Goal: Task Accomplishment & Management: Manage account settings

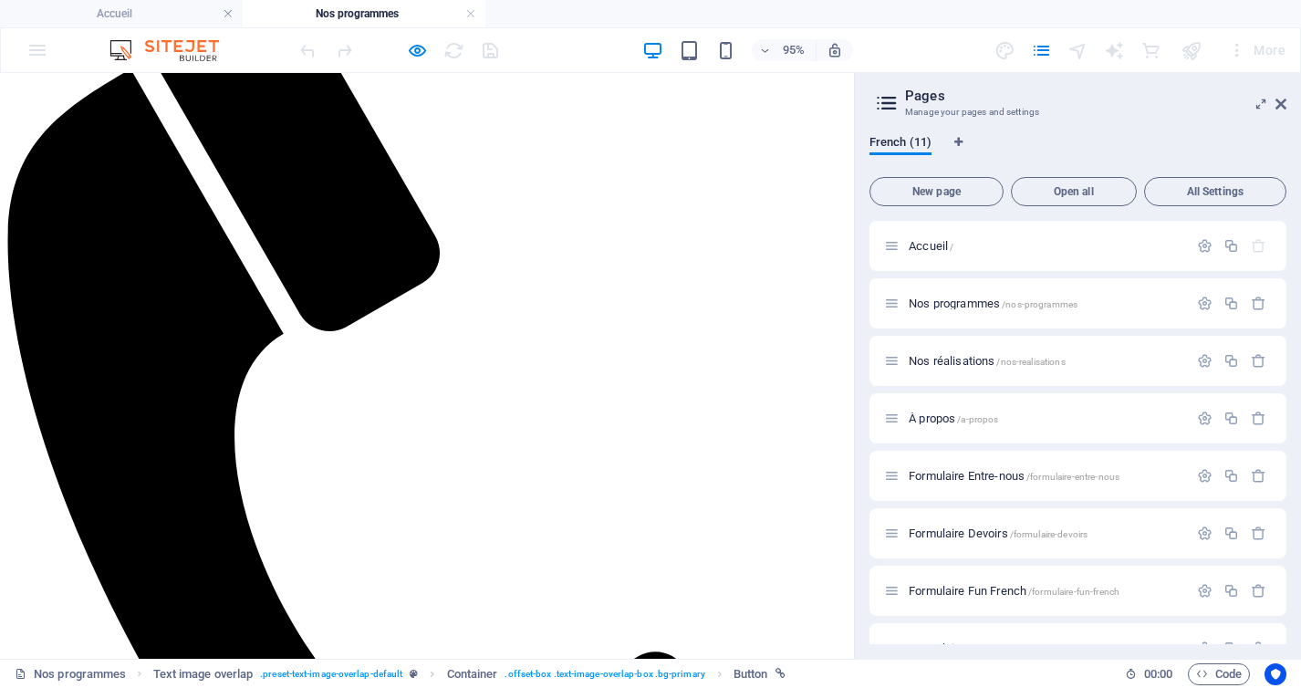
scroll to position [137, 0]
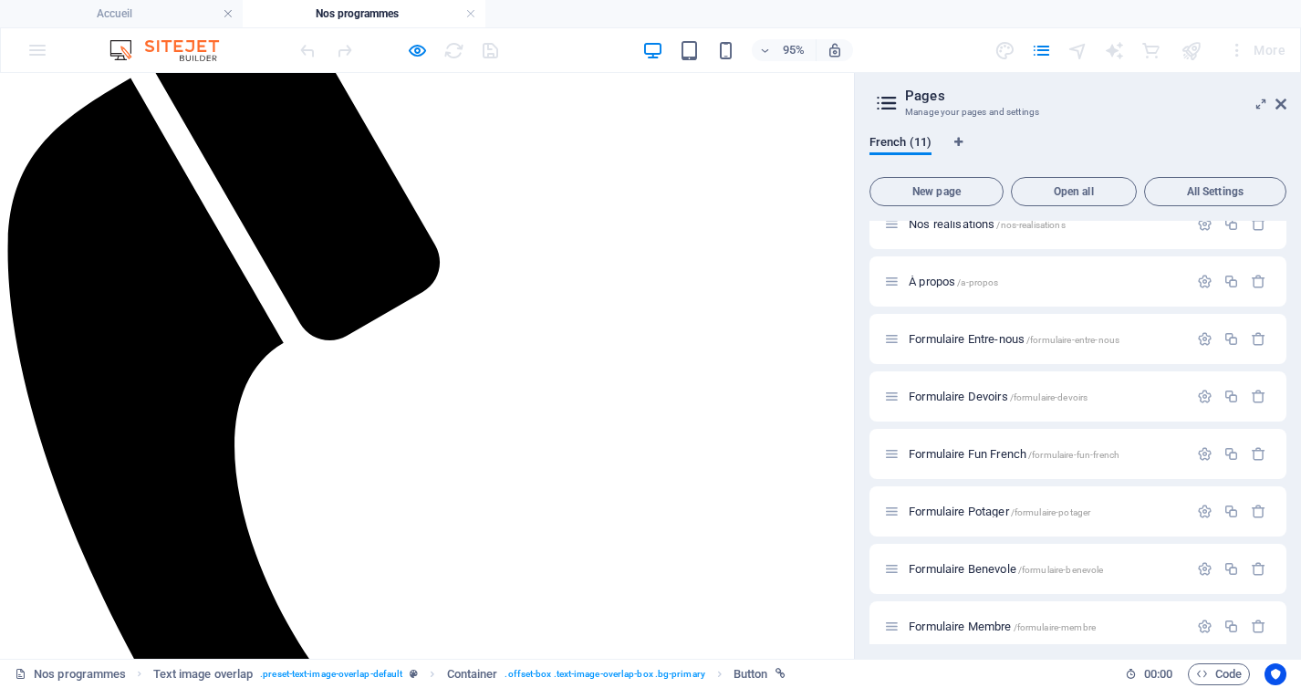
scroll to position [172, 0]
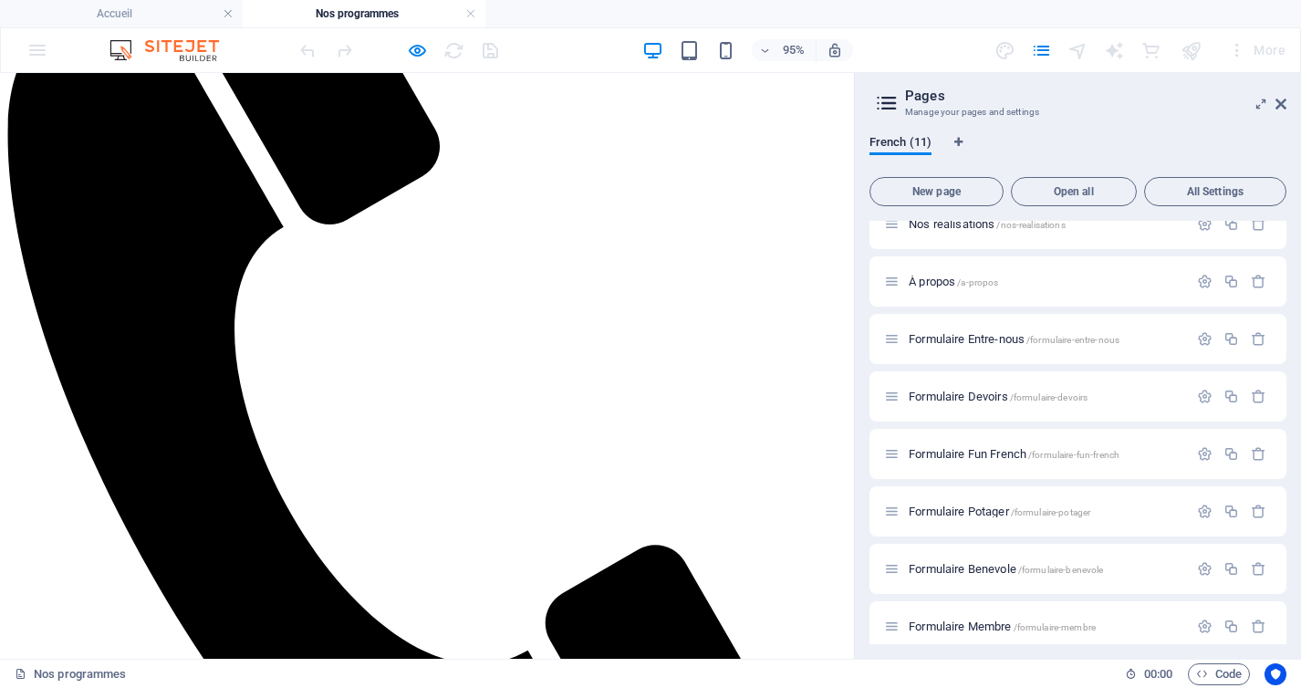
scroll to position [346, 0]
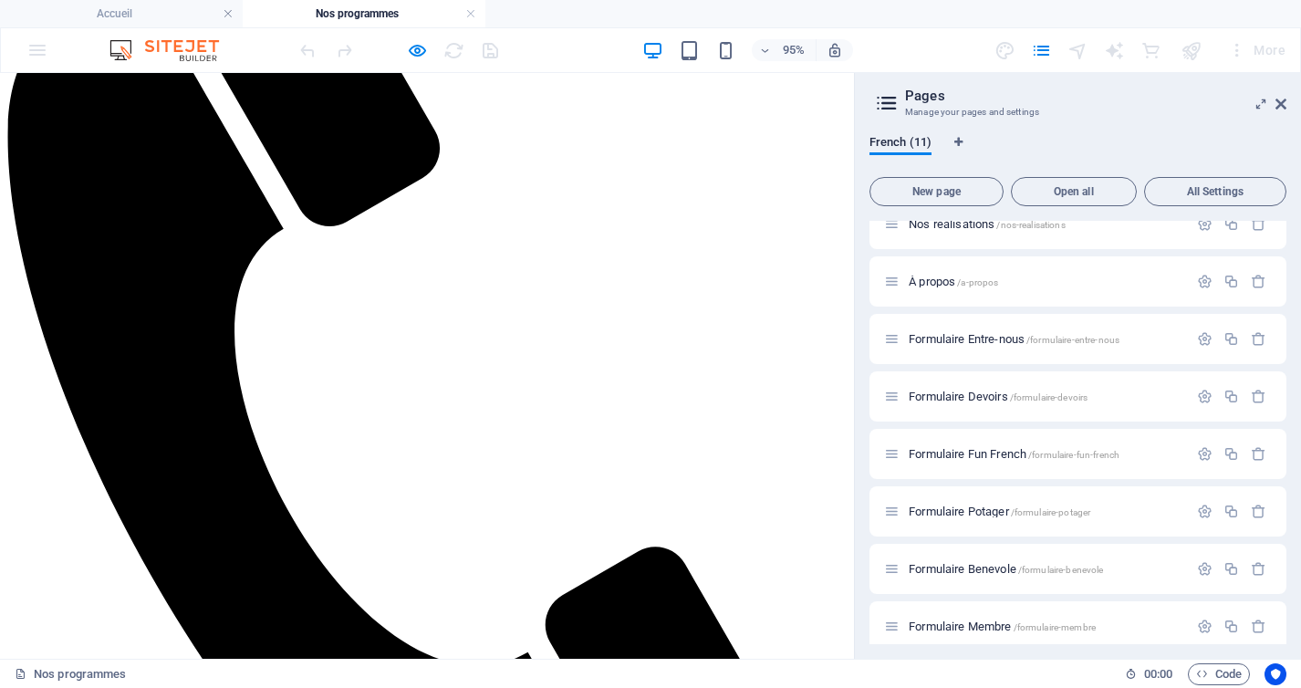
click at [1279, 97] on icon at bounding box center [1280, 104] width 11 height 15
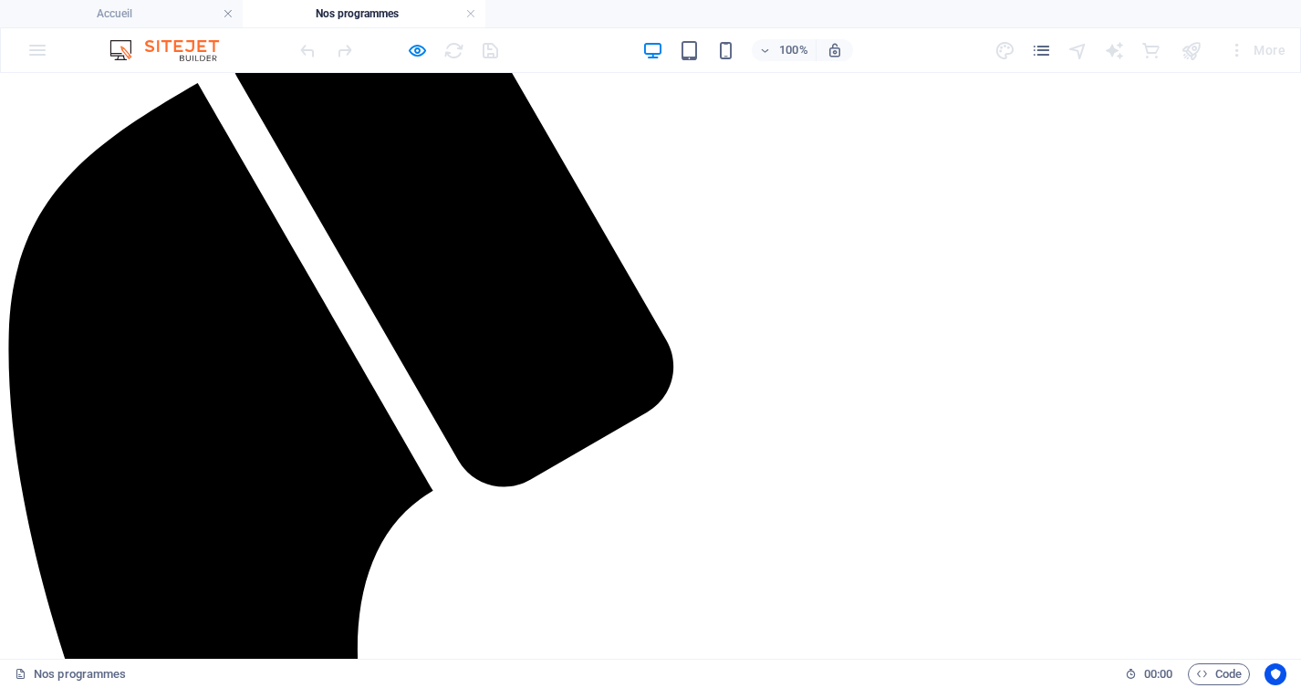
scroll to position [242, 0]
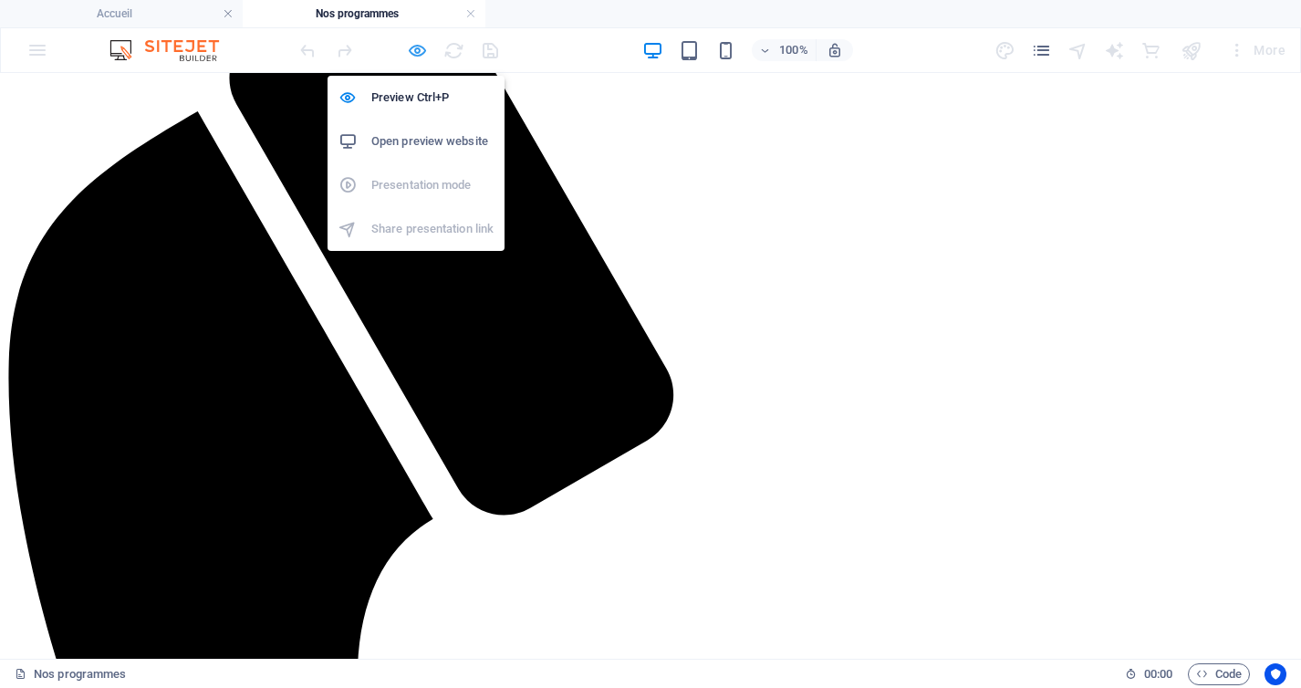
click at [415, 48] on icon "button" at bounding box center [417, 50] width 21 height 21
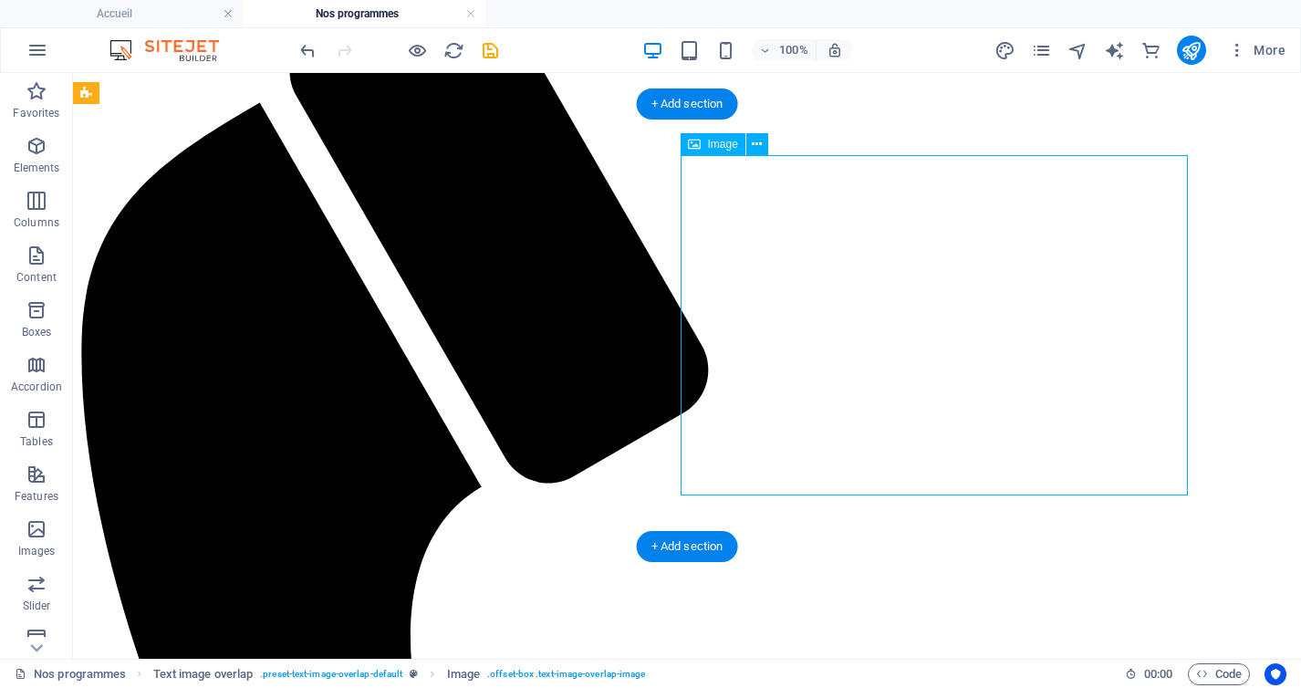
select select "%"
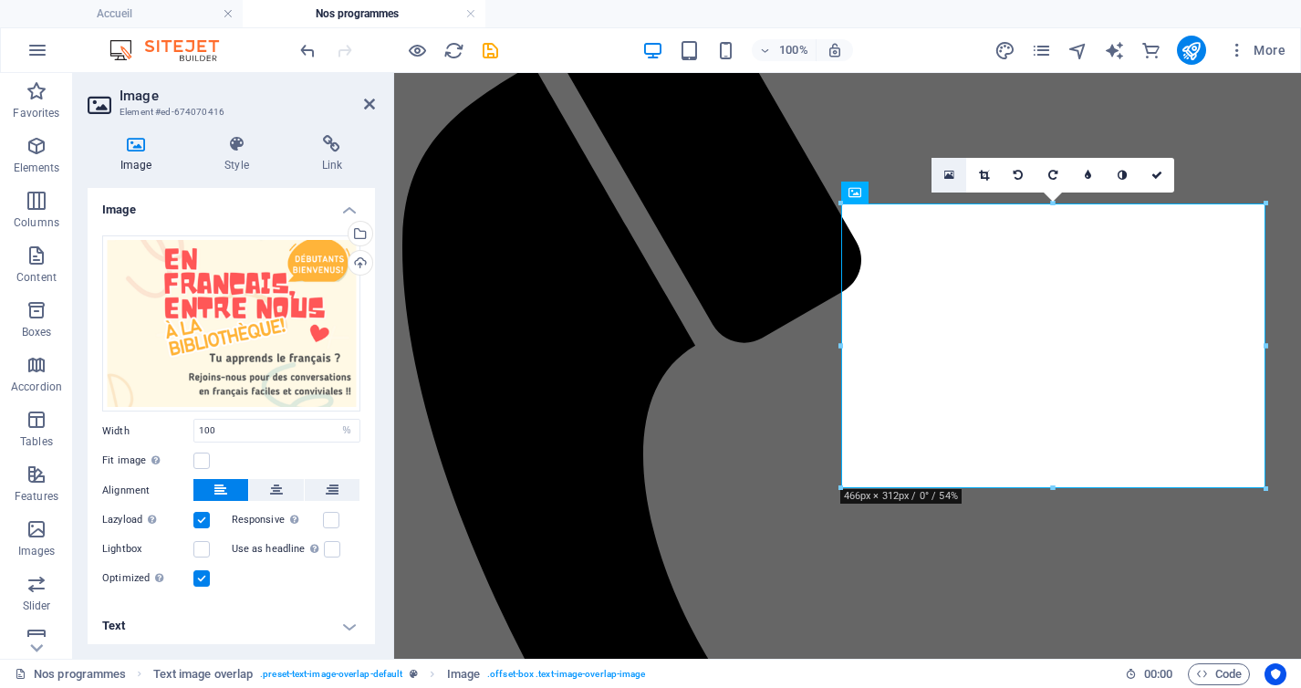
click at [951, 177] on icon at bounding box center [949, 175] width 10 height 13
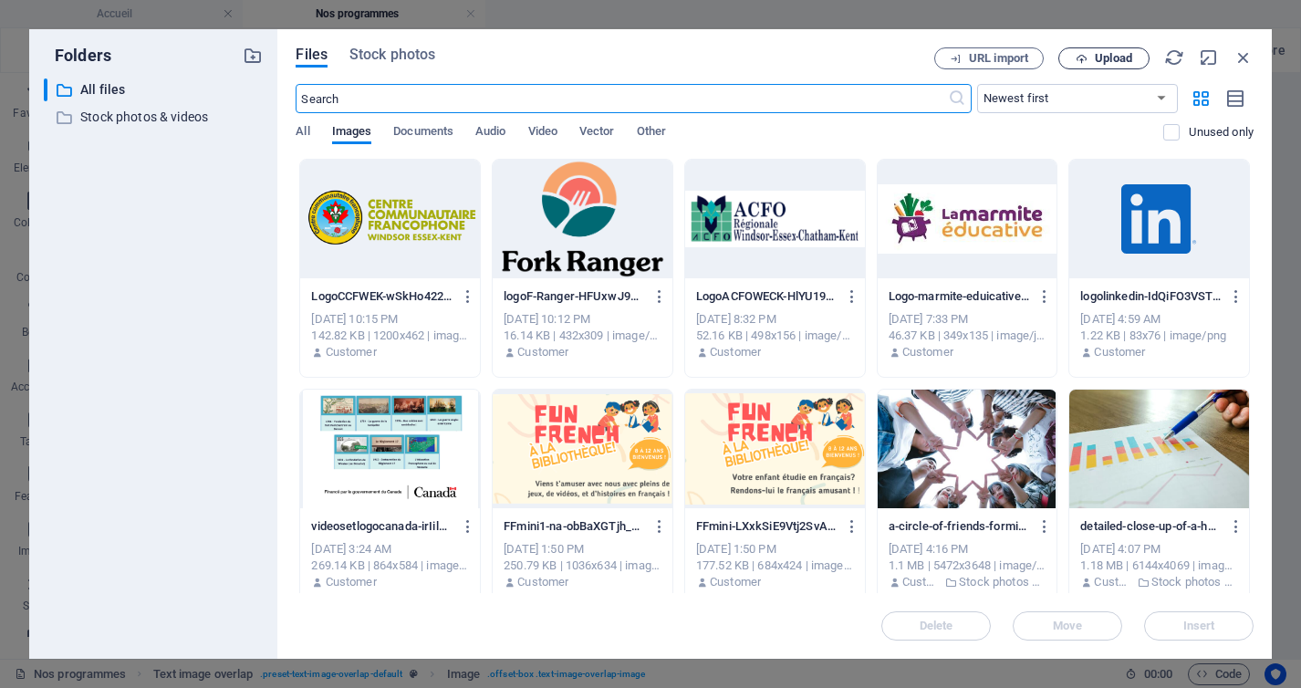
click at [1104, 56] on span "Upload" at bounding box center [1113, 58] width 37 height 11
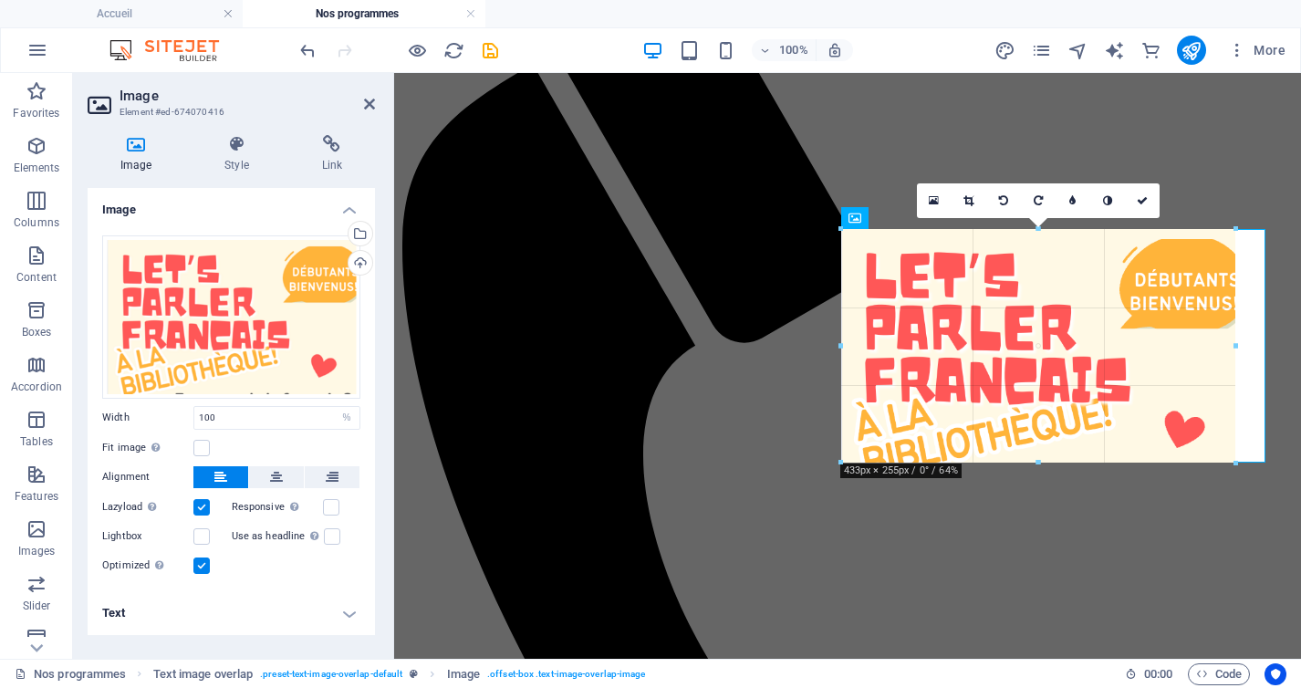
drag, startPoint x: 838, startPoint y: 345, endPoint x: 872, endPoint y: 348, distance: 33.9
type input "433"
select select "px"
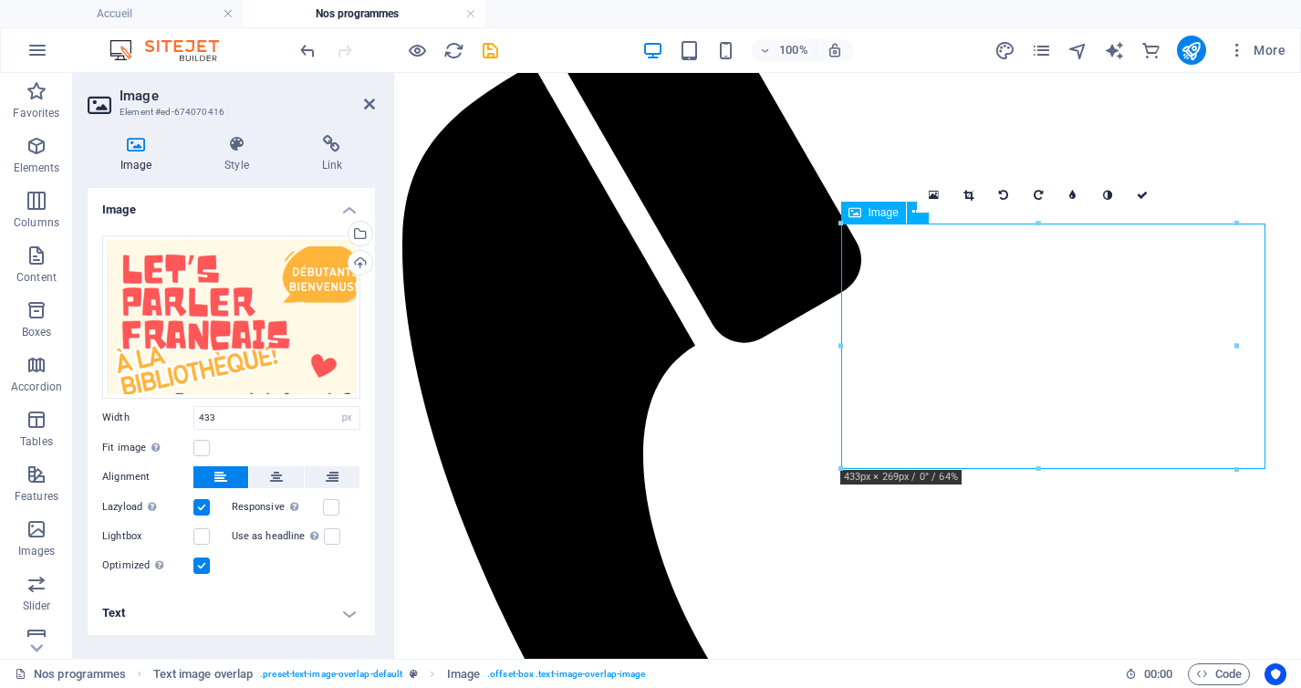
drag, startPoint x: 1016, startPoint y: 353, endPoint x: 1047, endPoint y: 352, distance: 31.0
click at [269, 463] on div "Drag files here, click to choose files or select files from Files or our free s…" at bounding box center [231, 406] width 287 height 370
click at [272, 471] on icon at bounding box center [276, 477] width 13 height 22
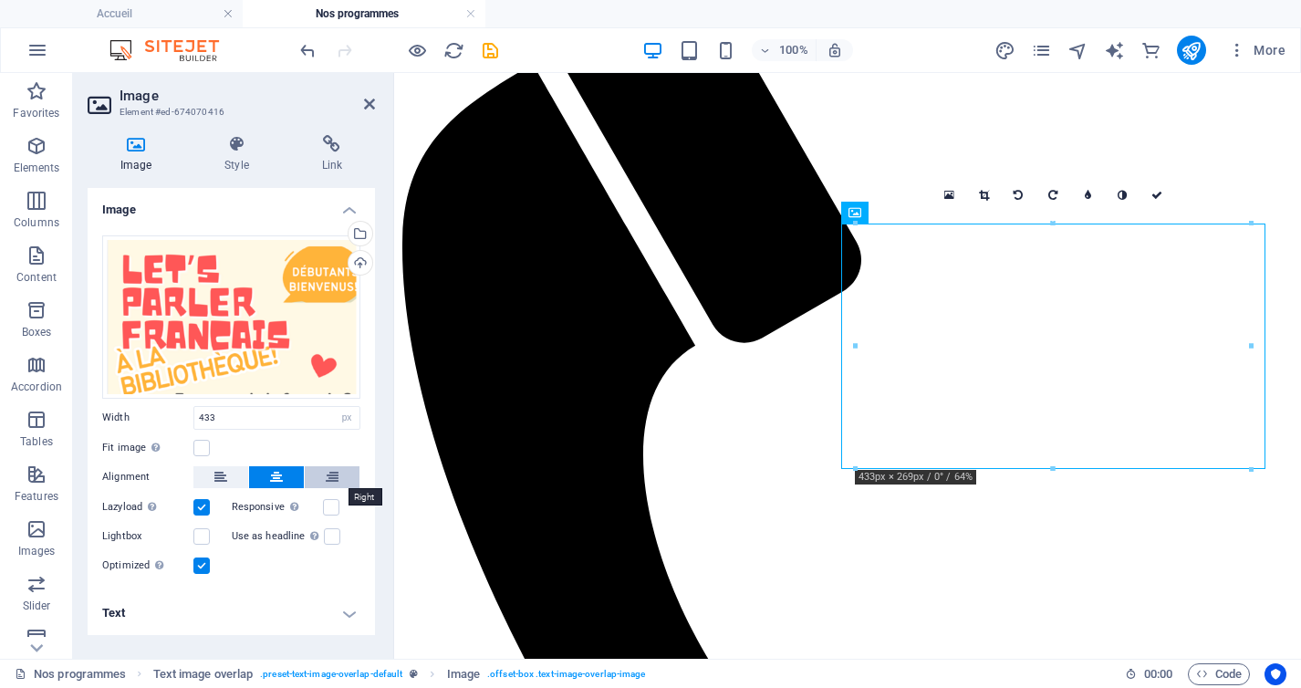
click at [331, 477] on icon at bounding box center [332, 477] width 13 height 22
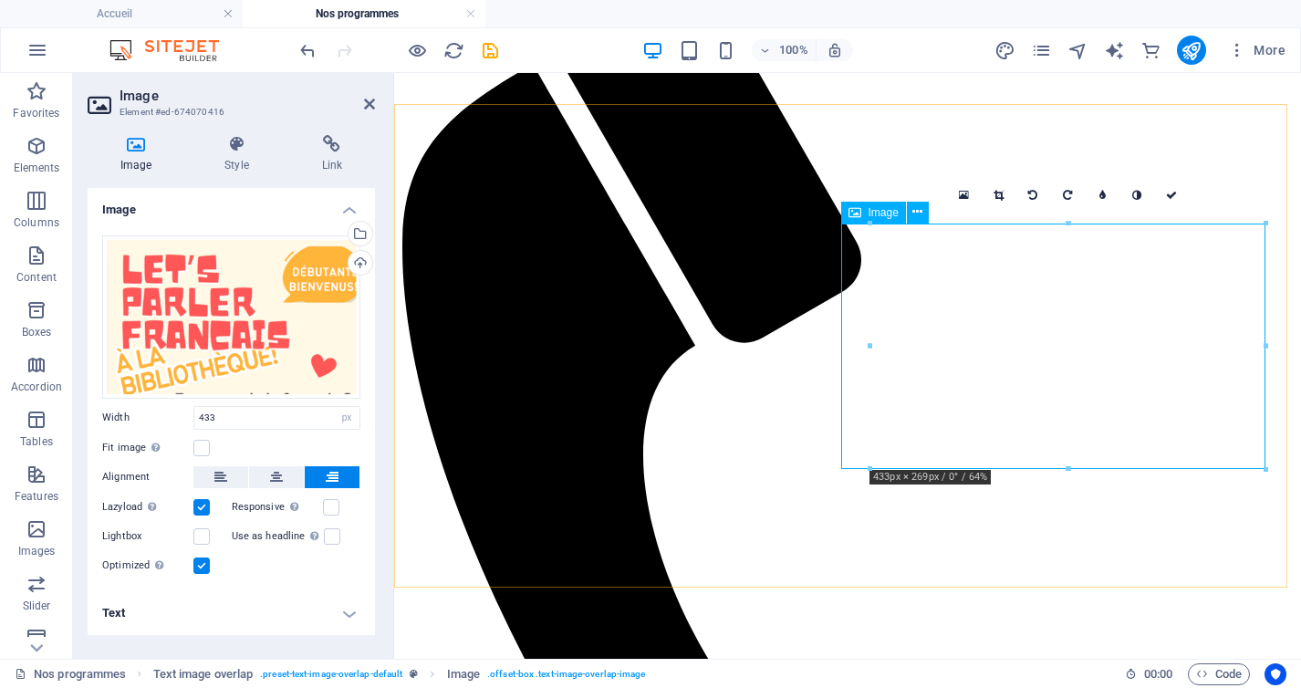
click at [236, 154] on h4 "Style" at bounding box center [240, 154] width 97 height 38
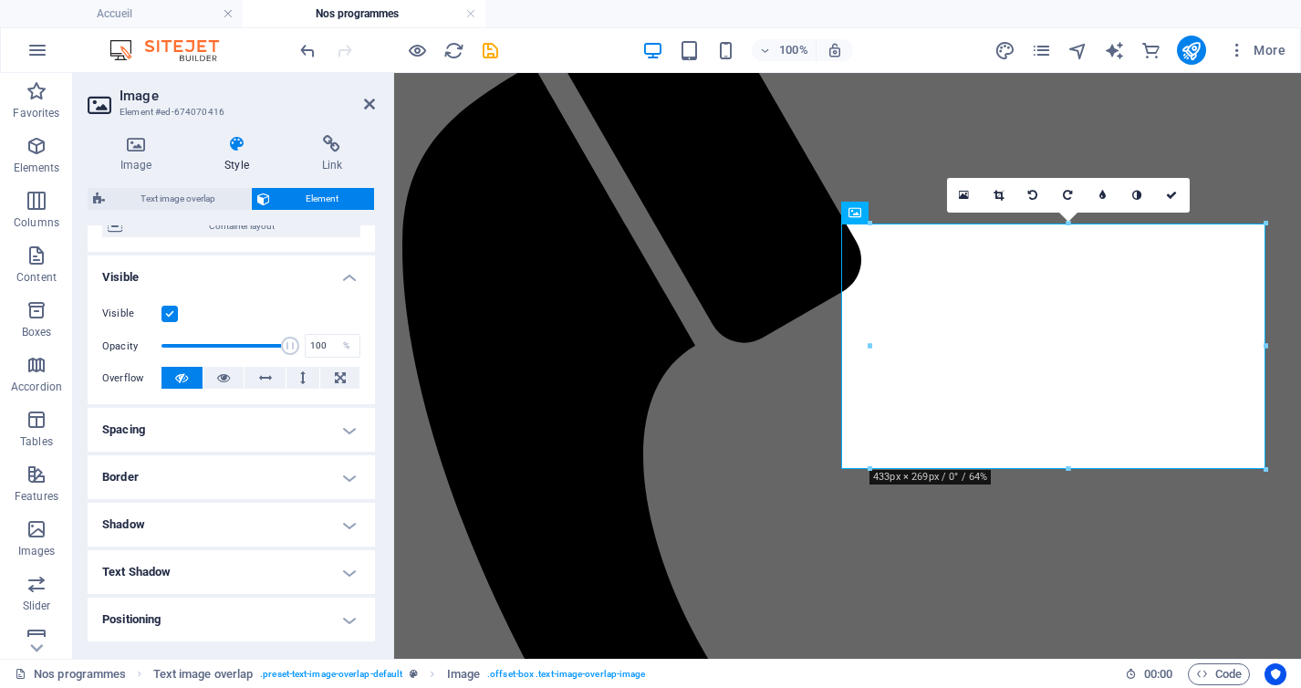
scroll to position [169, 0]
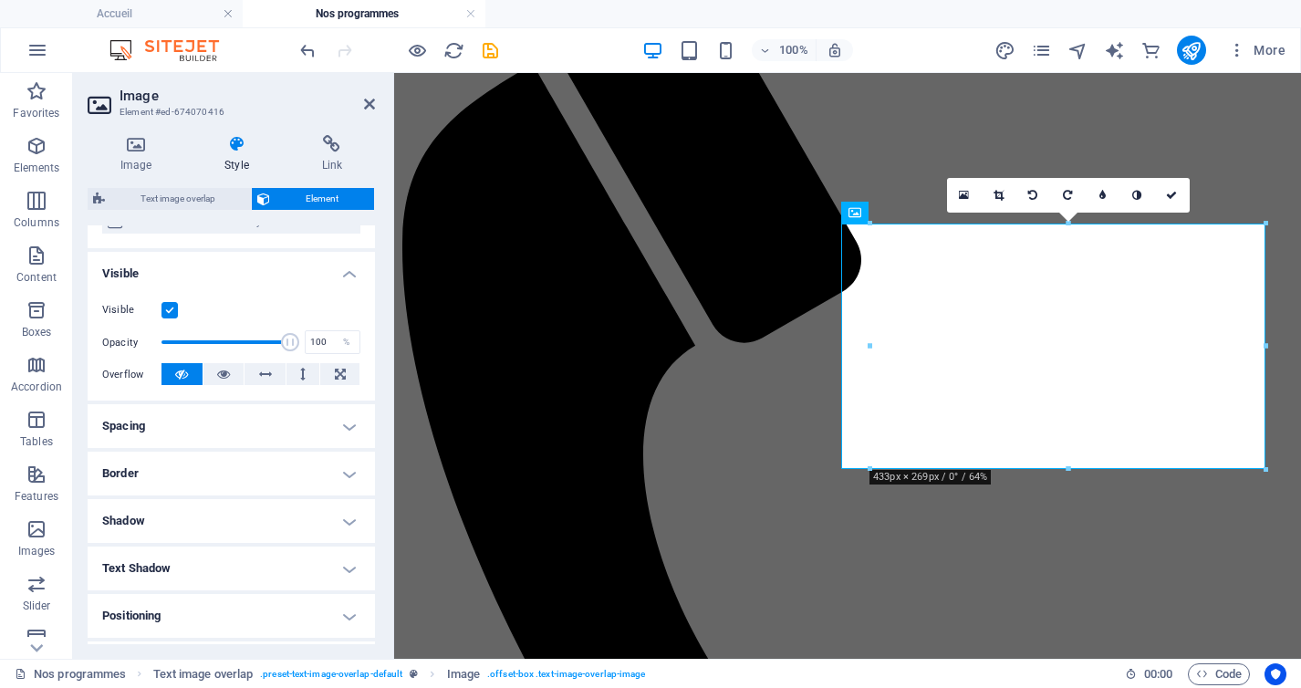
click at [246, 463] on h4 "Border" at bounding box center [231, 474] width 287 height 44
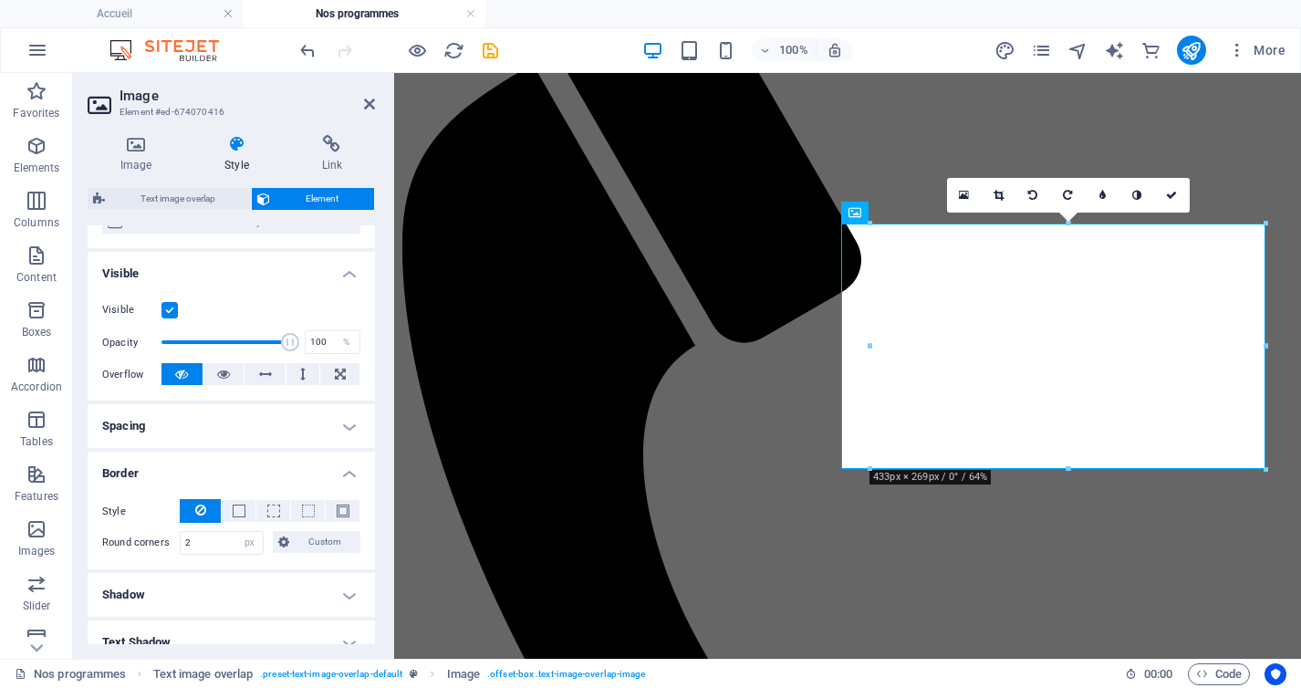
click at [255, 430] on h4 "Spacing" at bounding box center [231, 426] width 287 height 44
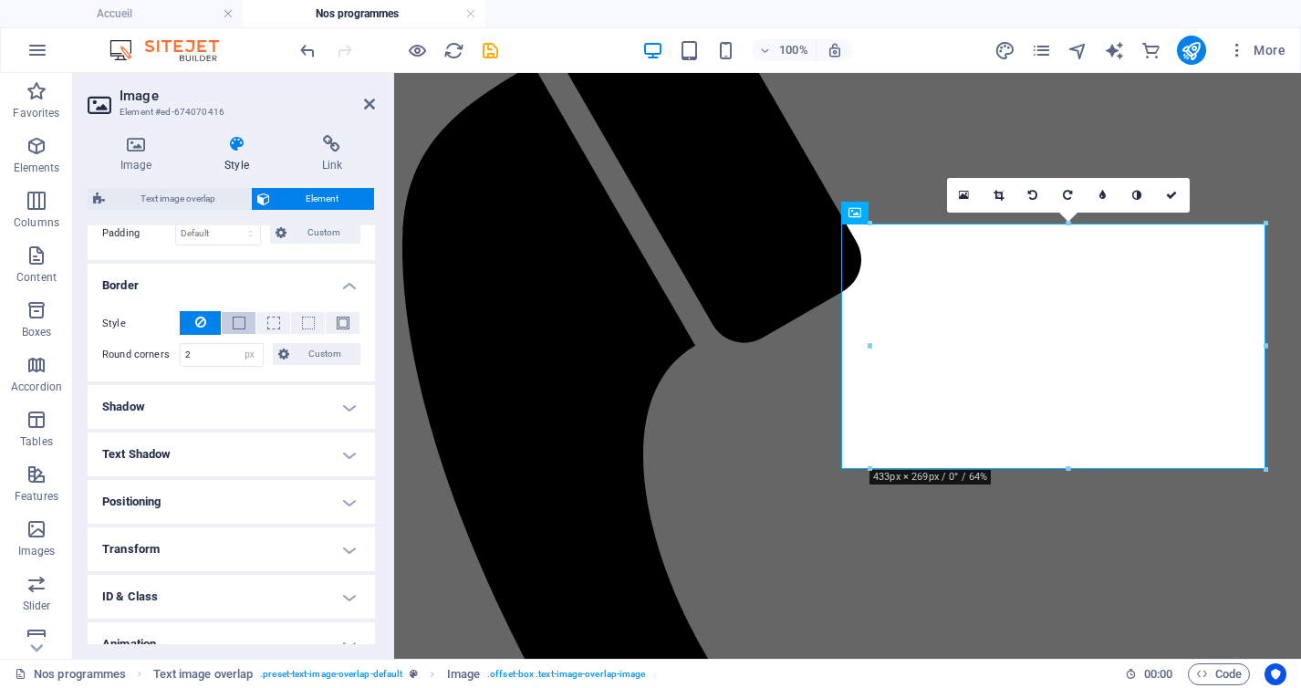
scroll to position [498, 0]
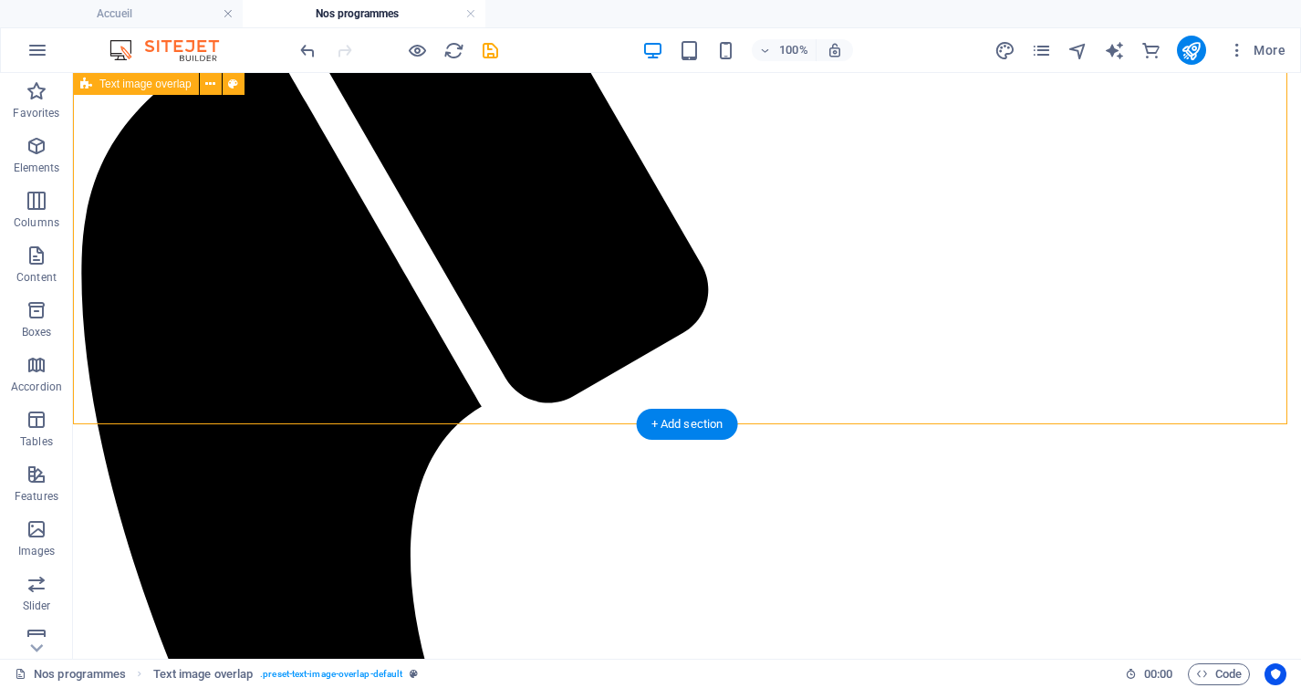
scroll to position [237, 0]
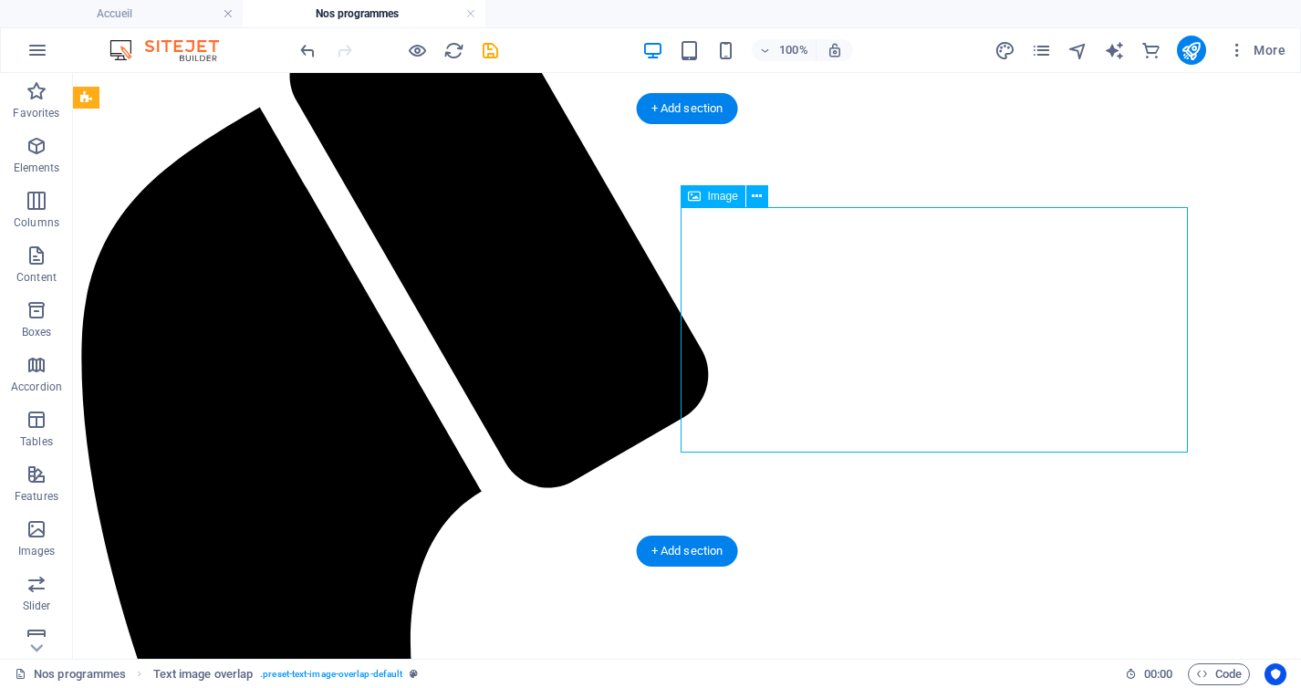
select select "px"
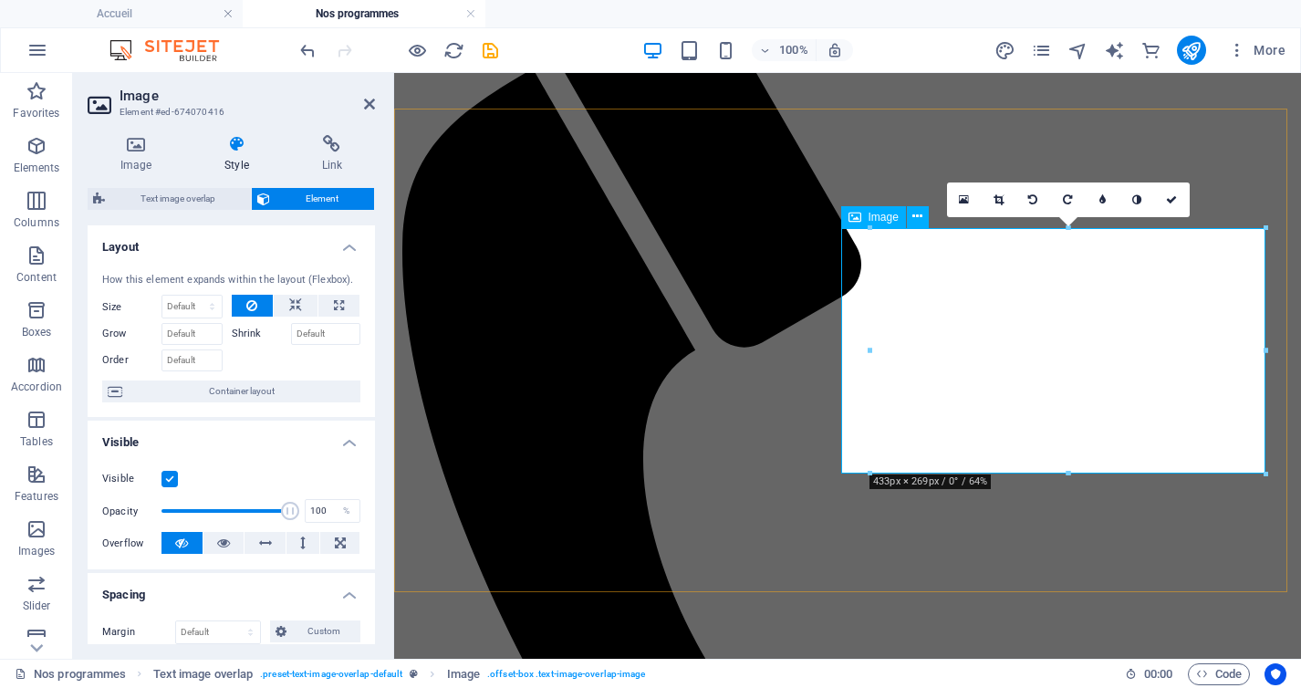
click at [142, 158] on h4 "Image" at bounding box center [140, 154] width 104 height 38
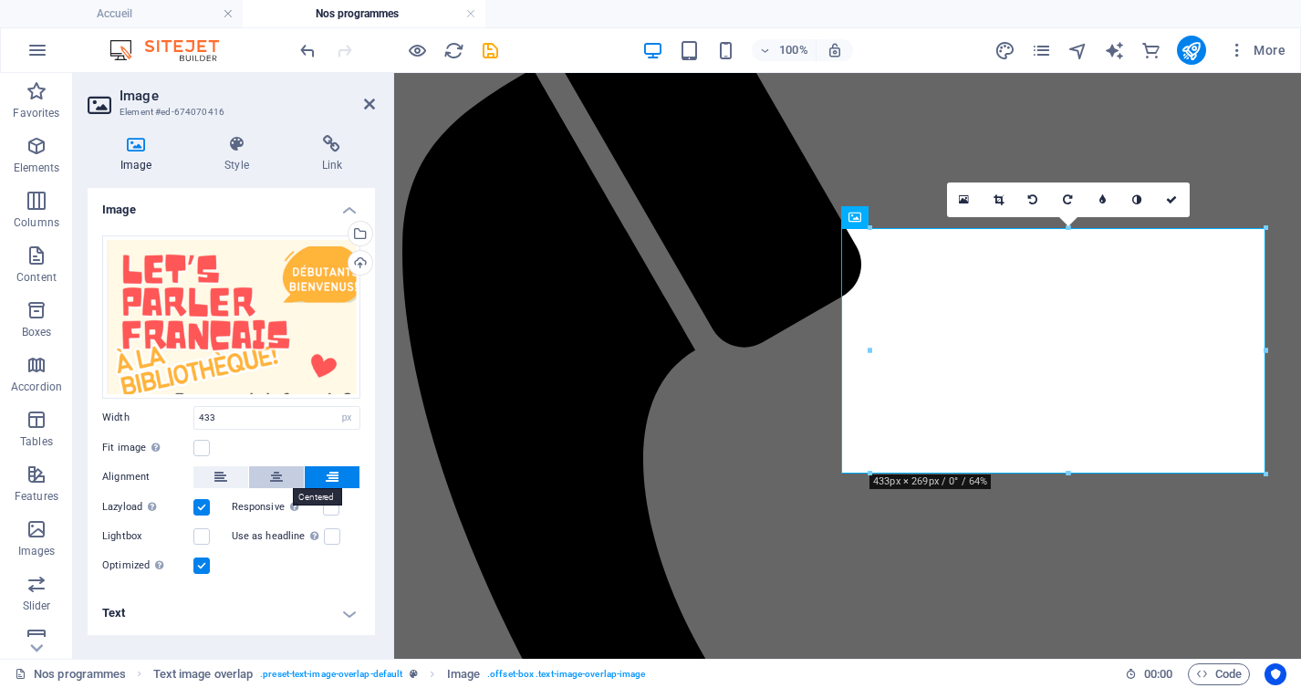
click at [267, 476] on button at bounding box center [276, 477] width 55 height 22
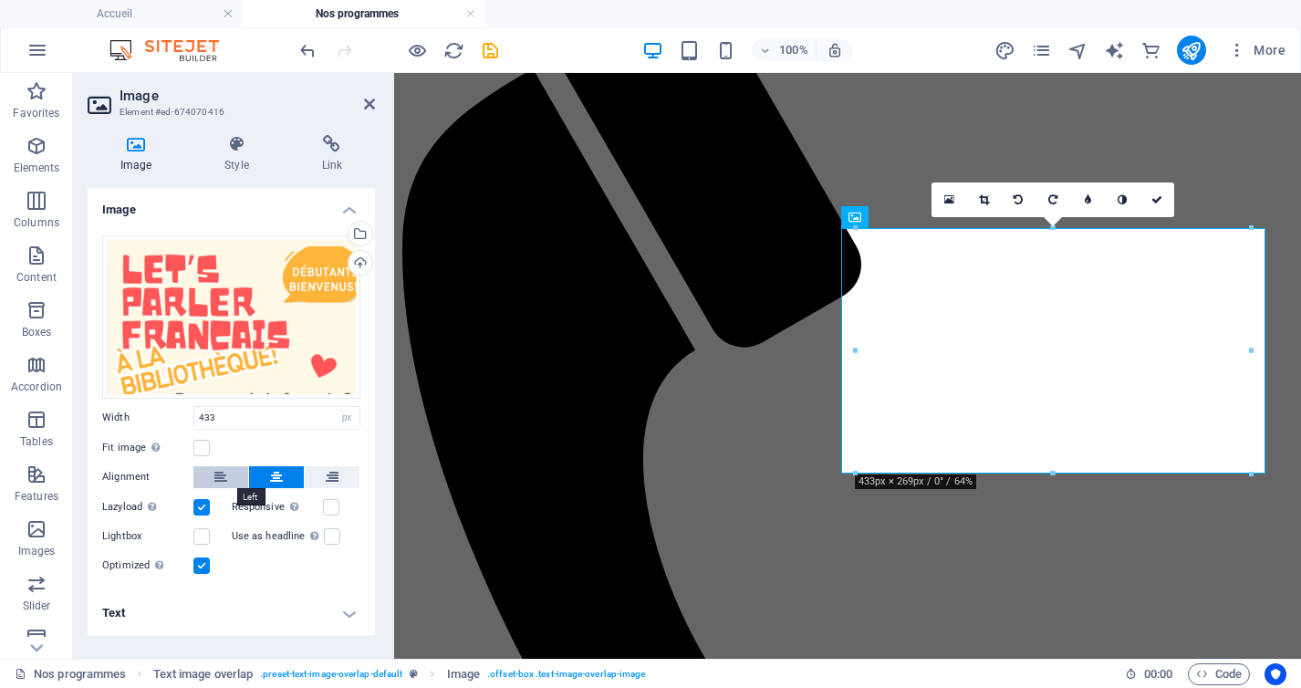
click at [212, 474] on button at bounding box center [220, 477] width 55 height 22
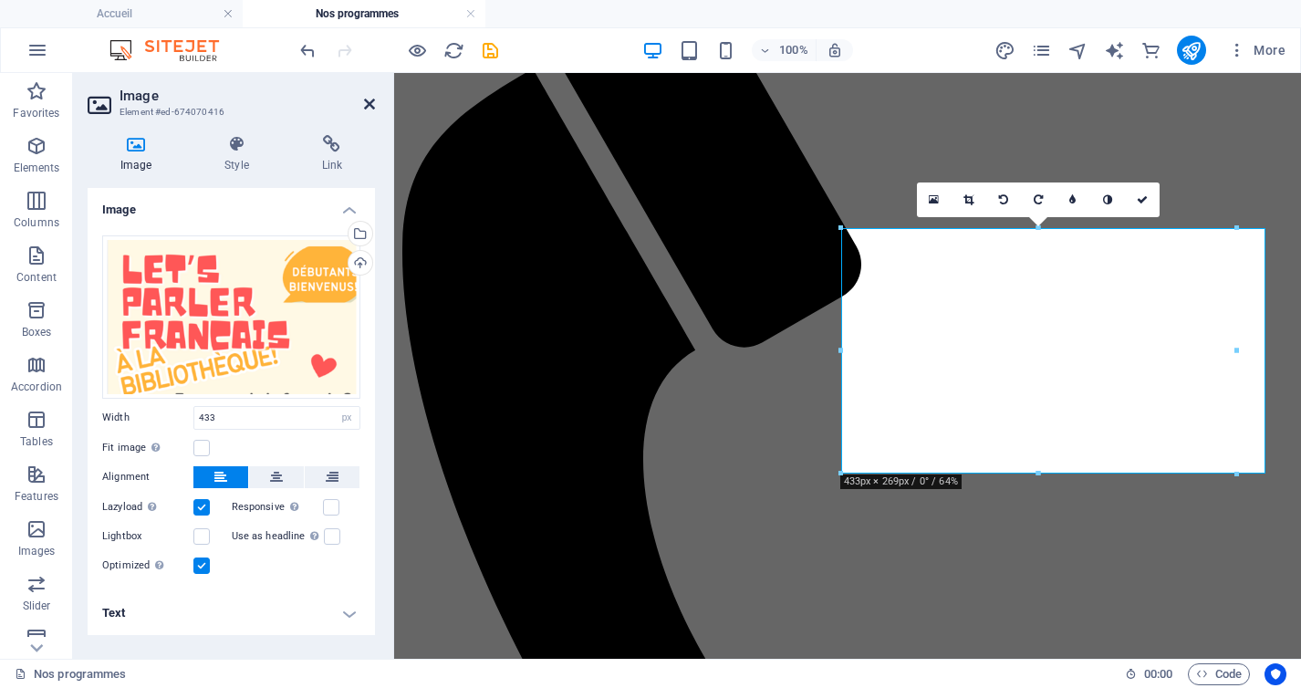
click at [371, 106] on icon at bounding box center [369, 104] width 11 height 15
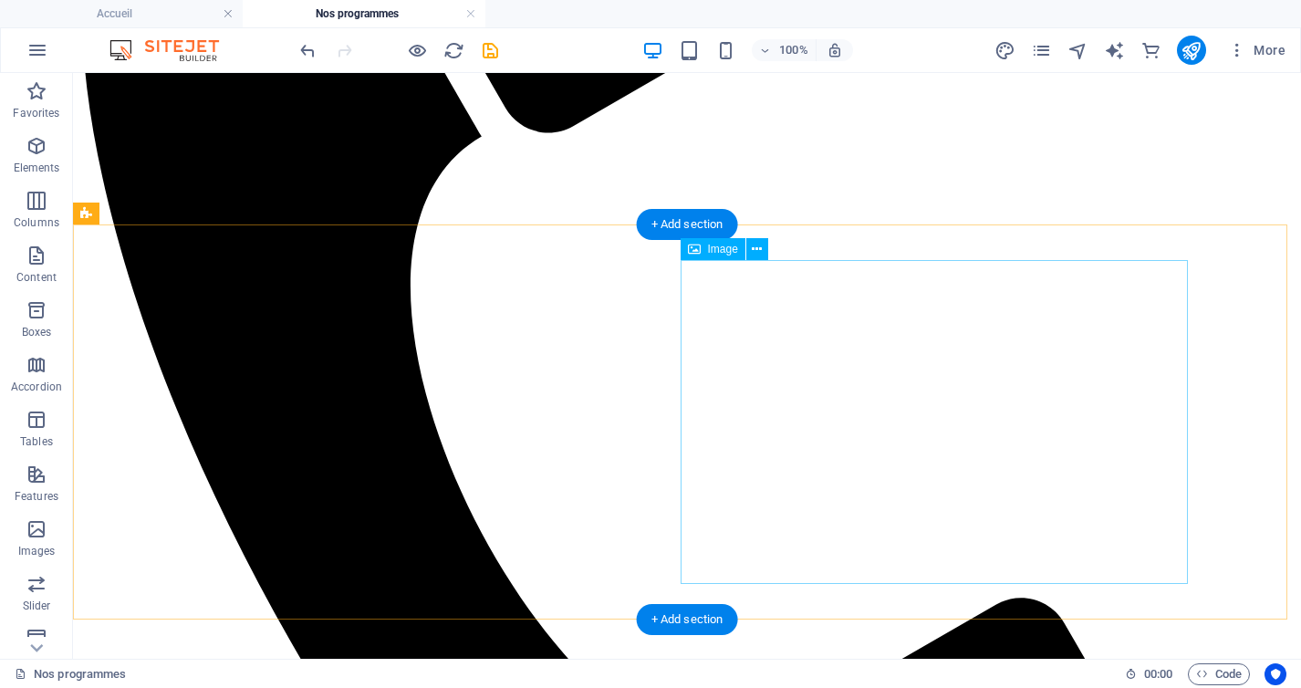
scroll to position [636, 0]
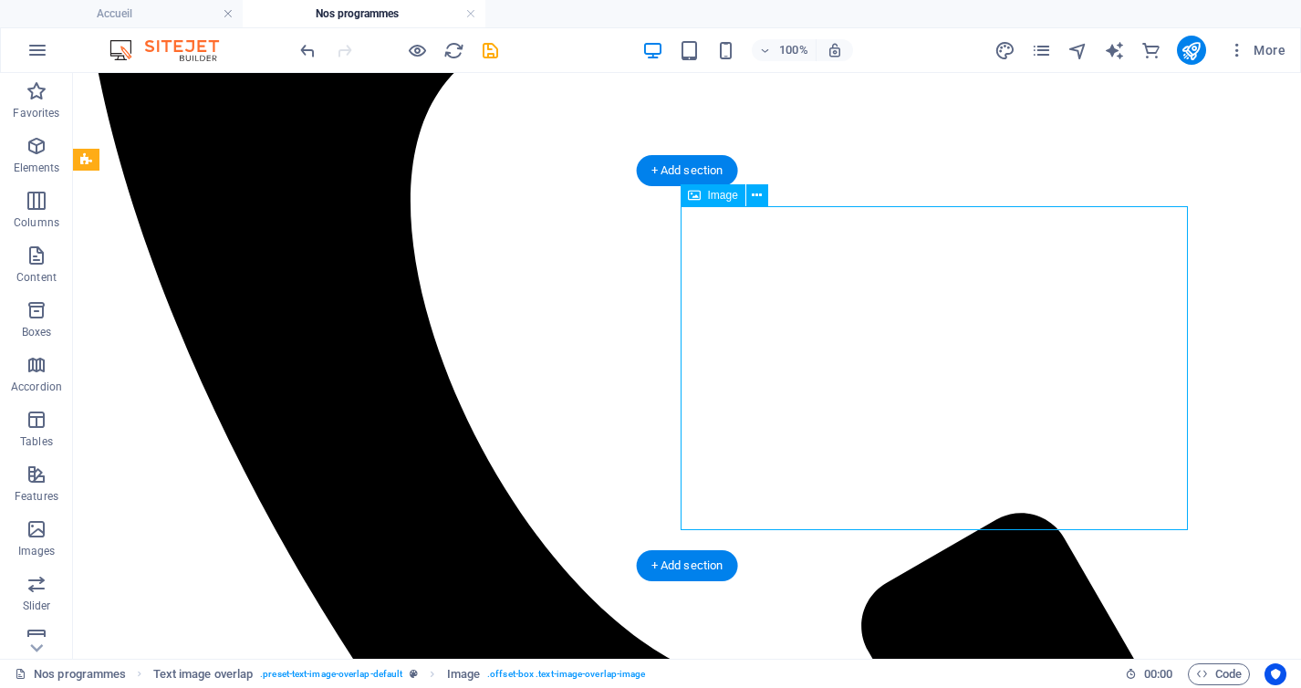
select select "%"
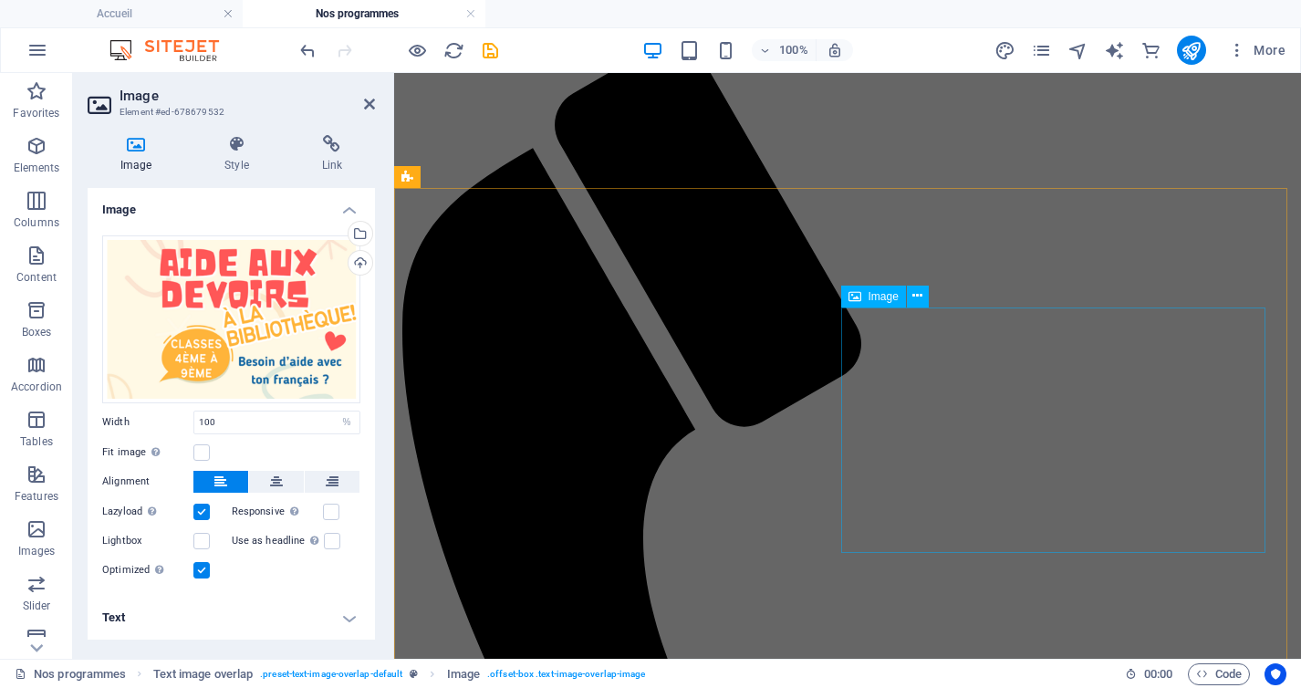
scroll to position [157, 0]
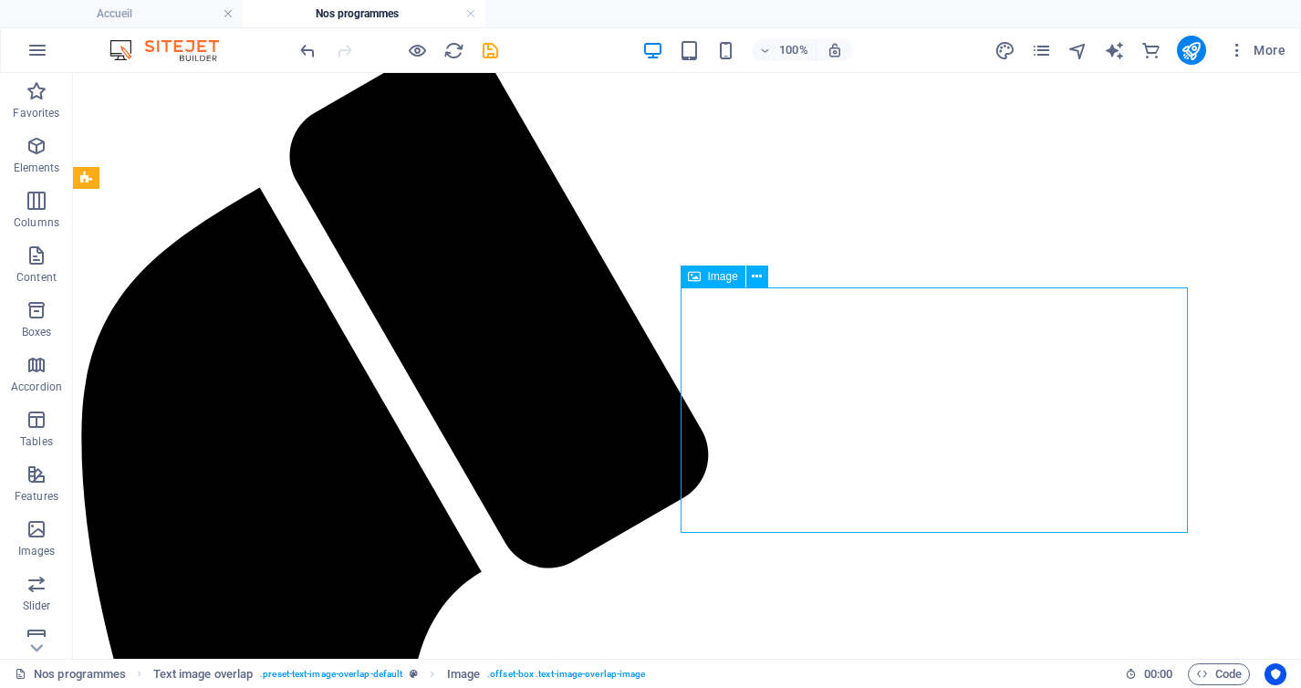
select select "px"
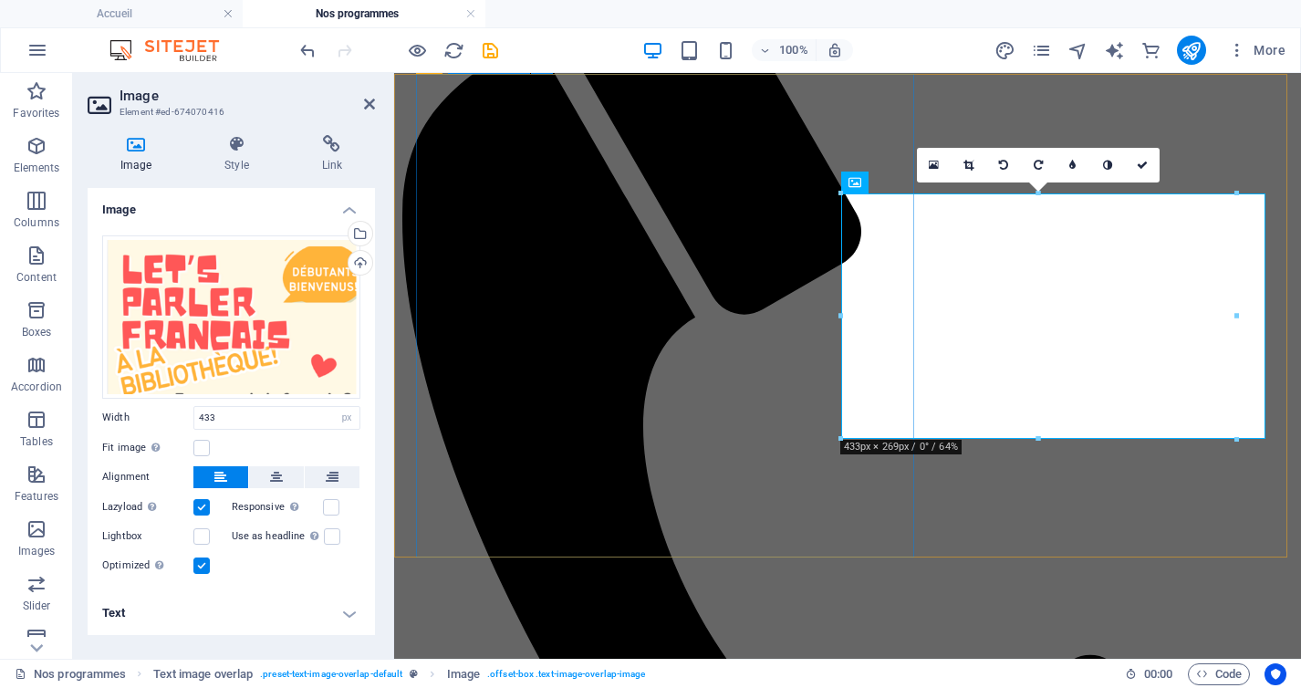
scroll to position [276, 0]
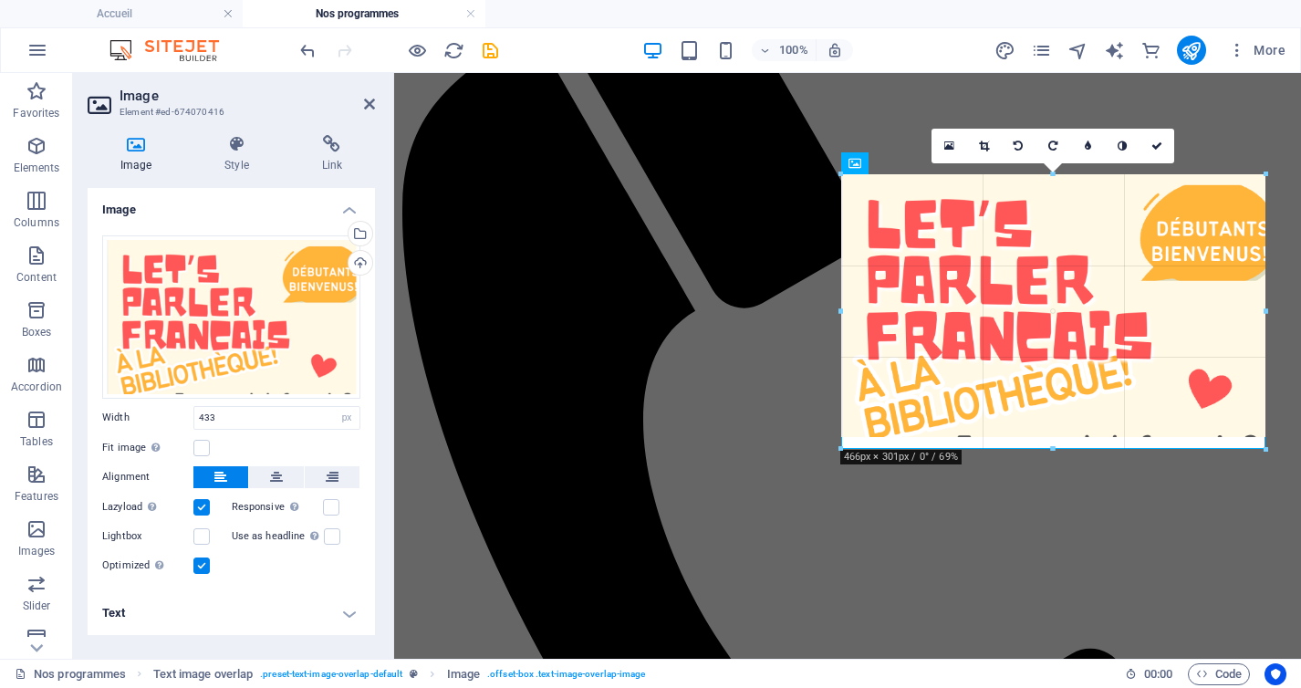
drag, startPoint x: 841, startPoint y: 432, endPoint x: 818, endPoint y: 461, distance: 36.3
type input "463"
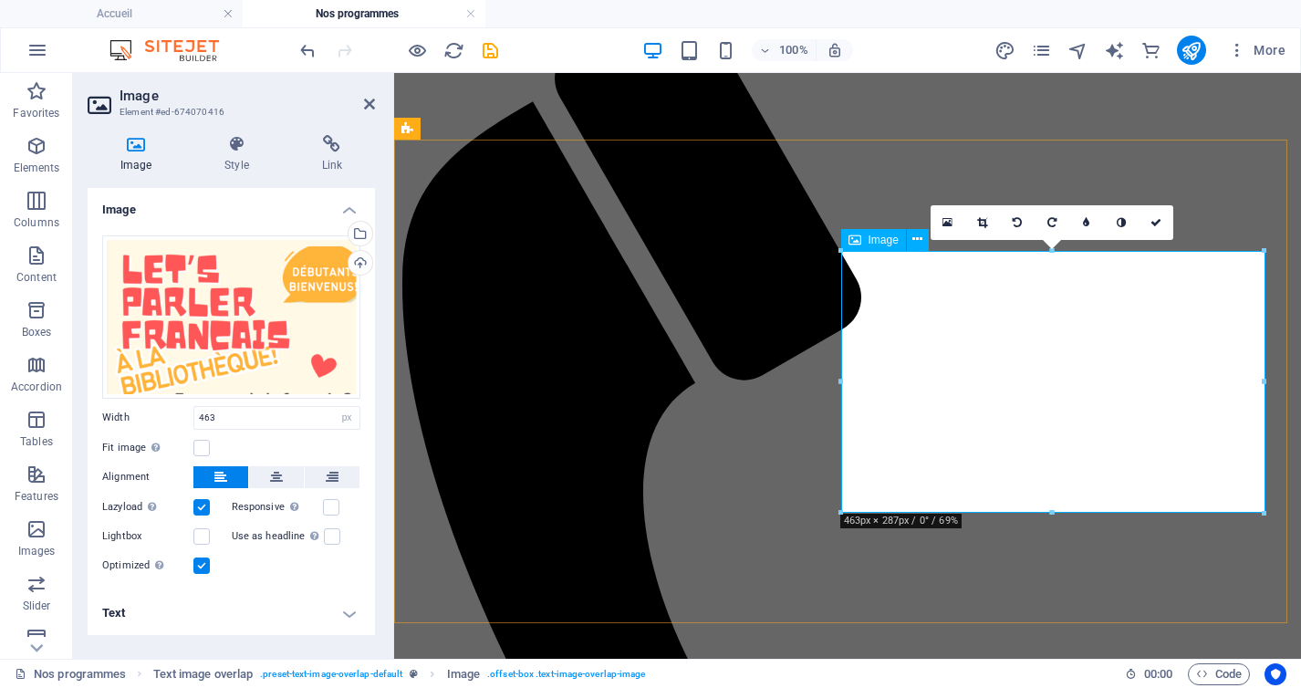
scroll to position [203, 0]
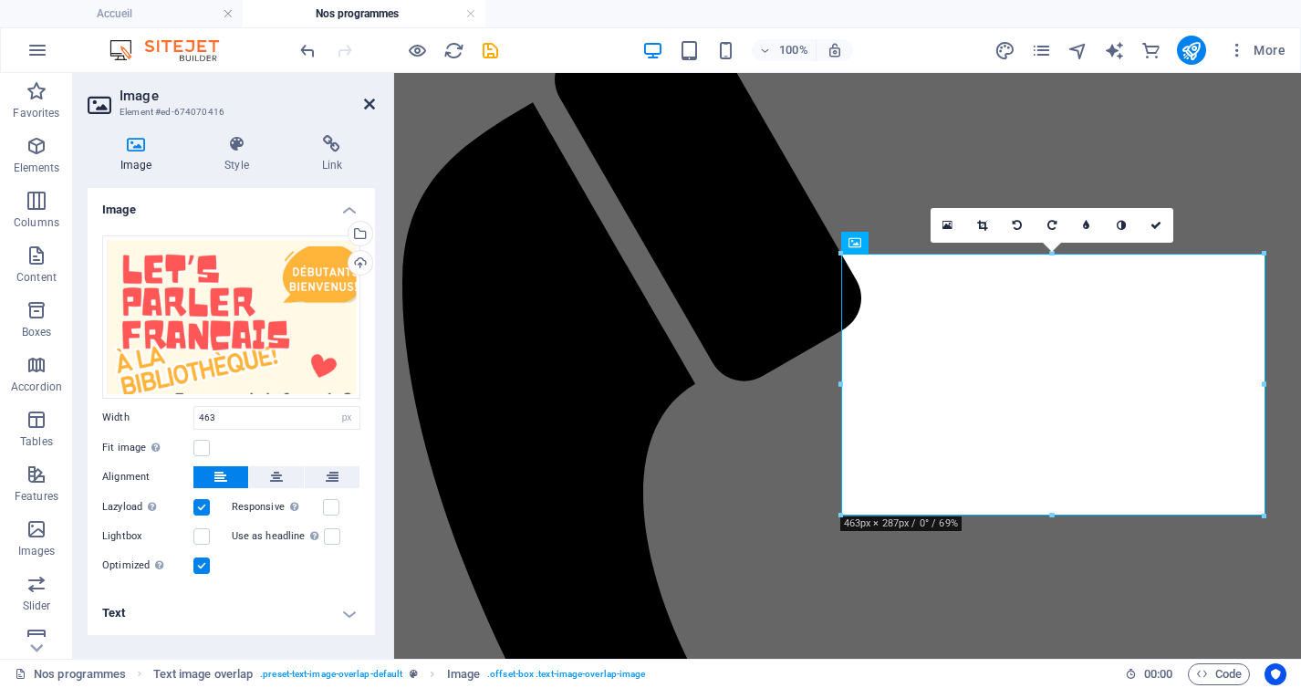
click at [366, 106] on icon at bounding box center [369, 104] width 11 height 15
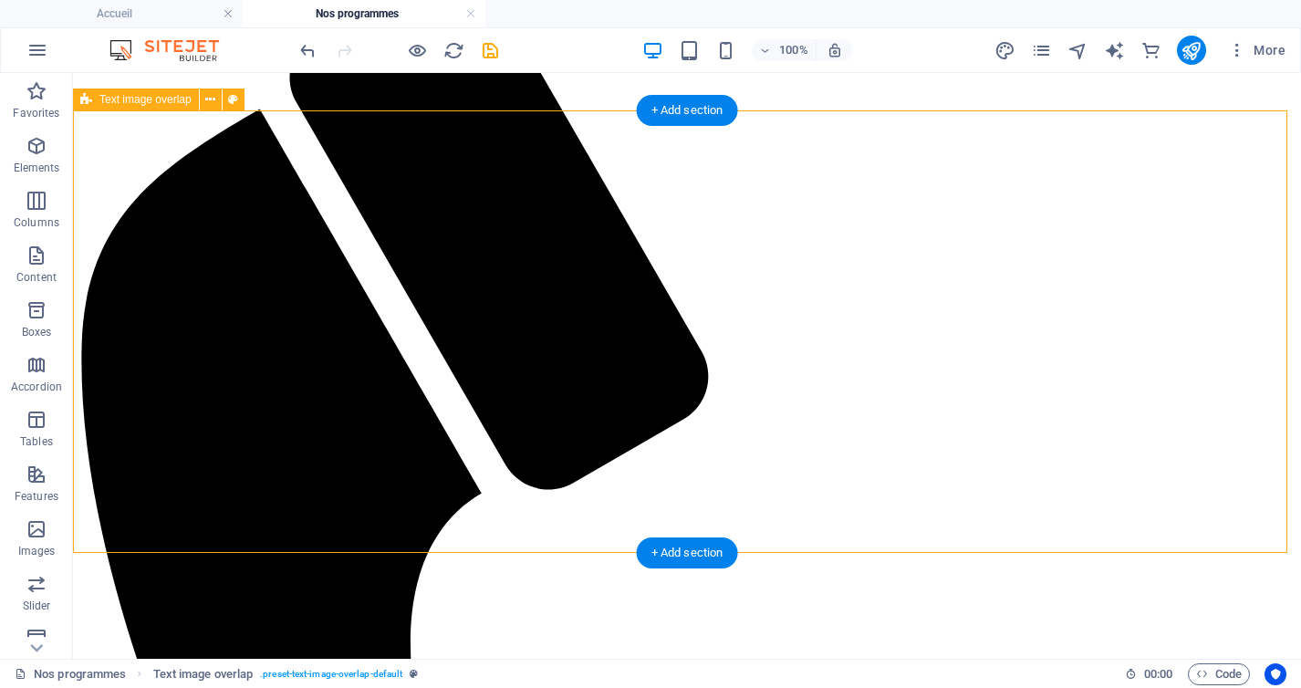
scroll to position [224, 0]
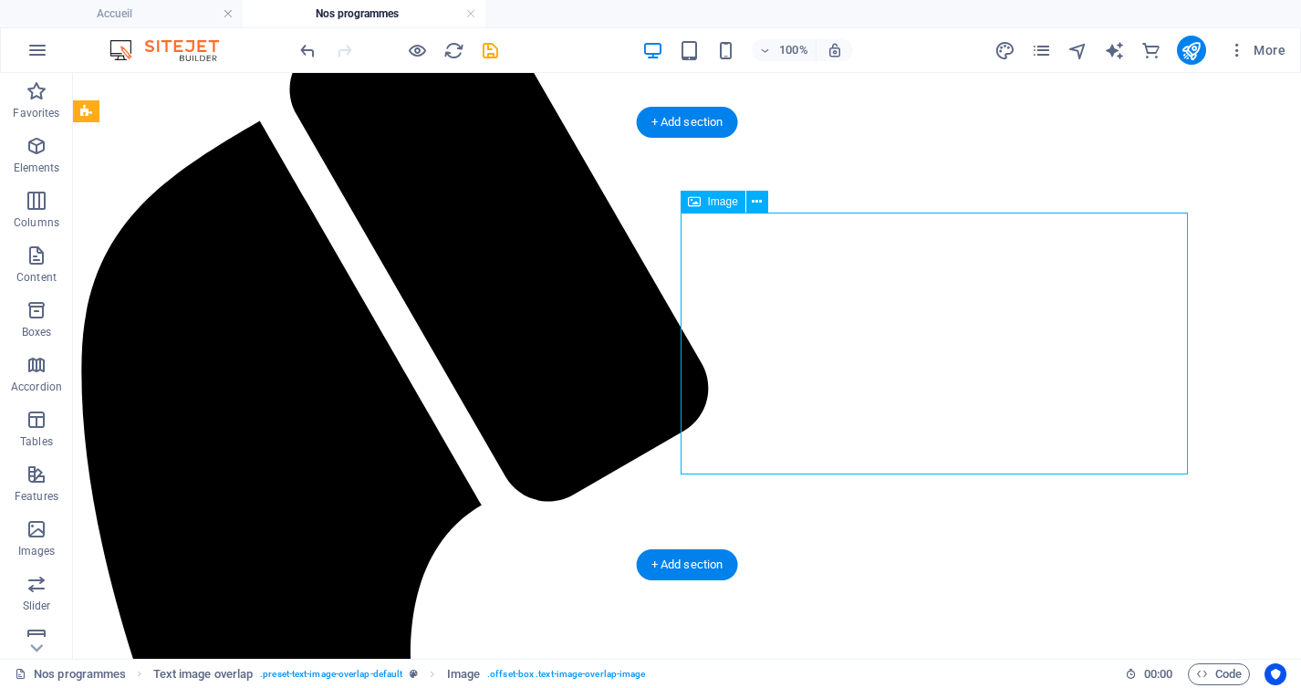
select select "px"
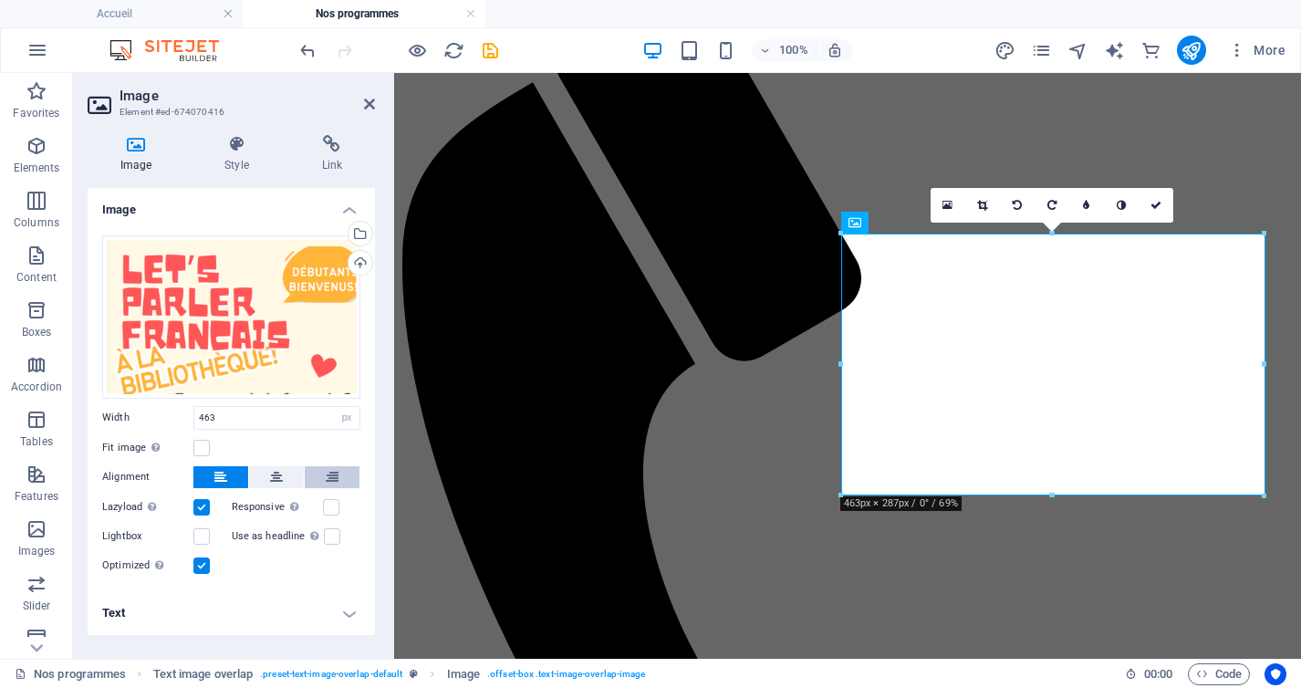
click at [338, 480] on button at bounding box center [332, 477] width 55 height 22
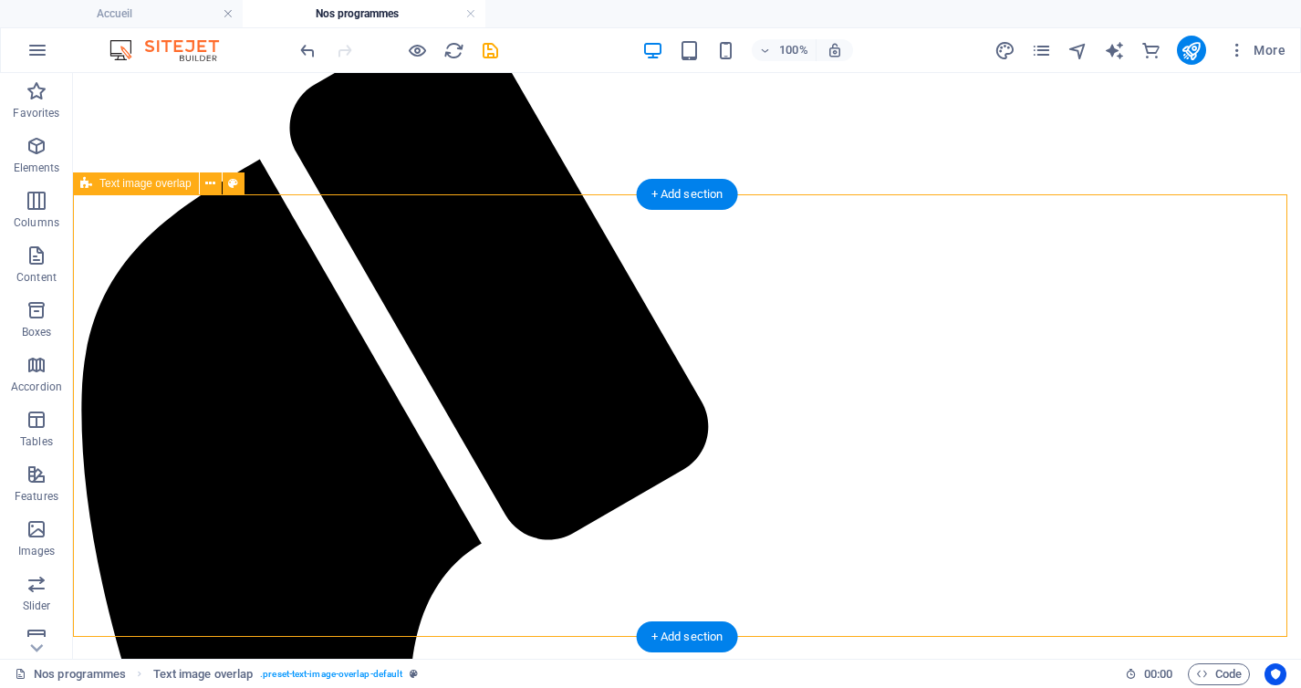
scroll to position [191, 0]
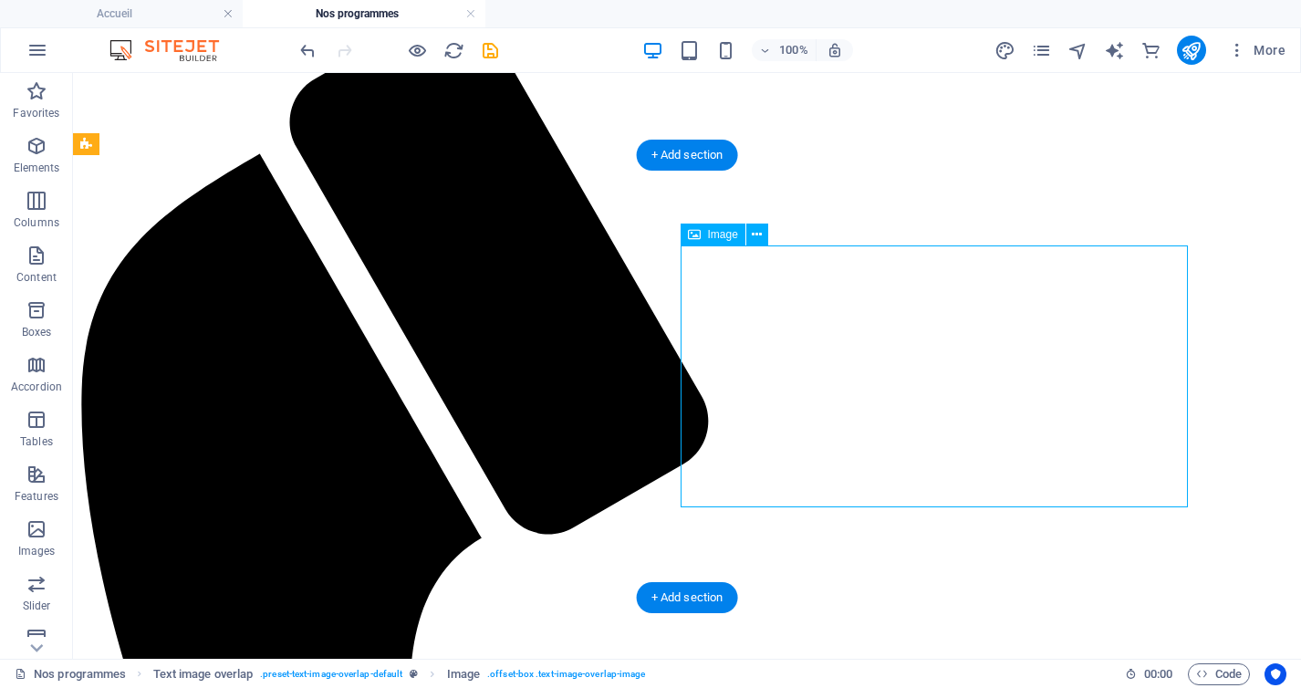
select select "px"
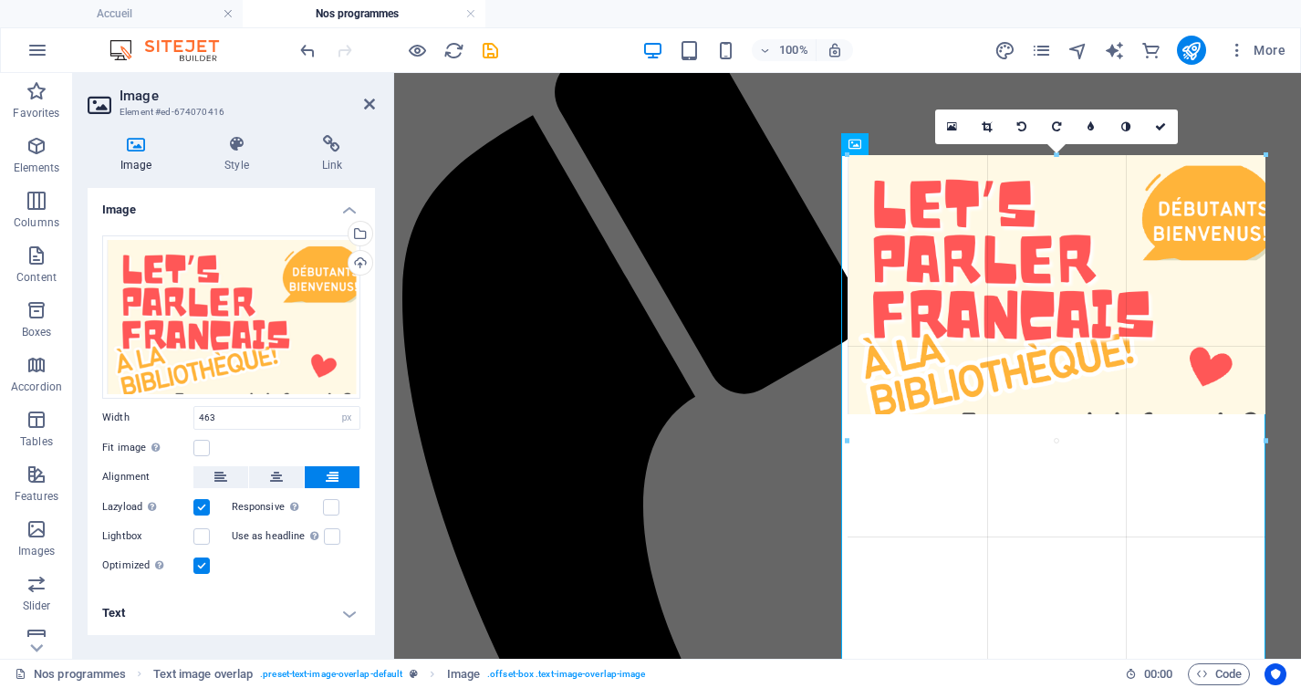
drag, startPoint x: 843, startPoint y: 526, endPoint x: 848, endPoint y: 510, distance: 16.4
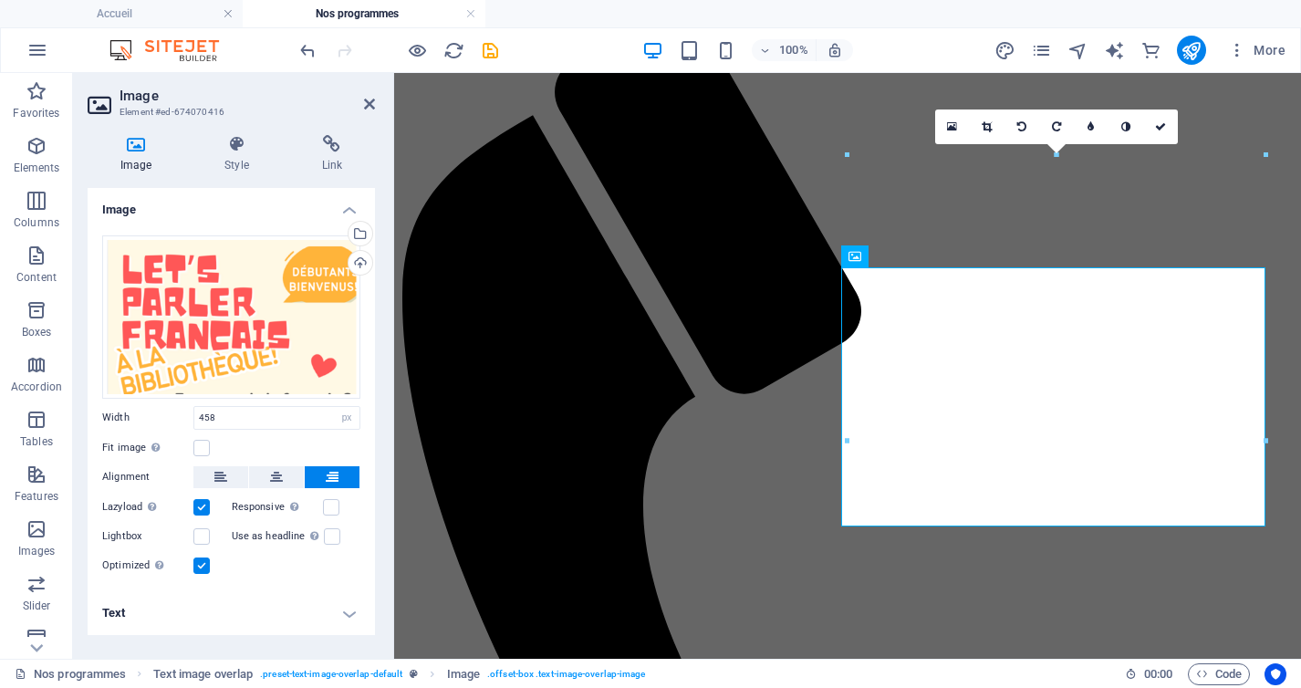
type input "463"
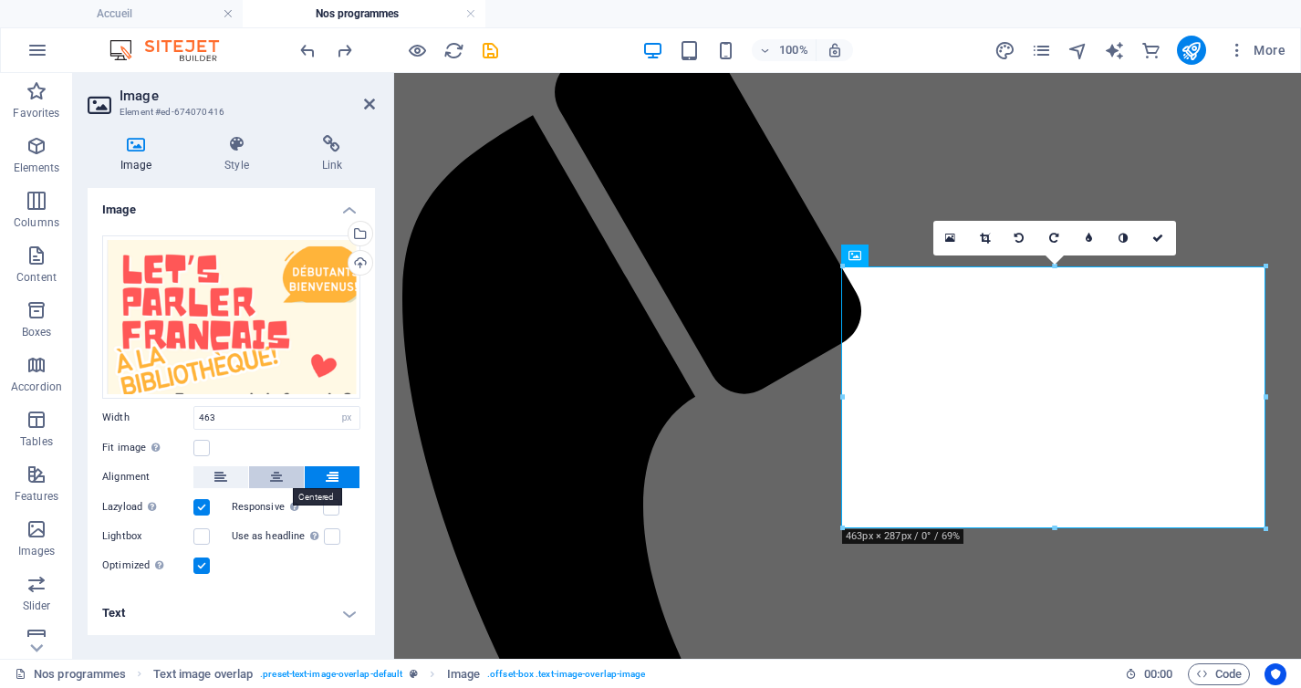
click at [273, 472] on icon at bounding box center [276, 477] width 13 height 22
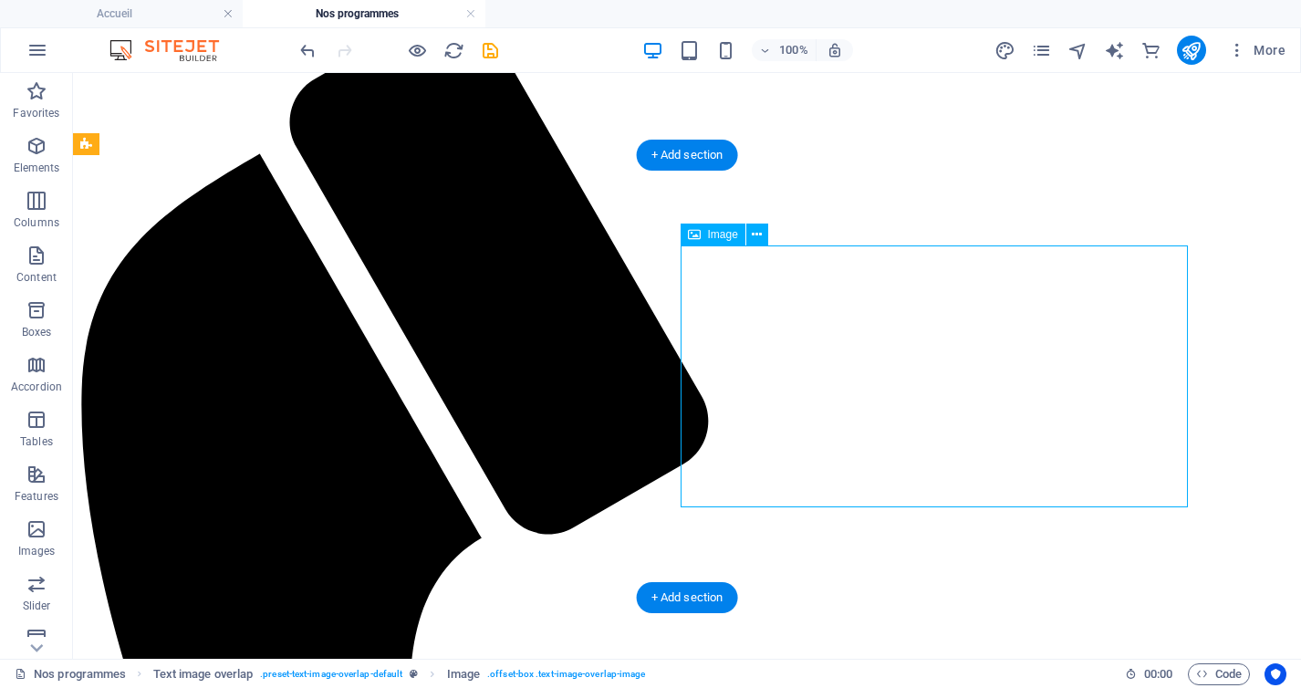
select select "px"
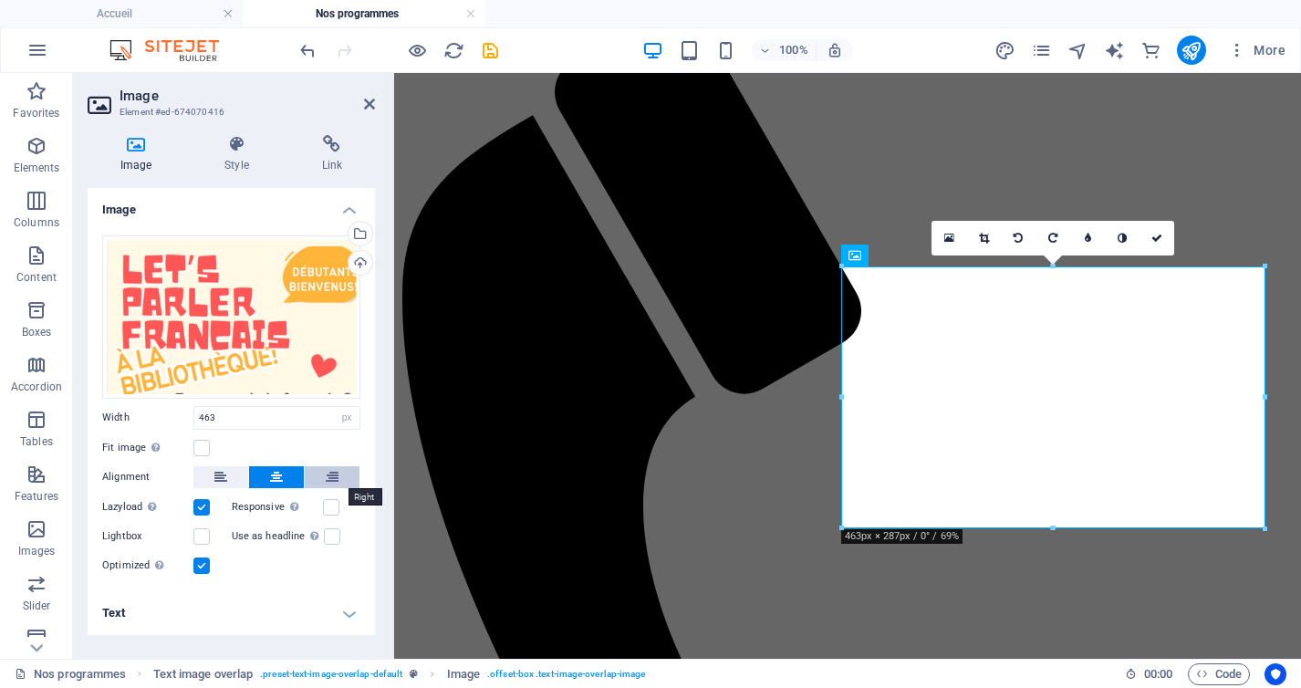
click at [346, 482] on button at bounding box center [332, 477] width 55 height 22
click at [203, 448] on label at bounding box center [201, 448] width 16 height 16
click at [0, 0] on input "Fit image Automatically fit image to a fixed width and height" at bounding box center [0, 0] width 0 height 0
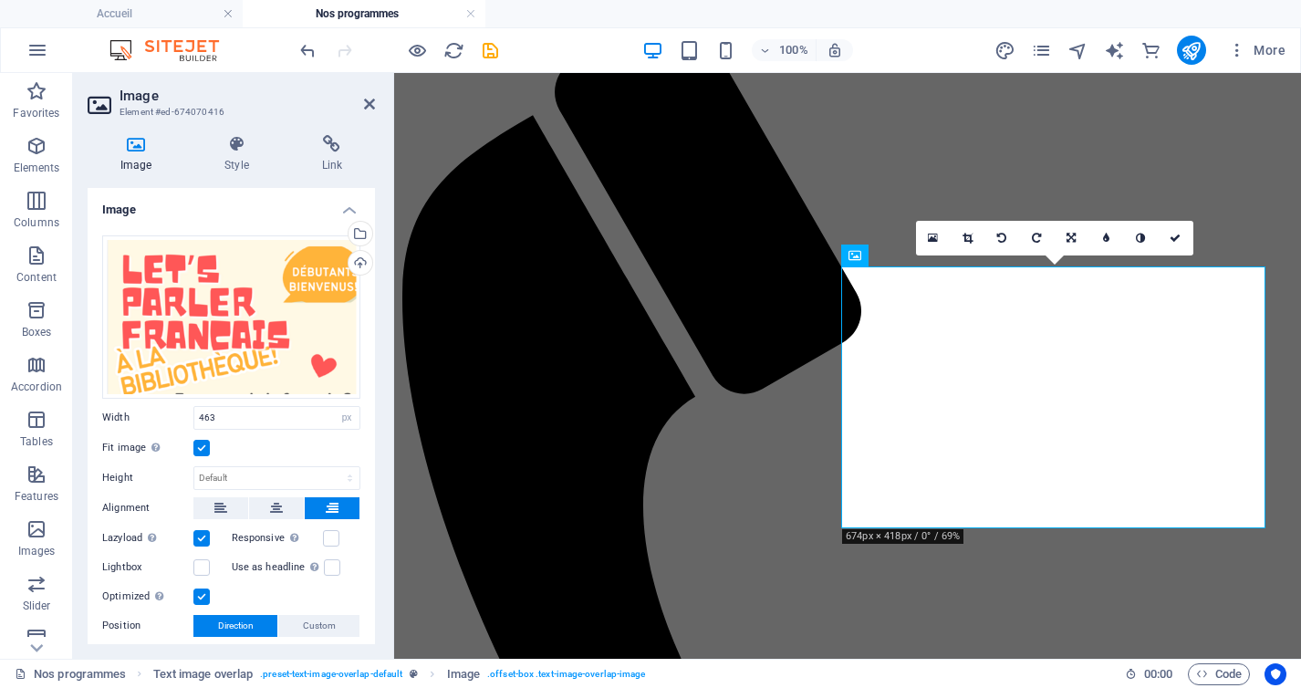
click at [203, 448] on label at bounding box center [201, 448] width 16 height 16
click at [0, 0] on input "Fit image Automatically fit image to a fixed width and height" at bounding box center [0, 0] width 0 height 0
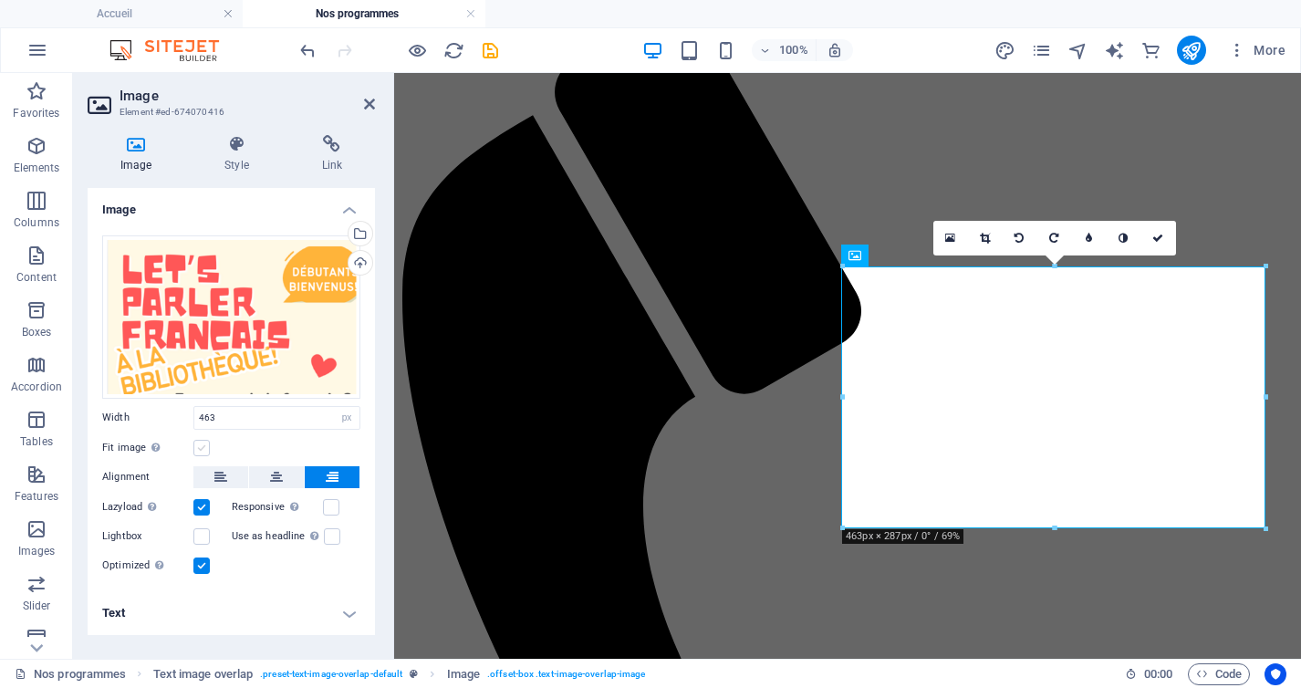
click at [203, 448] on label at bounding box center [201, 448] width 16 height 16
click at [0, 0] on input "Fit image Automatically fit image to a fixed width and height" at bounding box center [0, 0] width 0 height 0
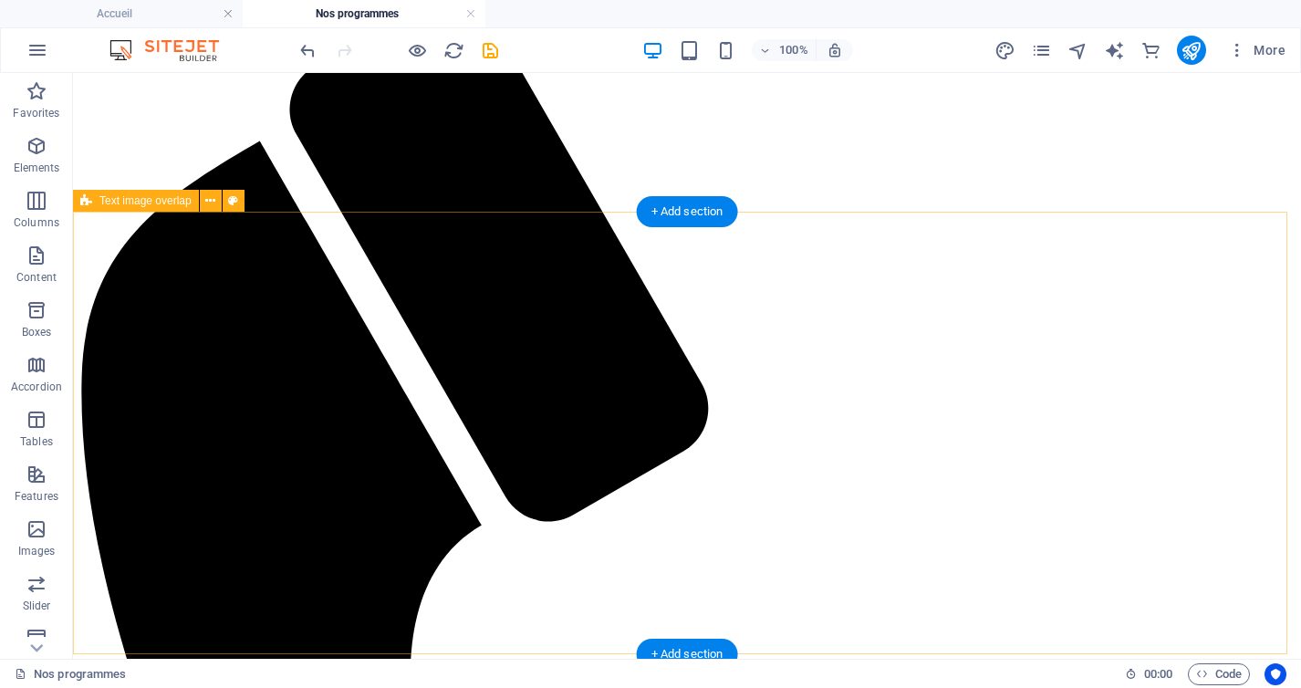
scroll to position [0, 0]
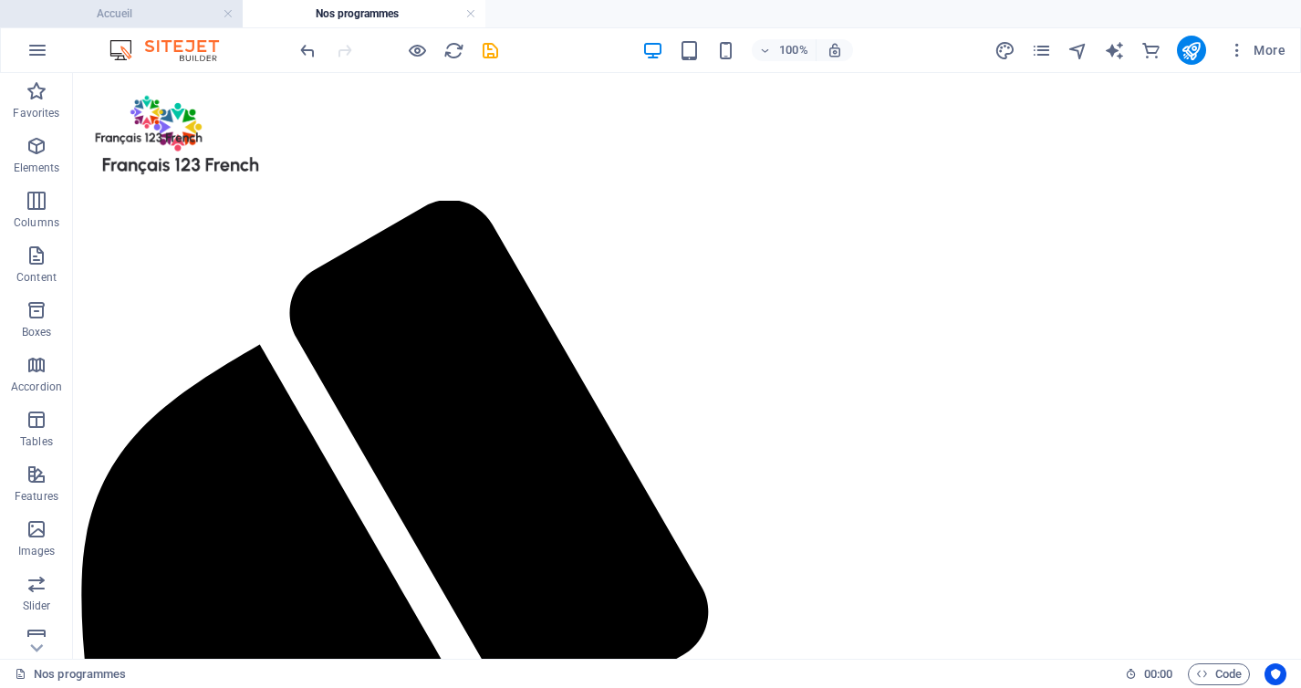
click at [107, 7] on h4 "Accueil" at bounding box center [121, 14] width 243 height 20
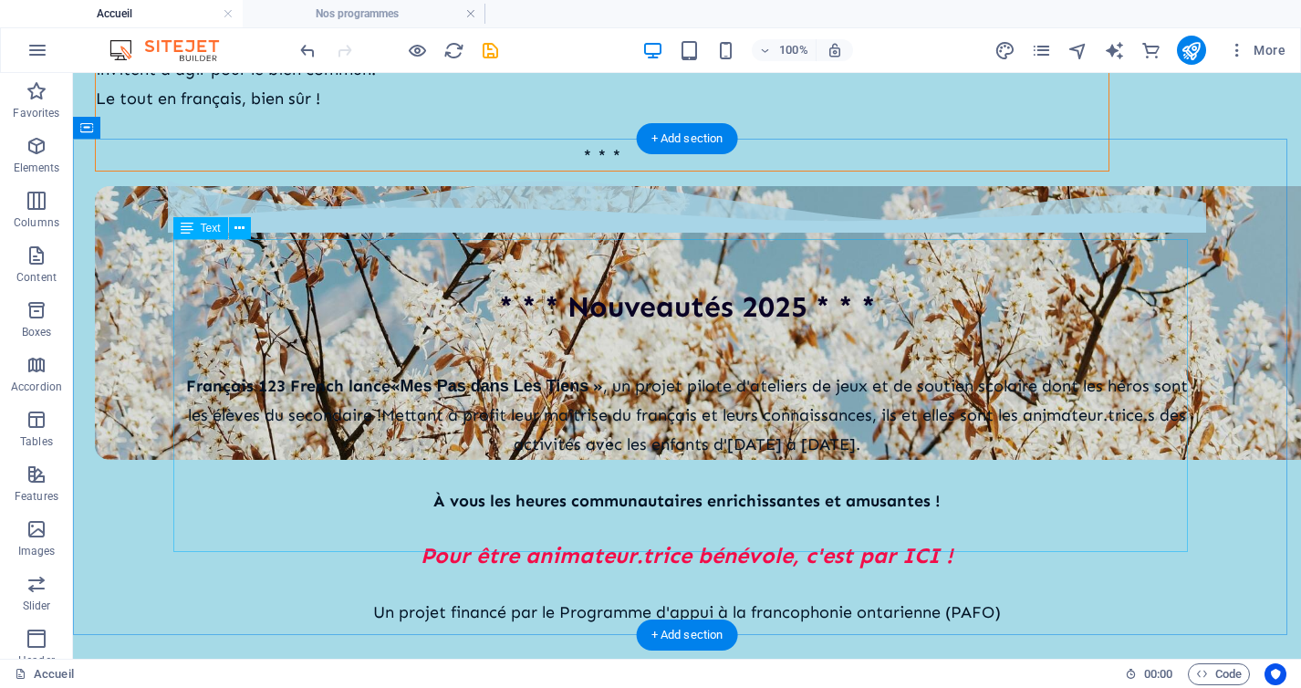
scroll to position [507, 0]
click at [363, 508] on div "[DEMOGRAPHIC_DATA] 123 French lance « Mes Pas dans Les Tiens » , un projet pilo…" at bounding box center [687, 497] width 1015 height 314
click at [371, 508] on div "[DEMOGRAPHIC_DATA] 123 French lance « Mes Pas dans Les Tiens » , un projet pilo…" at bounding box center [687, 497] width 1015 height 314
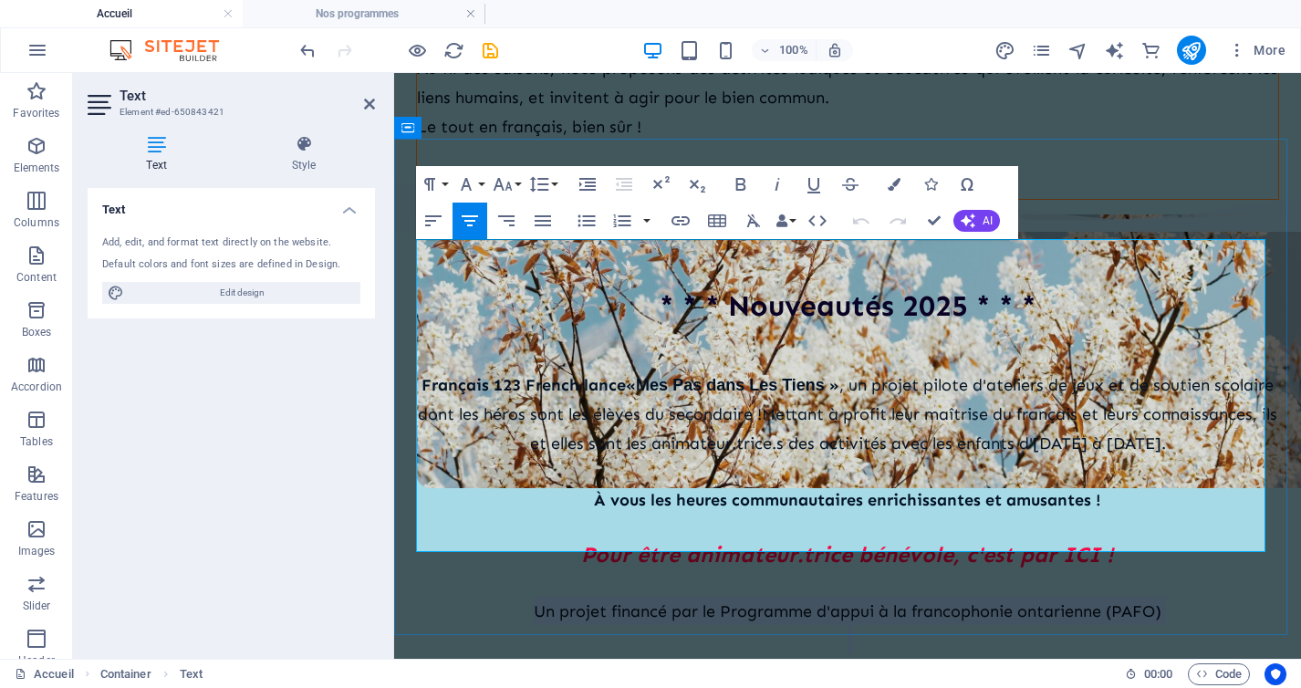
drag, startPoint x: 526, startPoint y: 510, endPoint x: 1199, endPoint y: 518, distance: 673.4
click at [1199, 597] on p "Un projet financé par le Programme d'appui à la francophonie ontarienne (PAFO)" at bounding box center [847, 611] width 863 height 28
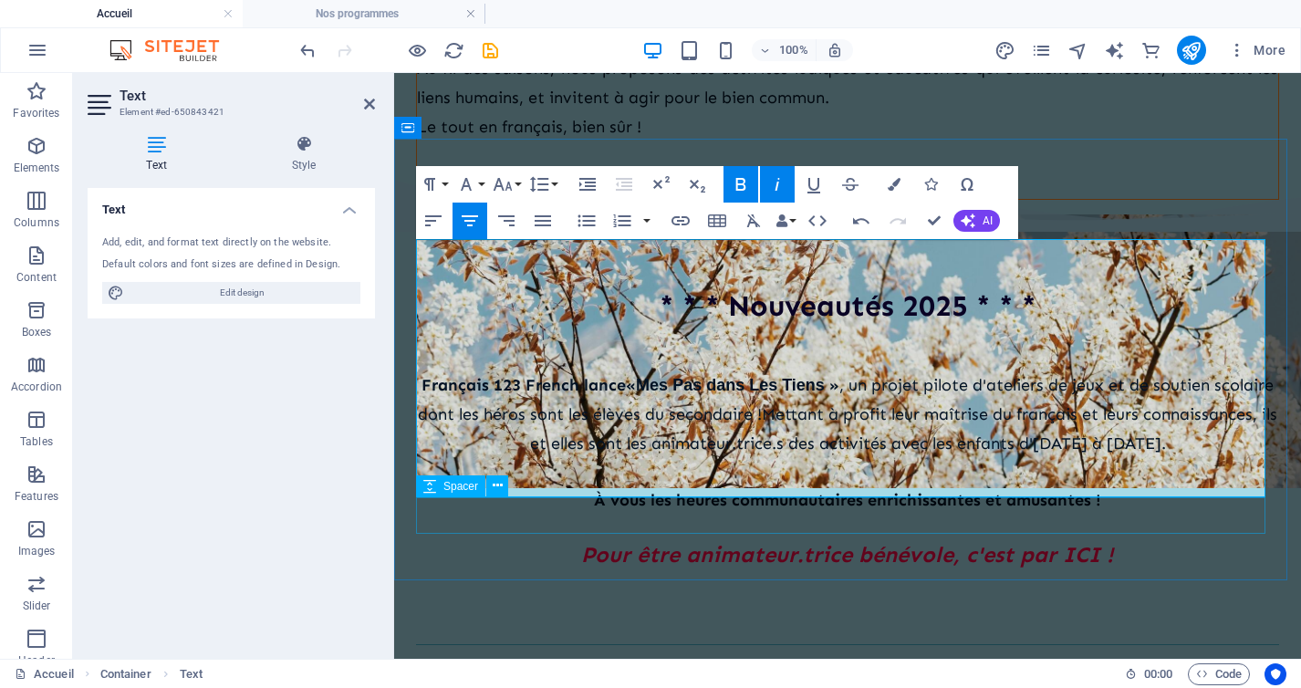
click at [779, 598] on div at bounding box center [847, 616] width 863 height 36
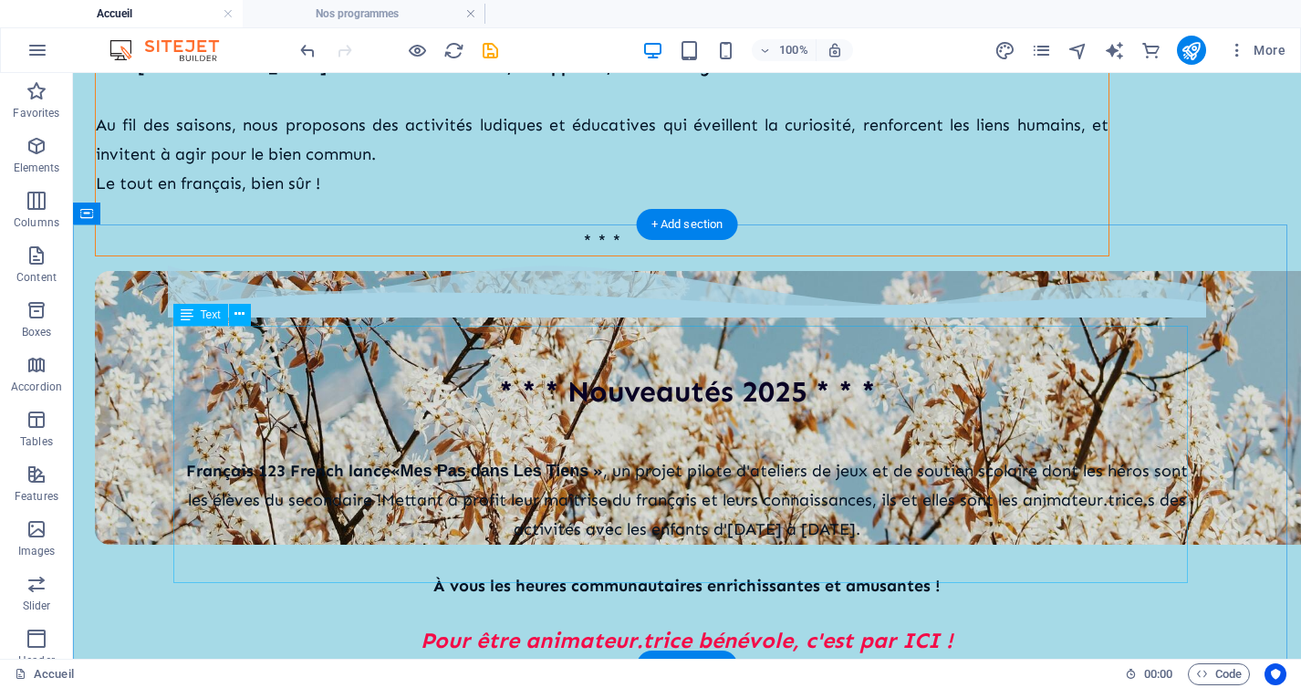
scroll to position [421, 0]
click at [952, 484] on div "[DEMOGRAPHIC_DATA] 123 French lance « Mes Pas dans Les Tiens » , un projet pilo…" at bounding box center [687, 556] width 1015 height 258
click at [380, 427] on div "[DEMOGRAPHIC_DATA] 123 French lance « Mes Pas dans Les Tiens » , un projet pilo…" at bounding box center [687, 556] width 1015 height 258
click at [375, 427] on div "[DEMOGRAPHIC_DATA] 123 French lance « Mes Pas dans Les Tiens » , un projet pilo…" at bounding box center [687, 556] width 1015 height 258
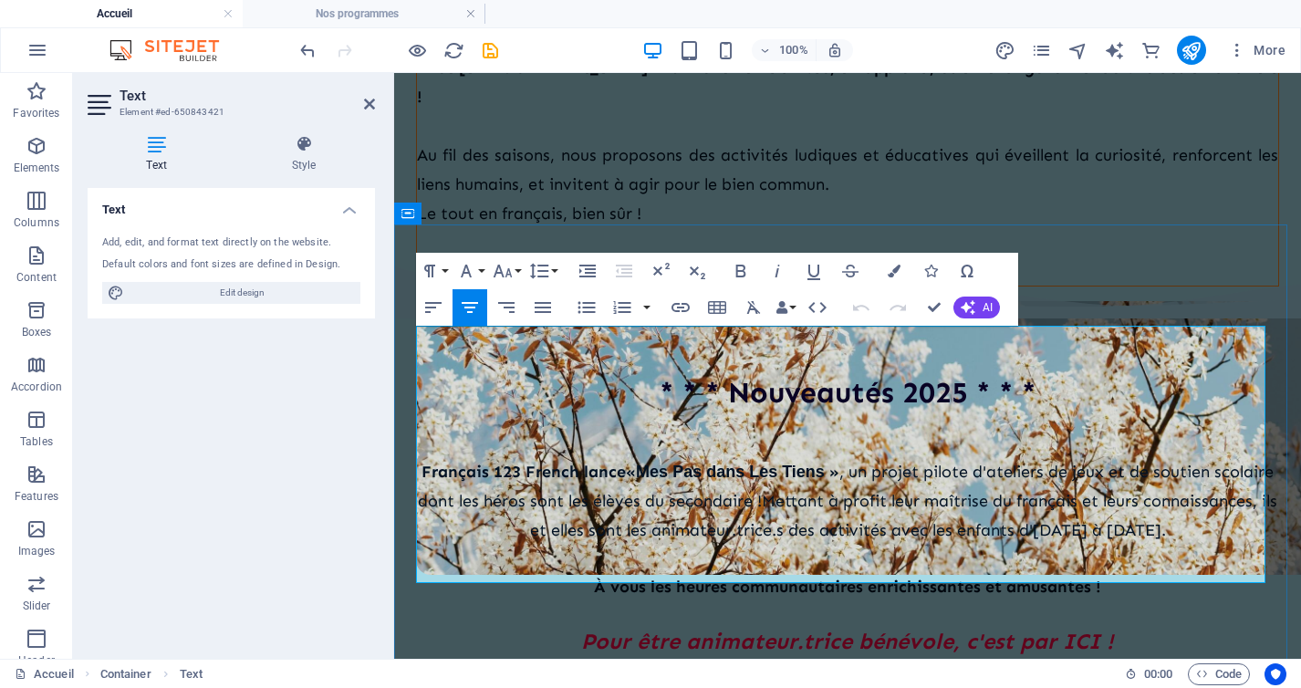
click at [859, 491] on span "Mettant à profit leur maîtrise du français et leurs connaissances, ils et elles…" at bounding box center [904, 515] width 748 height 49
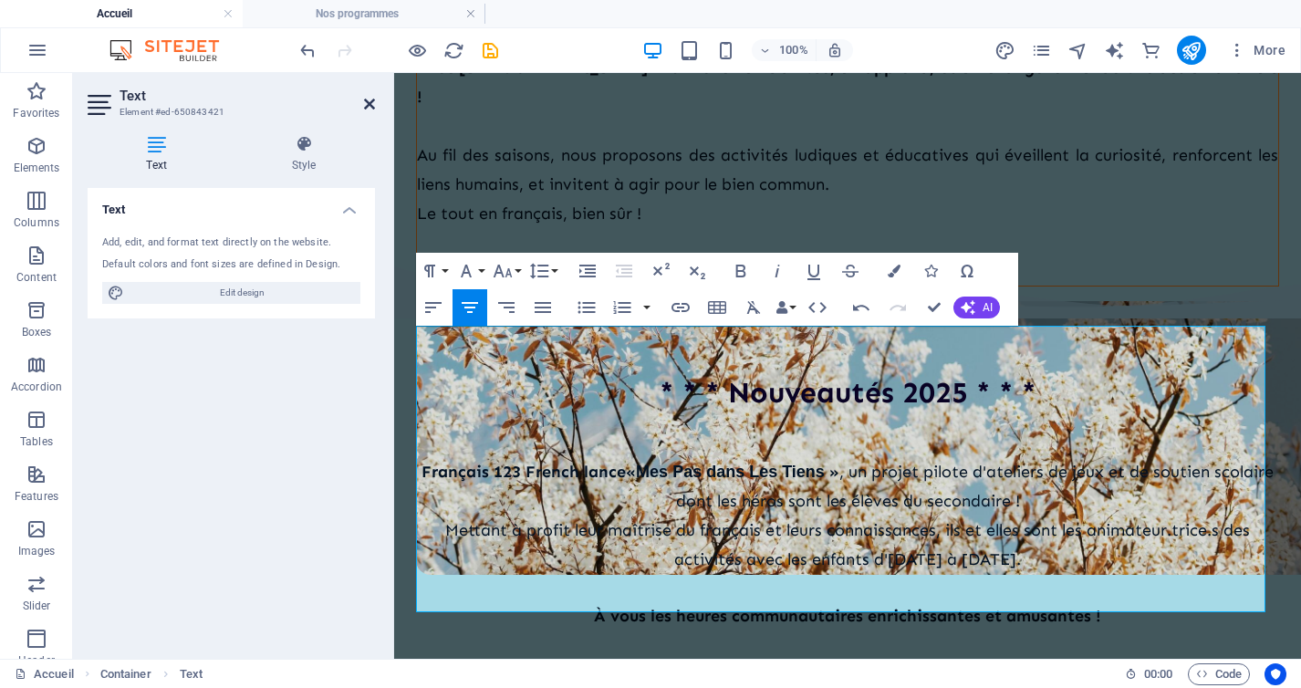
click at [367, 103] on icon at bounding box center [369, 104] width 11 height 15
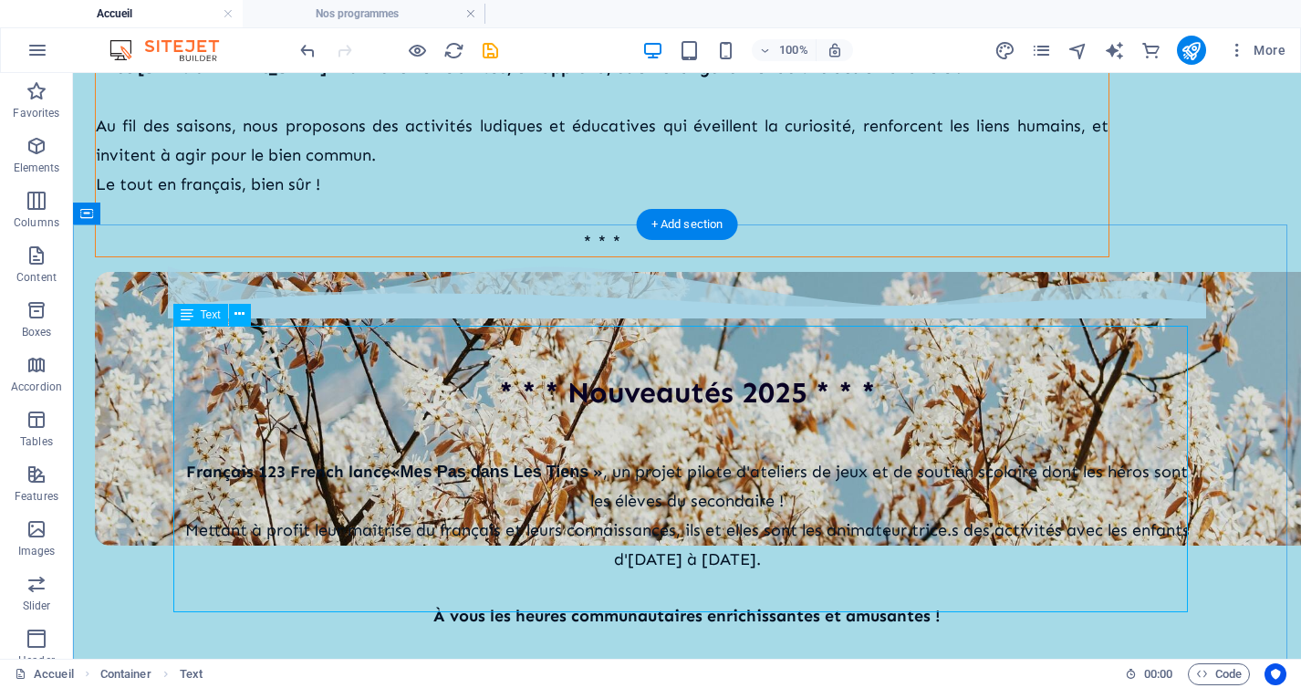
click at [748, 427] on div "[DEMOGRAPHIC_DATA] 123 French lance « Mes Pas dans Les Tiens » , un projet pilo…" at bounding box center [687, 570] width 1015 height 287
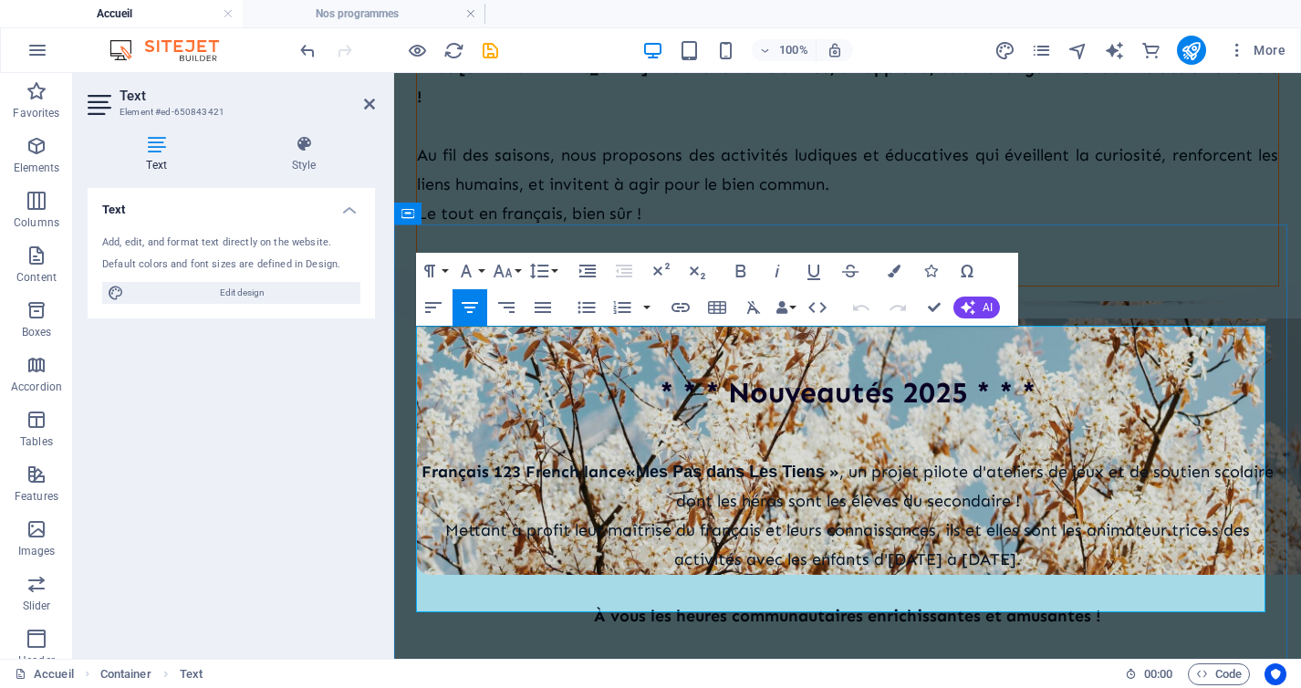
scroll to position [439, 0]
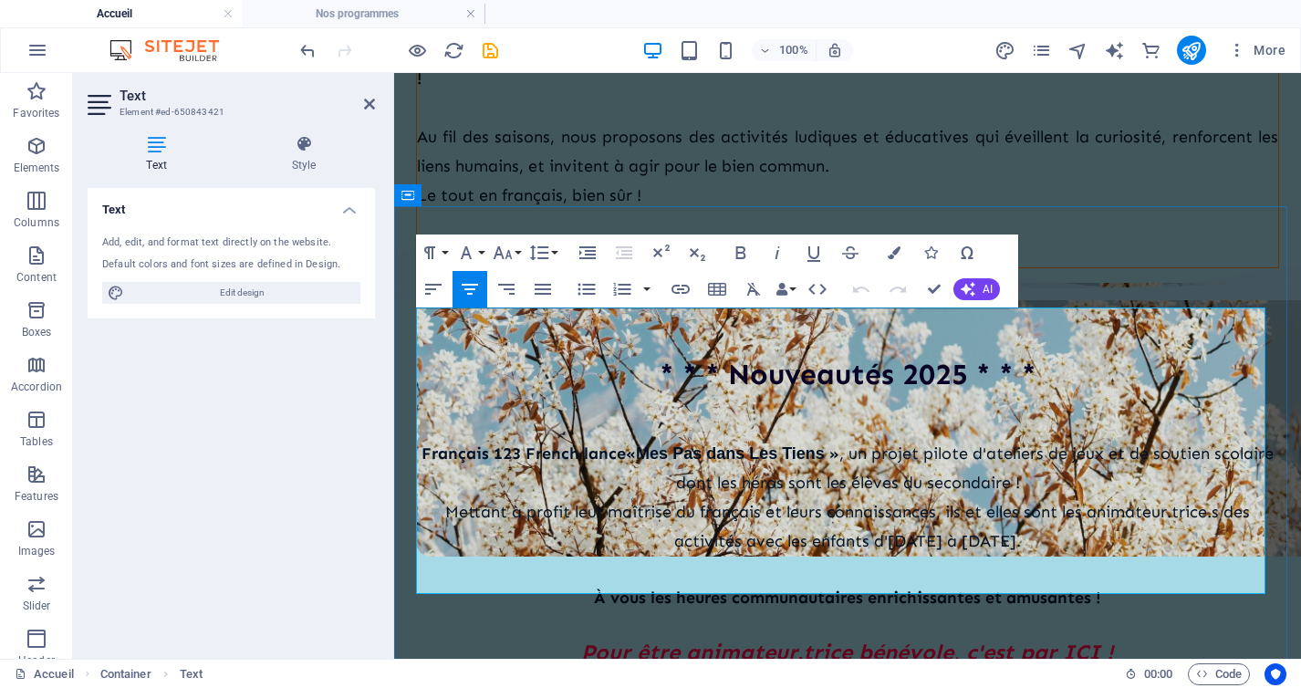
drag, startPoint x: 829, startPoint y: 440, endPoint x: 1043, endPoint y: 445, distance: 213.6
click at [1043, 502] on span "Mettant à profit leur maîtrise du français et leurs connaissances, ils et elles…" at bounding box center [847, 526] width 805 height 49
click at [847, 502] on span "Mettant à profit leur maîtrise du français et leurs connaissances, ils et elles…" at bounding box center [847, 526] width 805 height 49
click at [367, 99] on icon at bounding box center [369, 104] width 11 height 15
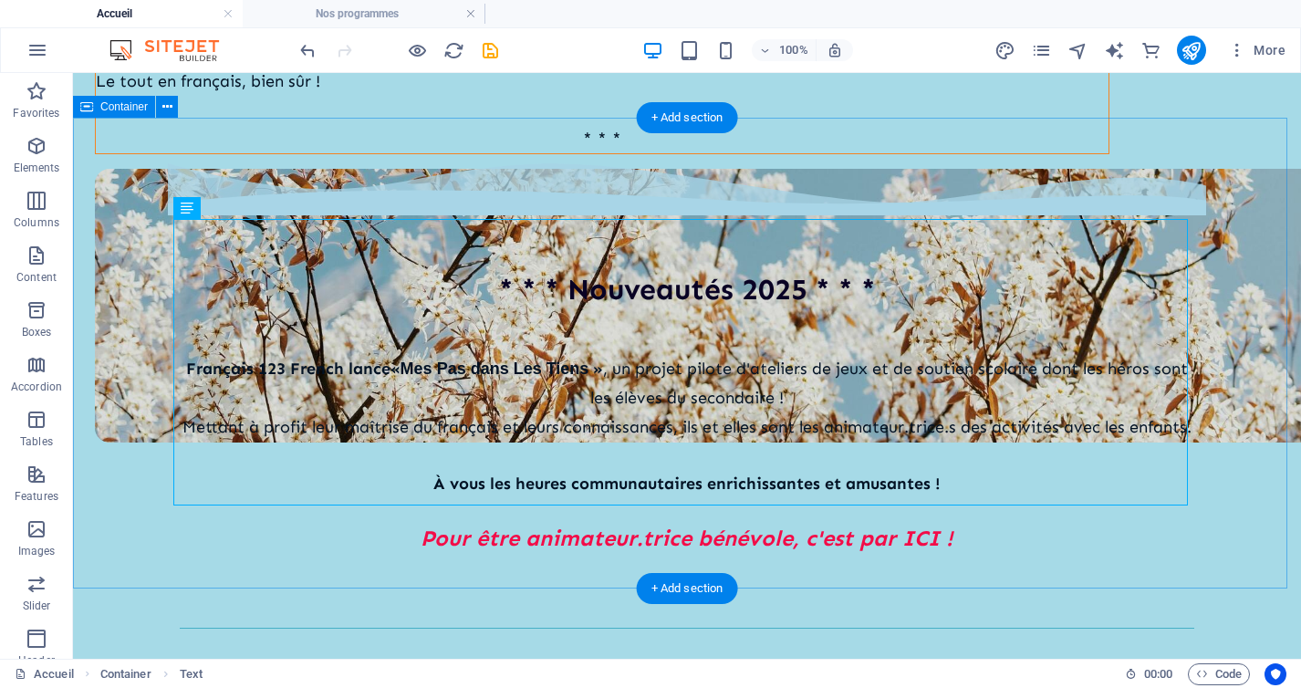
scroll to position [527, 0]
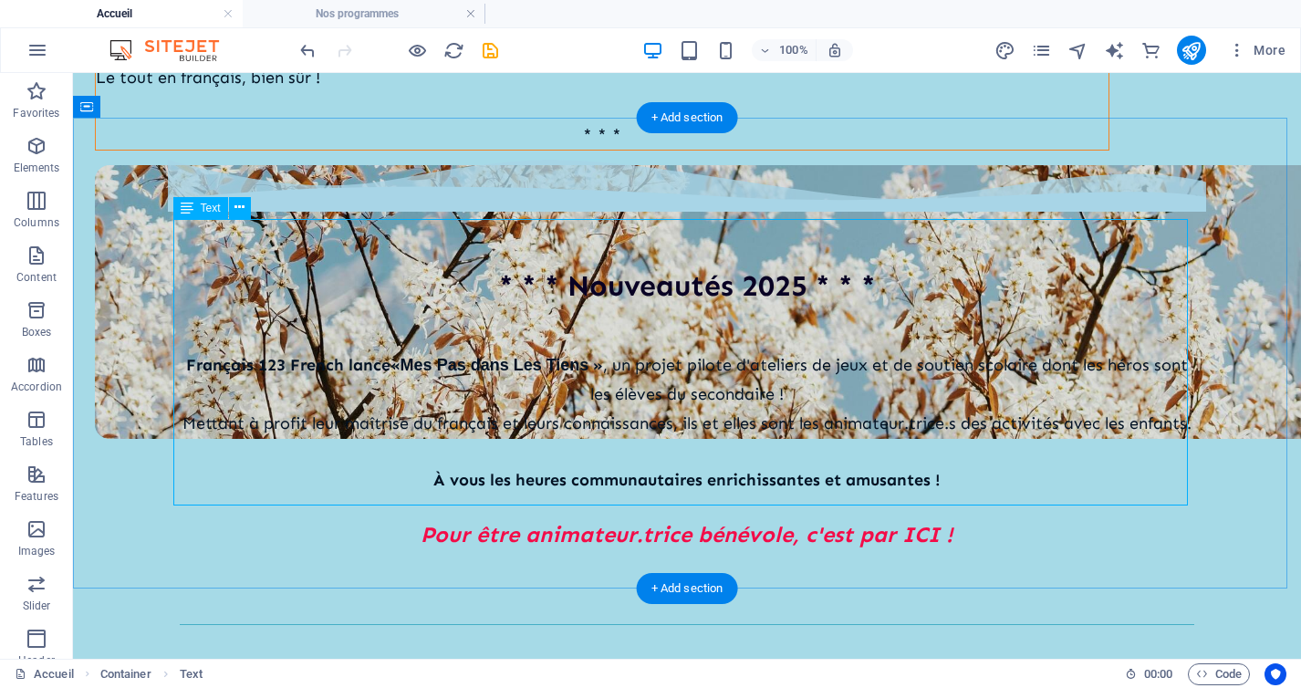
click at [313, 320] on div "[DEMOGRAPHIC_DATA] 123 French lance « Mes Pas dans Les Tiens » , un projet pilo…" at bounding box center [687, 449] width 1015 height 258
click at [333, 320] on div "[DEMOGRAPHIC_DATA] 123 French lance « Mes Pas dans Les Tiens » , un projet pilo…" at bounding box center [687, 449] width 1015 height 258
click at [390, 320] on div "[DEMOGRAPHIC_DATA] 123 French lance « Mes Pas dans Les Tiens » , un projet pilo…" at bounding box center [687, 449] width 1015 height 258
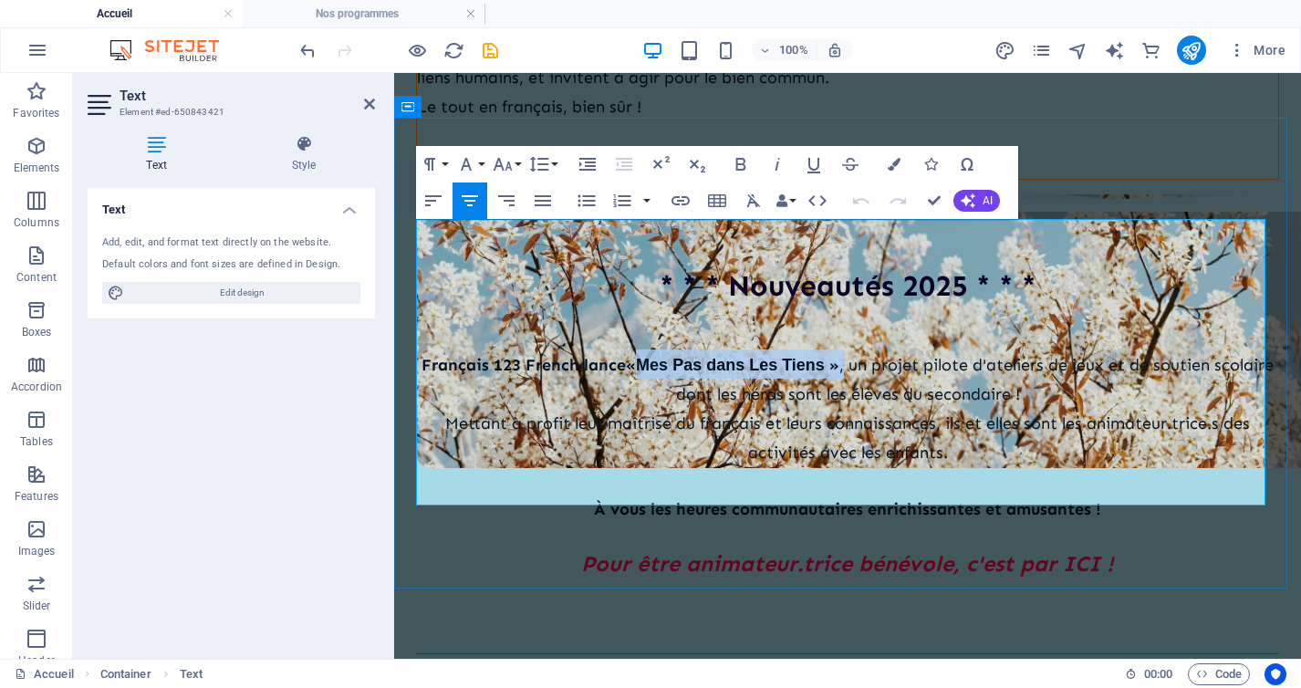
drag, startPoint x: 871, startPoint y: 264, endPoint x: 650, endPoint y: 266, distance: 221.7
click at [650, 355] on span "« Mes Pas dans Les Tiens » , un projet pilote d'ateliers de jeux et de soutien …" at bounding box center [950, 379] width 648 height 49
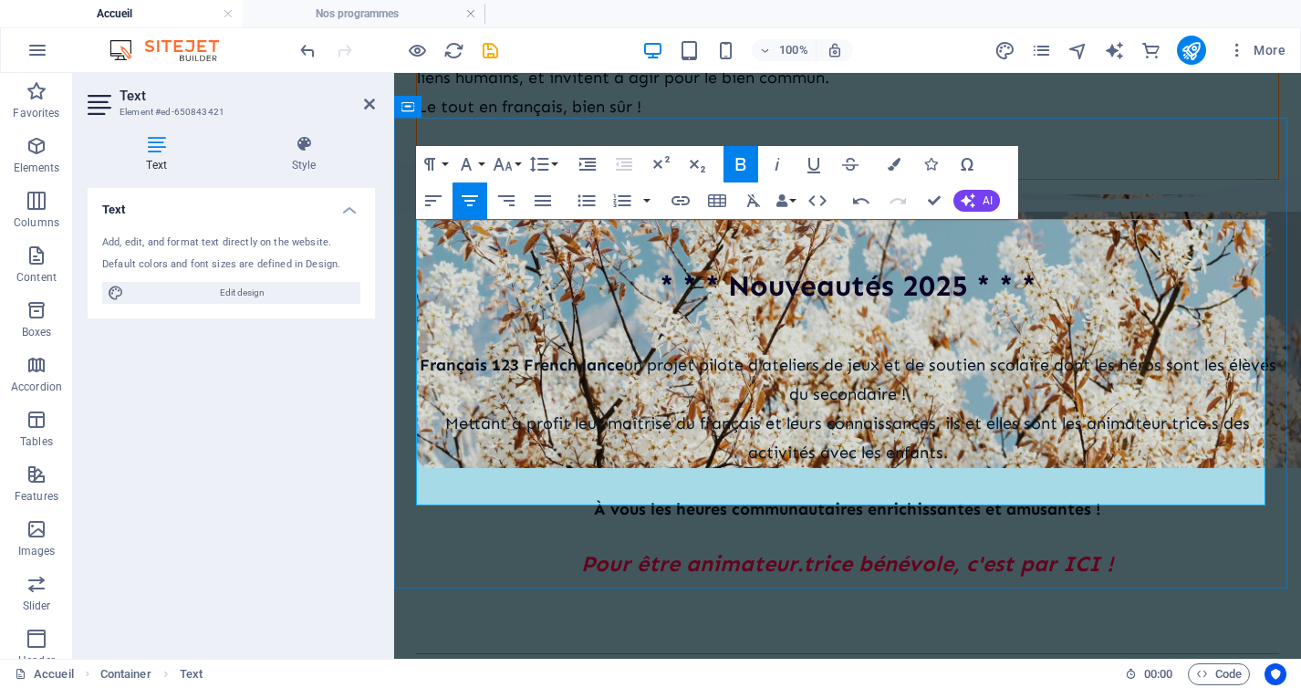
click at [612, 355] on span "Français 123 French lance" at bounding box center [522, 365] width 204 height 20
click at [741, 161] on icon "button" at bounding box center [741, 164] width 22 height 22
click at [682, 349] on p "[DEMOGRAPHIC_DATA] 123 French lance ​ un projet pilote d'ateliers de jeux et de…" at bounding box center [847, 378] width 863 height 58
click at [369, 109] on icon at bounding box center [369, 104] width 11 height 15
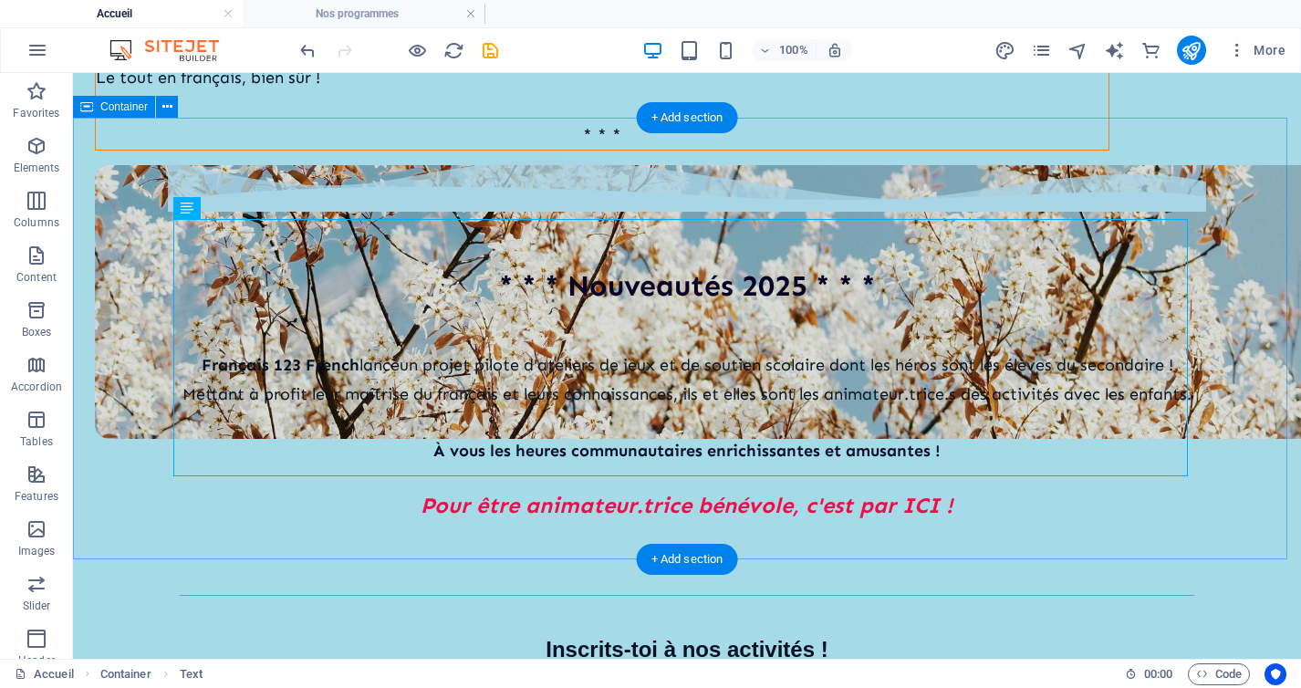
click at [1240, 375] on div "* * * Nouveautés 2025 * * * [DEMOGRAPHIC_DATA] 123 French lance un projet pilot…" at bounding box center [687, 390] width 1228 height 485
click at [1184, 360] on div "[DEMOGRAPHIC_DATA] 123 French lance un projet pilote d'ateliers de jeux et de s…" at bounding box center [687, 434] width 1015 height 229
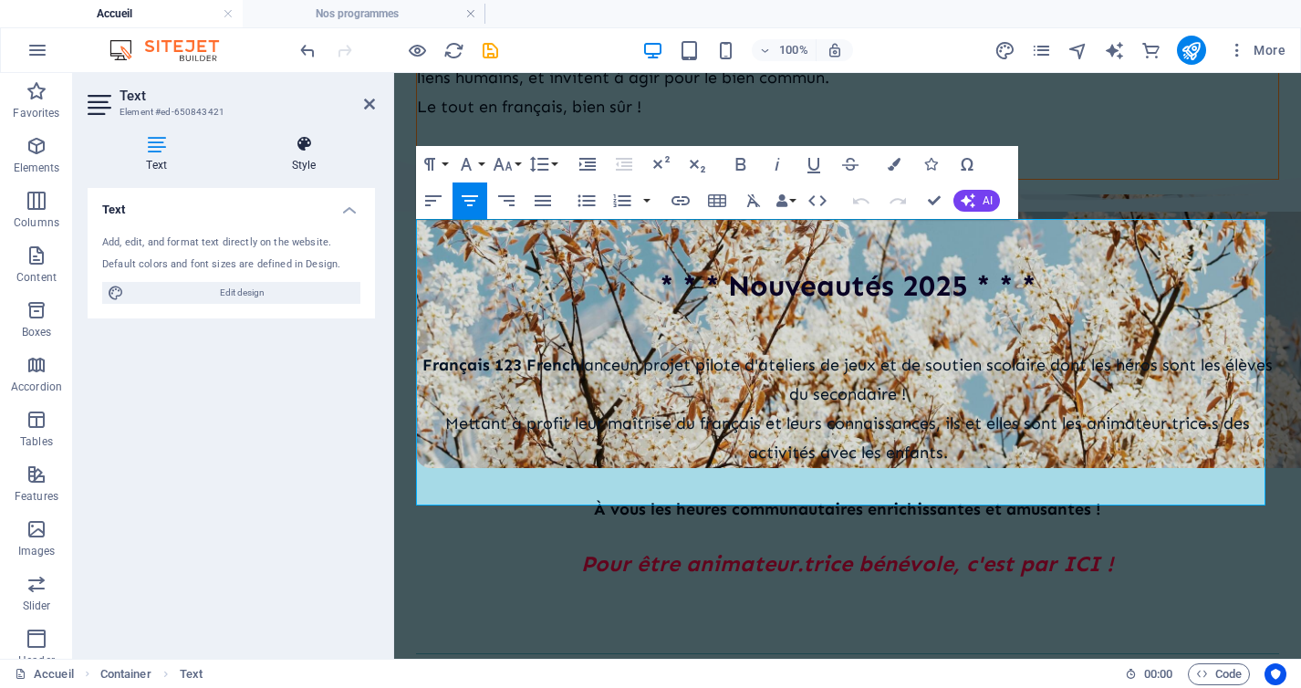
click at [307, 146] on icon at bounding box center [304, 144] width 142 height 18
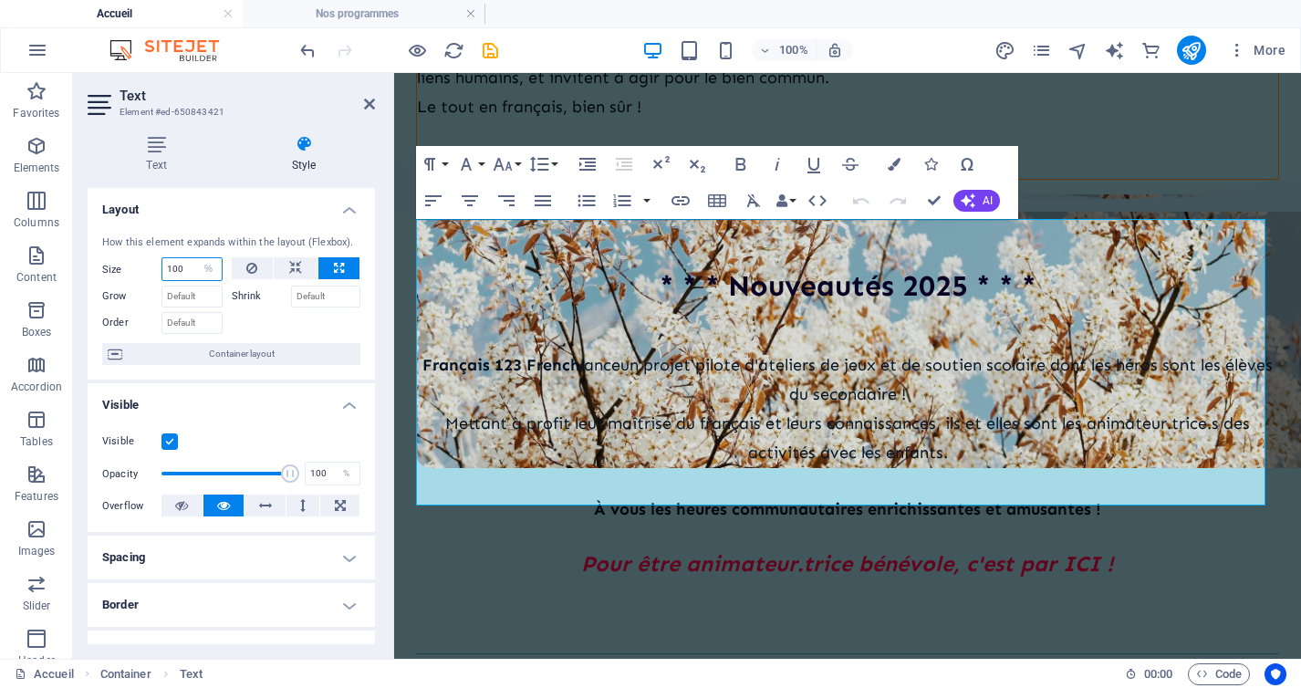
click at [177, 272] on input "100" at bounding box center [191, 269] width 59 height 22
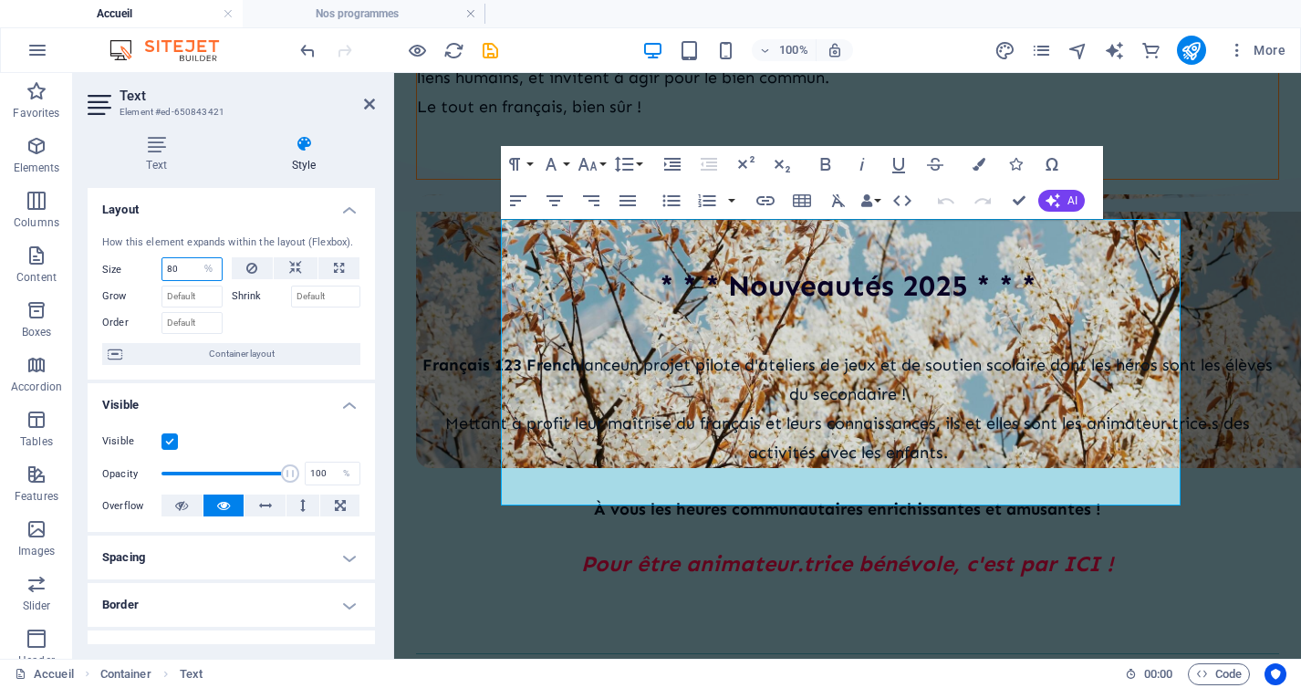
type input "80"
click at [361, 102] on h2 "Text" at bounding box center [247, 96] width 255 height 16
click at [378, 107] on aside "Text Element #ed-650843421 Text Style Text Add, edit, and format text directly …" at bounding box center [233, 366] width 321 height 586
click at [370, 99] on icon at bounding box center [369, 104] width 11 height 15
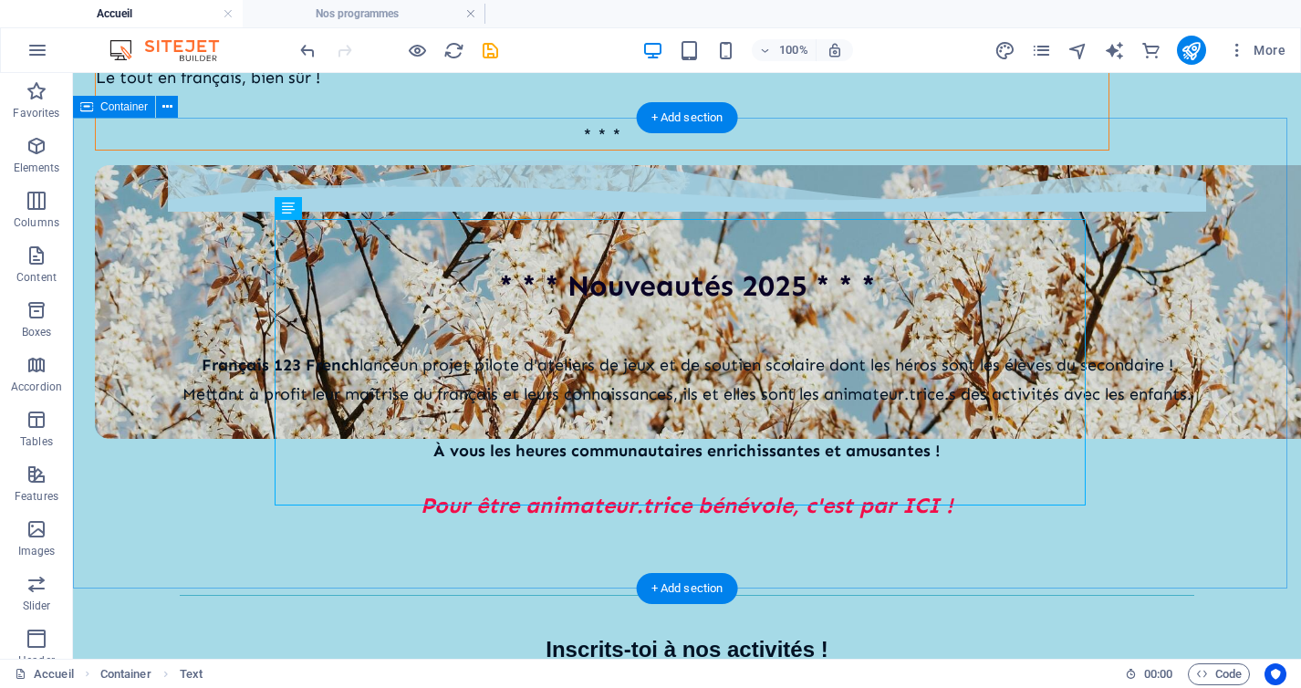
click at [249, 380] on div "* * * Nouveautés 2025 * * * [DEMOGRAPHIC_DATA] 123 French lance un projet pilot…" at bounding box center [687, 390] width 1228 height 485
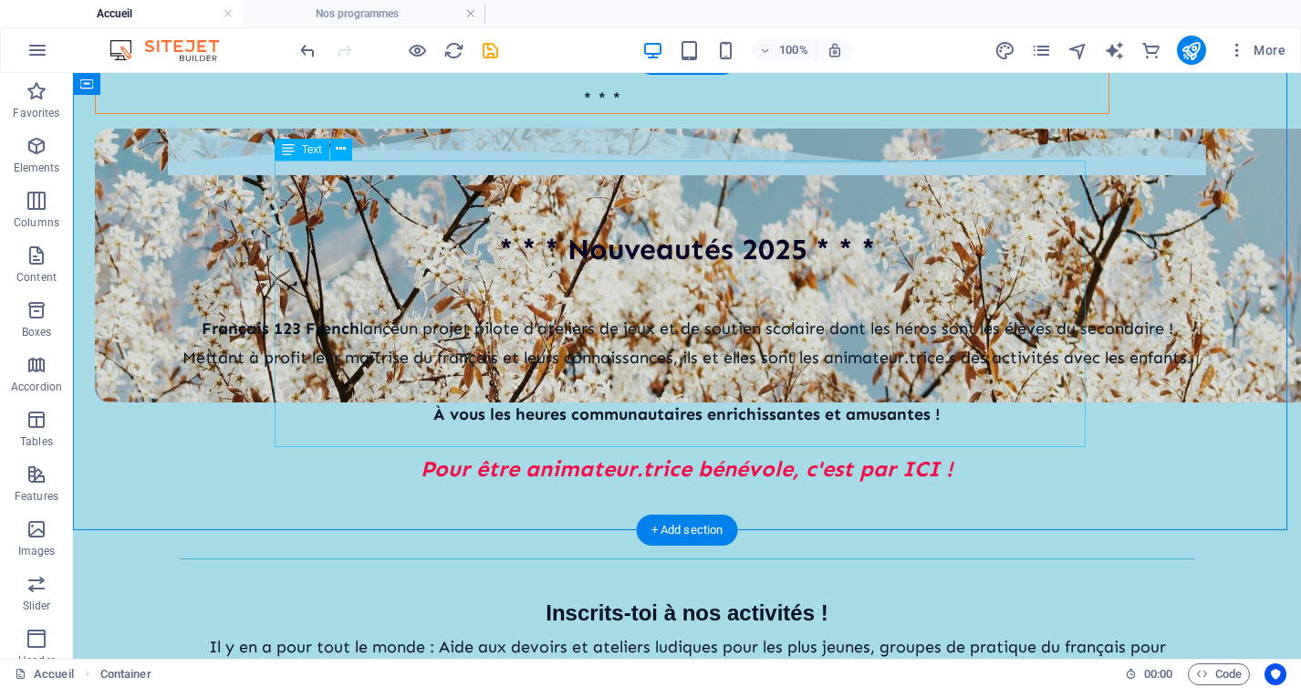
scroll to position [537, 0]
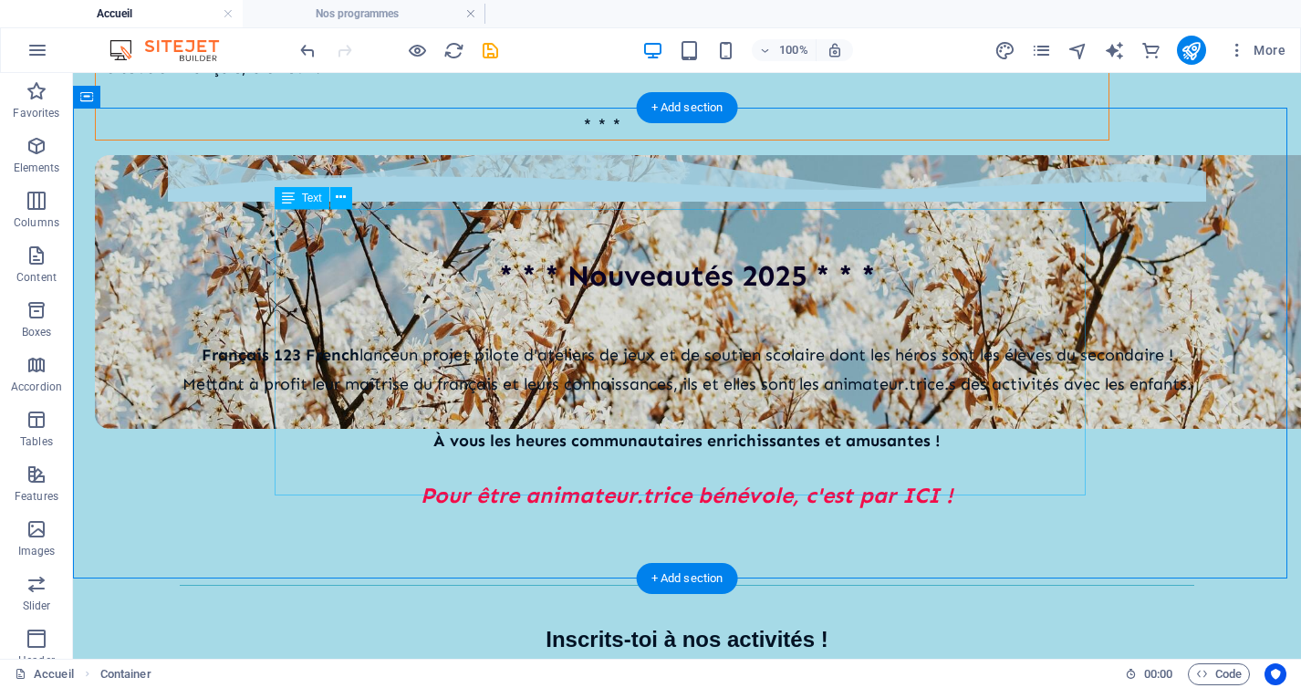
click at [362, 332] on div "[DEMOGRAPHIC_DATA] 123 French lance un projet pilote d'ateliers de jeux et de s…" at bounding box center [687, 424] width 1015 height 229
select select "%"
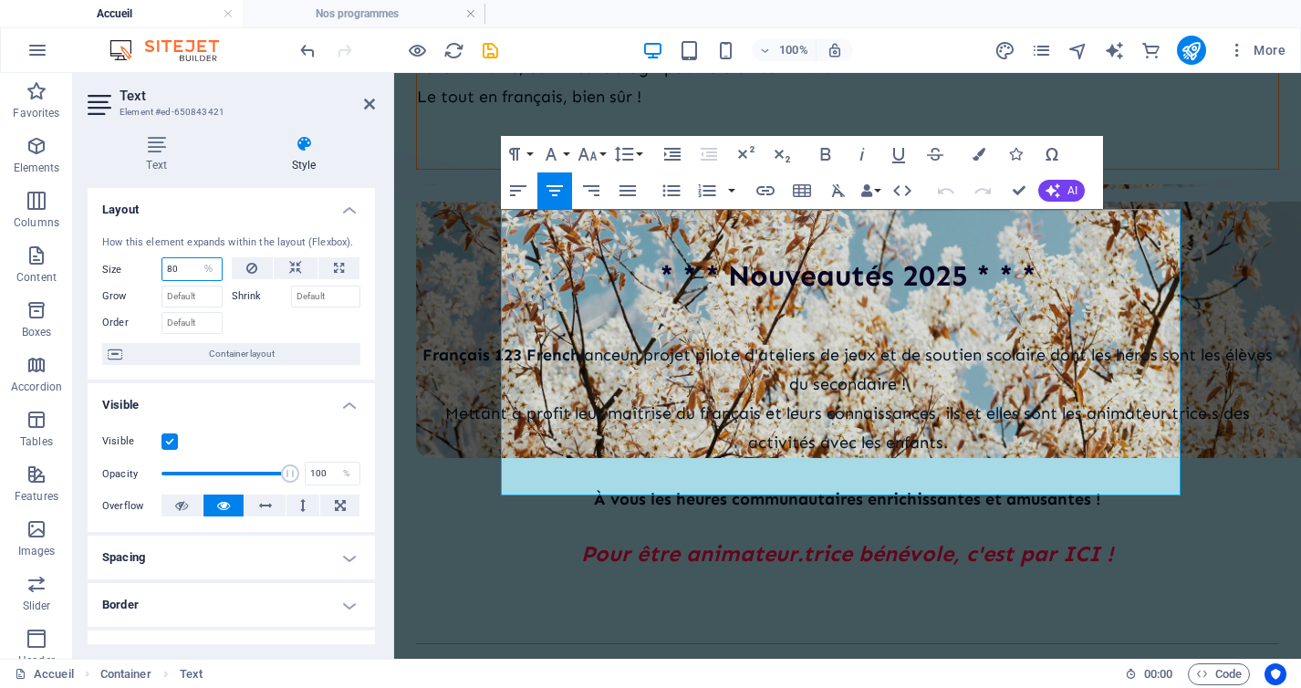
click at [178, 271] on input "80" at bounding box center [191, 269] width 59 height 22
drag, startPoint x: 178, startPoint y: 271, endPoint x: 161, endPoint y: 271, distance: 16.4
click at [161, 271] on div "80 Default auto px % 1/1 1/2 1/3 1/4 1/5 1/6 1/7 1/8 1/9 1/10" at bounding box center [191, 269] width 61 height 24
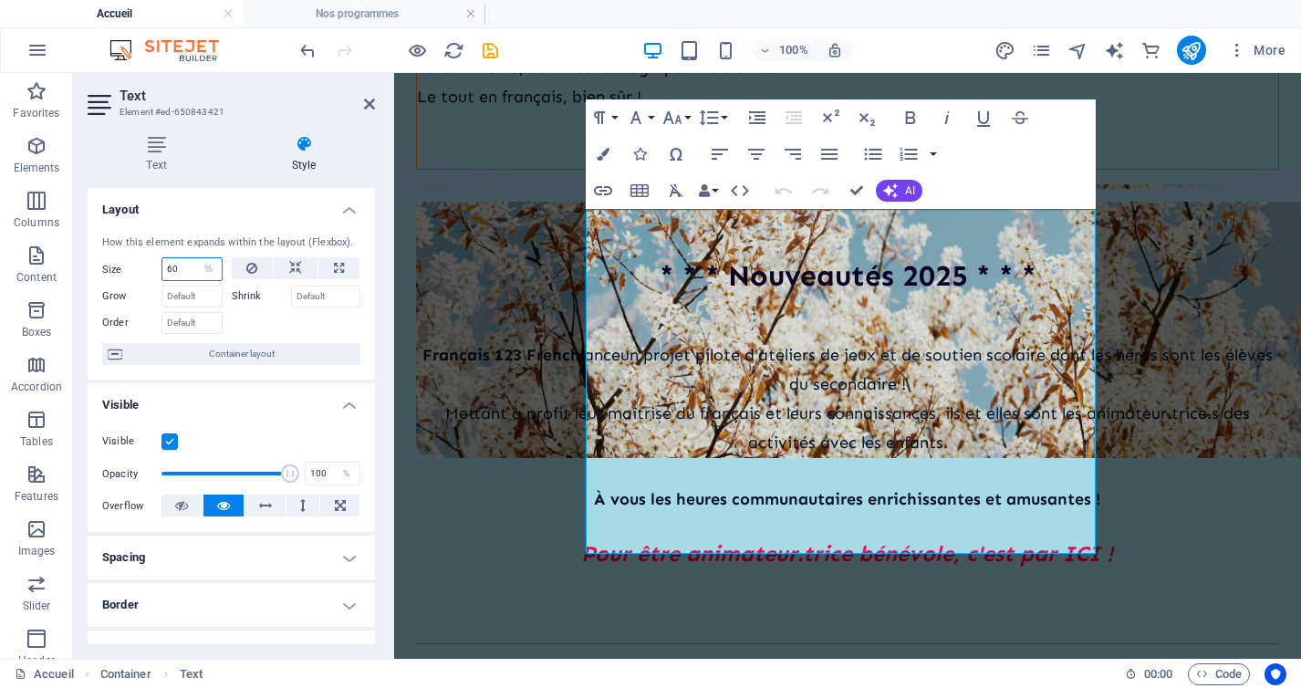
drag, startPoint x: 177, startPoint y: 270, endPoint x: 151, endPoint y: 269, distance: 26.5
click at [151, 269] on div "Size 60 Default auto px % 1/1 1/2 1/3 1/4 1/5 1/6 1/7 1/8 1/9 1/10" at bounding box center [162, 269] width 120 height 24
type input "70"
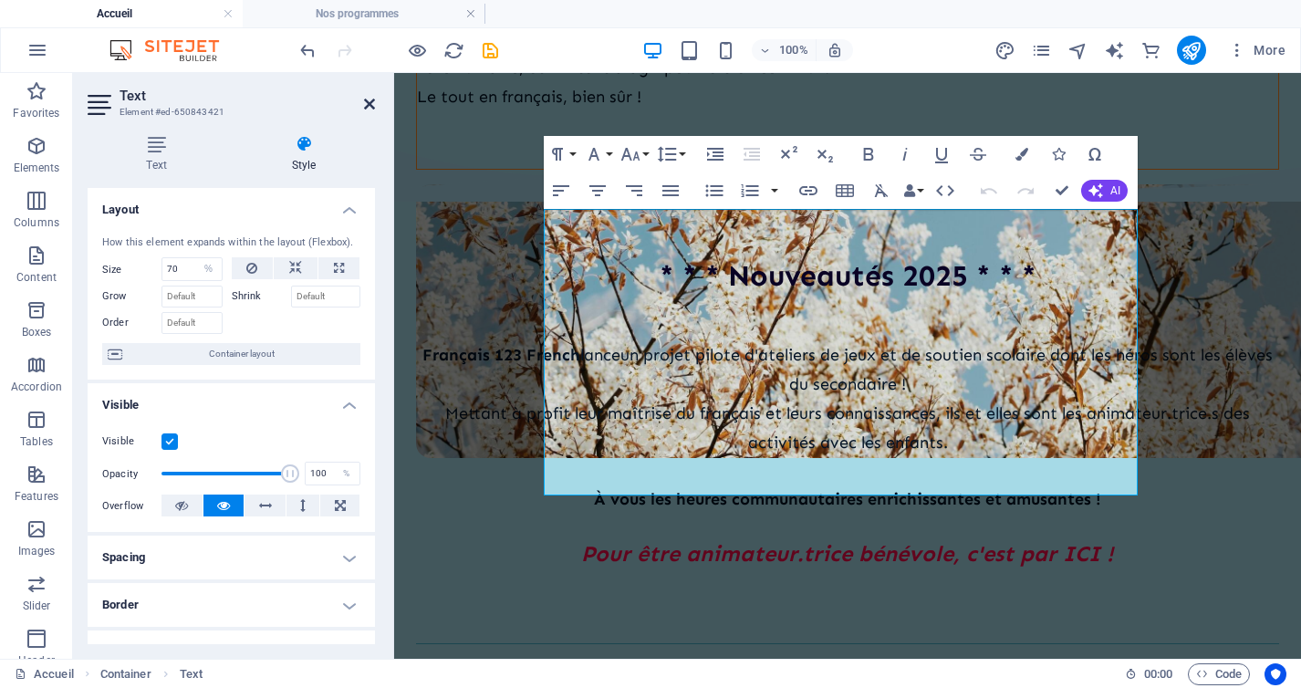
click at [364, 104] on icon at bounding box center [369, 104] width 11 height 15
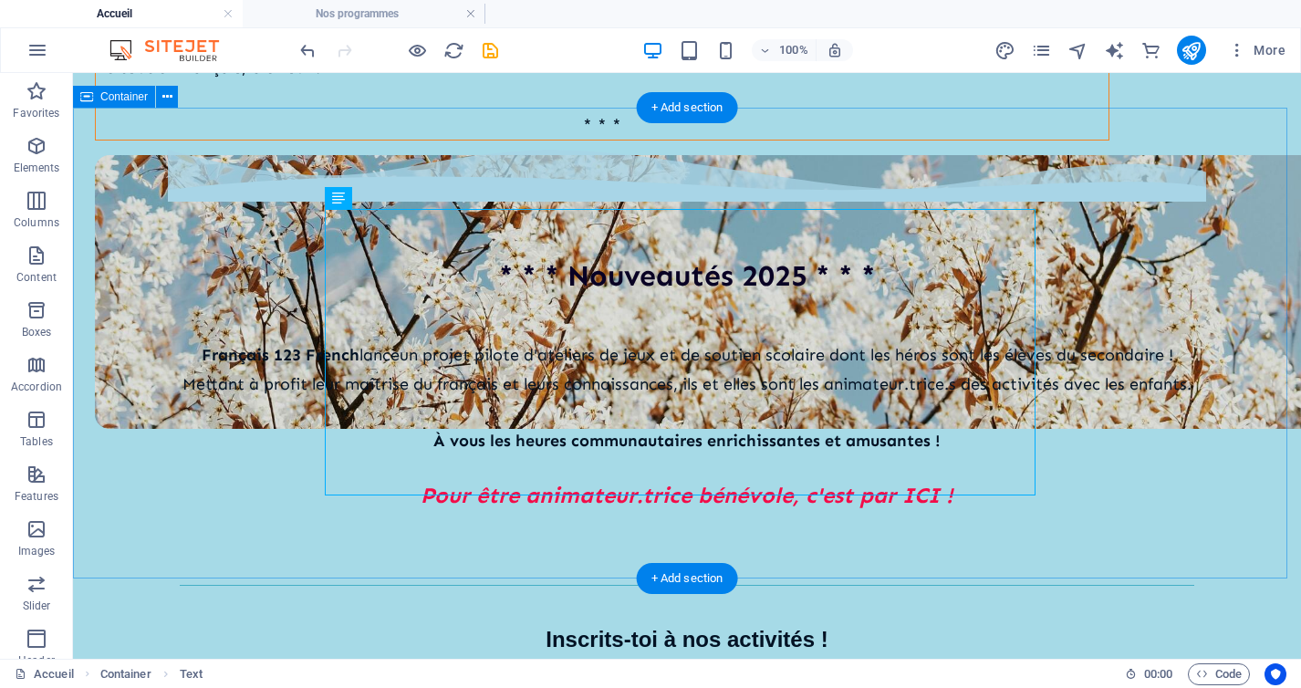
click at [208, 381] on div "* * * Nouveautés 2025 * * * [DEMOGRAPHIC_DATA] 123 French lance un projet pilot…" at bounding box center [687, 380] width 1228 height 485
click at [479, 329] on div "[DEMOGRAPHIC_DATA] 123 French lance un projet pilote d'ateliers de jeux et de s…" at bounding box center [687, 424] width 1015 height 229
select select "%"
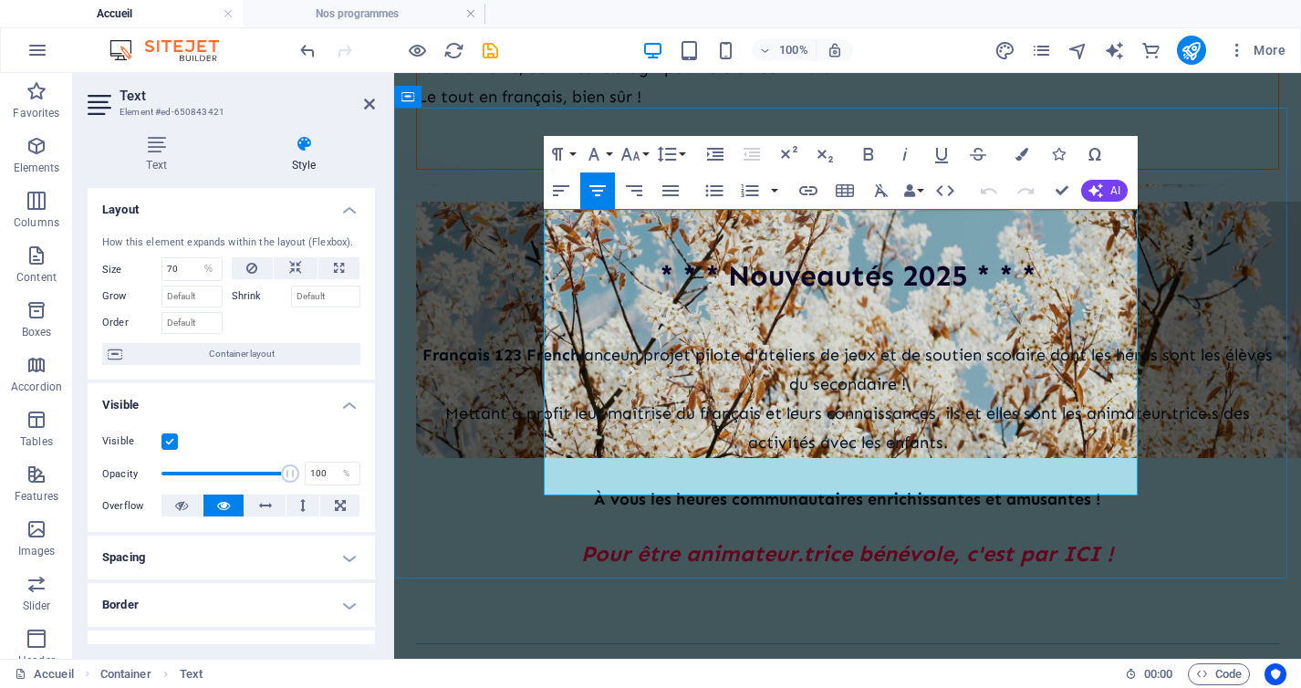
click at [701, 345] on span "un projet pilote d'ateliers de jeux et de soutien scolaire dont les héros sont …" at bounding box center [946, 369] width 652 height 49
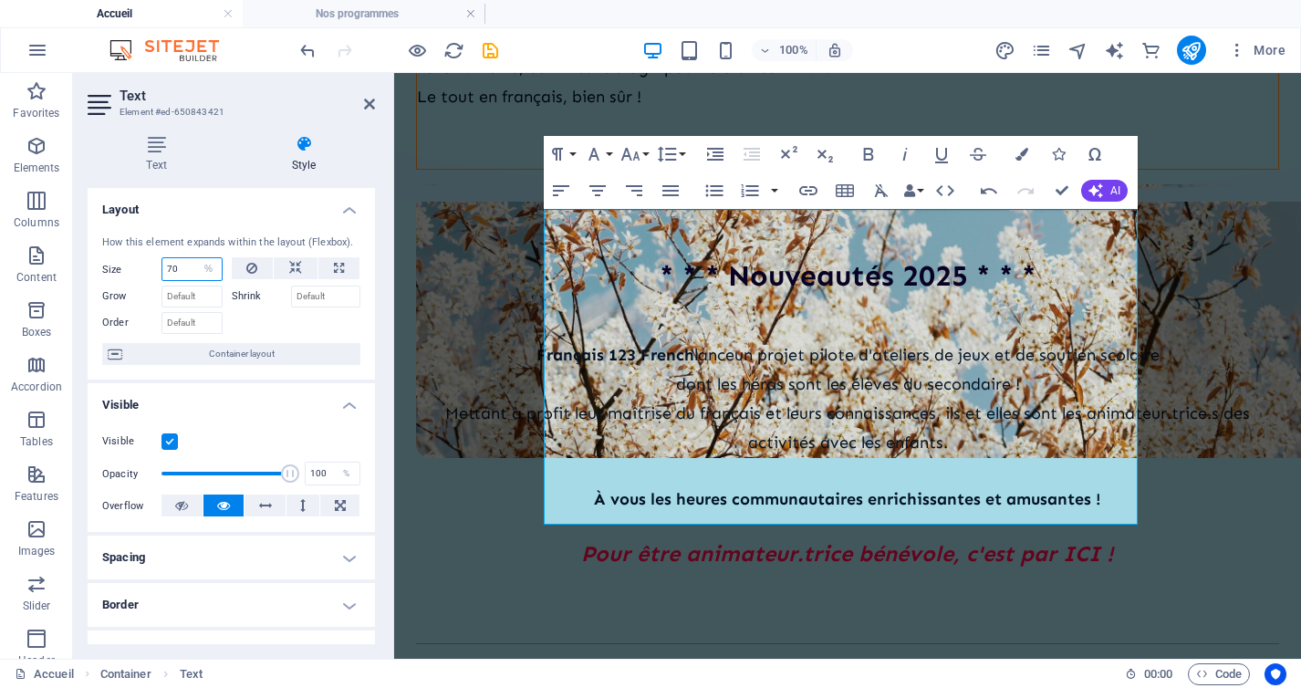
drag, startPoint x: 178, startPoint y: 274, endPoint x: 147, endPoint y: 268, distance: 31.5
click at [149, 268] on div "Size 70 Default auto px % 1/1 1/2 1/3 1/4 1/5 1/6 1/7 1/8 1/9 1/10" at bounding box center [162, 269] width 120 height 24
type input "80"
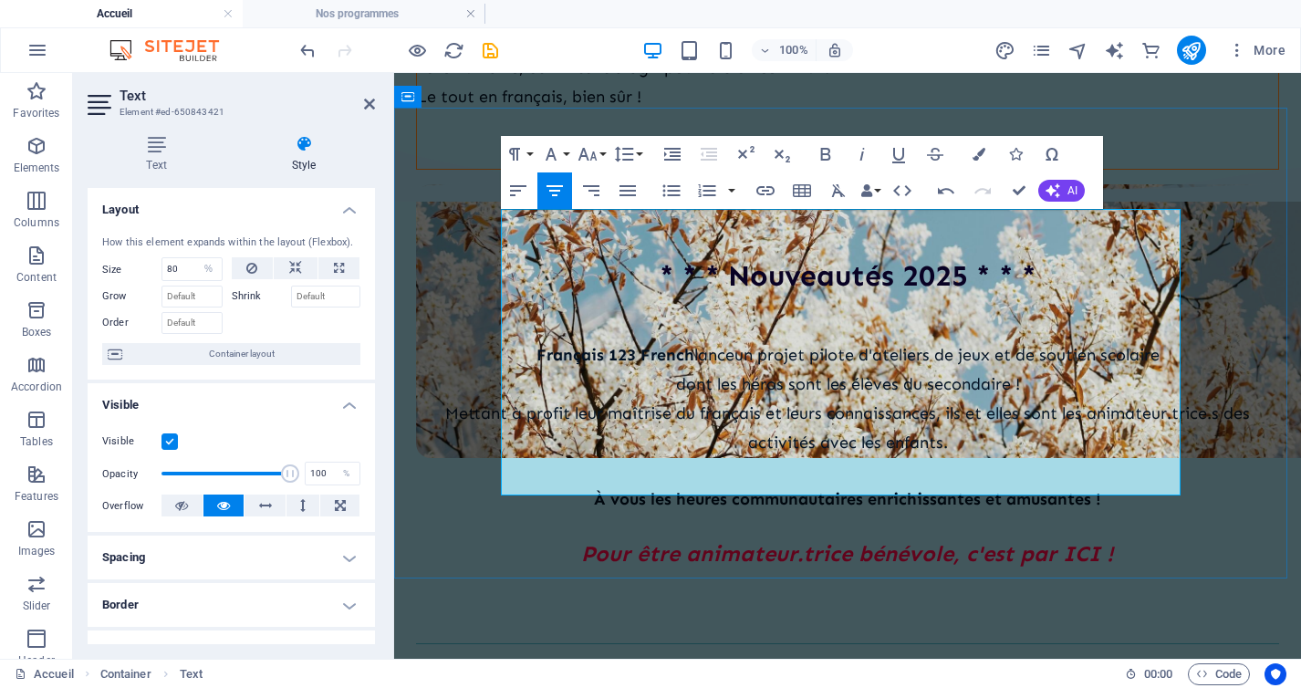
click at [1024, 403] on span "Mettant à profit leur maîtrise du français et leurs connaissances, ils et elles…" at bounding box center [847, 427] width 805 height 49
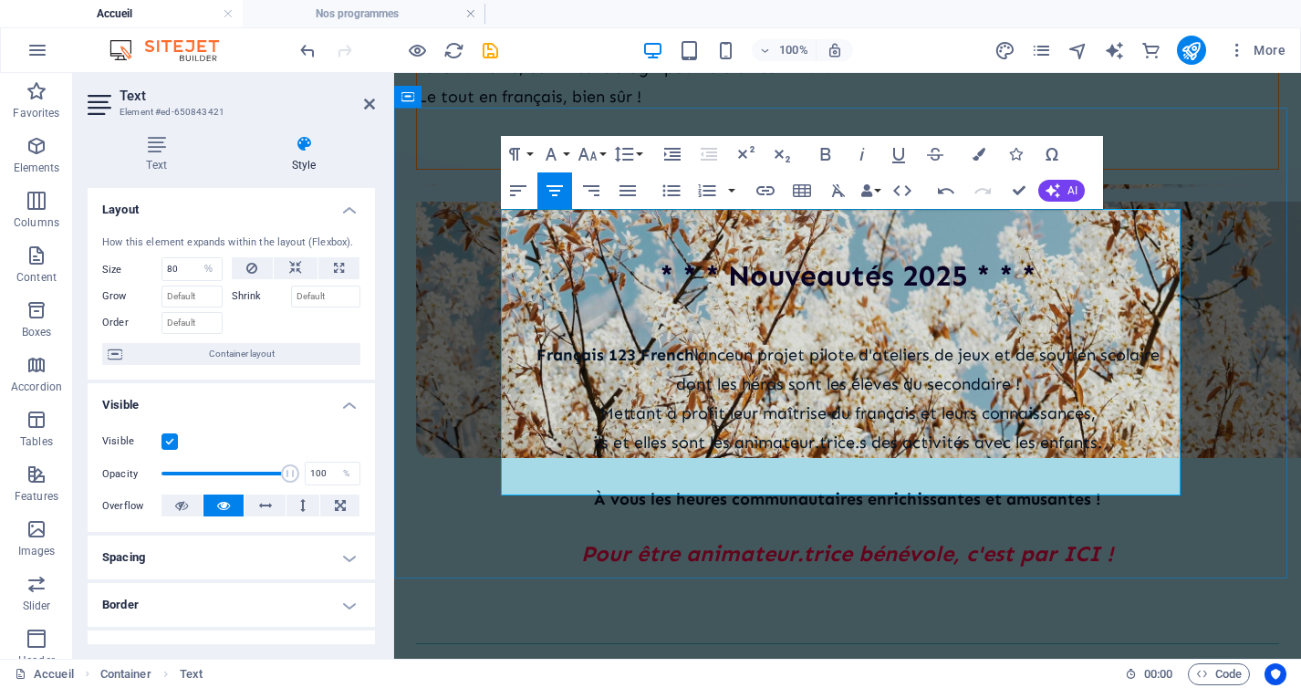
click at [1103, 345] on span "un projet pilote d'ateliers de jeux et de soutien scolaire" at bounding box center [946, 355] width 425 height 20
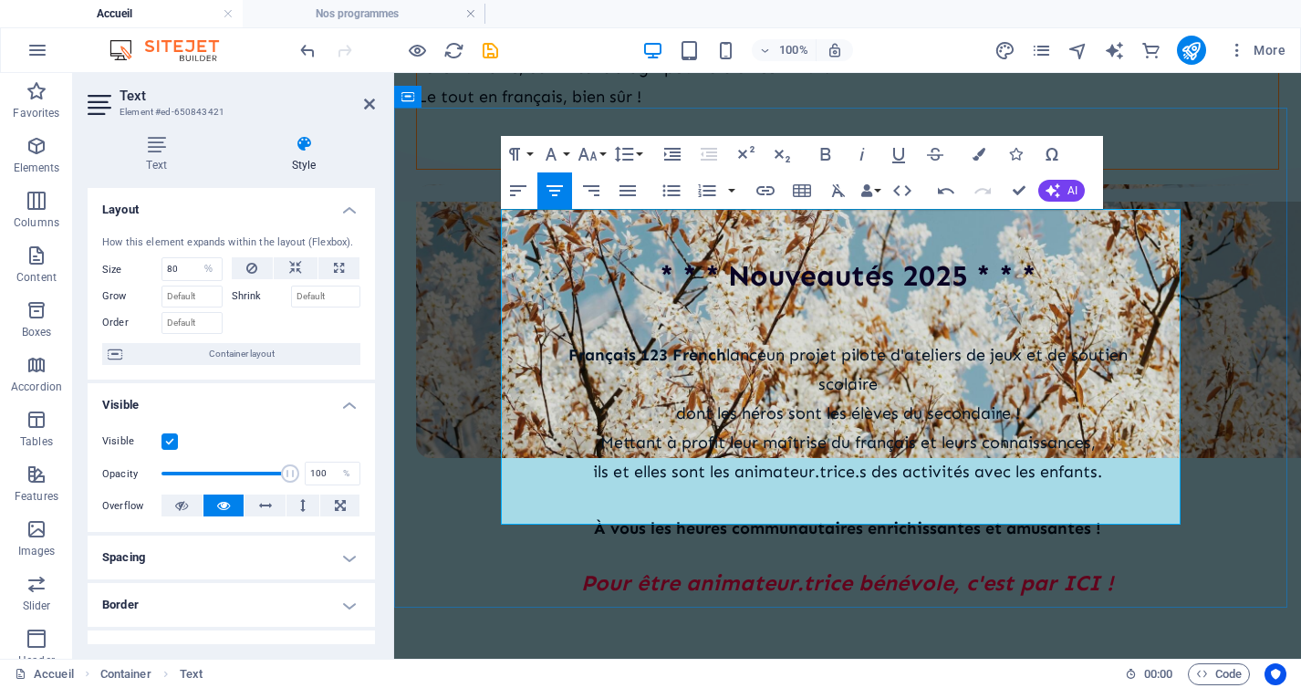
click at [667, 398] on p "dont les héros sont les élèves du secondaire !" at bounding box center [847, 412] width 863 height 29
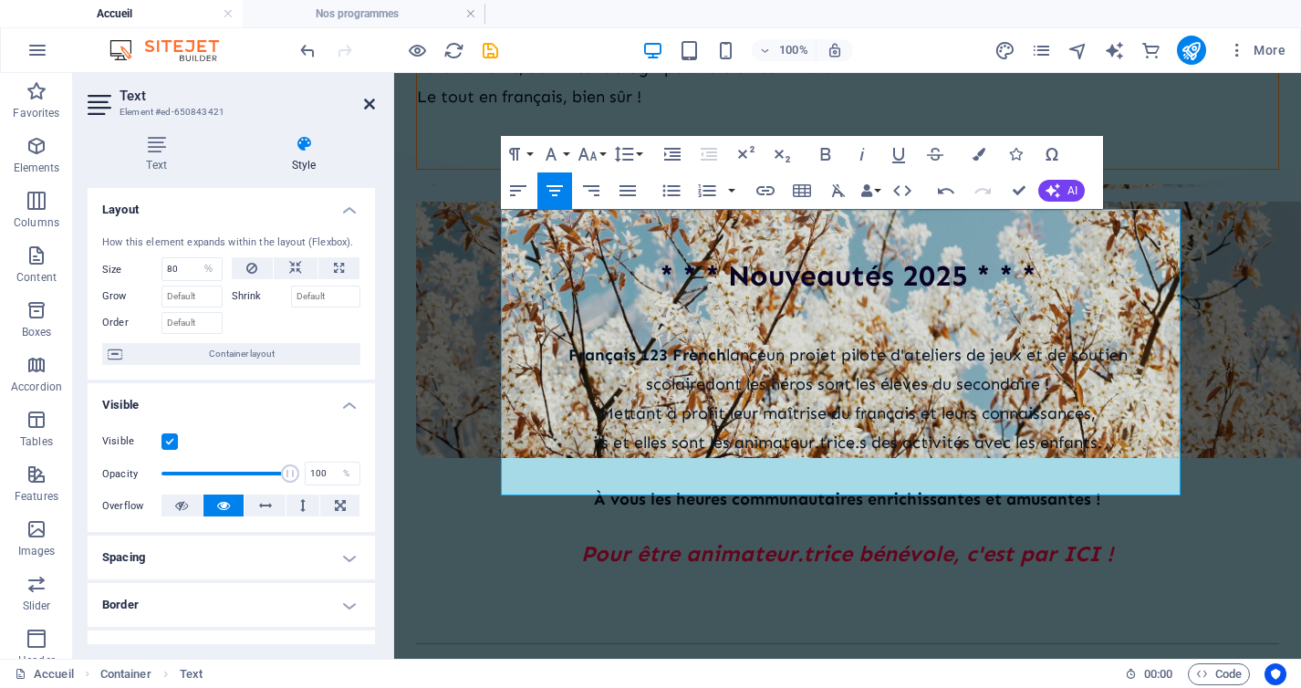
click at [367, 103] on icon at bounding box center [369, 104] width 11 height 15
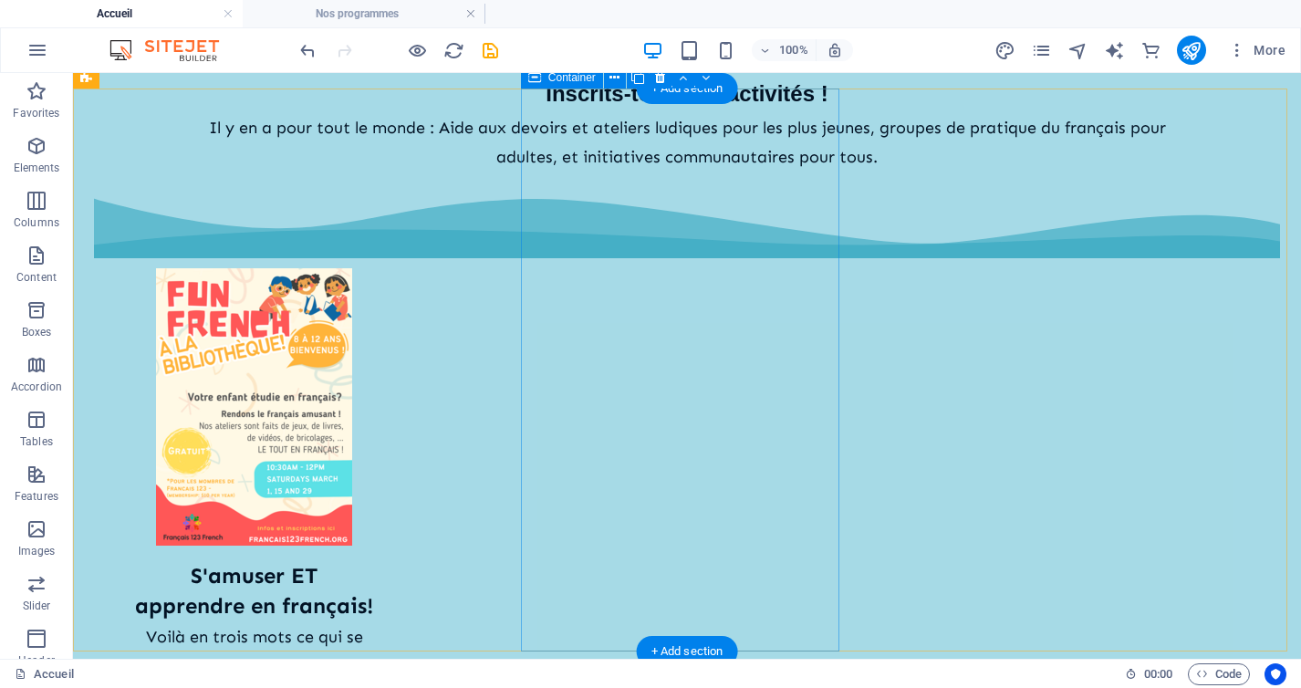
scroll to position [1147, 0]
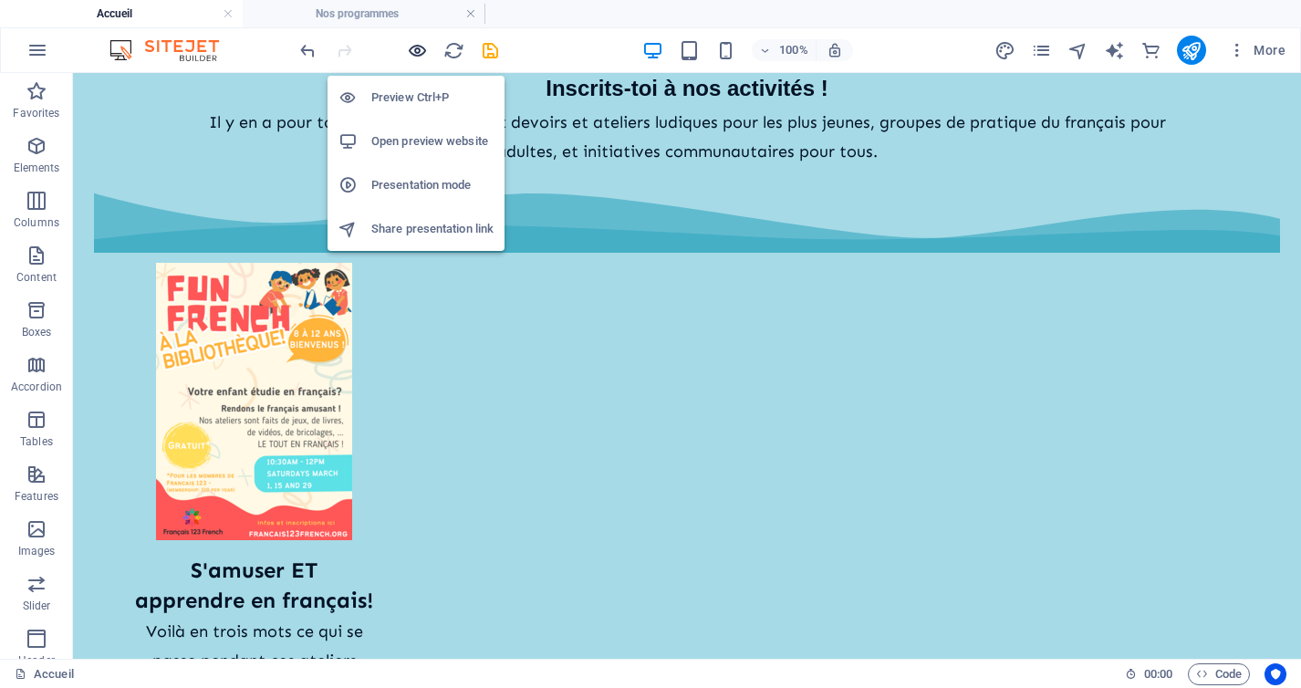
click at [417, 51] on icon "button" at bounding box center [417, 50] width 21 height 21
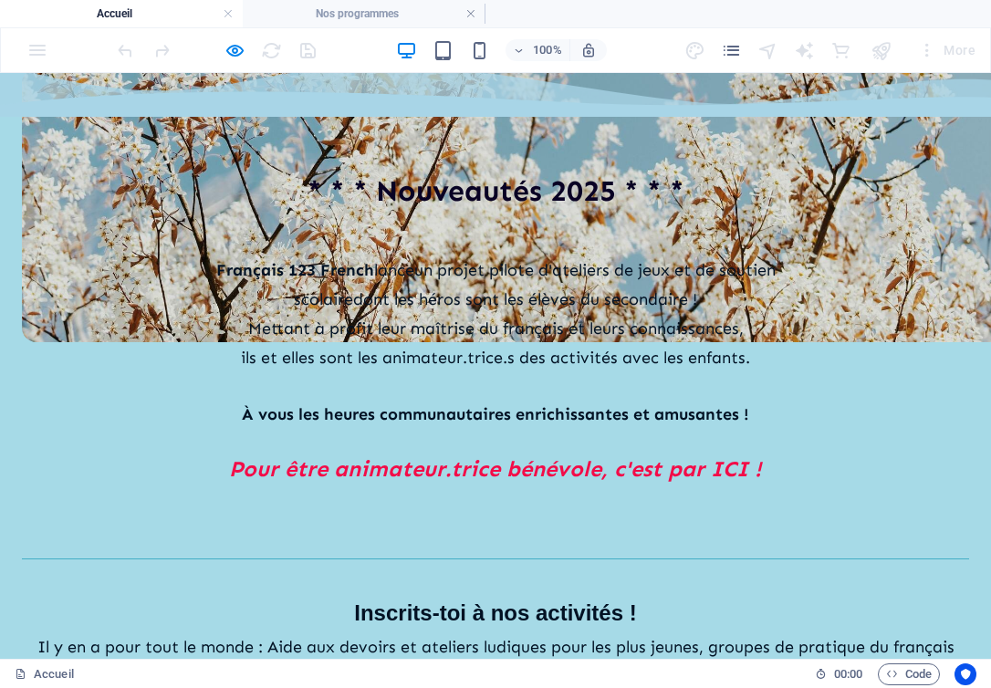
scroll to position [643, 0]
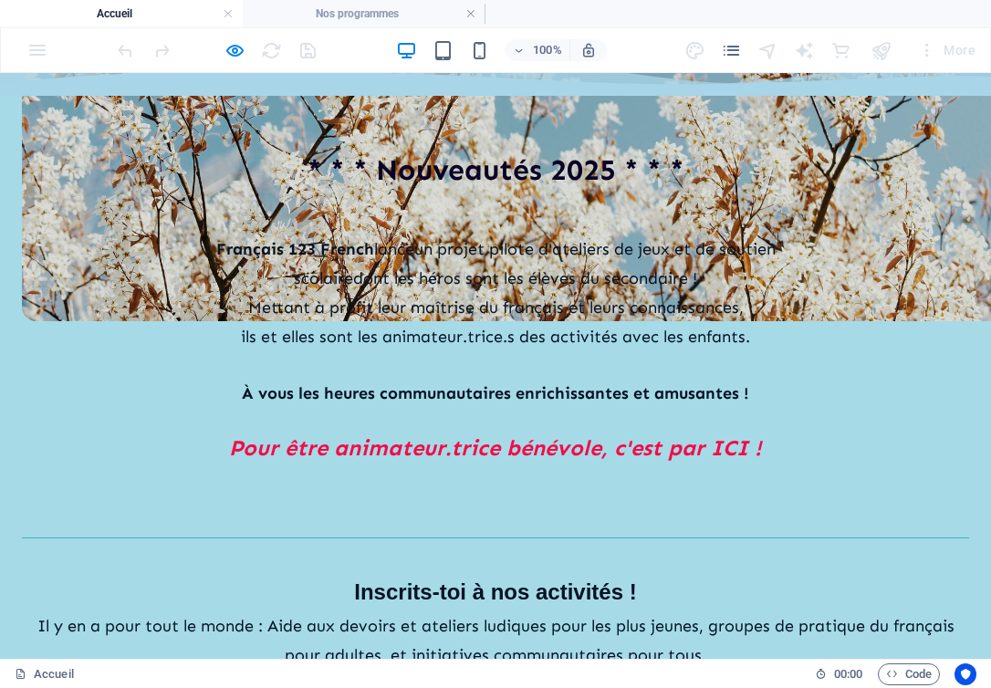
click at [709, 434] on em "Pour être animateur.trice bénévole, c'est par ICI !" at bounding box center [495, 447] width 533 height 26
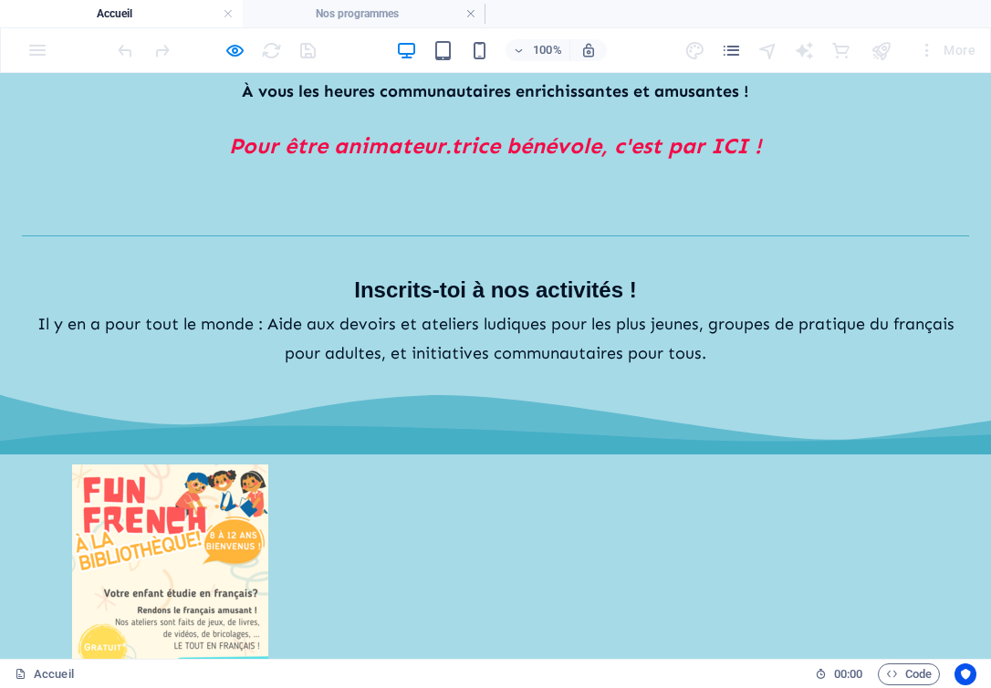
scroll to position [944, 0]
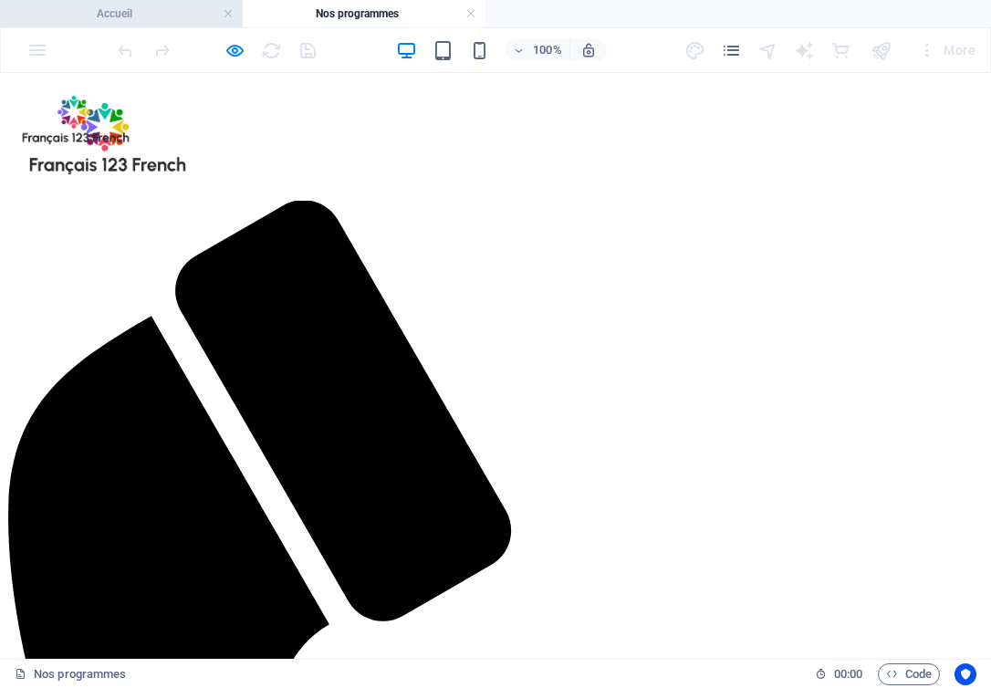
click at [132, 15] on h4 "Accueil" at bounding box center [121, 14] width 243 height 20
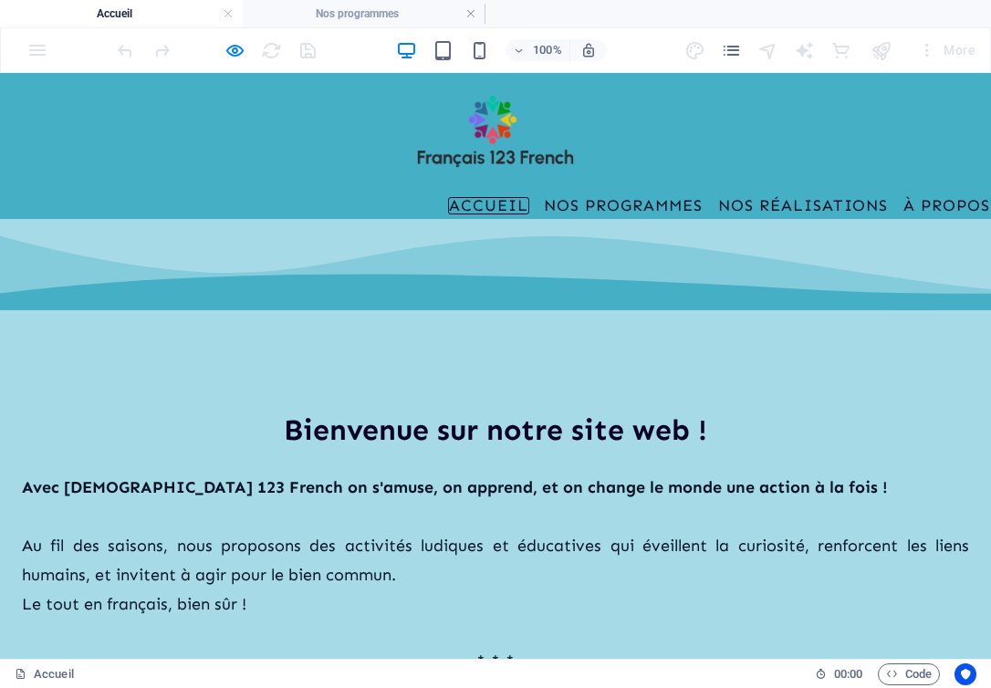
scroll to position [944, 0]
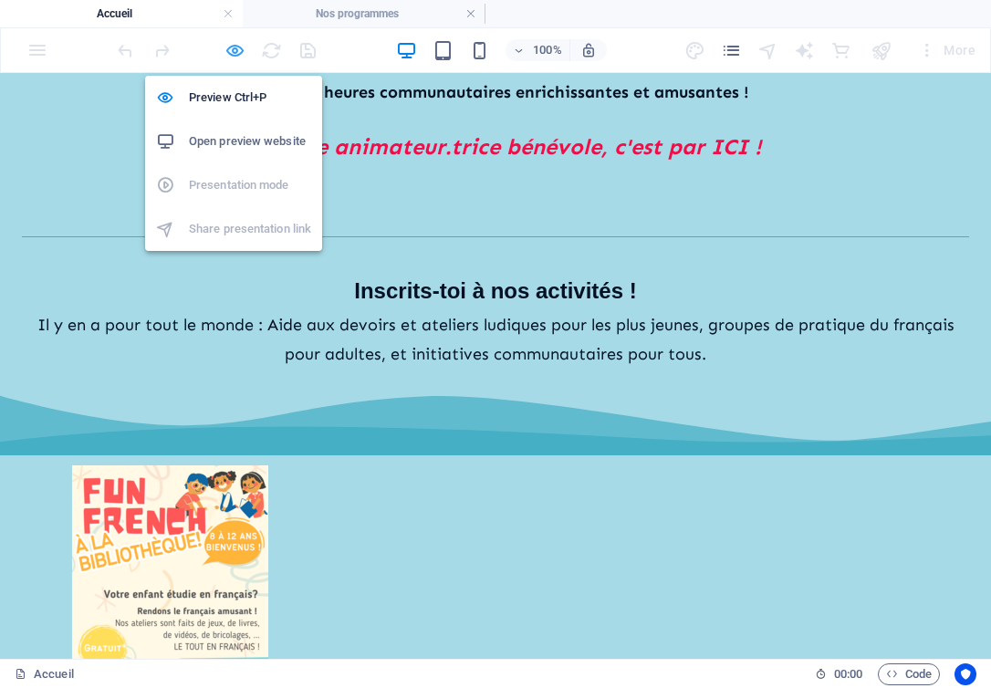
click at [240, 57] on icon "button" at bounding box center [234, 50] width 21 height 21
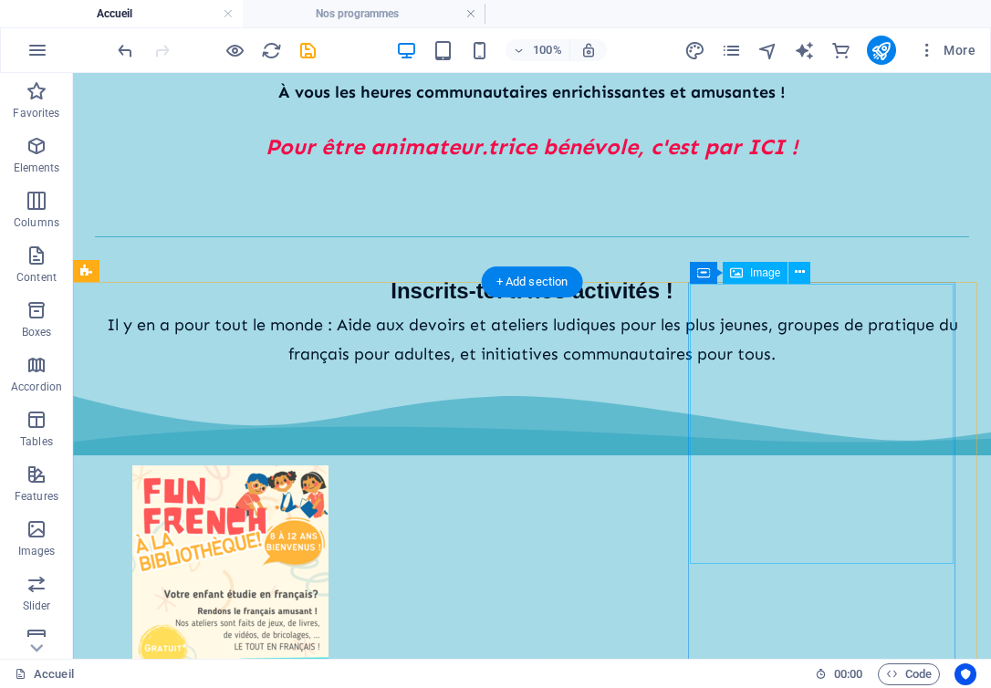
select select "px"
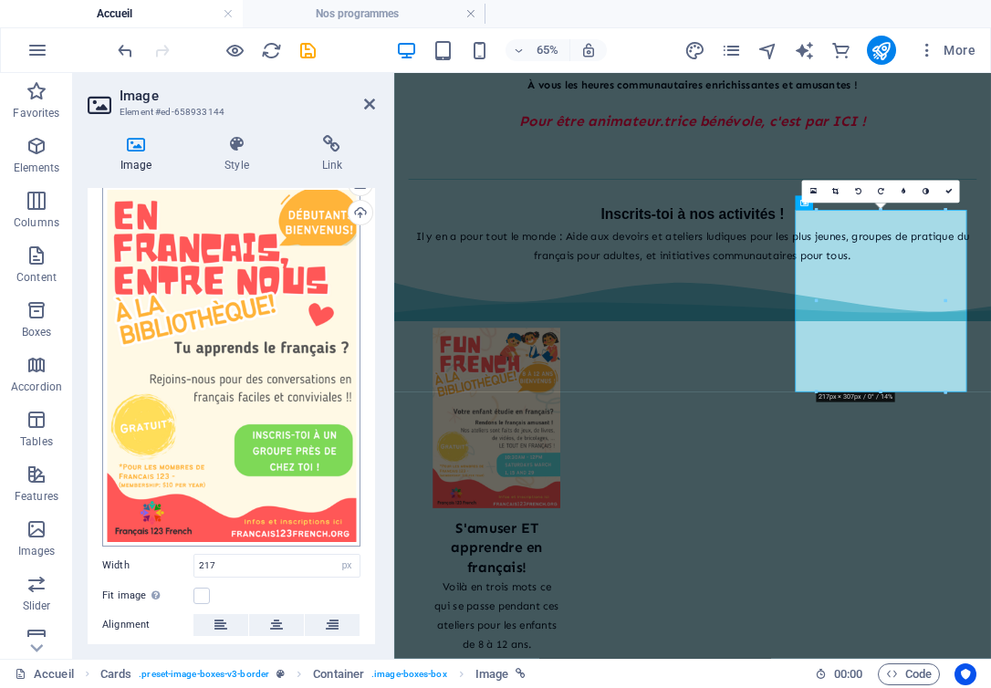
scroll to position [0, 0]
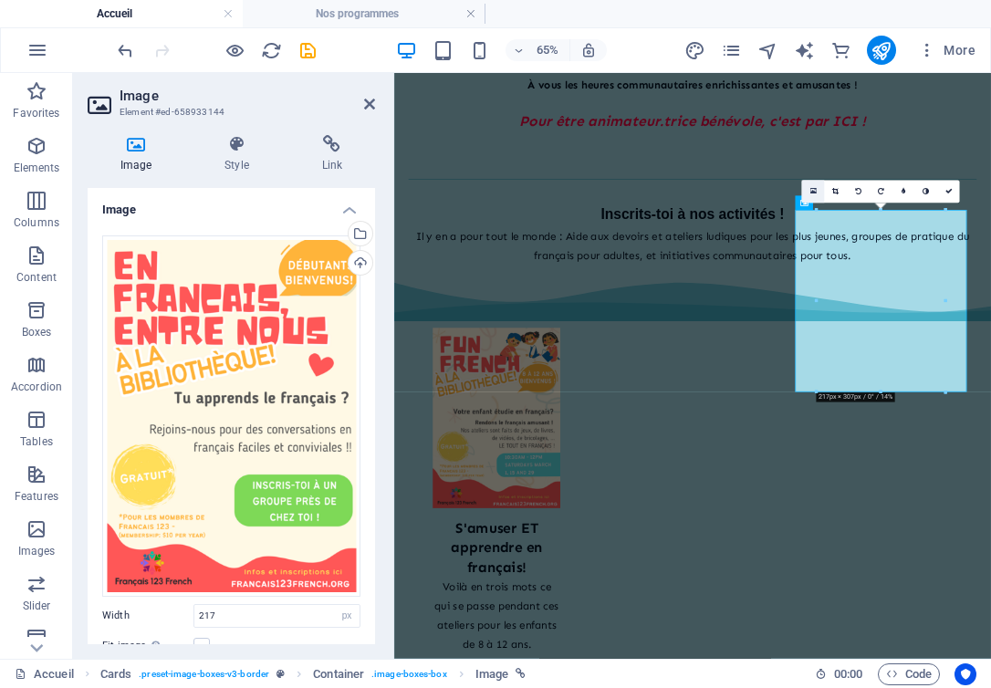
click at [810, 190] on icon at bounding box center [813, 191] width 6 height 8
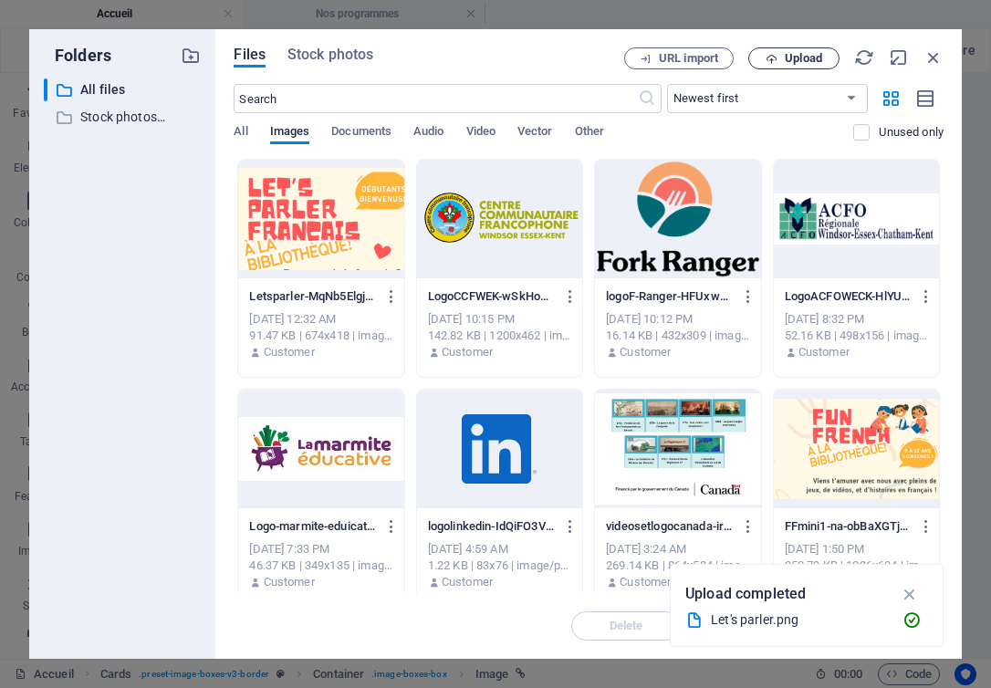
click at [775, 57] on icon "button" at bounding box center [771, 59] width 12 height 12
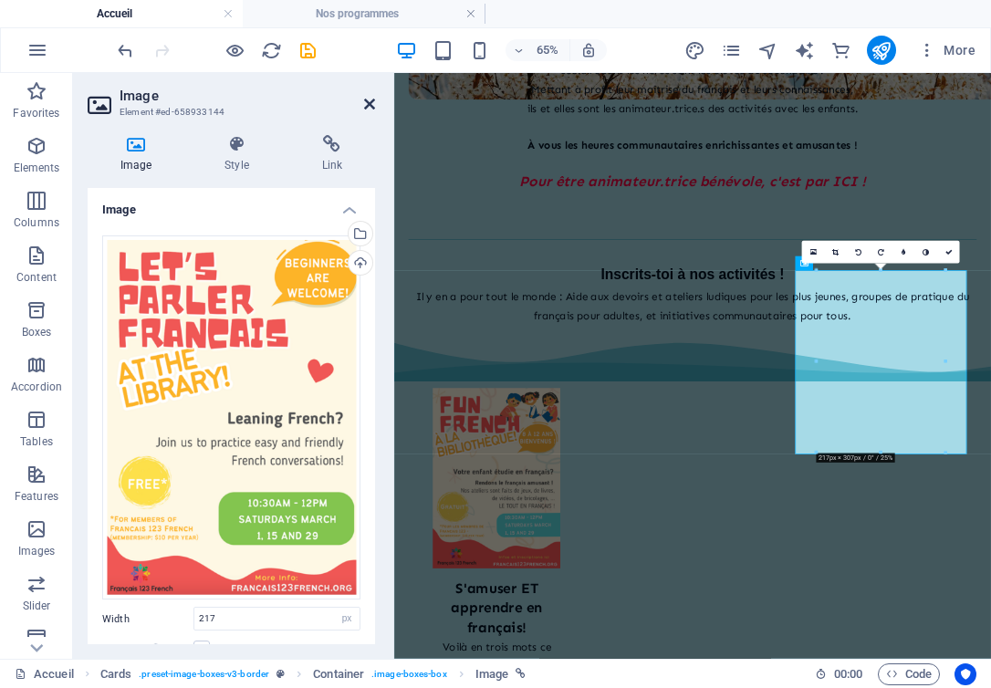
click at [365, 105] on icon at bounding box center [369, 104] width 11 height 15
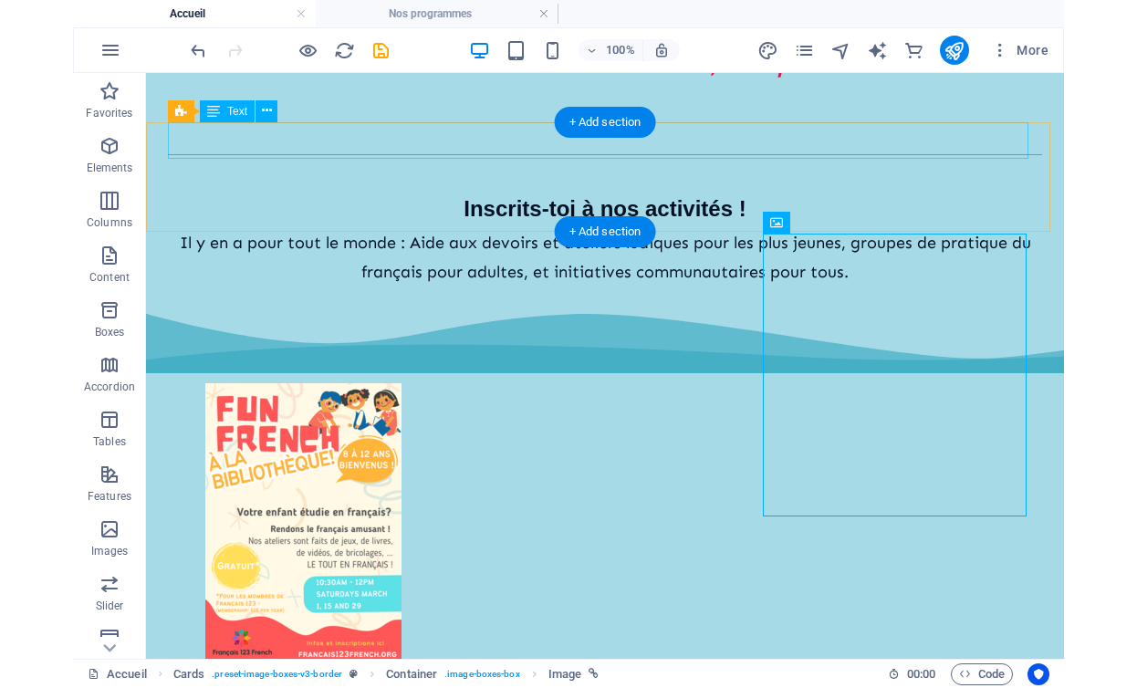
scroll to position [1053, 0]
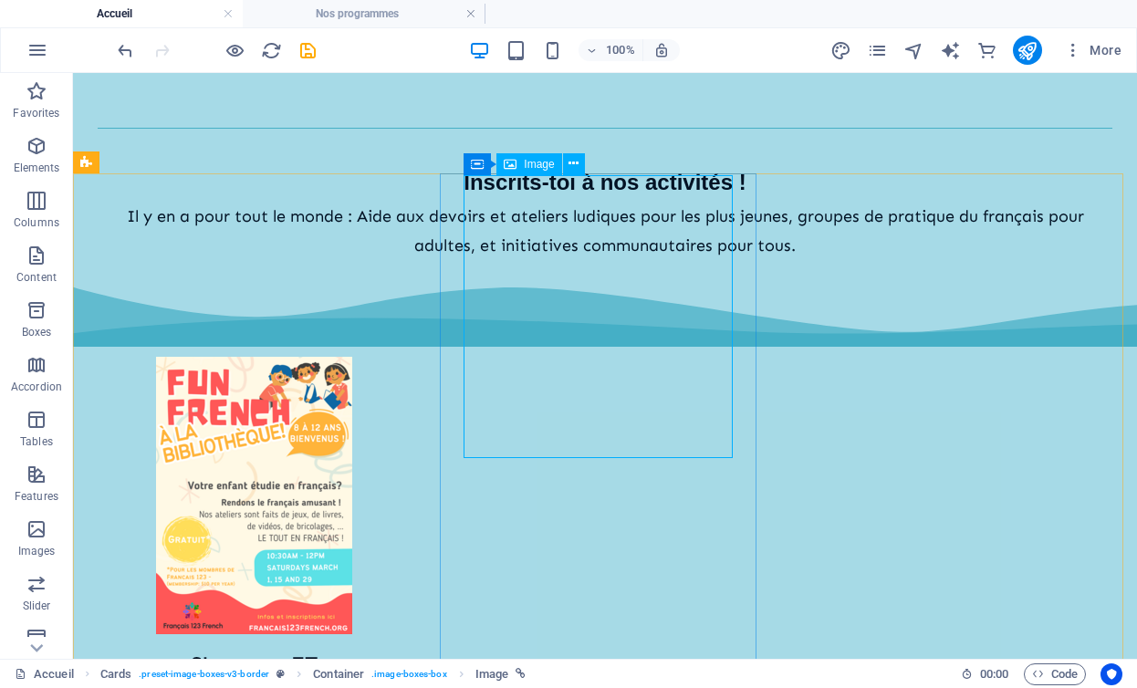
click at [521, 165] on div "Image" at bounding box center [528, 164] width 65 height 22
select select "px"
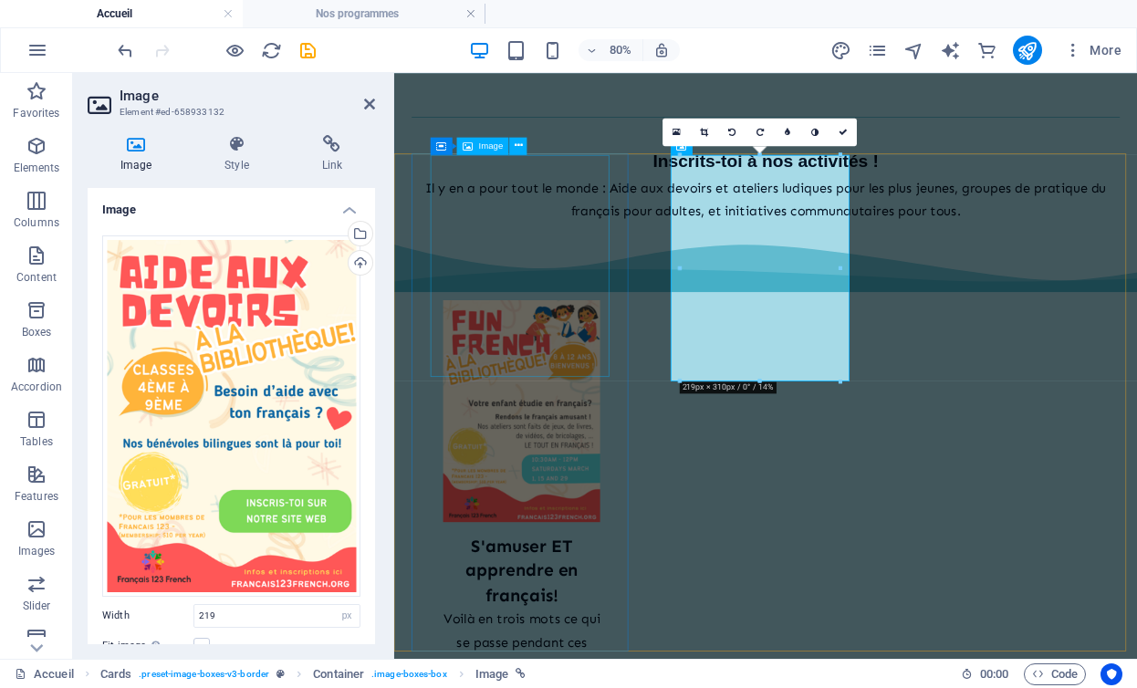
click at [602, 383] on figure at bounding box center [554, 495] width 228 height 277
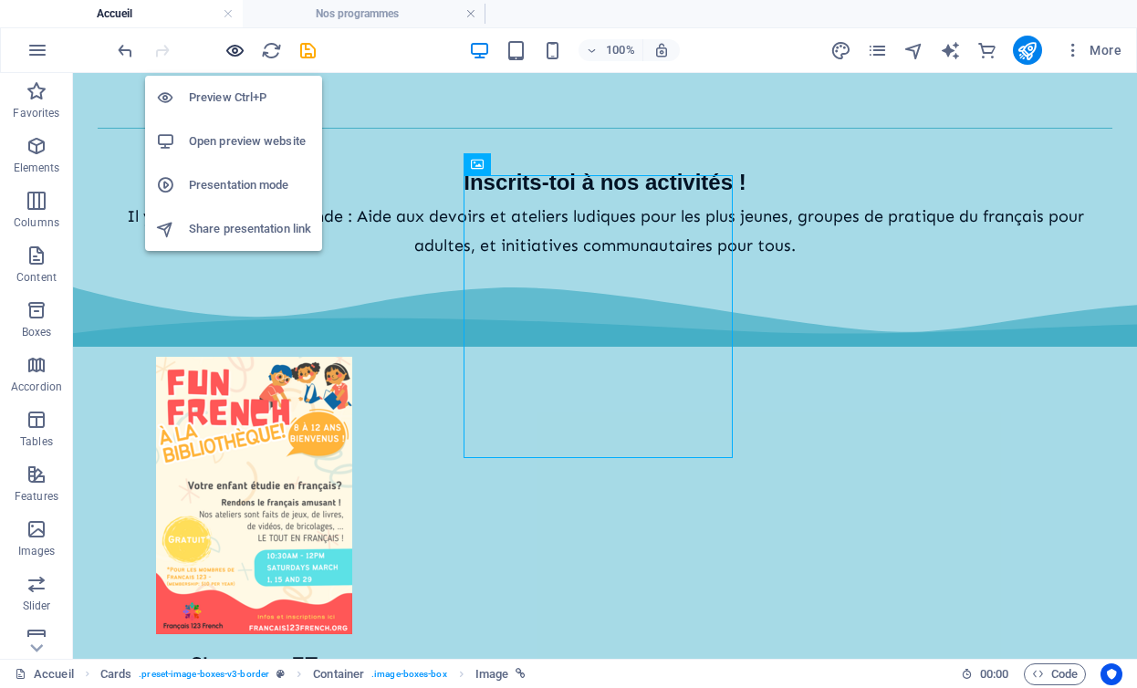
click at [228, 53] on icon "button" at bounding box center [234, 50] width 21 height 21
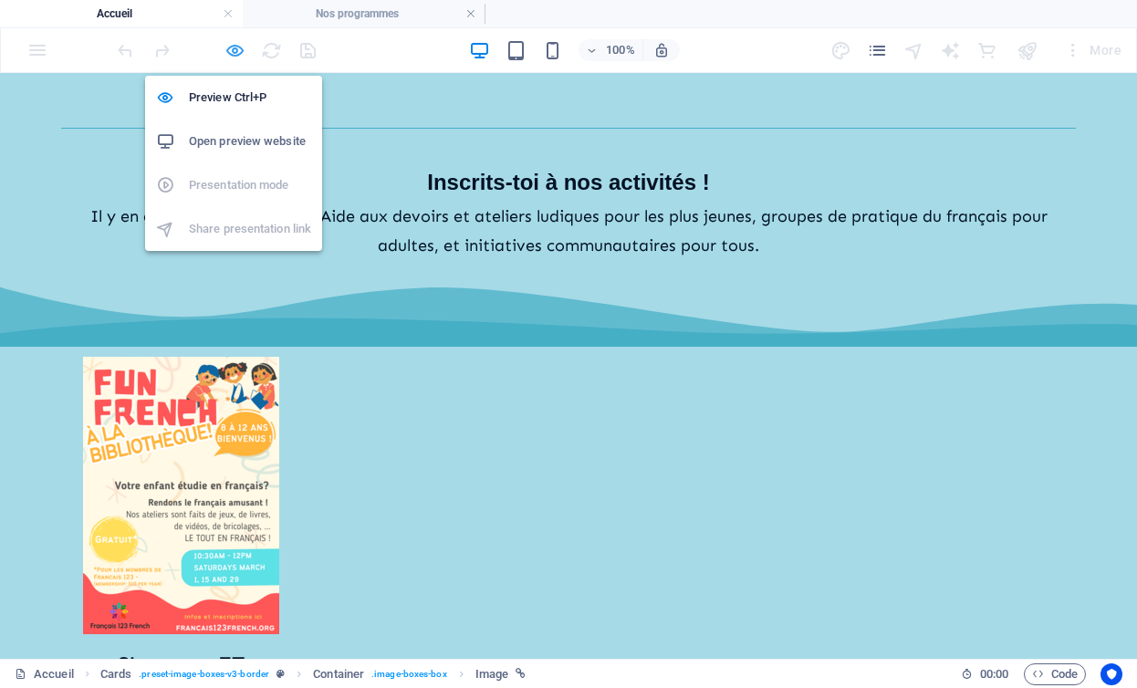
click at [233, 45] on icon "button" at bounding box center [234, 50] width 21 height 21
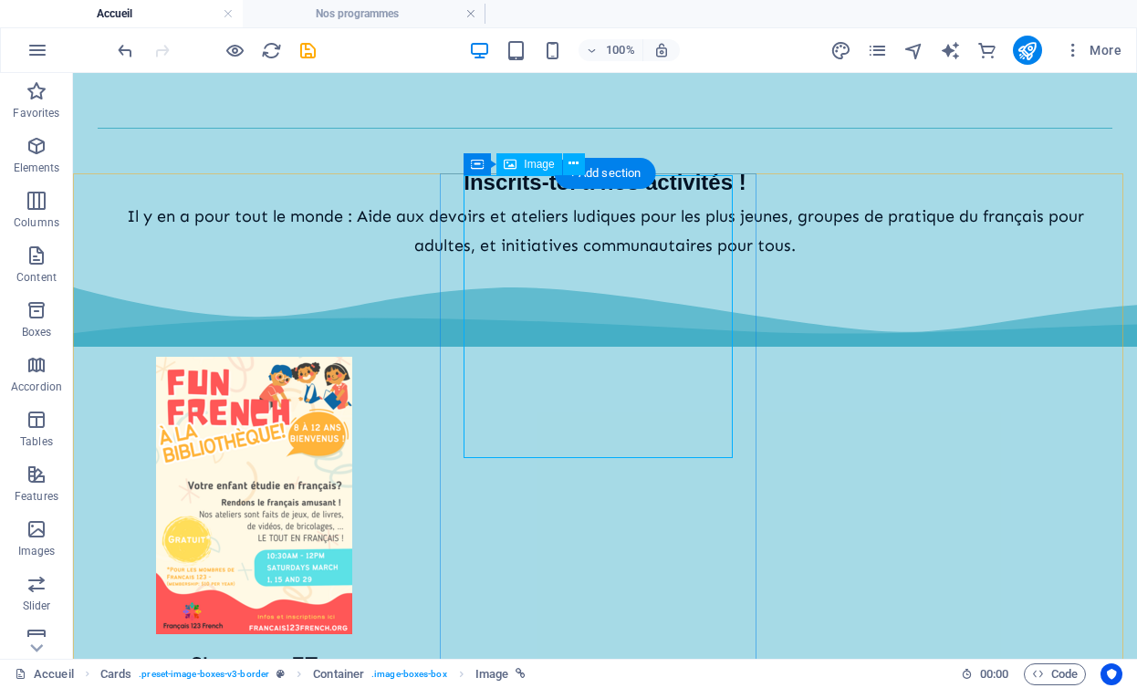
select select "px"
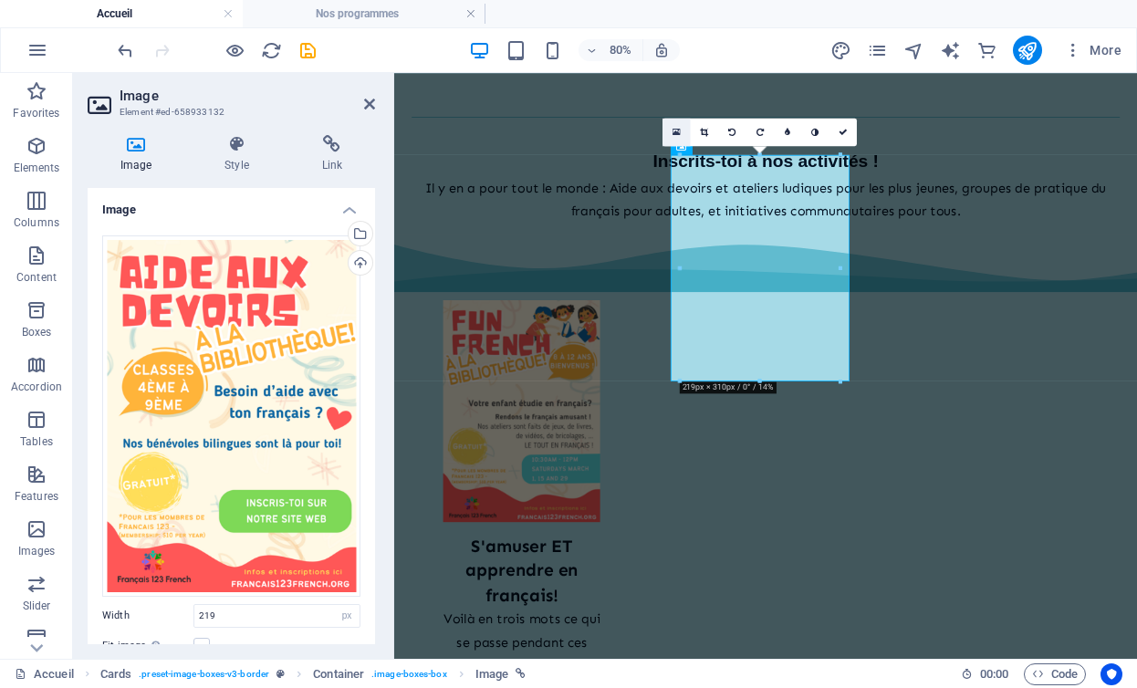
click at [674, 132] on icon at bounding box center [676, 132] width 8 height 10
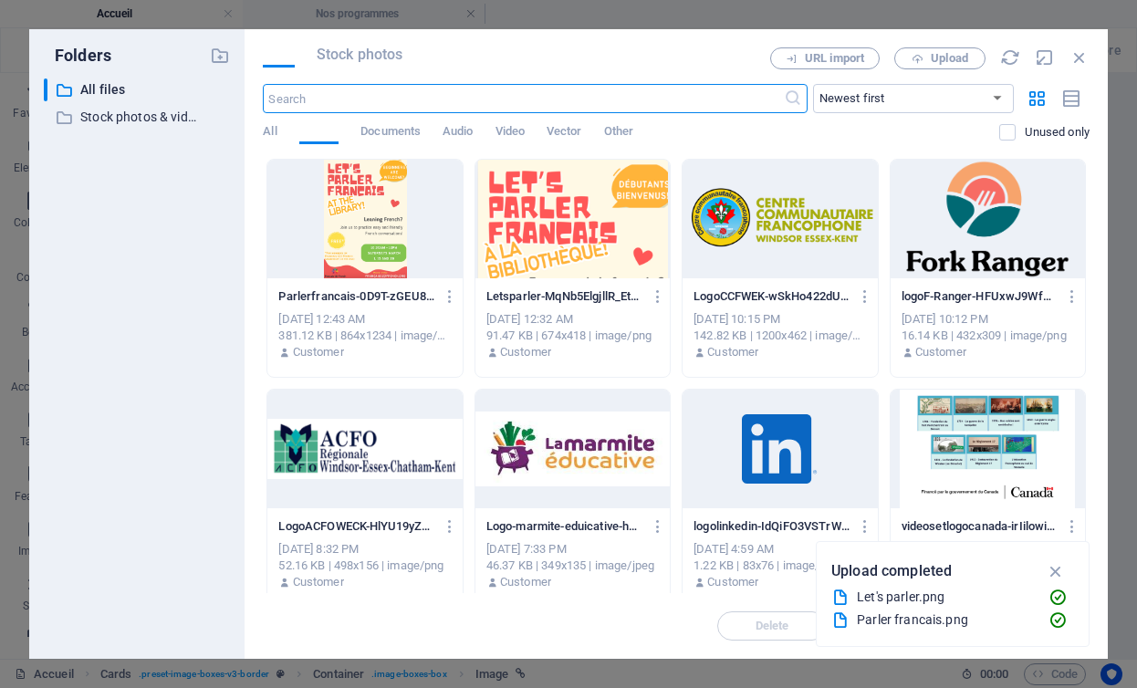
scroll to position [261, 0]
click at [949, 53] on span "Upload" at bounding box center [949, 58] width 37 height 11
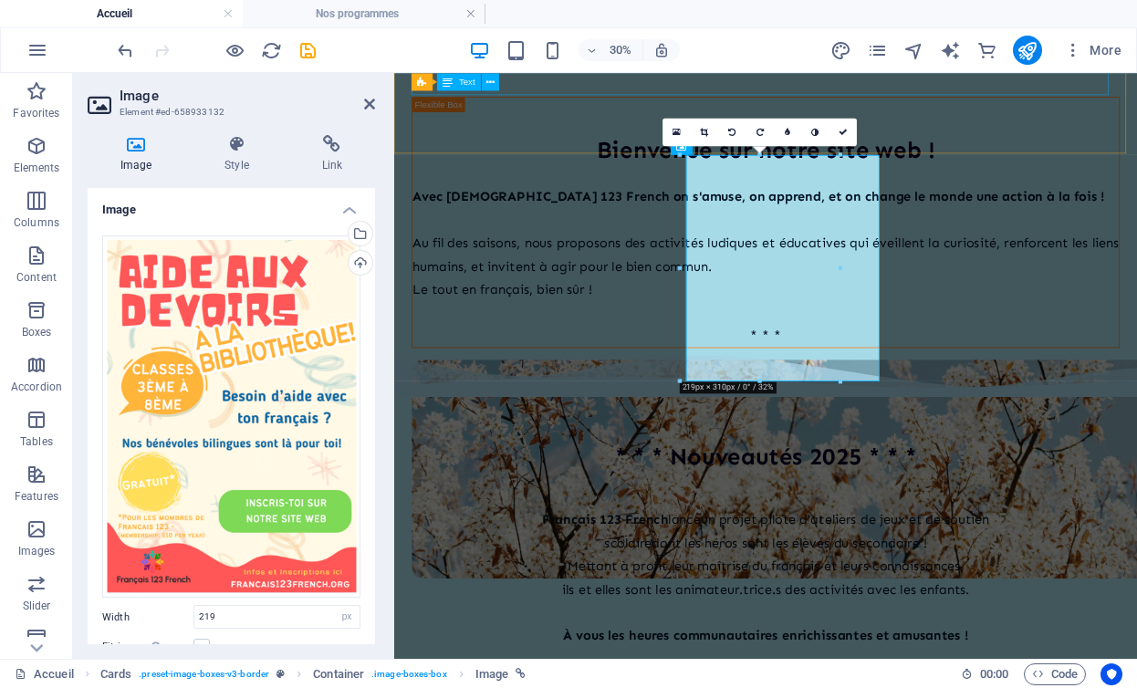
scroll to position [1053, 0]
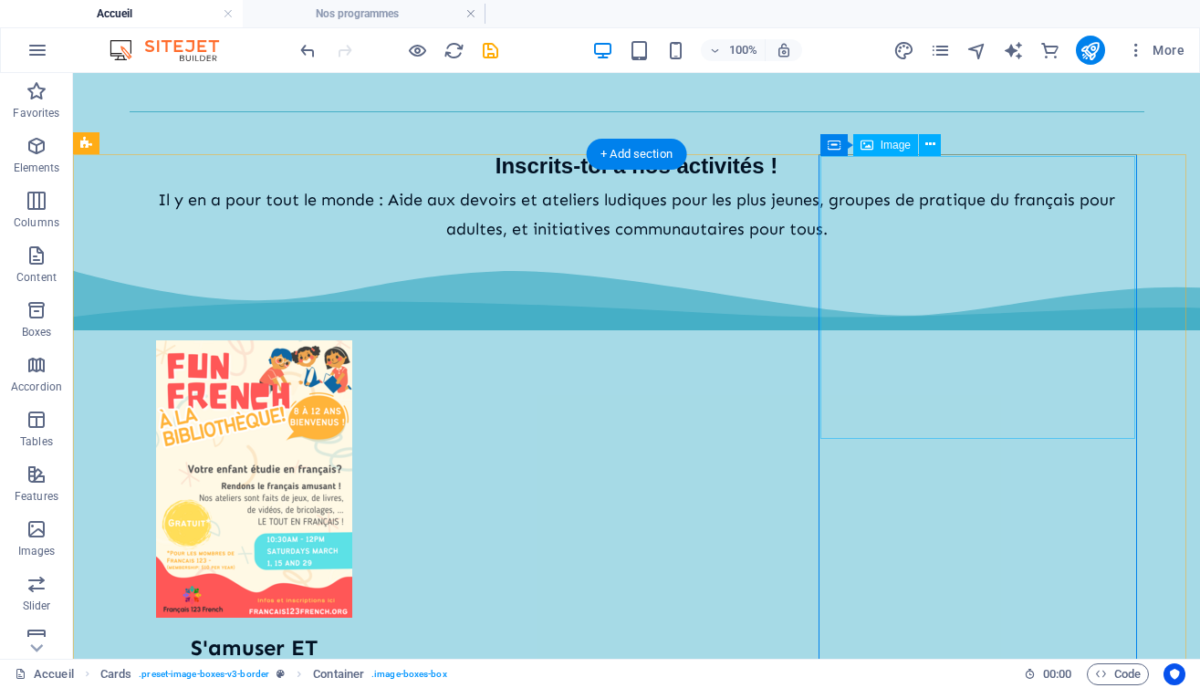
scroll to position [1084, 0]
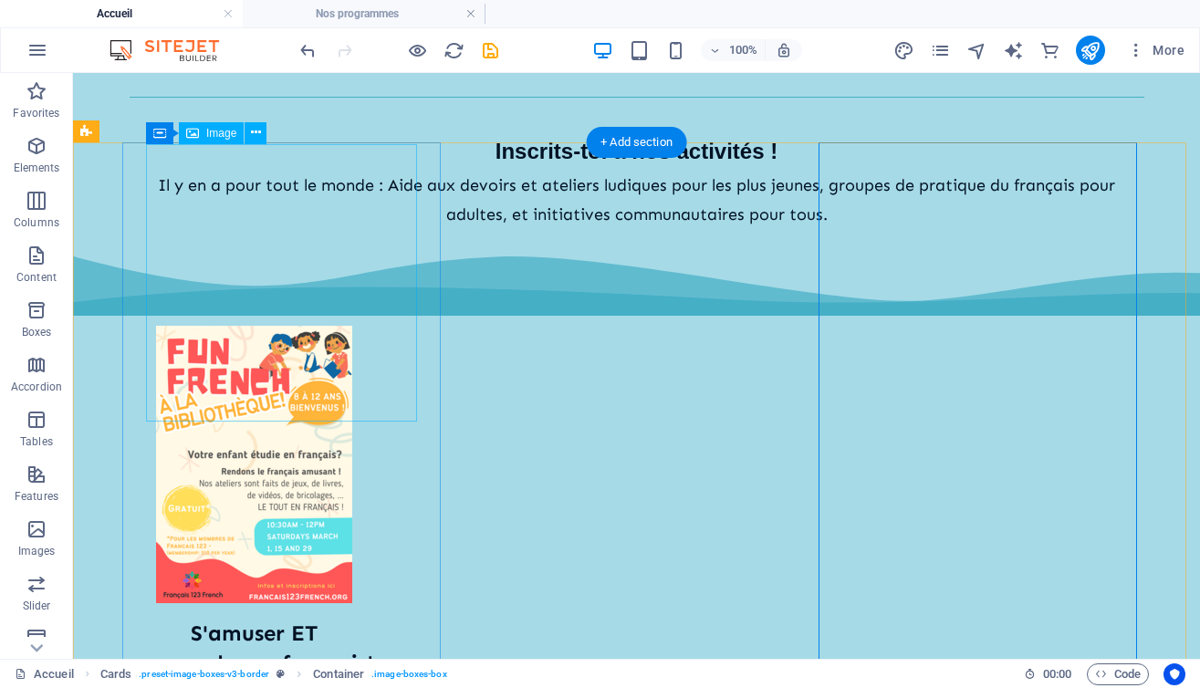
click at [290, 326] on figure at bounding box center [254, 464] width 271 height 277
click at [303, 326] on figure at bounding box center [254, 464] width 271 height 277
select select "px"
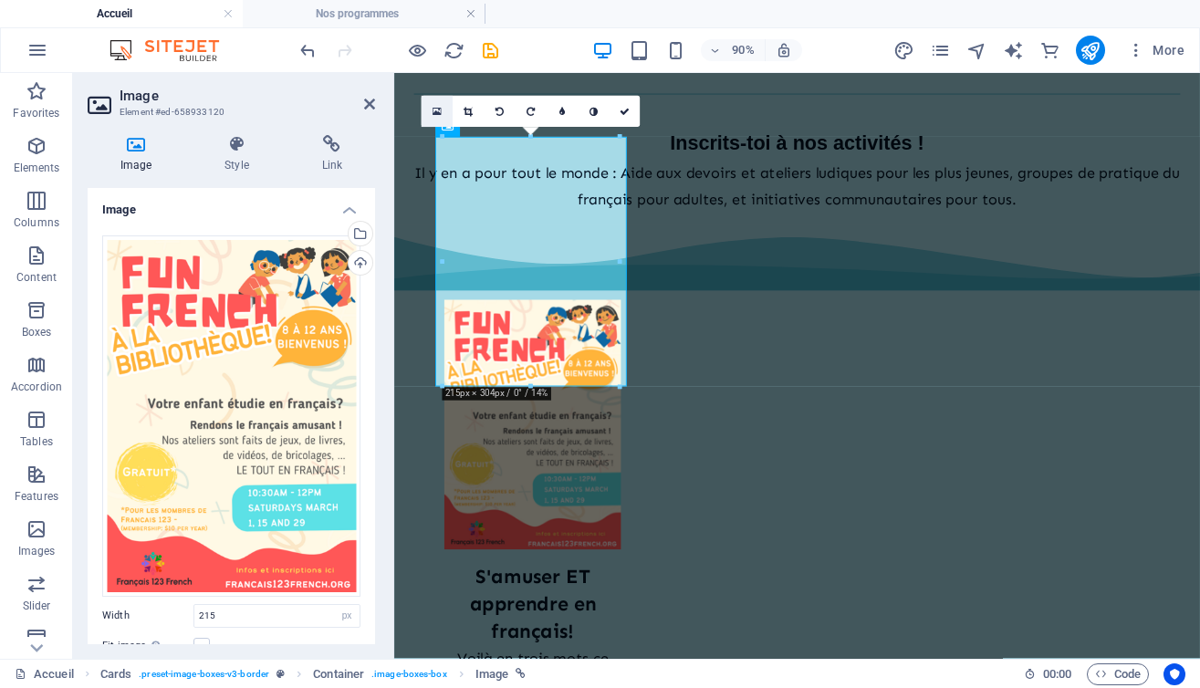
click at [442, 109] on link at bounding box center [436, 111] width 31 height 31
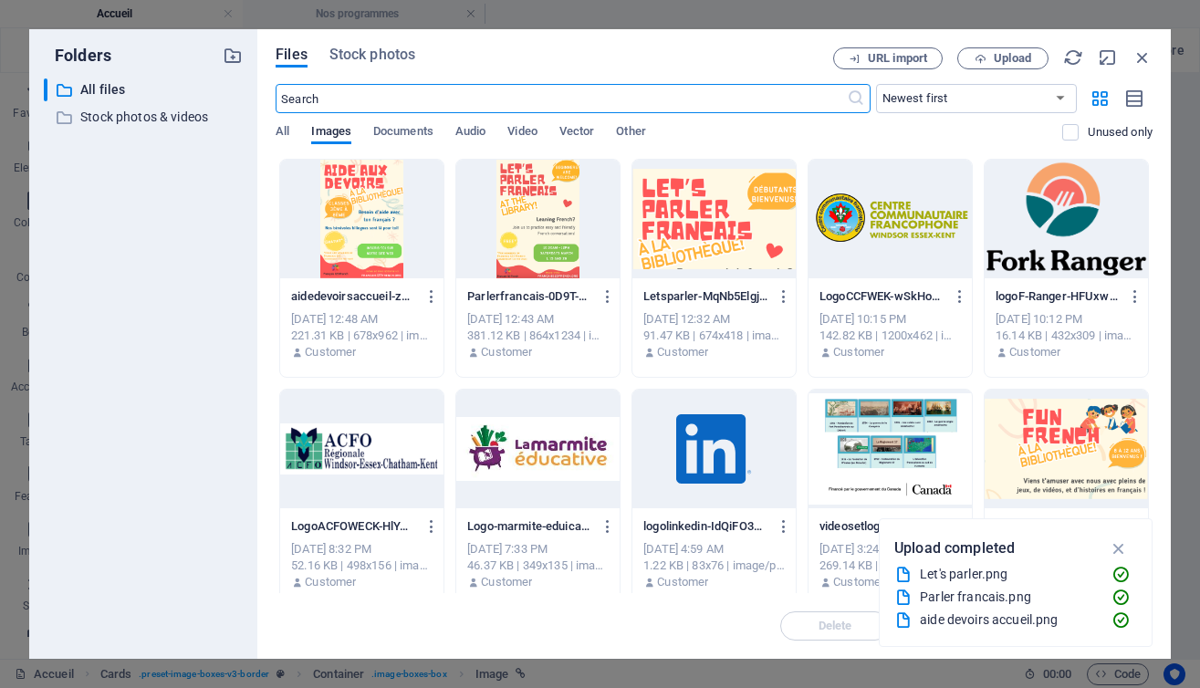
scroll to position [749, 0]
click at [1015, 58] on span "Upload" at bounding box center [1012, 58] width 37 height 11
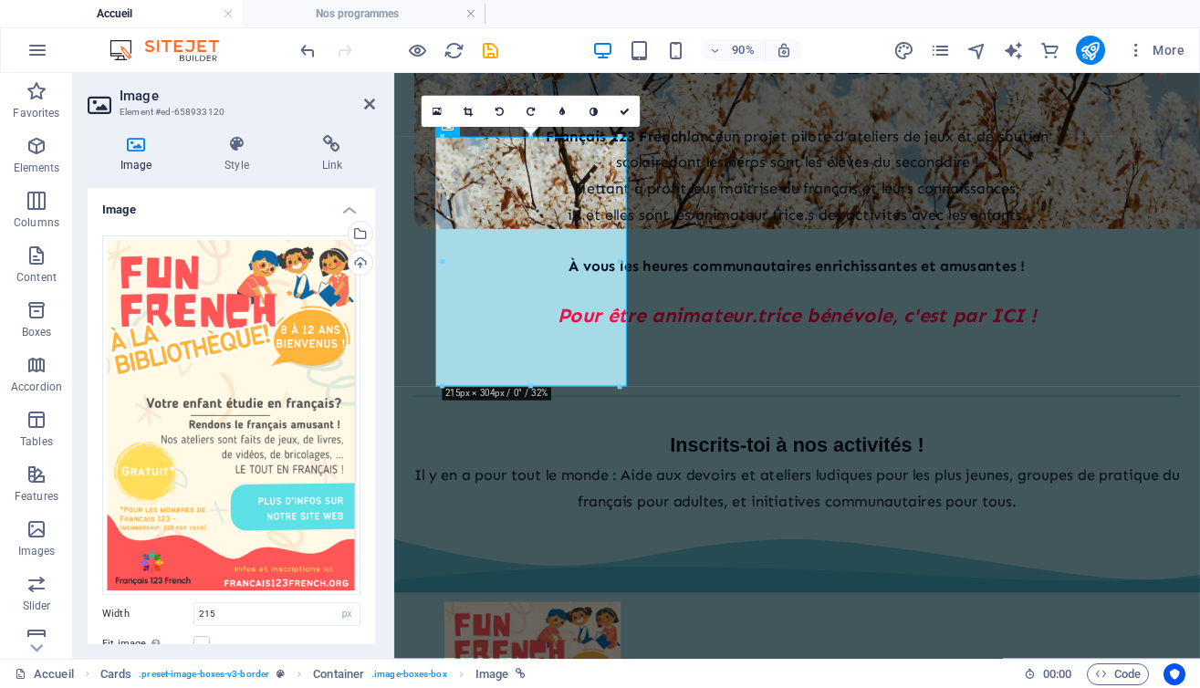
scroll to position [1084, 0]
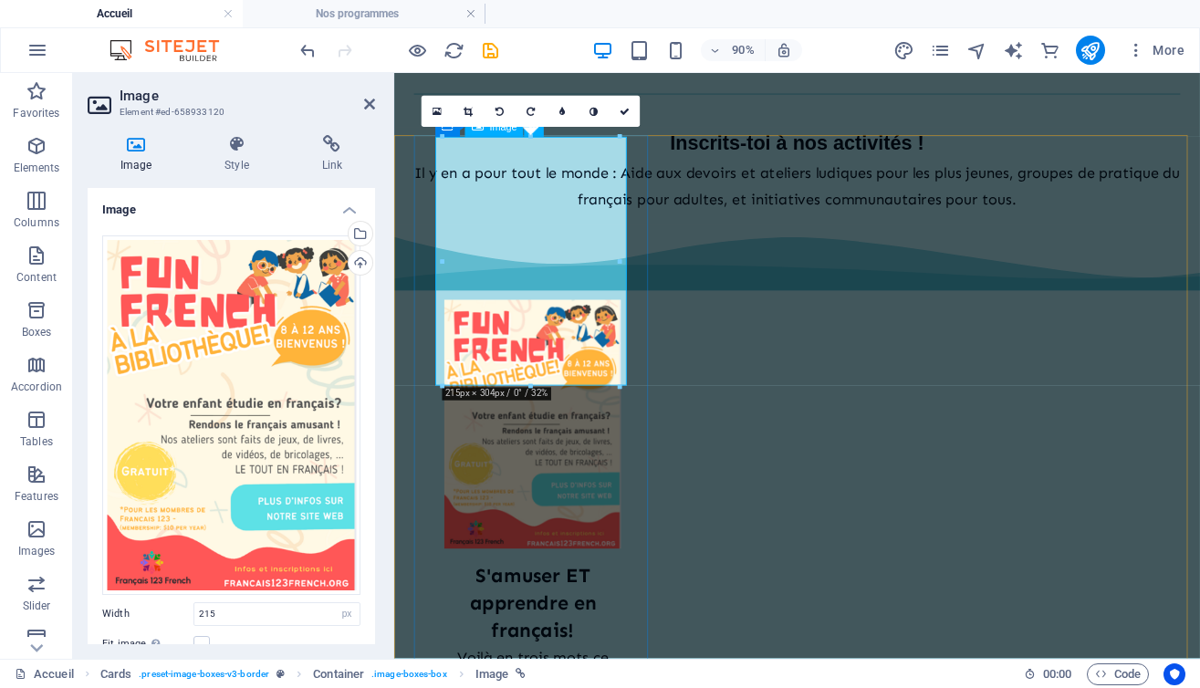
click at [551, 326] on figure at bounding box center [548, 464] width 217 height 276
click at [368, 103] on icon at bounding box center [369, 104] width 11 height 15
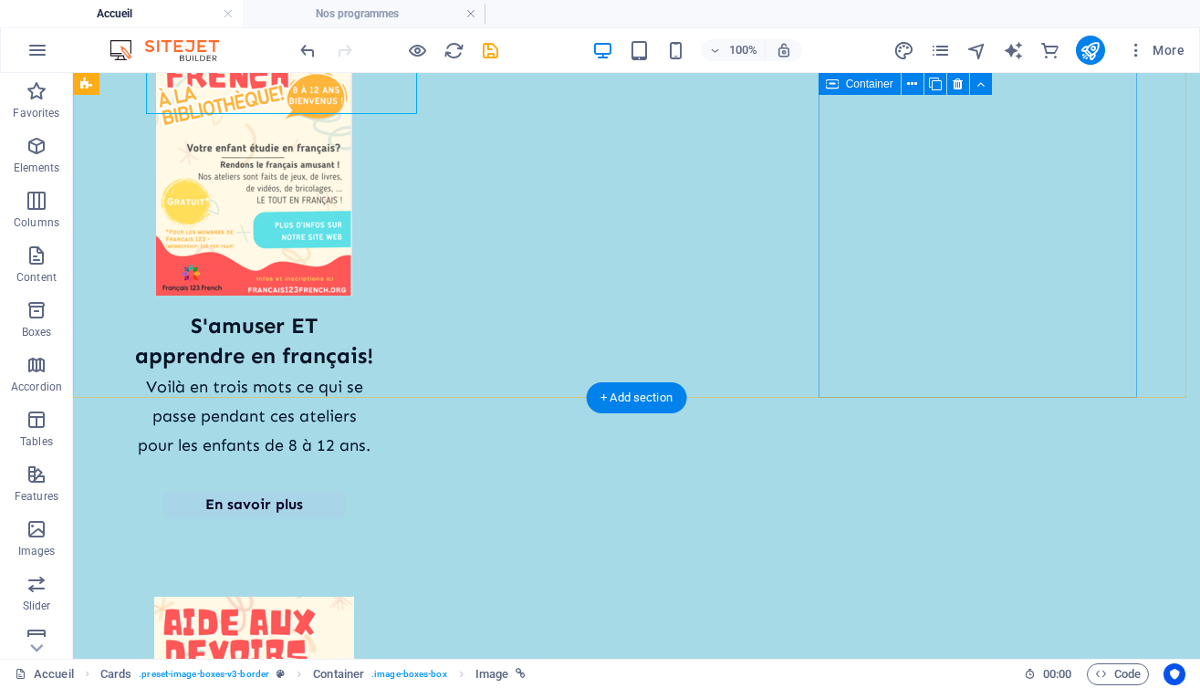
scroll to position [1413, 0]
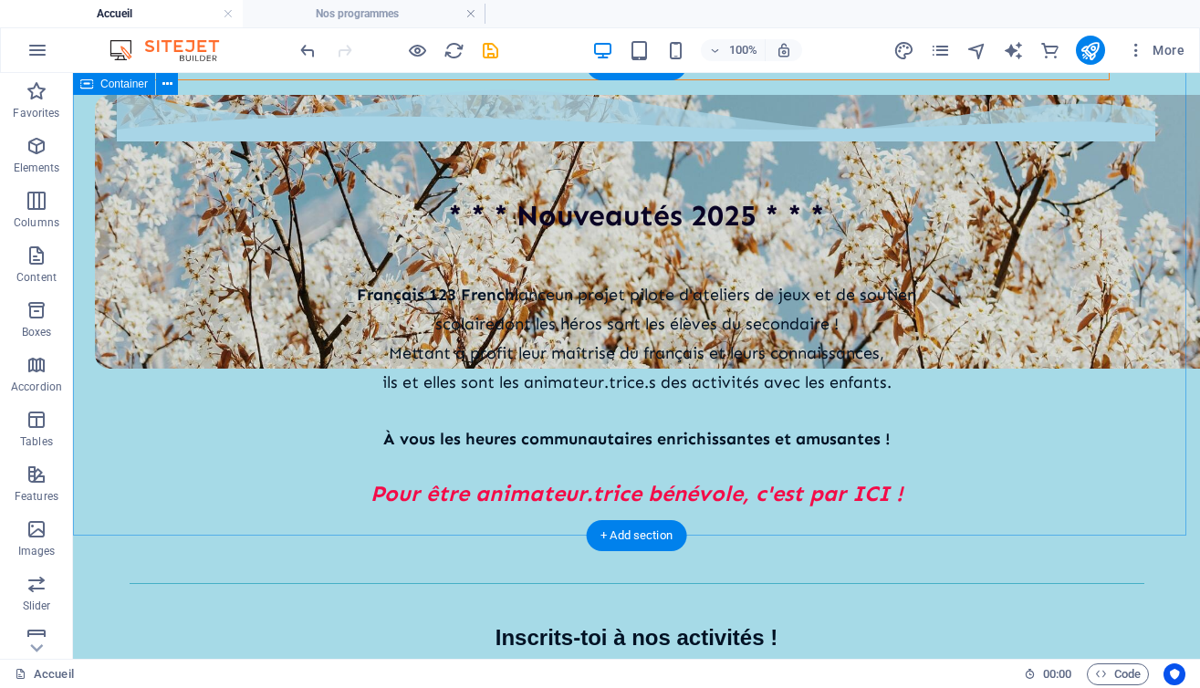
scroll to position [614, 0]
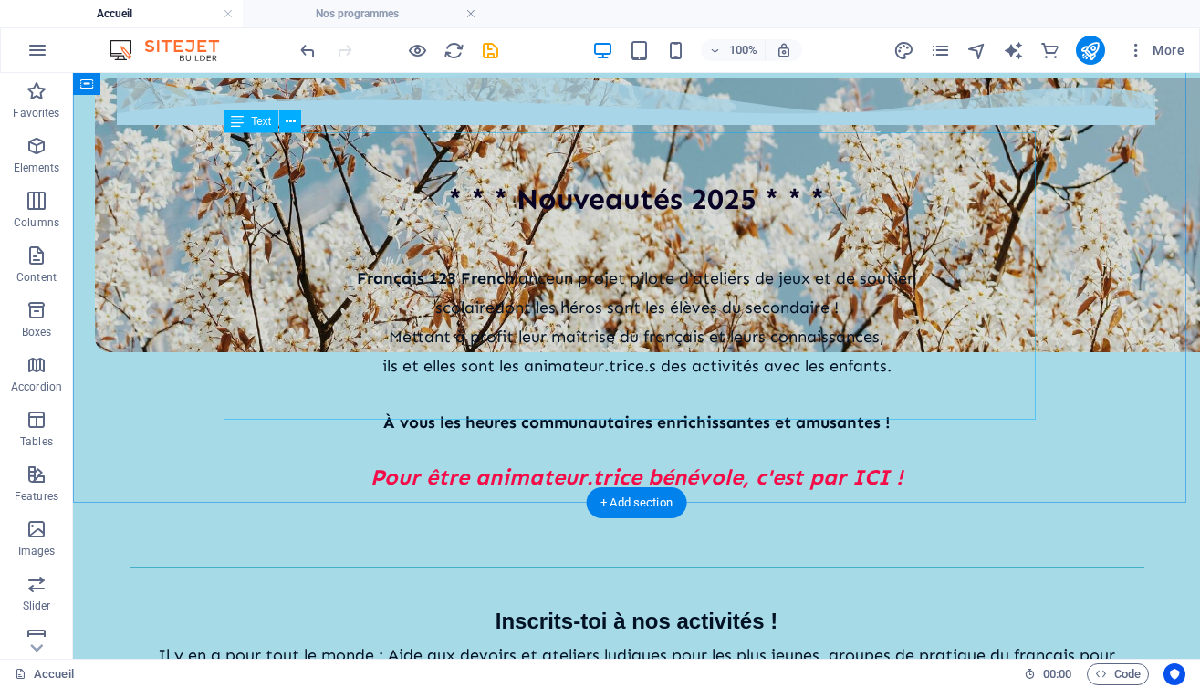
click at [629, 293] on div "[DEMOGRAPHIC_DATA] 123 French lance un projet pilote d'ateliers de jeux et de s…" at bounding box center [637, 377] width 1015 height 287
select select "%"
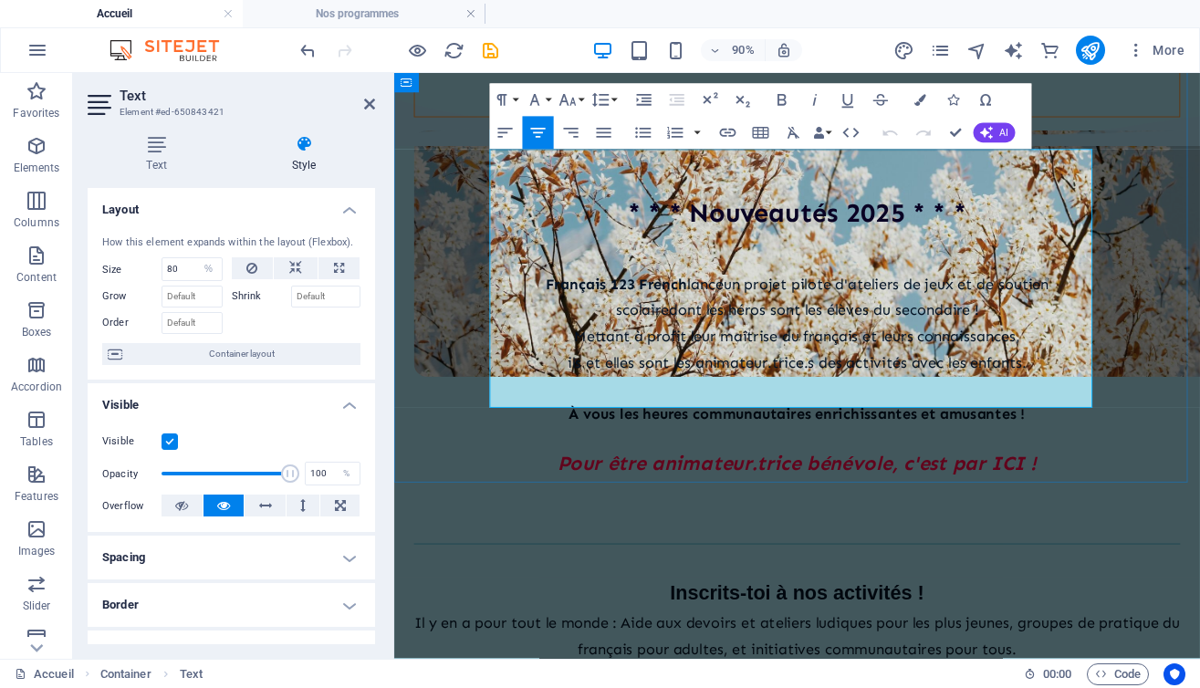
scroll to position [573, 0]
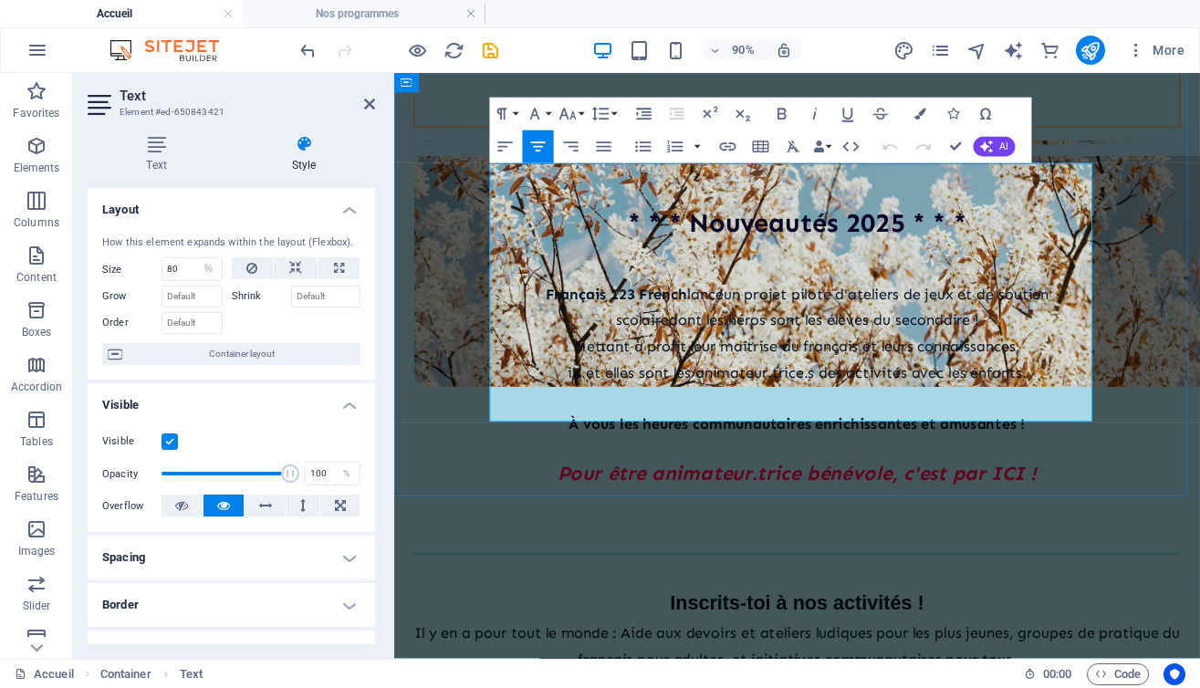
click at [1040, 333] on p "scolaire dont les héros sont les élèves du secondaire !" at bounding box center [841, 347] width 851 height 29
click at [701, 368] on span "Mettant à profit leur maîtrise du français et leurs connaissances," at bounding box center [841, 378] width 495 height 20
click at [700, 338] on span "dont les héros sont les élèves du secondaire !" at bounding box center [872, 348] width 344 height 20
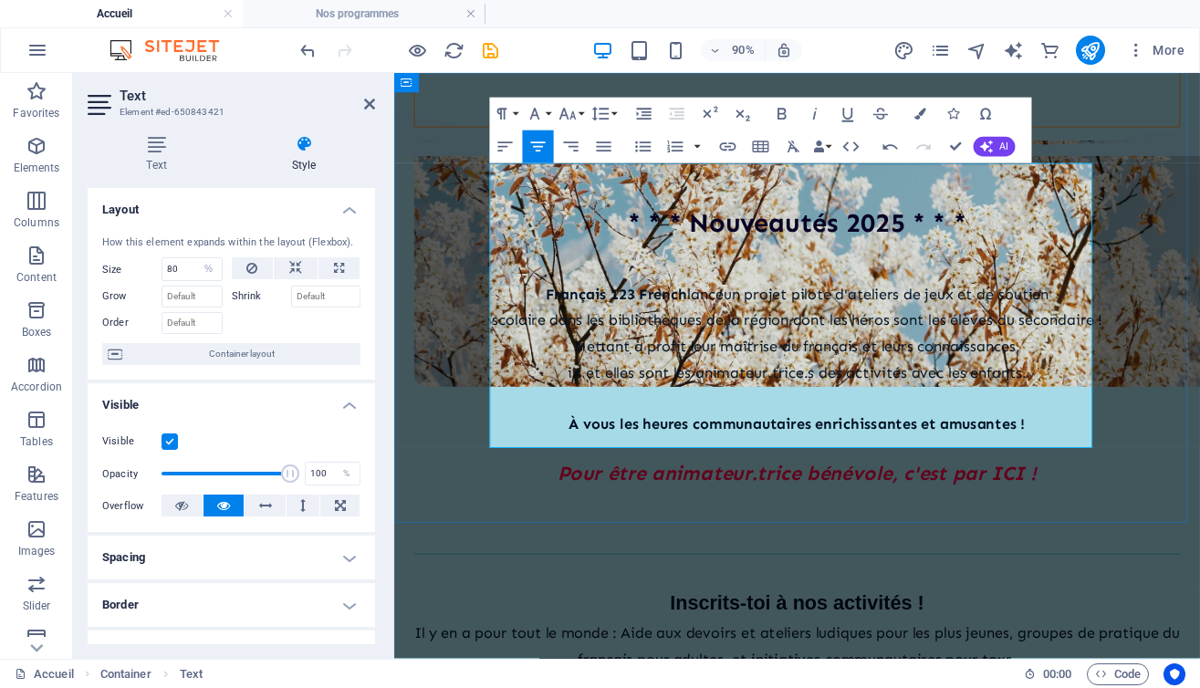
click at [931, 338] on span "dont les héros sont les élèves du secondaire !" at bounding box center [1009, 348] width 344 height 20
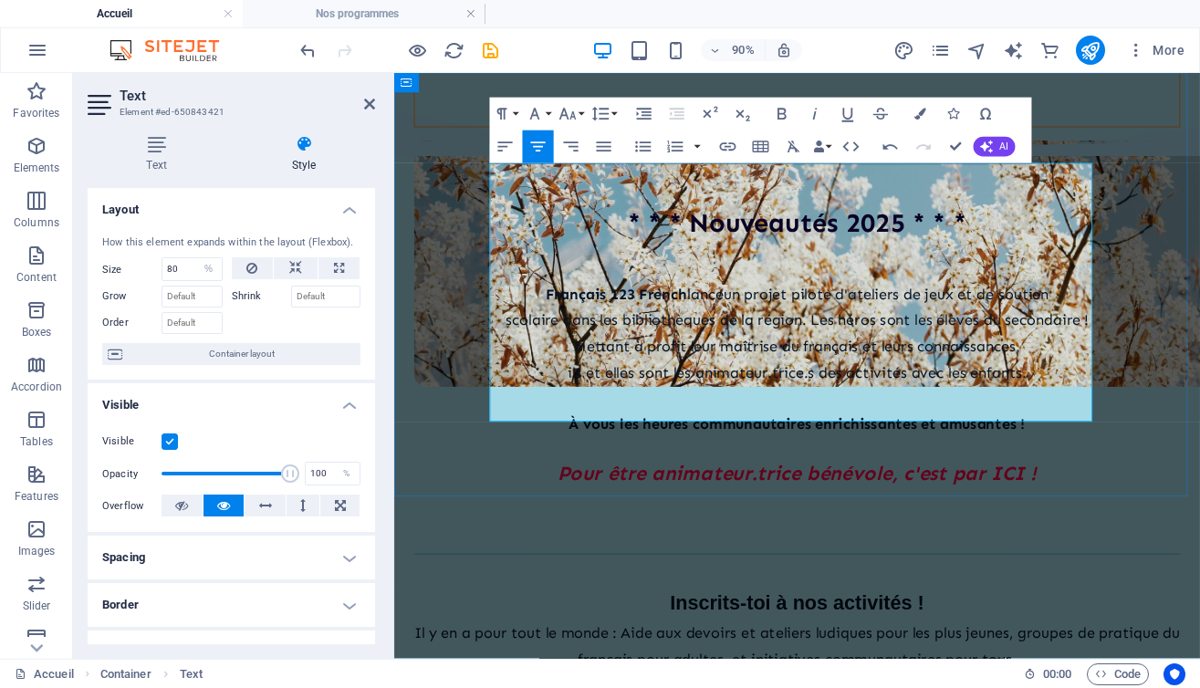
click at [929, 338] on span "es héros sont les élèves du secondaire !" at bounding box center [1016, 348] width 299 height 20
drag, startPoint x: 982, startPoint y: 249, endPoint x: 882, endPoint y: 246, distance: 99.5
click at [882, 338] on span "es héros sont les élèves du secondaire !" at bounding box center [1016, 348] width 299 height 20
click at [1094, 338] on span "es élèves du secondaire !" at bounding box center [1016, 348] width 190 height 20
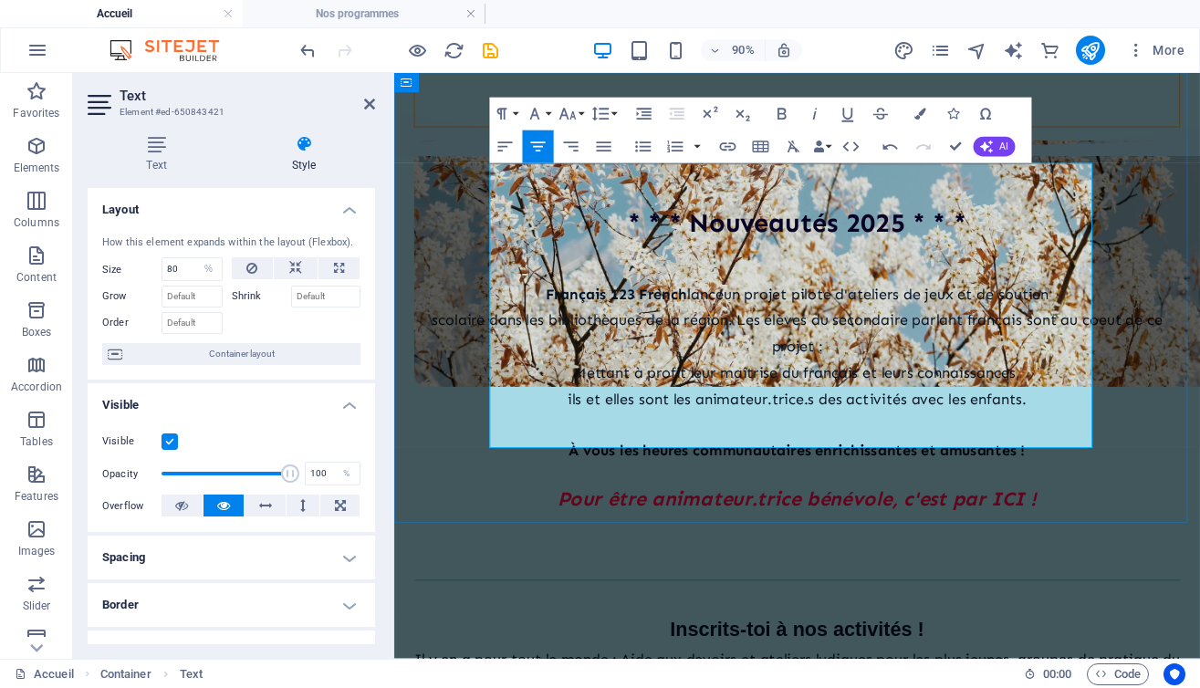
click at [602, 397] on span "Mettant à profit leur maîtrise du français et leurs connaissances," at bounding box center [841, 407] width 495 height 20
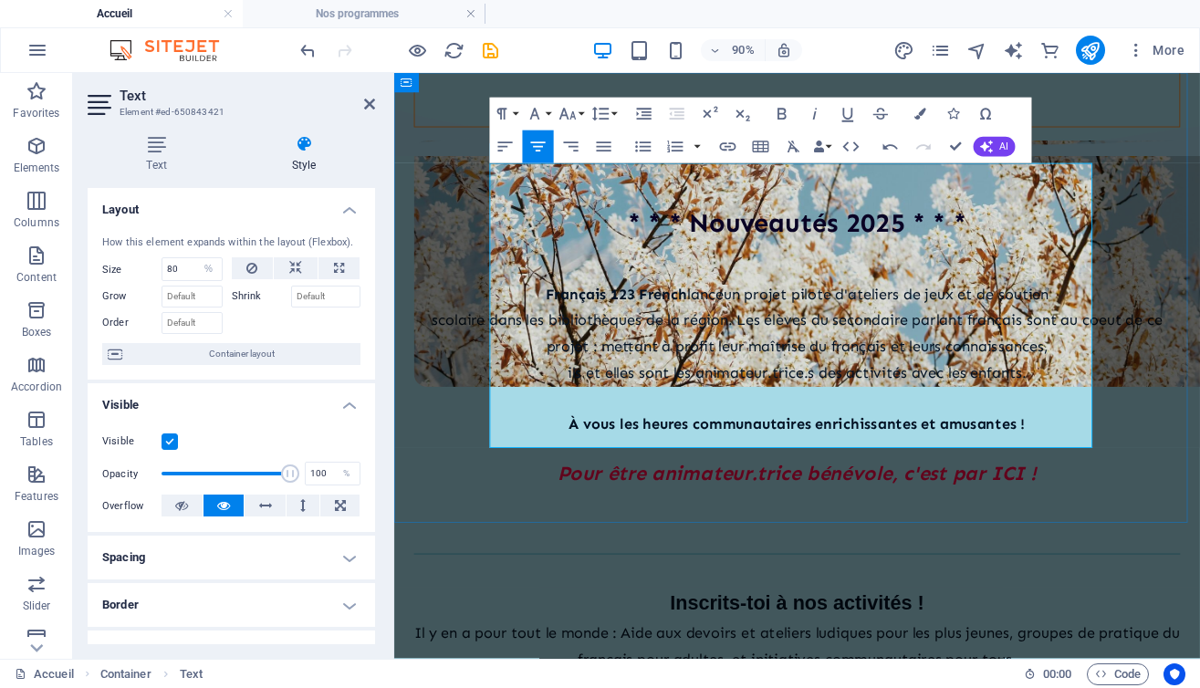
click at [575, 391] on p "ils et elles sont les animateur.trice.s des activités avec les enfants." at bounding box center [841, 405] width 851 height 29
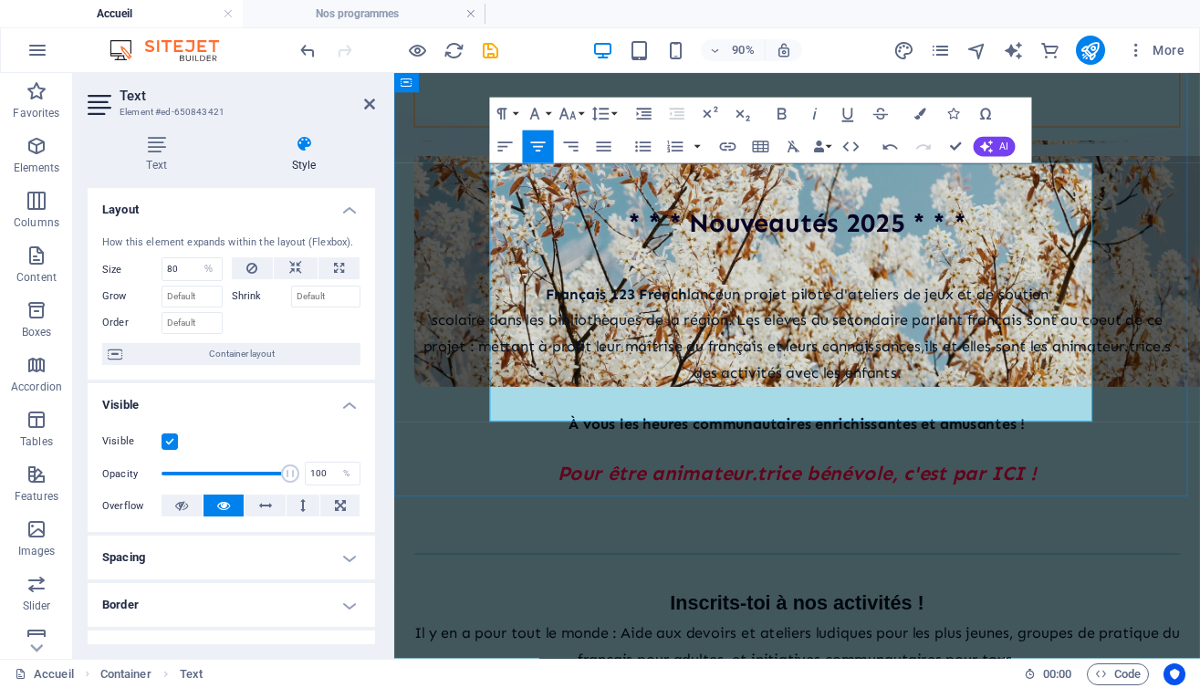
click at [1150, 333] on p "scolaire dans les bibliothèques de la région. L es élèves du secondaire parlant…" at bounding box center [841, 377] width 851 height 88
drag, startPoint x: 881, startPoint y: 220, endPoint x: 564, endPoint y: 246, distance: 318.6
click at [564, 275] on div "[DEMOGRAPHIC_DATA] 123 French lance un projet pilote d'ateliers de jeux et de s…" at bounding box center [841, 418] width 851 height 287
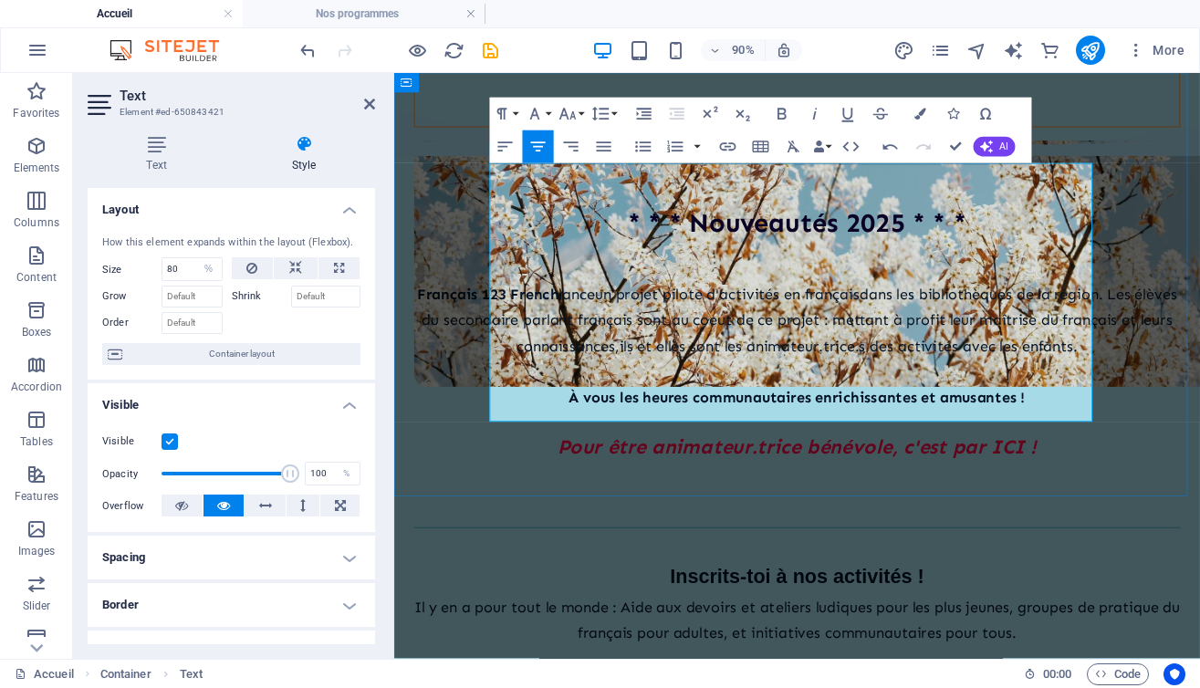
click at [1120, 309] on span "es élèves du secondaire parlant français sont au coeut de ce projet : m" at bounding box center [844, 333] width 839 height 49
click at [1143, 309] on span "es élèves du secondaire parlant français sont au coeut de ce projet : m" at bounding box center [844, 333] width 839 height 49
click at [518, 309] on span "es élèves du secondaire parlant français sont au coeur de ce projet : m" at bounding box center [844, 333] width 839 height 49
click at [1064, 304] on p "[DEMOGRAPHIC_DATA] 123 French lance un projet pilote d'activités en français da…" at bounding box center [841, 348] width 851 height 88
click at [883, 368] on span "ils et elles sont les animateur.trice.s des activités avec les enfants." at bounding box center [898, 378] width 509 height 20
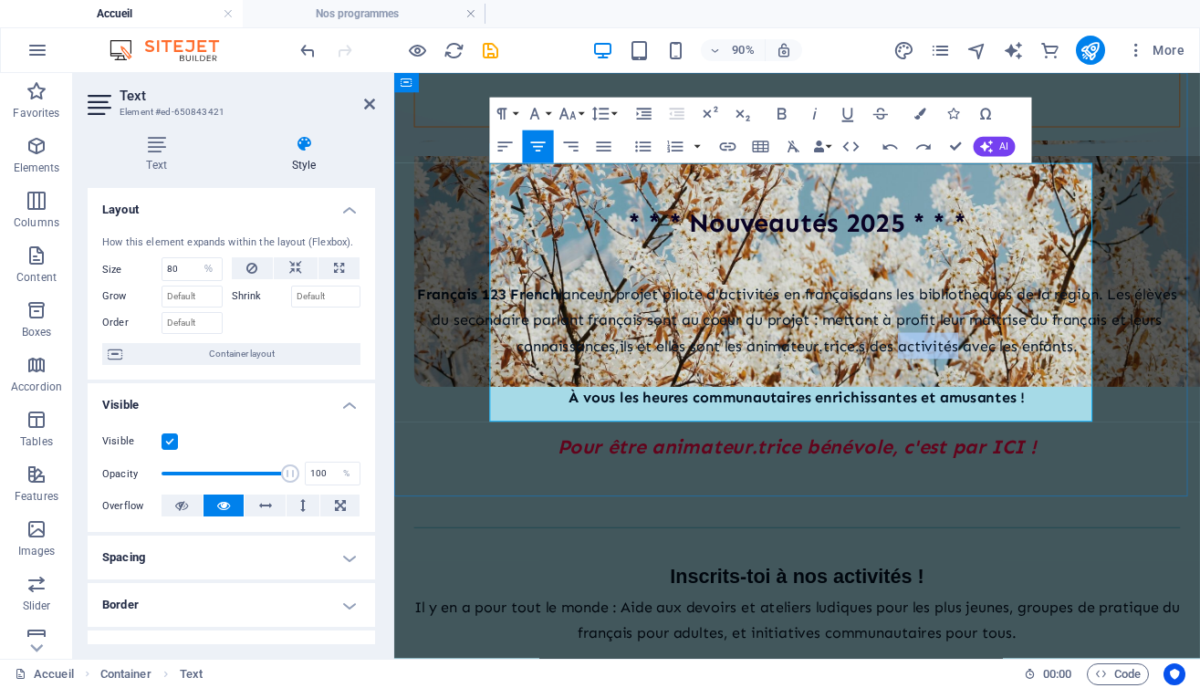
click at [883, 368] on span "ils et elles sont les animateur.trice.s des activités avec les enfants." at bounding box center [898, 378] width 509 height 20
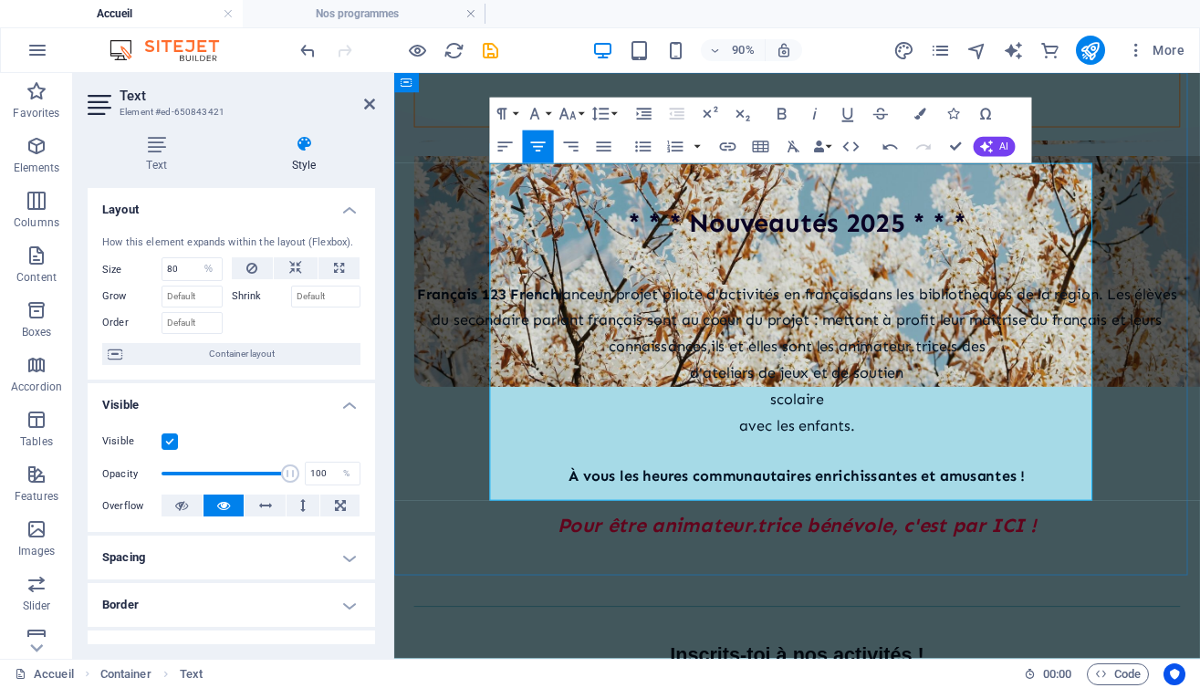
click at [699, 391] on p "d'ateliers de jeux et de soutien" at bounding box center [841, 405] width 851 height 29
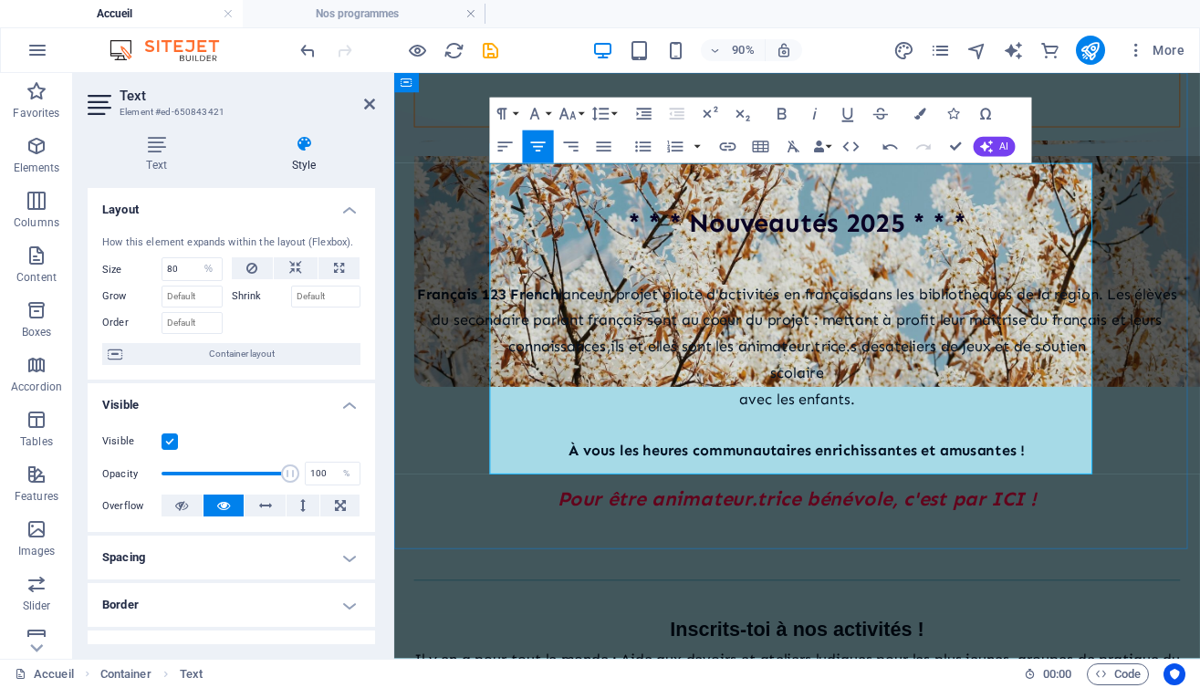
click at [762, 421] on p "avec les enfants." at bounding box center [841, 435] width 851 height 29
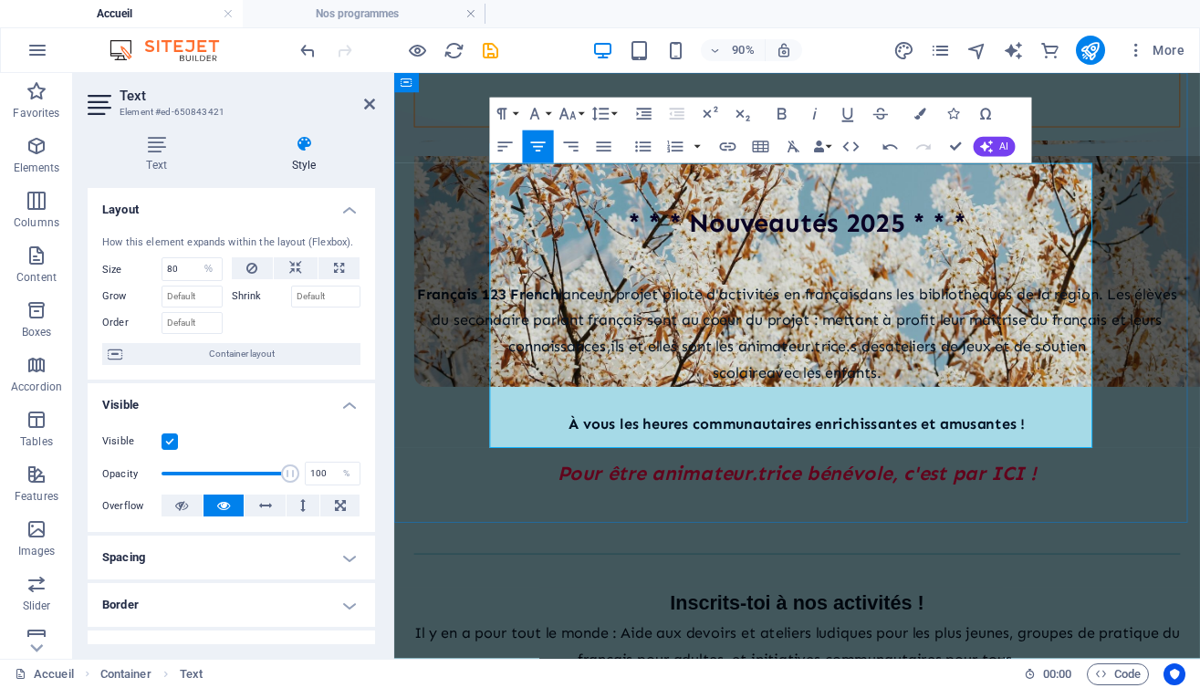
click at [925, 397] on span "avec les enfants." at bounding box center [871, 407] width 128 height 20
drag, startPoint x: 925, startPoint y: 335, endPoint x: 794, endPoint y: 344, distance: 131.7
click at [794, 391] on p "scolaire avec les enfants." at bounding box center [841, 405] width 851 height 29
click at [963, 391] on p "scolaire avec les enfants." at bounding box center [841, 405] width 851 height 29
click at [963, 397] on span "avec les enfants. Le tout en français, biensûr !" at bounding box center [871, 407] width 352 height 20
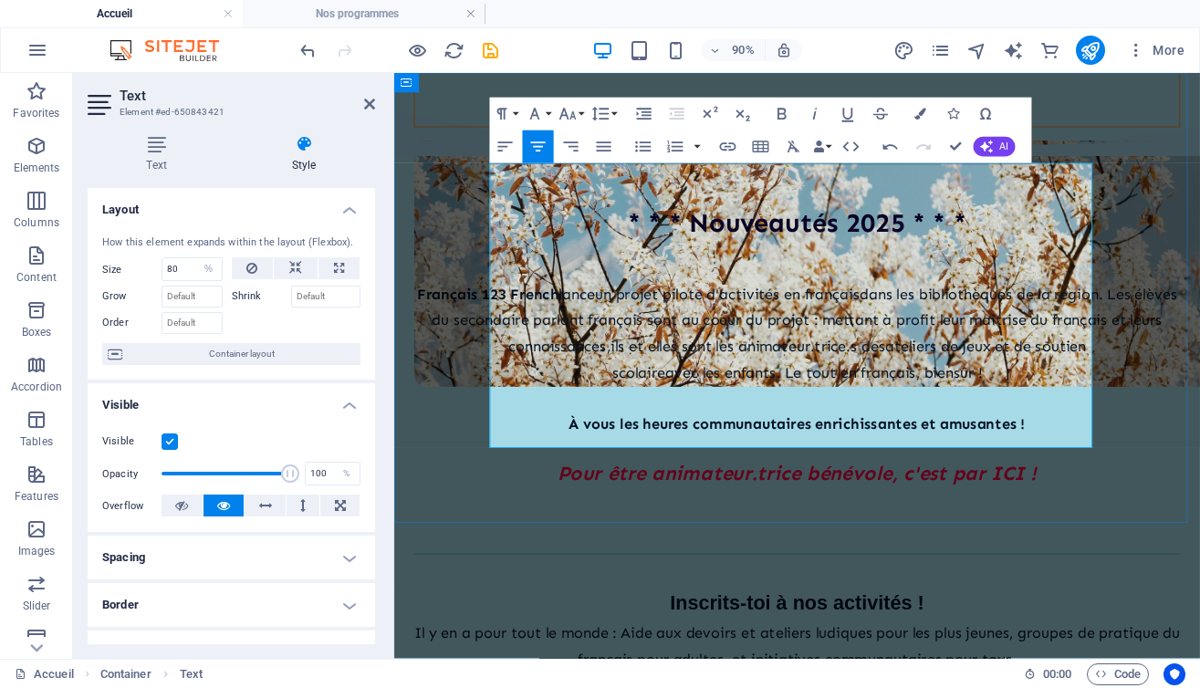
click at [1015, 397] on span "avec les enfants. Le tout en français, biensûr !" at bounding box center [871, 407] width 352 height 20
click at [1015, 397] on span "avec les enfants. Le tout en français, biens ûr !" at bounding box center [871, 407] width 352 height 20
click at [1120, 391] on p "scolaire avec les enfants. Le tout en français, bien sûr !" at bounding box center [841, 405] width 851 height 29
click at [374, 102] on icon at bounding box center [369, 104] width 11 height 15
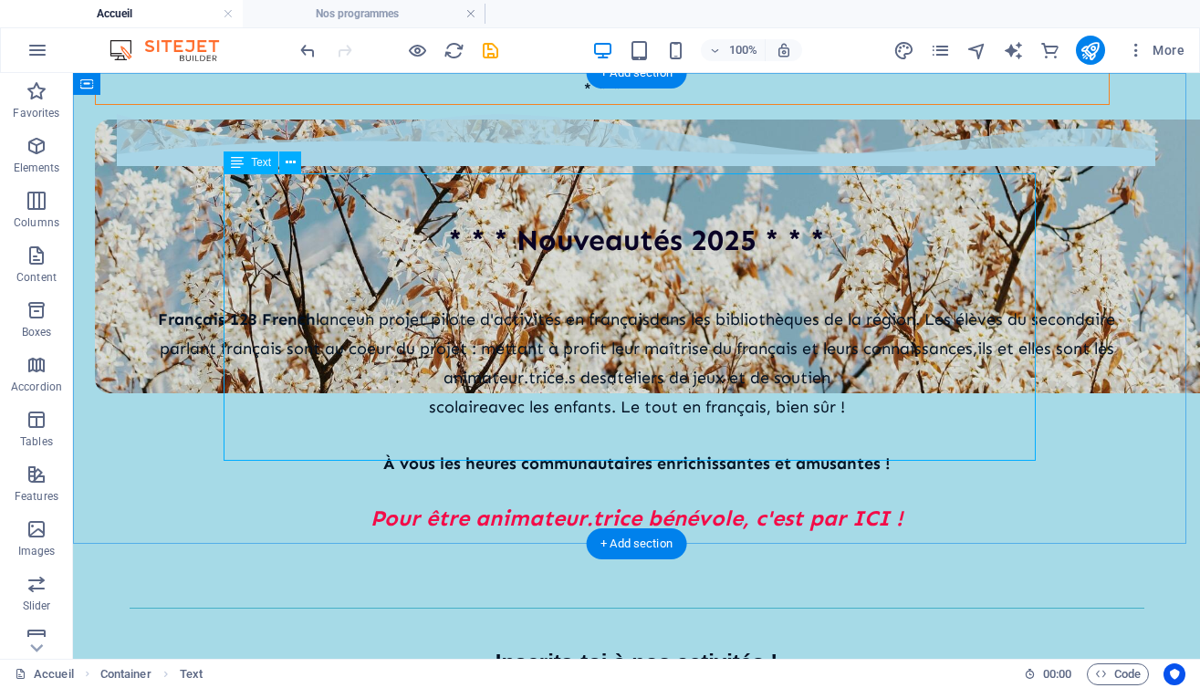
click at [1013, 275] on div "[DEMOGRAPHIC_DATA] 123 French lance un projet pilote d'activités en français da…" at bounding box center [637, 418] width 1015 height 287
click at [1011, 275] on div "[DEMOGRAPHIC_DATA] 123 French lance un projet pilote d'activités en français da…" at bounding box center [637, 418] width 1015 height 287
select select "%"
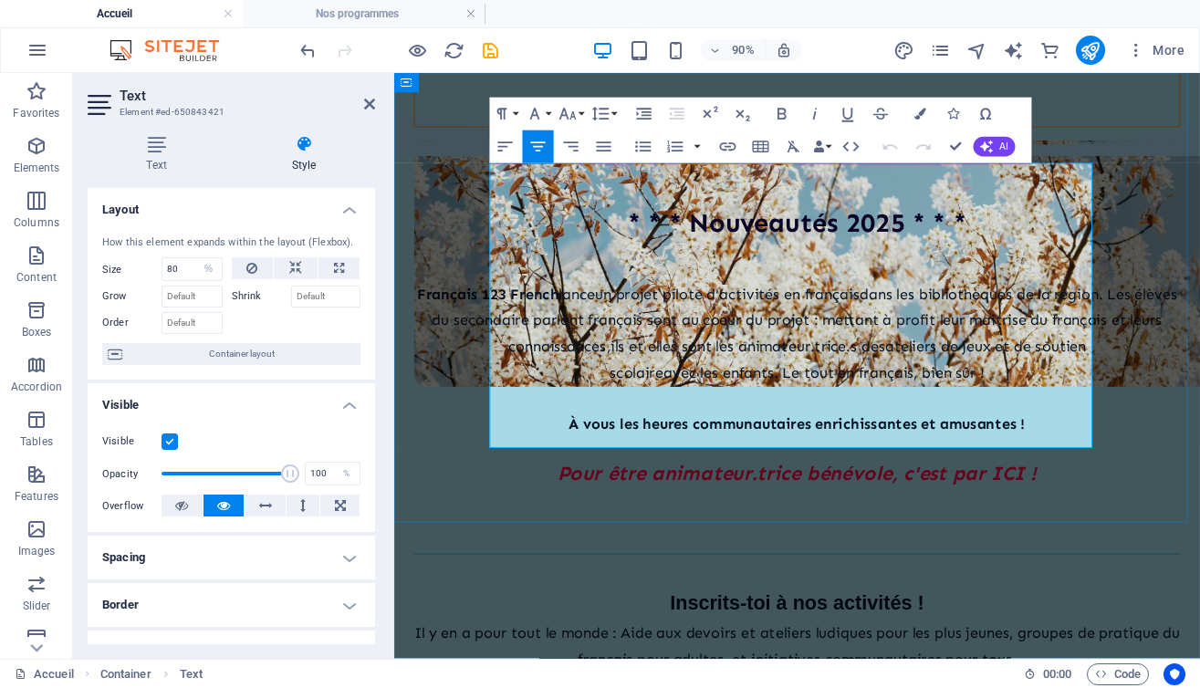
click at [911, 309] on span "dans les bibliothèques de la région. L" at bounding box center [1053, 319] width 285 height 20
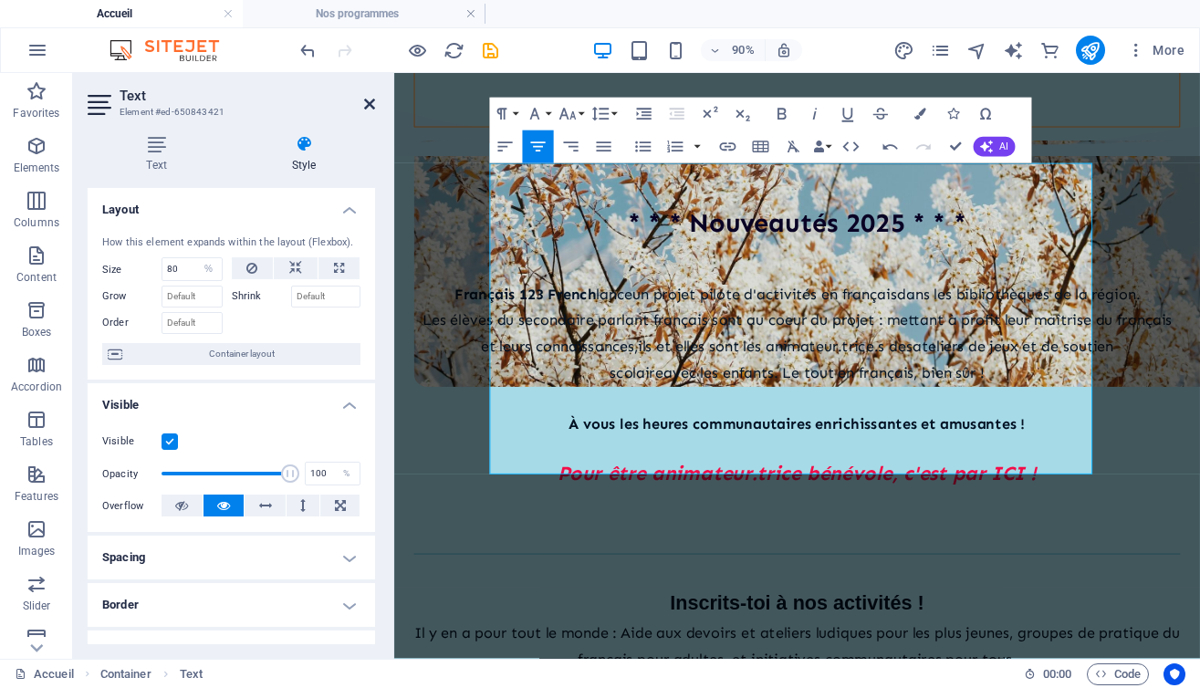
click at [364, 106] on icon at bounding box center [369, 104] width 11 height 15
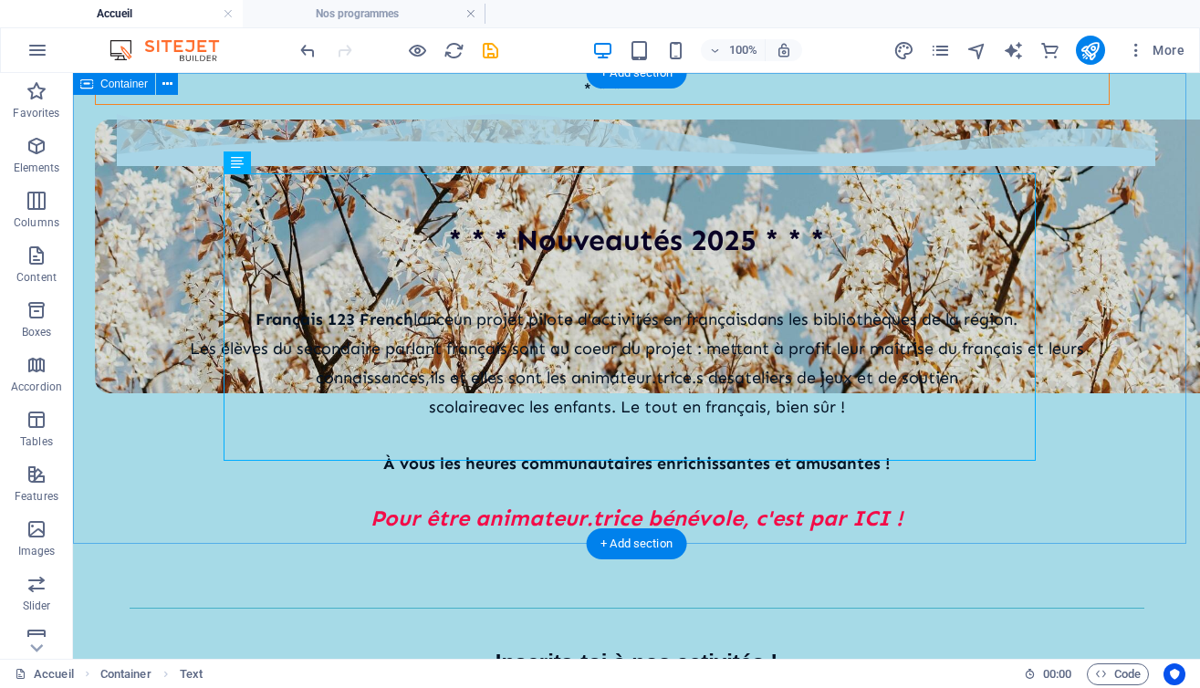
click at [192, 257] on div "* * * Nouveautés 2025 * * * [DEMOGRAPHIC_DATA] 123 French lance un projet pilot…" at bounding box center [636, 374] width 1127 height 544
click at [764, 275] on div "[DEMOGRAPHIC_DATA] 123 French lance un projet pilote d'activités en français da…" at bounding box center [637, 418] width 1015 height 287
select select "%"
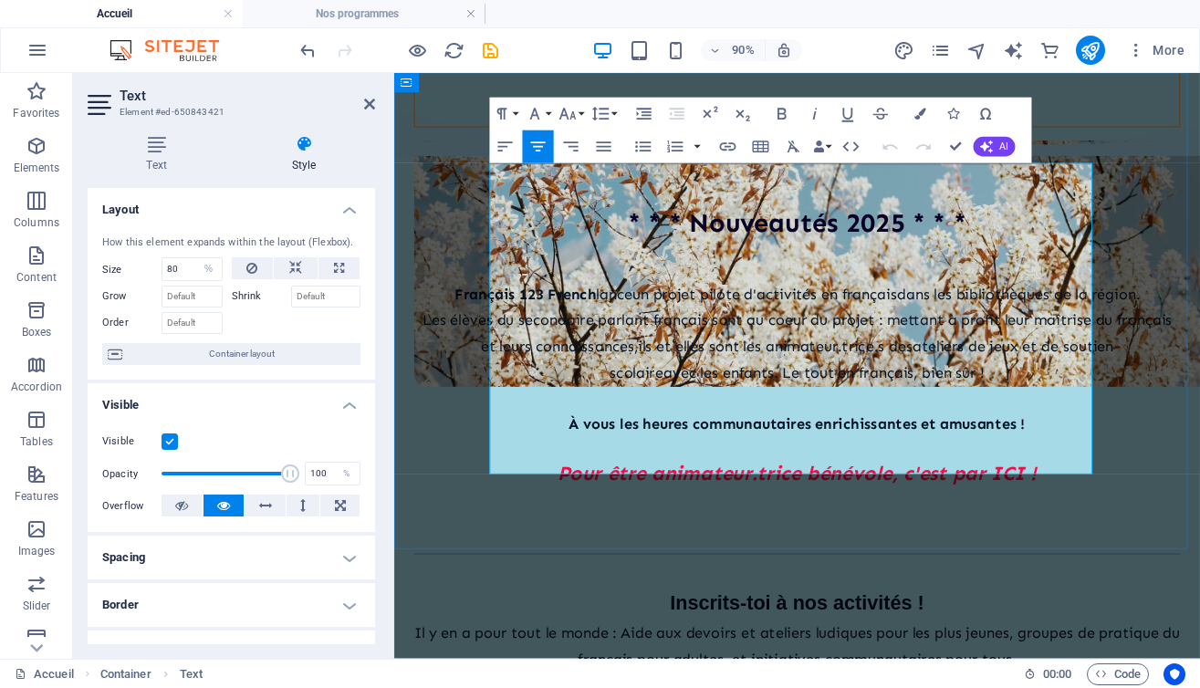
drag, startPoint x: 1029, startPoint y: 278, endPoint x: 880, endPoint y: 306, distance: 151.2
click at [880, 333] on p "L es élèves du secondaire parlant français sont au coeur du projet : m ettant à…" at bounding box center [841, 362] width 851 height 58
click at [880, 338] on span "ettant à profit leur maîtrise du français et leurs connaissances," at bounding box center [874, 362] width 768 height 49
drag, startPoint x: 551, startPoint y: 277, endPoint x: 509, endPoint y: 277, distance: 42.0
click at [509, 333] on p "L es élèves du secondaire parlant français sont au coeur du projet : m ettant à…" at bounding box center [841, 362] width 851 height 58
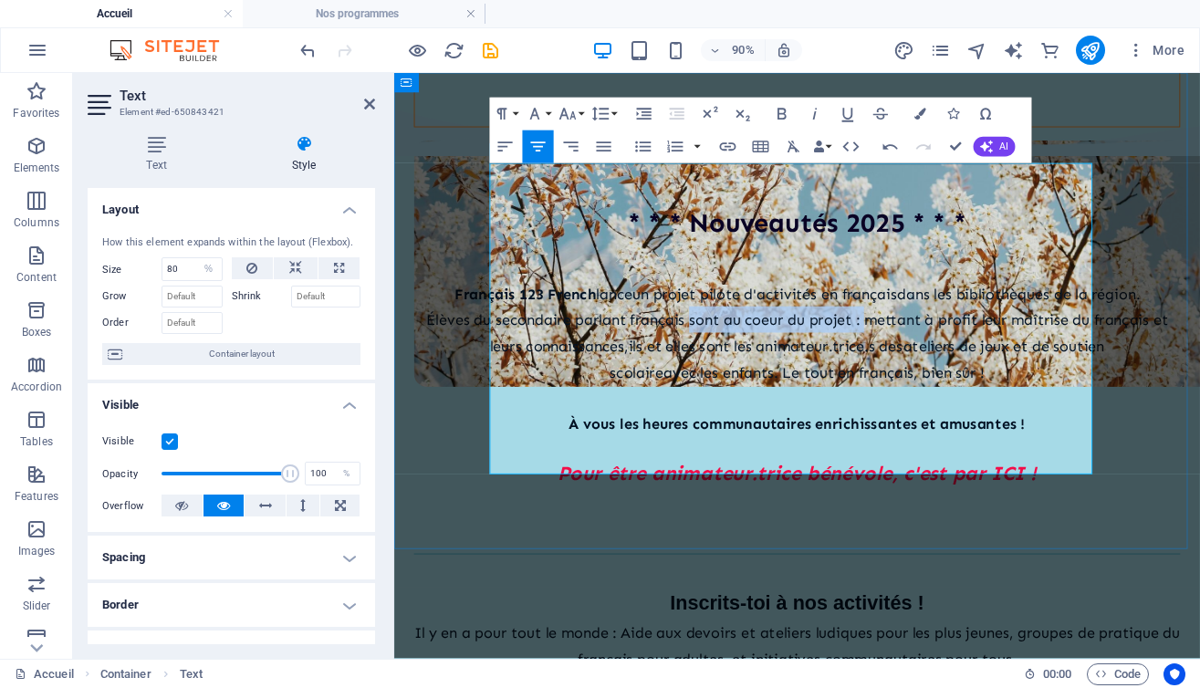
drag, startPoint x: 806, startPoint y: 278, endPoint x: 995, endPoint y: 276, distance: 189.8
click at [931, 338] on span "Élèves du secondaire parlant français sont au coeur du projet : m" at bounding box center [680, 348] width 501 height 20
click at [956, 338] on span "es élèves du secondaire parlant français sont au coeur du projet : m" at bounding box center [695, 348] width 521 height 20
click at [966, 304] on p "[DEMOGRAPHIC_DATA] 123 French lance un projet pilote d'activités en français da…" at bounding box center [841, 318] width 851 height 29
drag, startPoint x: 1017, startPoint y: 306, endPoint x: 1018, endPoint y: 284, distance: 21.9
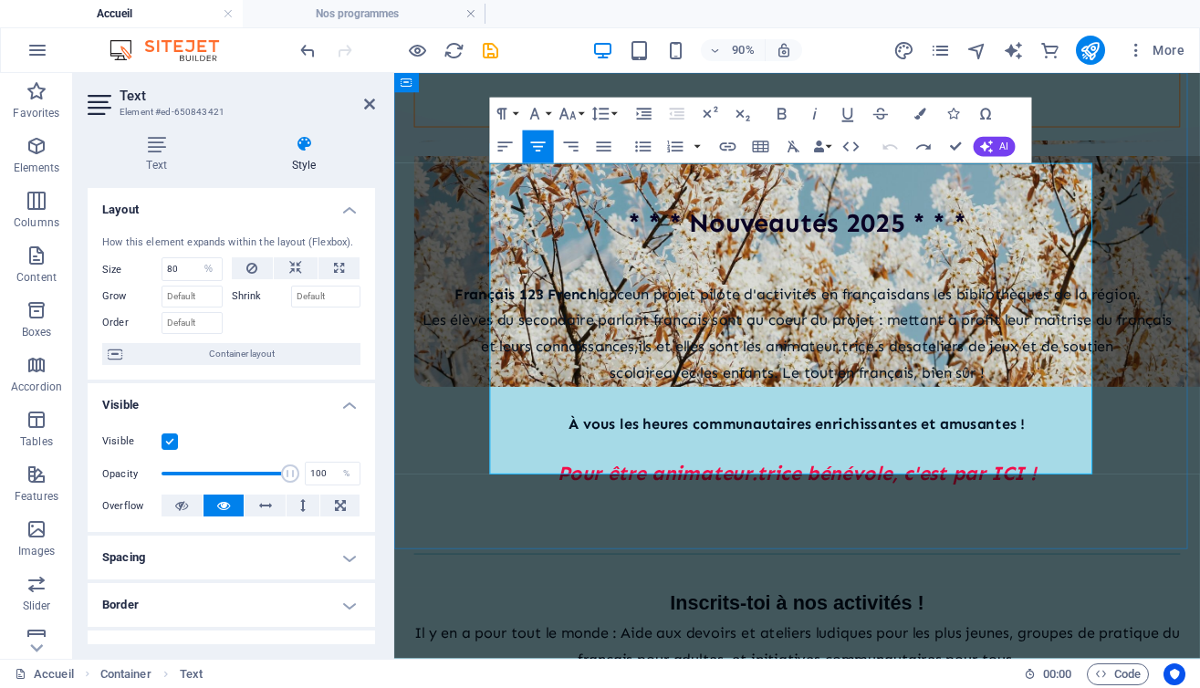
click at [1018, 333] on p "L es élèves du secondaire parlant français sont au coeur du projet : m ettant à…" at bounding box center [841, 362] width 851 height 58
click at [1020, 333] on p "L es élèves du secondaire parlant français sont au coeur du projet : m ettant à…" at bounding box center [841, 362] width 851 height 58
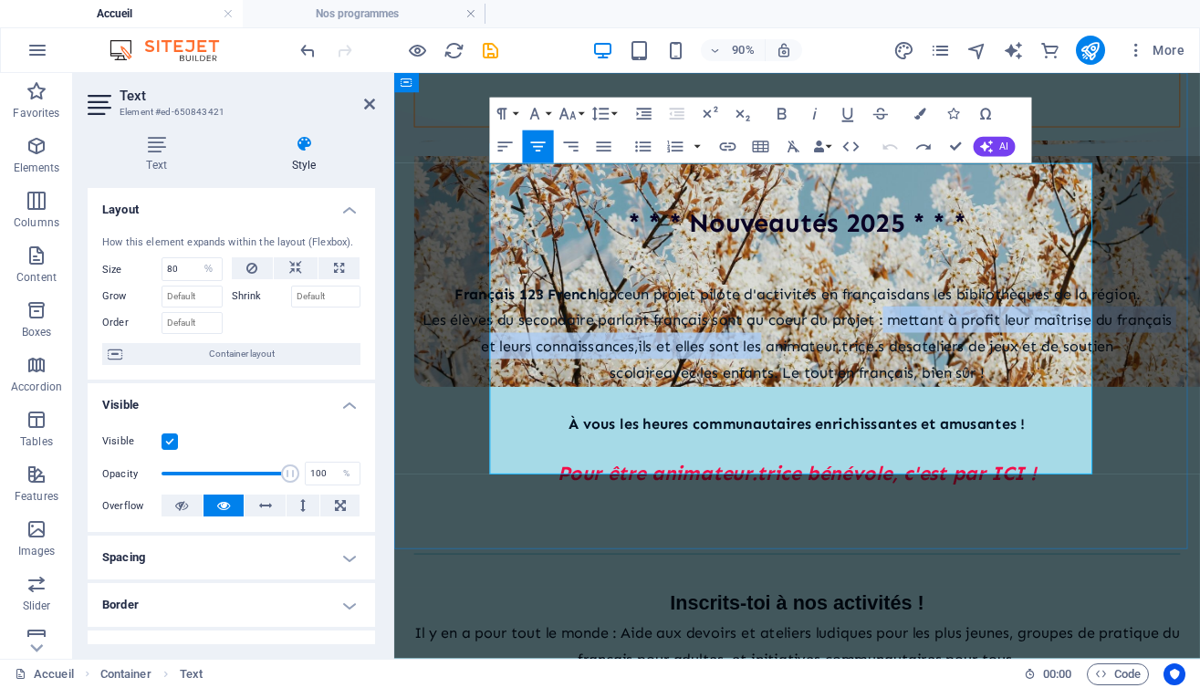
drag, startPoint x: 1017, startPoint y: 303, endPoint x: 1024, endPoint y: 285, distance: 19.3
click at [1024, 333] on p "L es élèves du secondaire parlant français sont au coeur du projet : m ettant à…" at bounding box center [841, 362] width 851 height 58
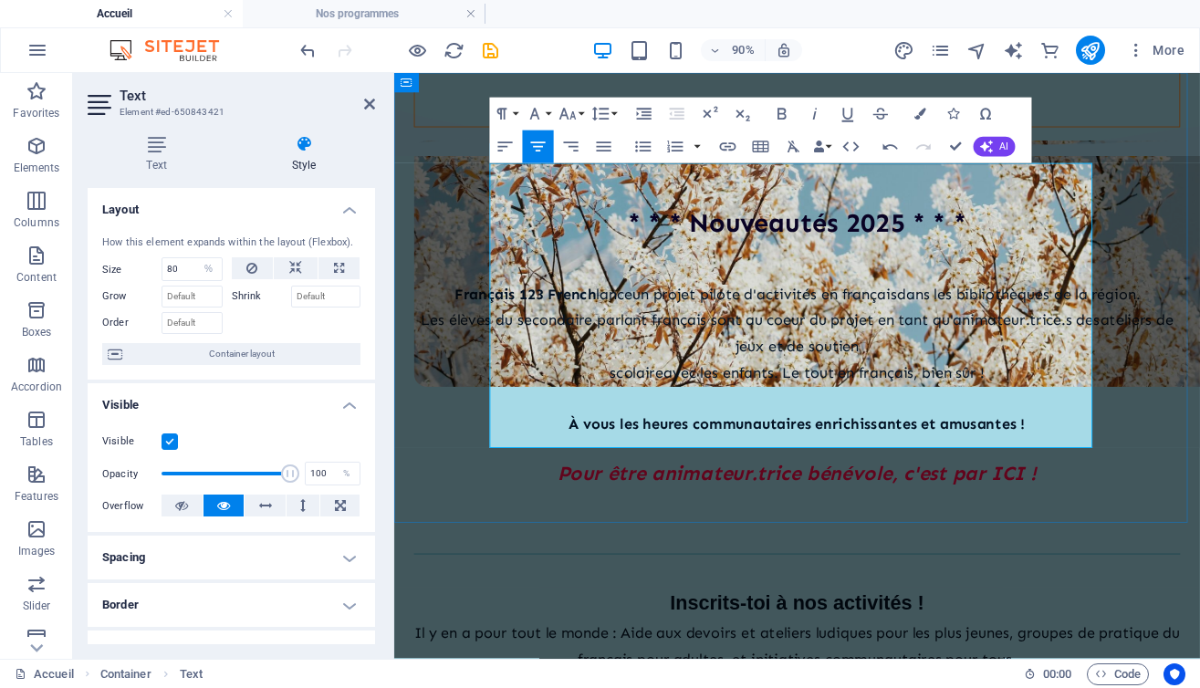
click at [818, 397] on span "avec les enfants. Le tout en français, bien sûr !" at bounding box center [871, 407] width 357 height 20
click at [373, 106] on icon at bounding box center [369, 104] width 11 height 15
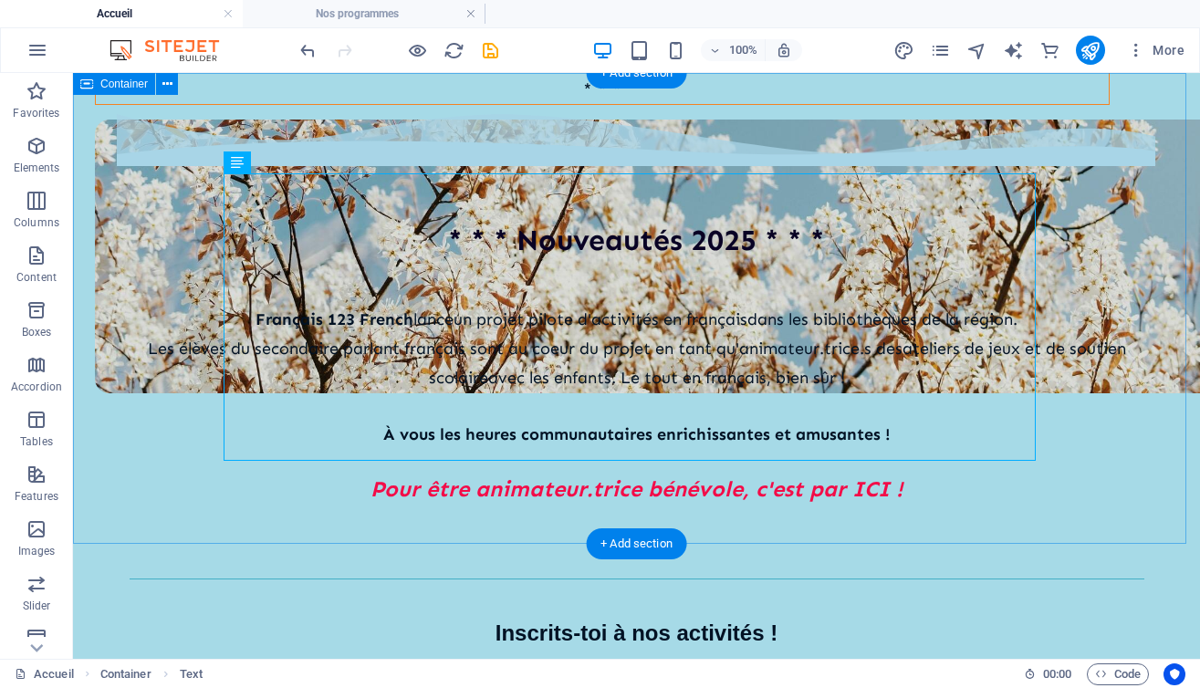
click at [134, 364] on div "* * * Nouveautés 2025 * * * [DEMOGRAPHIC_DATA] 123 French lance un projet pilot…" at bounding box center [636, 359] width 1127 height 515
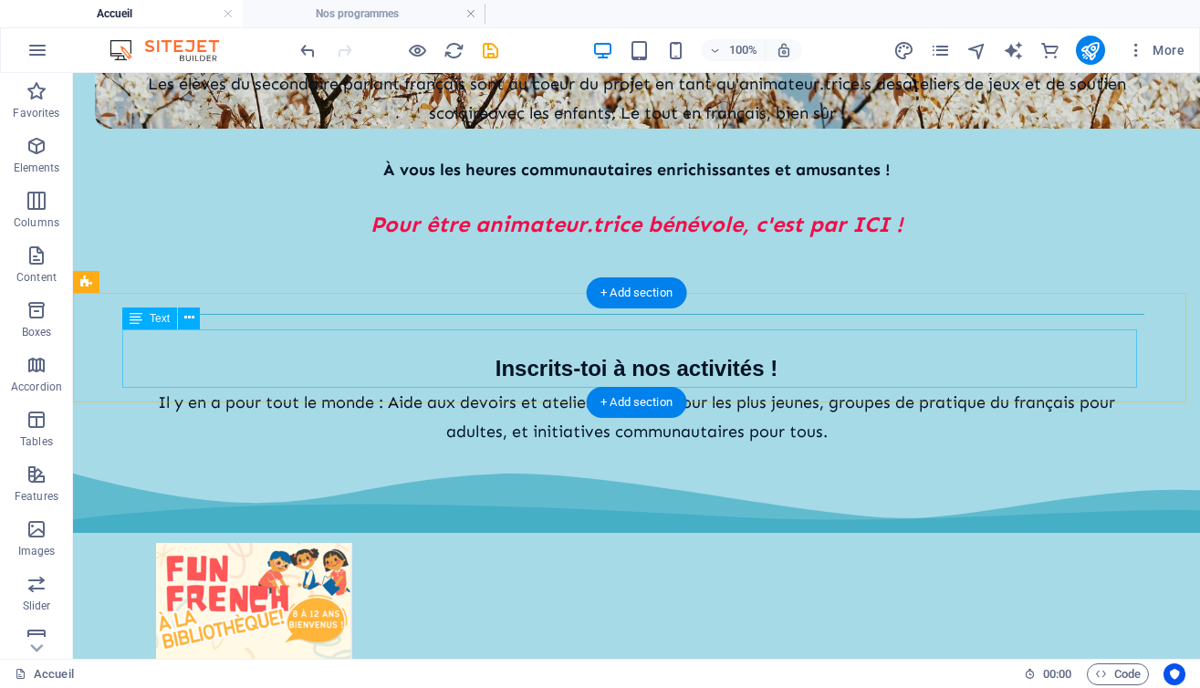
scroll to position [838, 0]
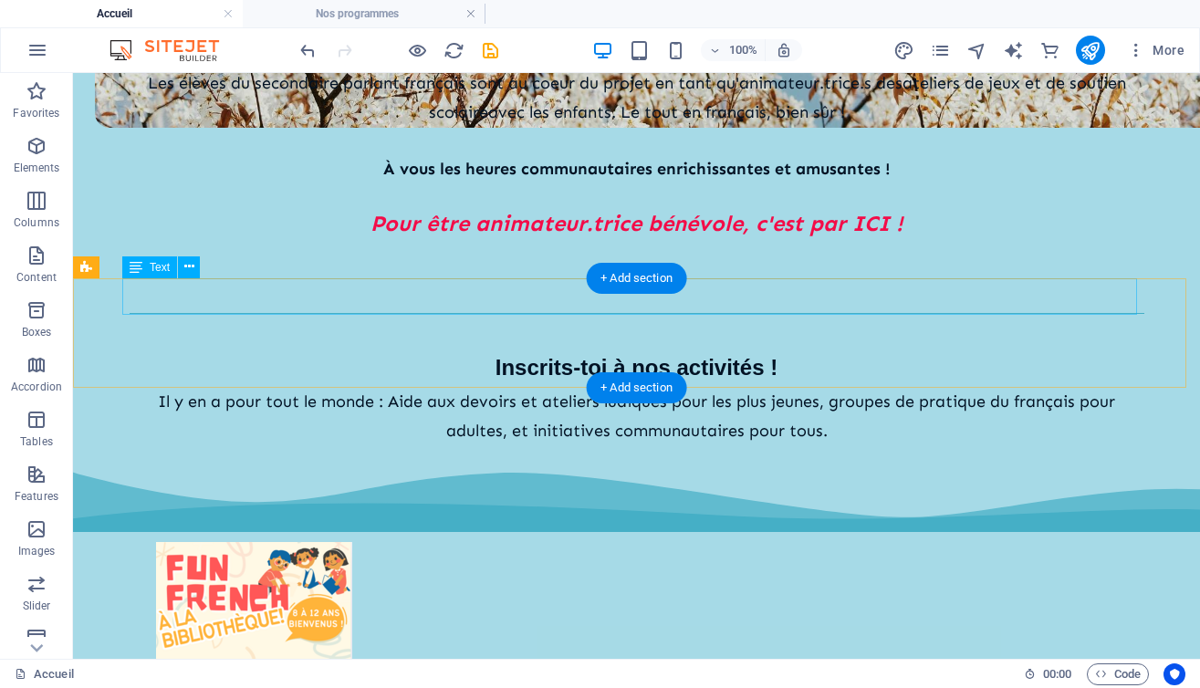
click at [496, 350] on div "Inscrits-toi à nos activités !" at bounding box center [637, 367] width 1015 height 35
click at [489, 350] on div "Inscrits-toi à nos activités !" at bounding box center [637, 367] width 1015 height 35
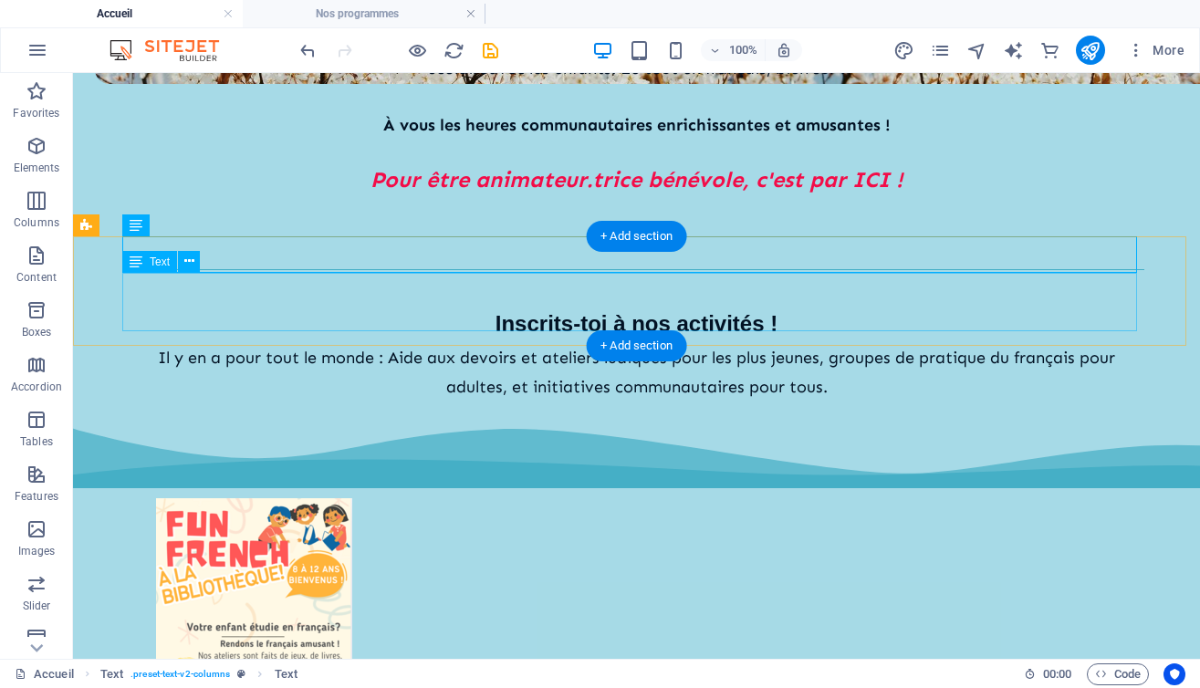
scroll to position [880, 0]
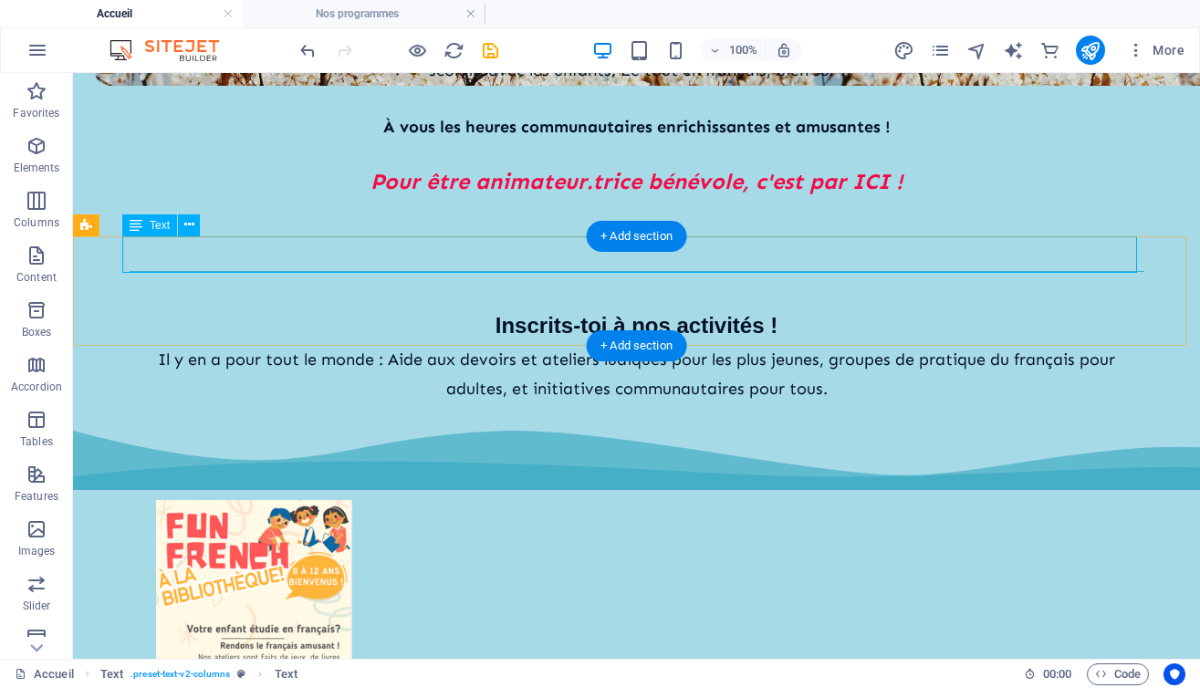
click at [534, 308] on div "Inscrits-toi à nos activités !" at bounding box center [637, 325] width 1015 height 35
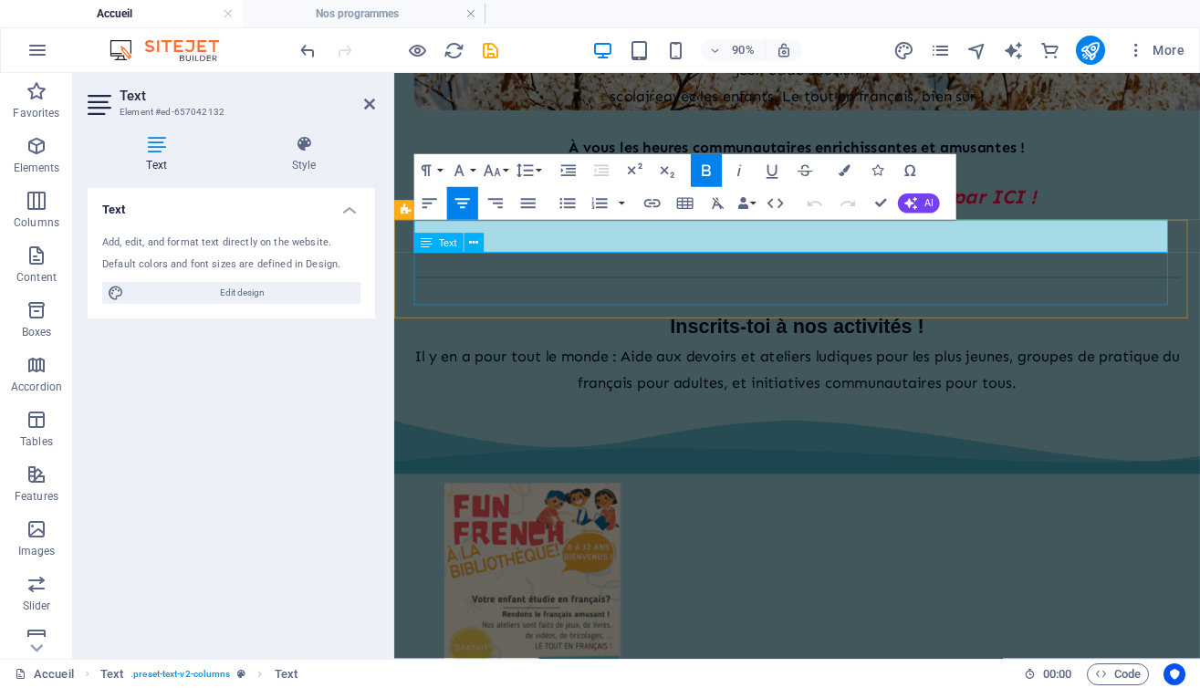
scroll to position [910, 0]
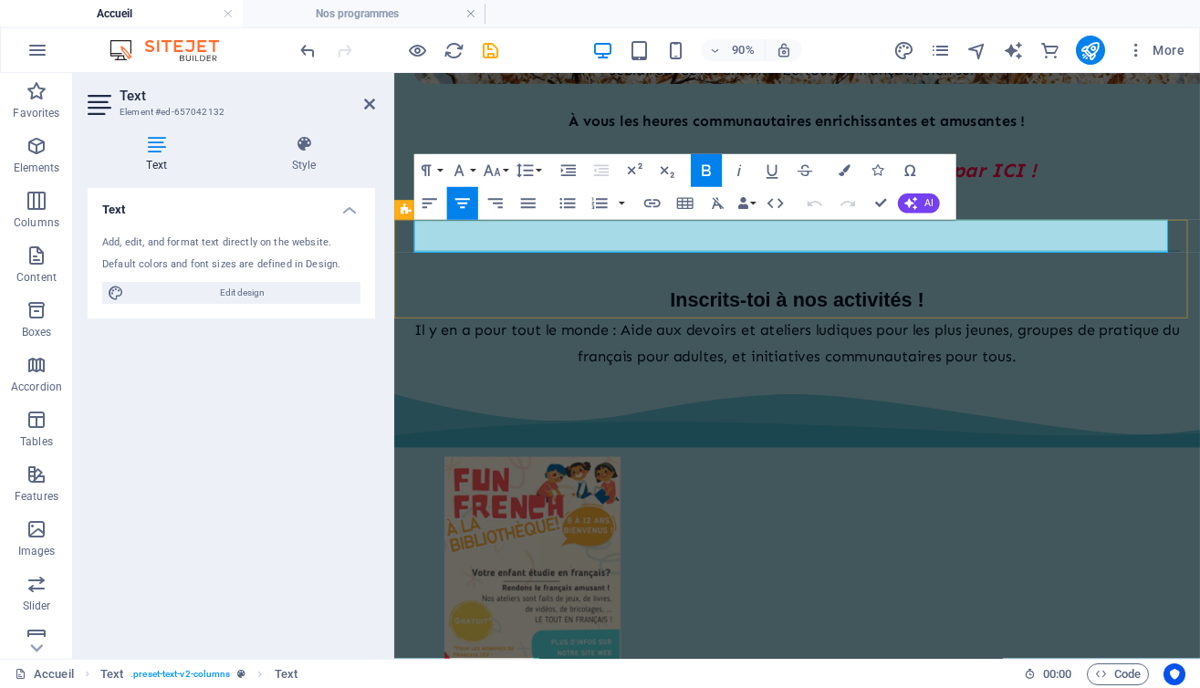
click at [851, 313] on span "Inscrits-toi à nos activités !" at bounding box center [842, 325] width 282 height 25
click at [917, 308] on p "Nos activités !" at bounding box center [841, 325] width 851 height 35
click at [371, 105] on icon at bounding box center [369, 104] width 11 height 15
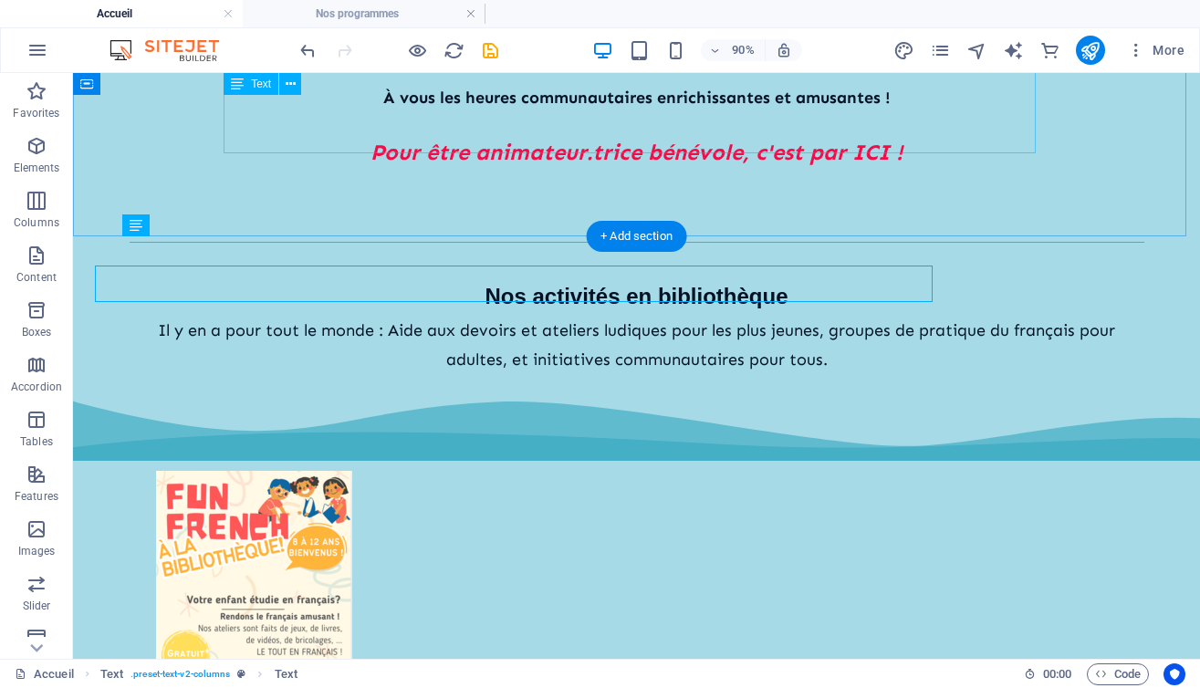
scroll to position [880, 0]
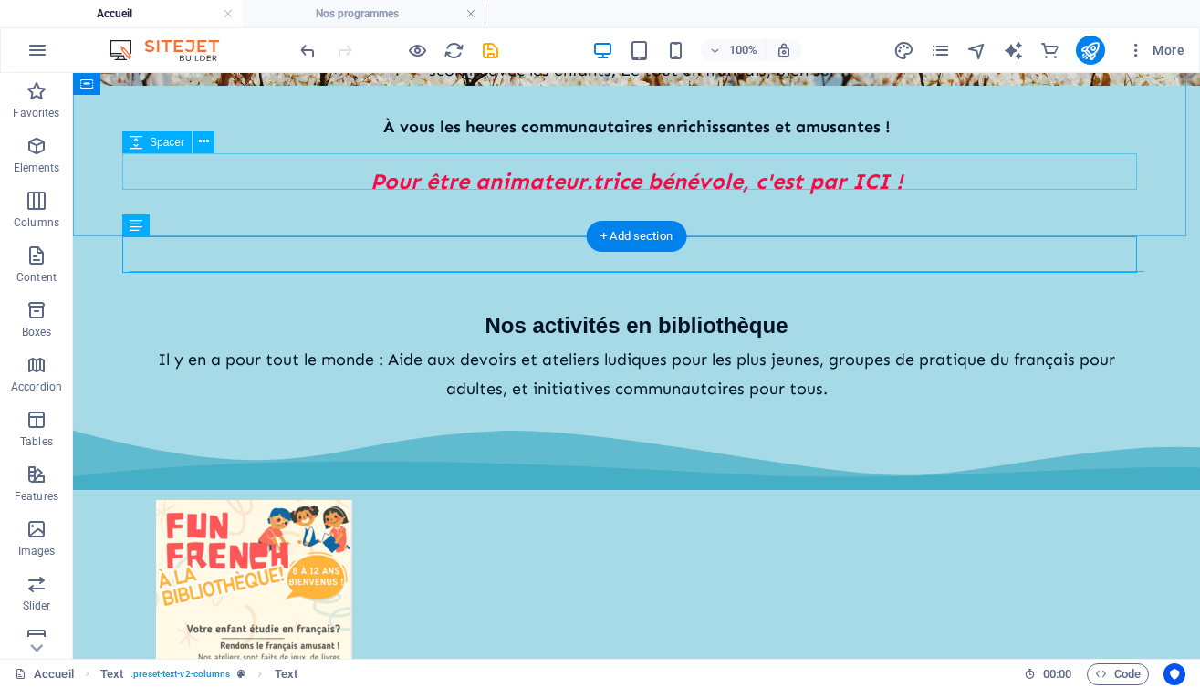
click at [973, 225] on div at bounding box center [637, 243] width 1015 height 36
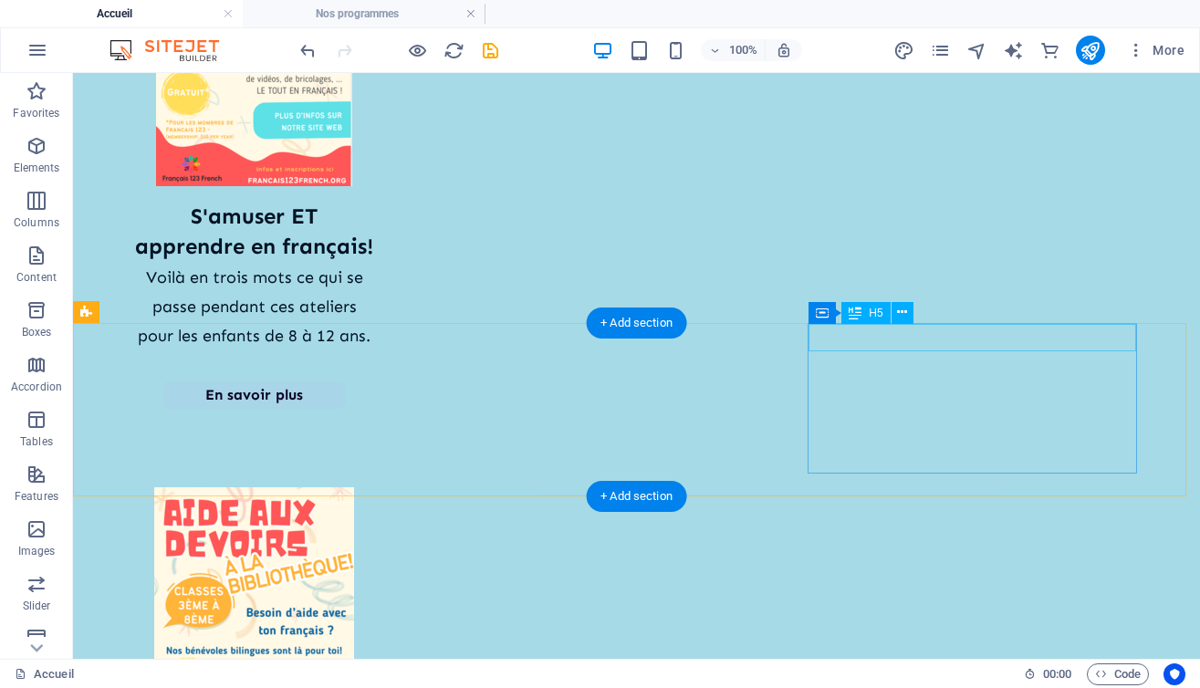
scroll to position [1474, 0]
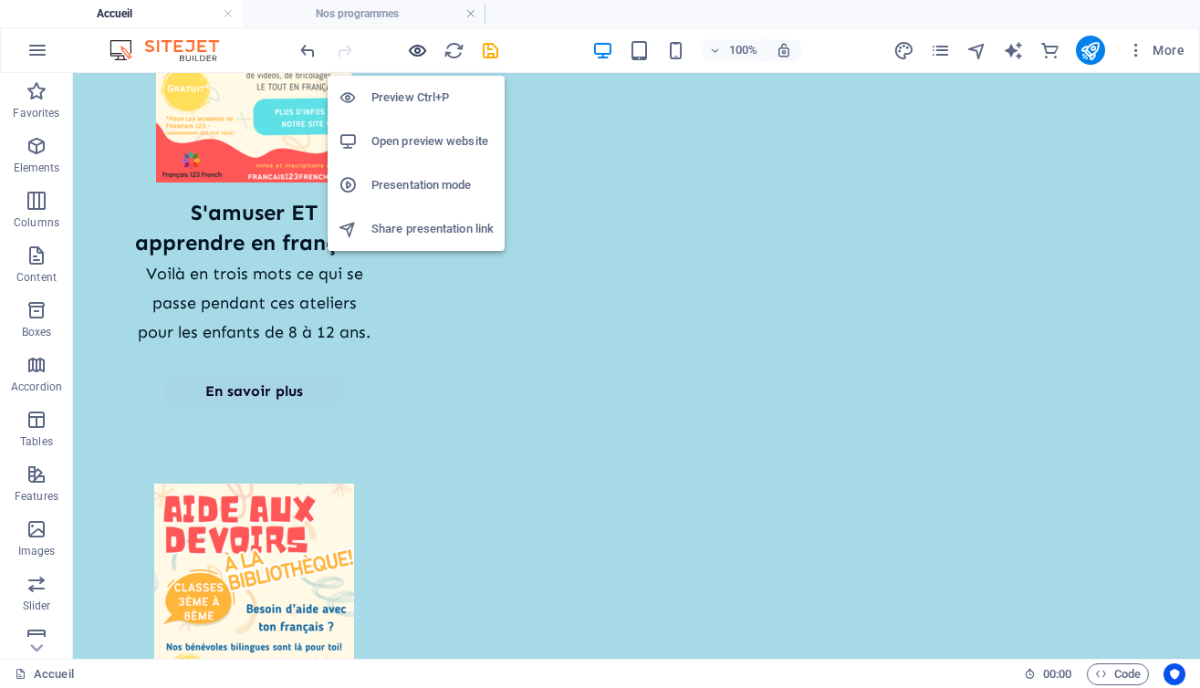
click at [415, 47] on icon "button" at bounding box center [417, 50] width 21 height 21
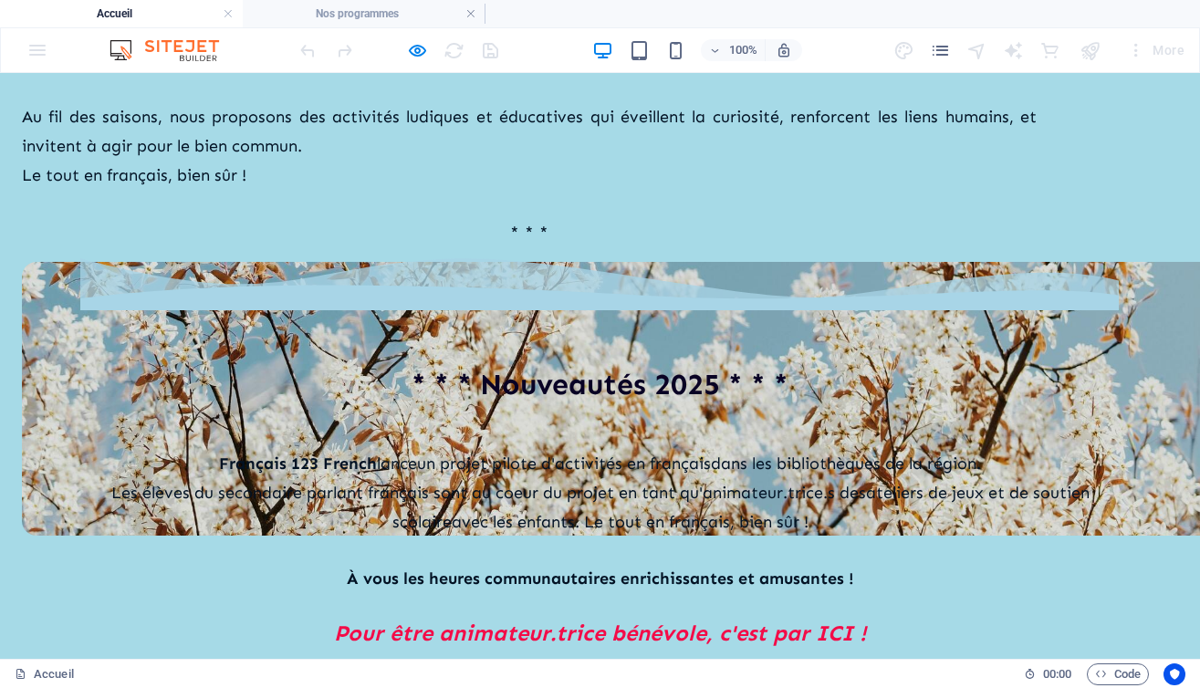
scroll to position [427, 0]
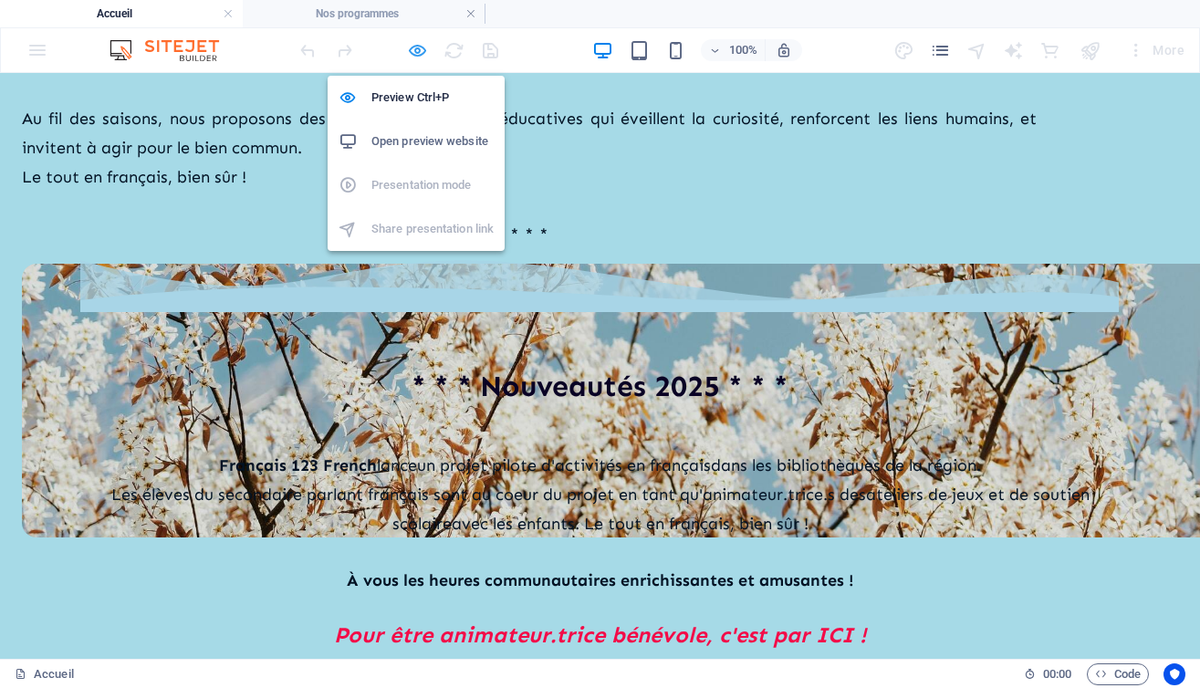
click at [414, 48] on icon "button" at bounding box center [417, 50] width 21 height 21
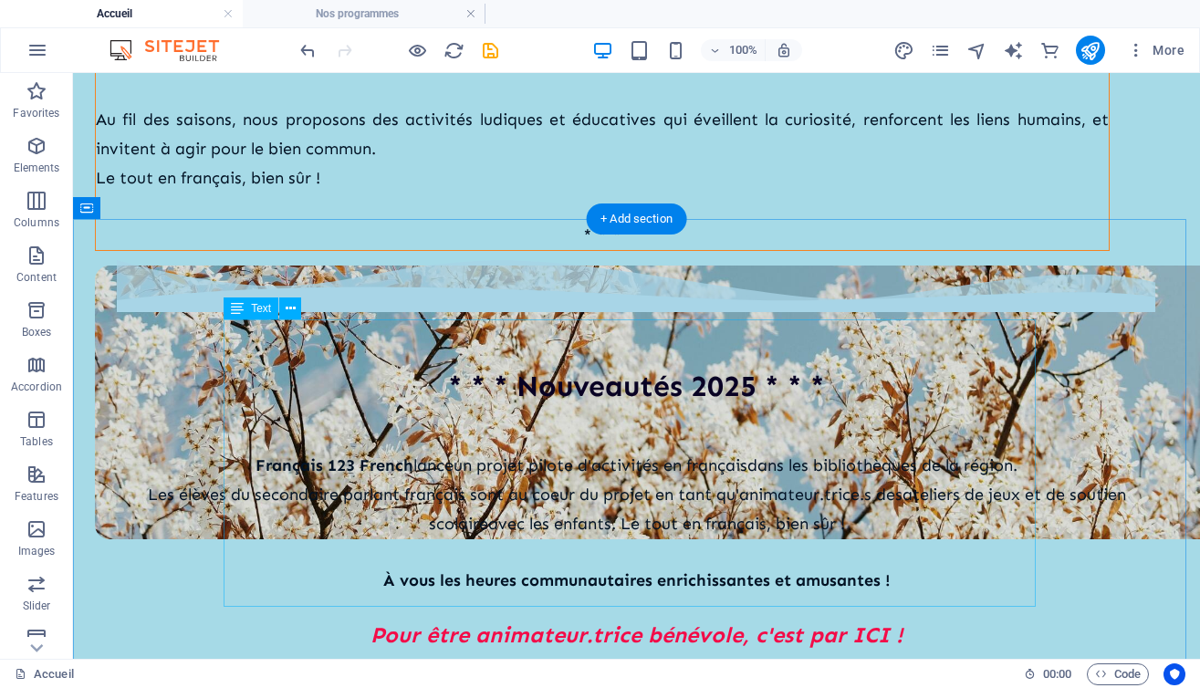
click at [429, 450] on div "[DEMOGRAPHIC_DATA] 123 French lance un projet pilote d'activités en français da…" at bounding box center [637, 550] width 1015 height 258
select select "%"
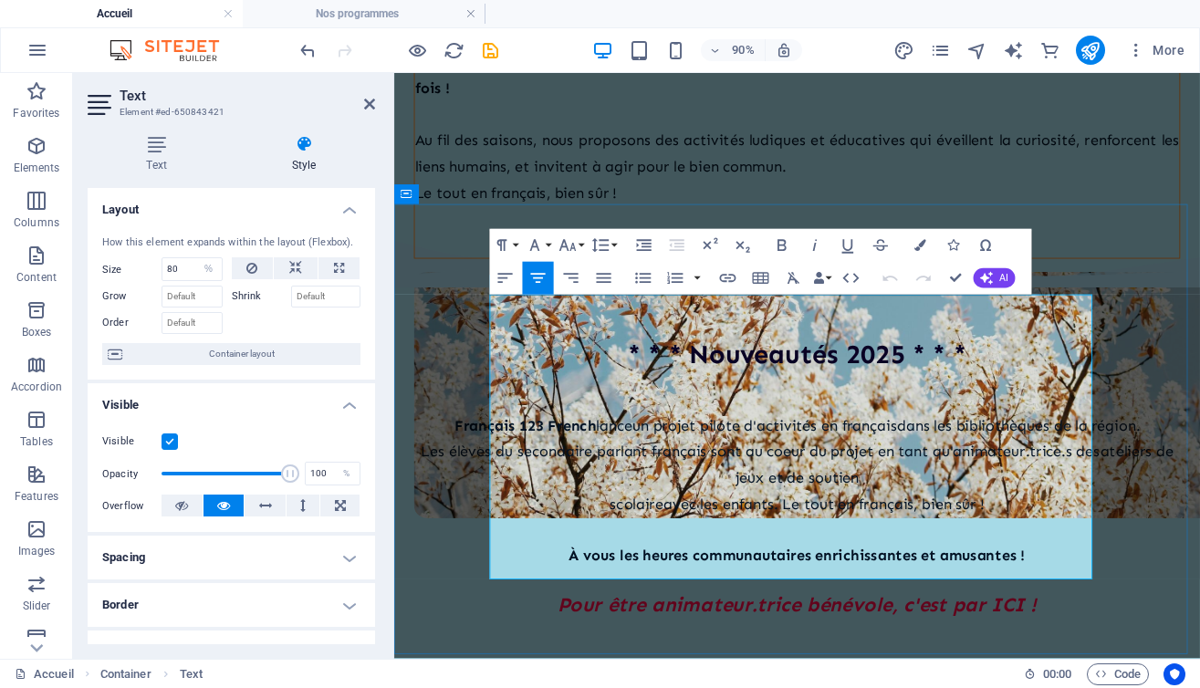
click at [622, 537] on p "scolaire avec les enfants. Le tout en français, bien sûr !" at bounding box center [841, 551] width 851 height 29
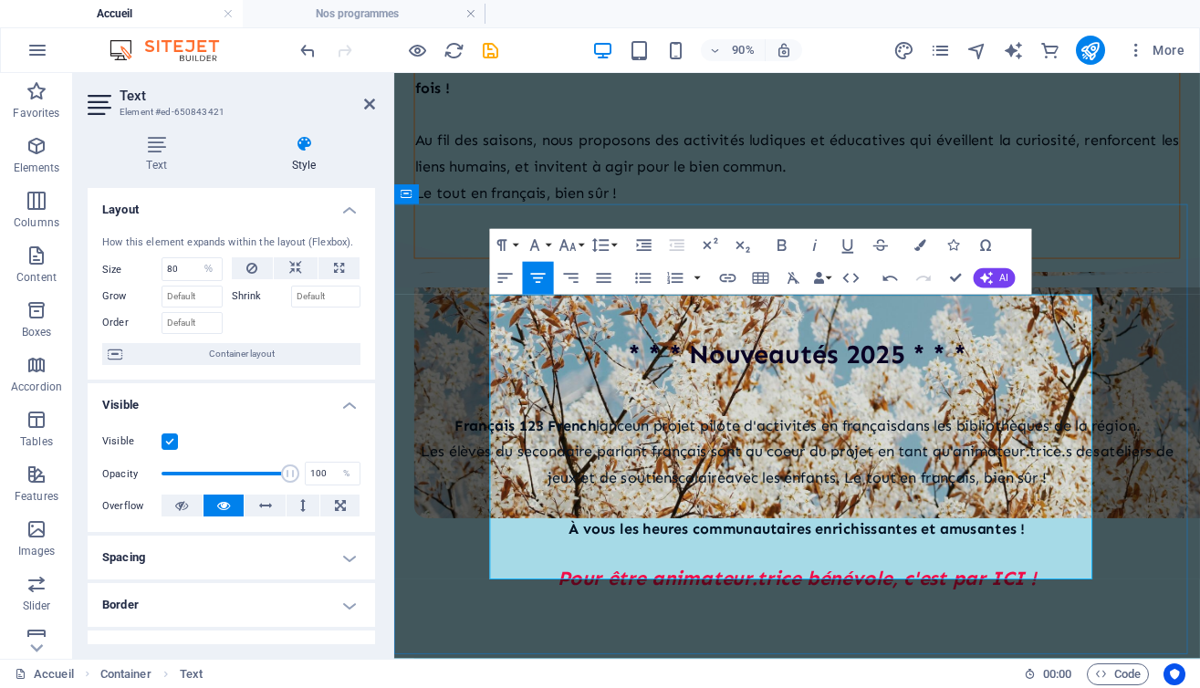
click at [1119, 514] on span "avec les enfants. Le tout en français, bien sûr !" at bounding box center [940, 524] width 357 height 20
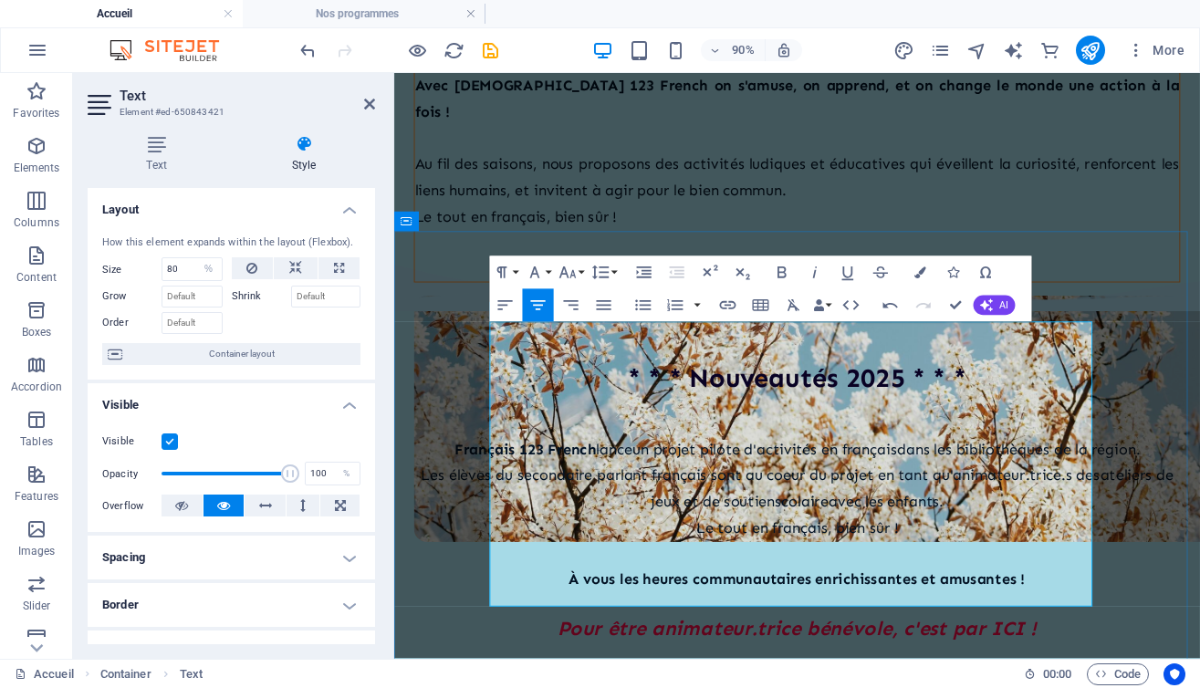
scroll to position [411, 0]
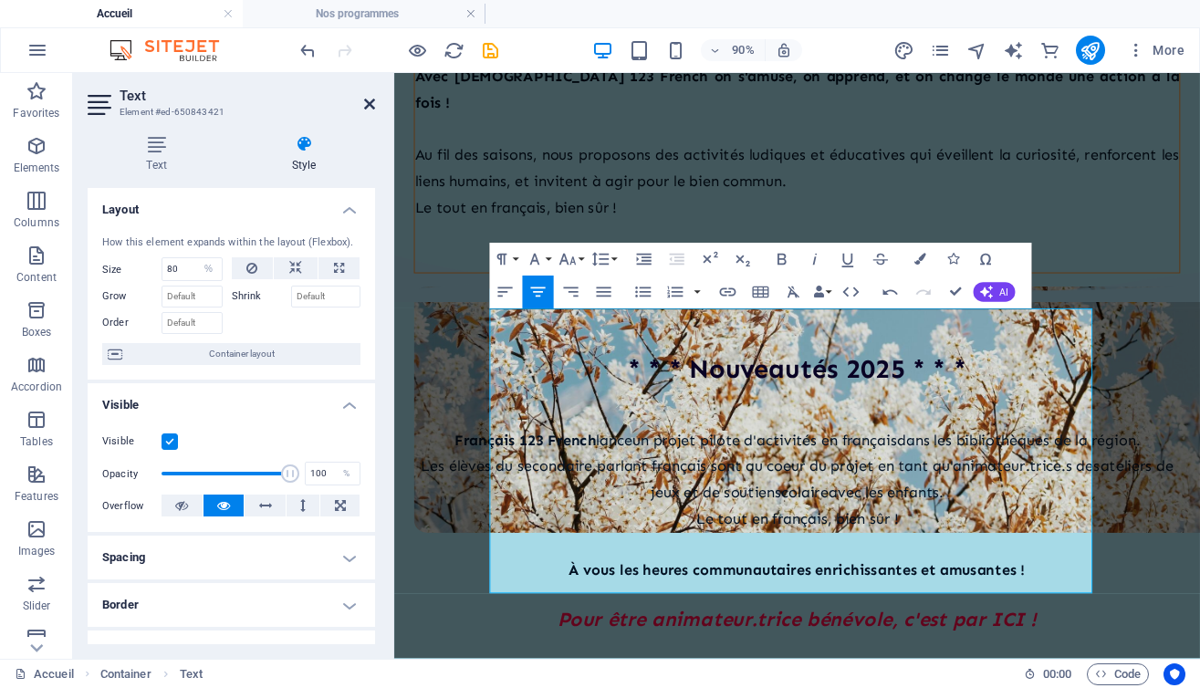
click at [370, 100] on icon at bounding box center [369, 104] width 11 height 15
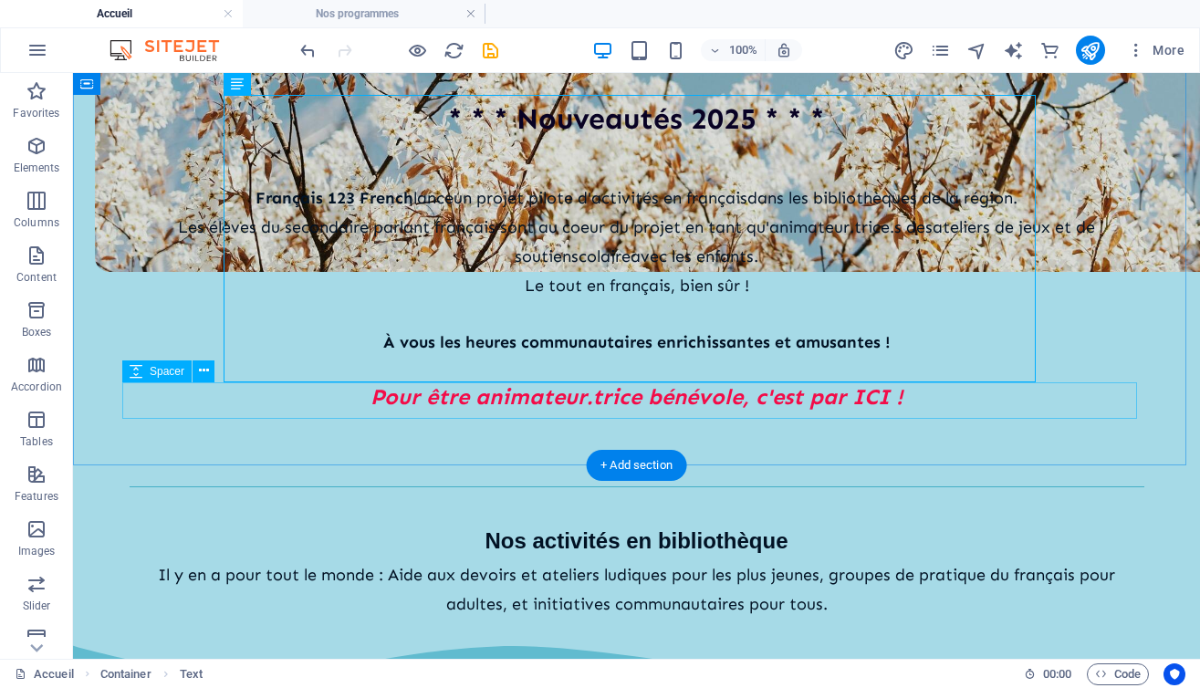
scroll to position [709, 0]
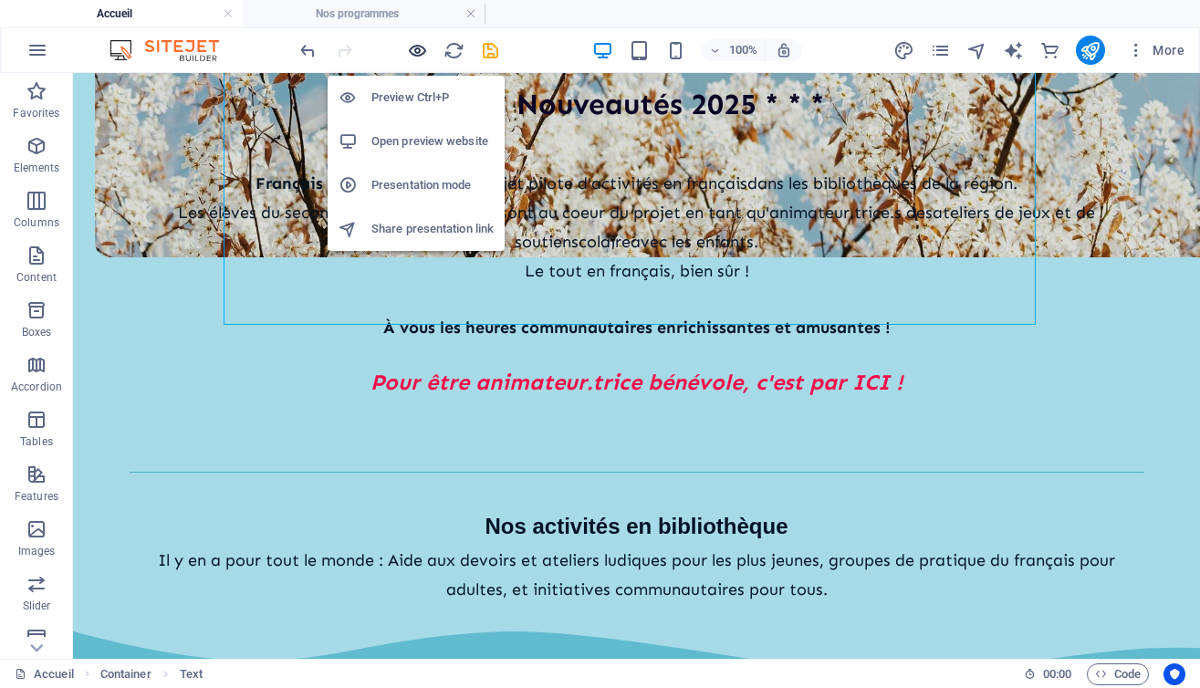
click at [416, 49] on icon "button" at bounding box center [417, 50] width 21 height 21
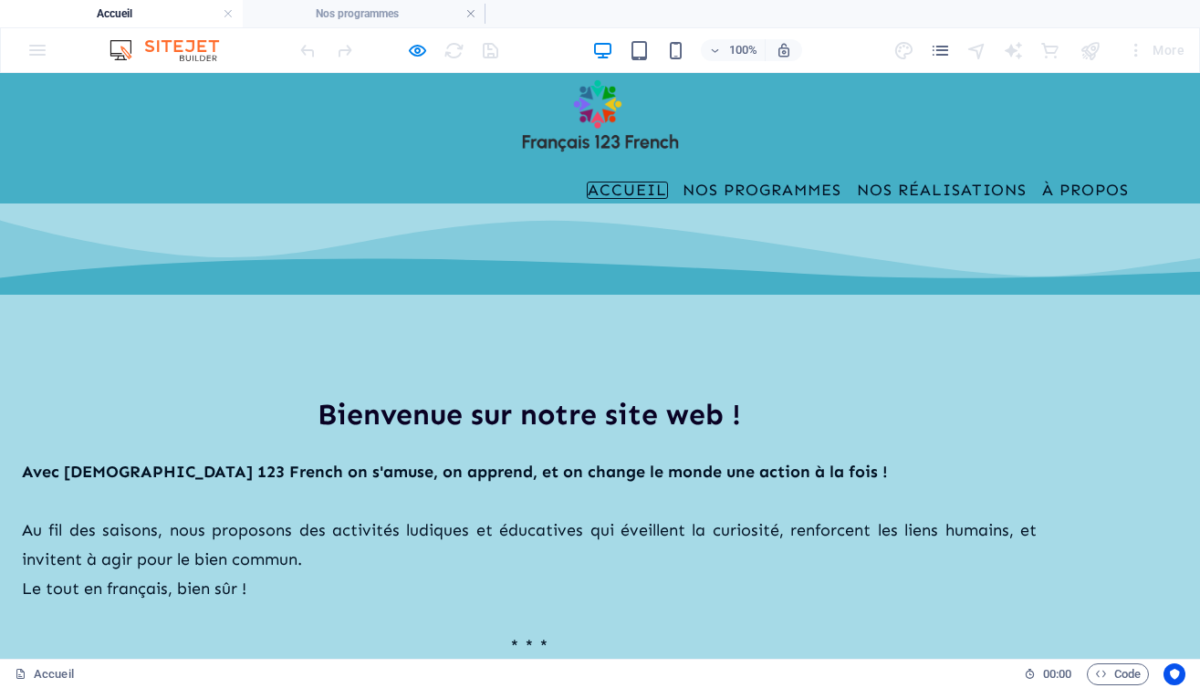
scroll to position [0, 0]
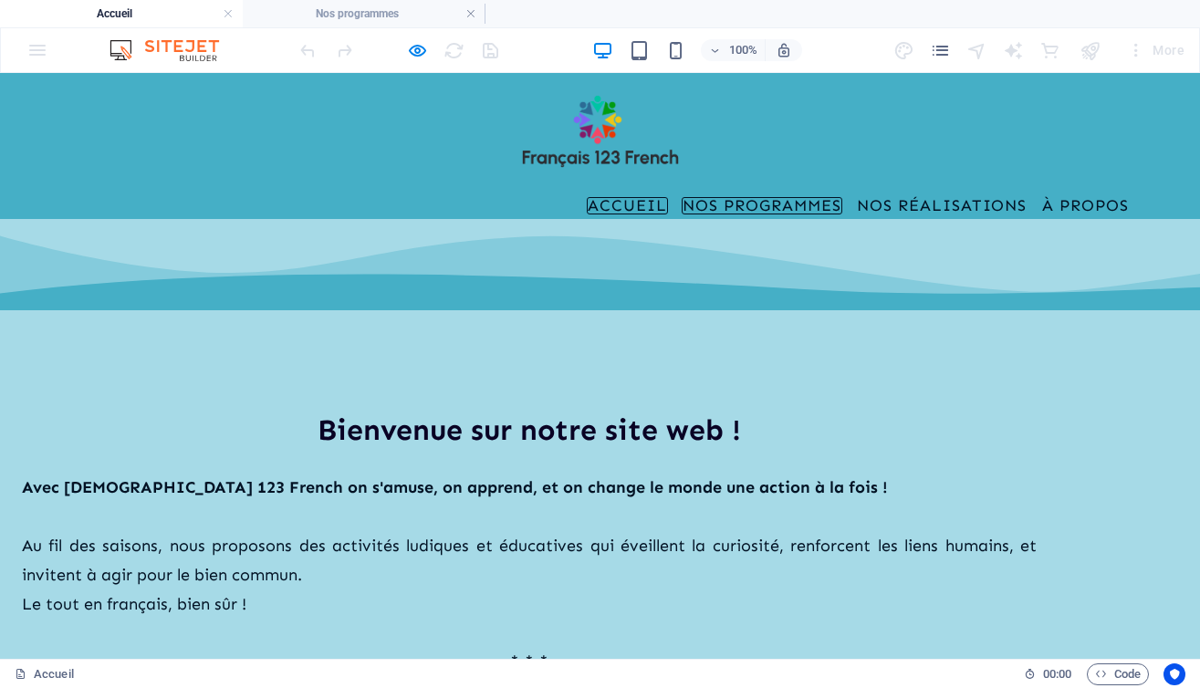
click at [748, 197] on link "Nos programmes" at bounding box center [762, 206] width 161 height 18
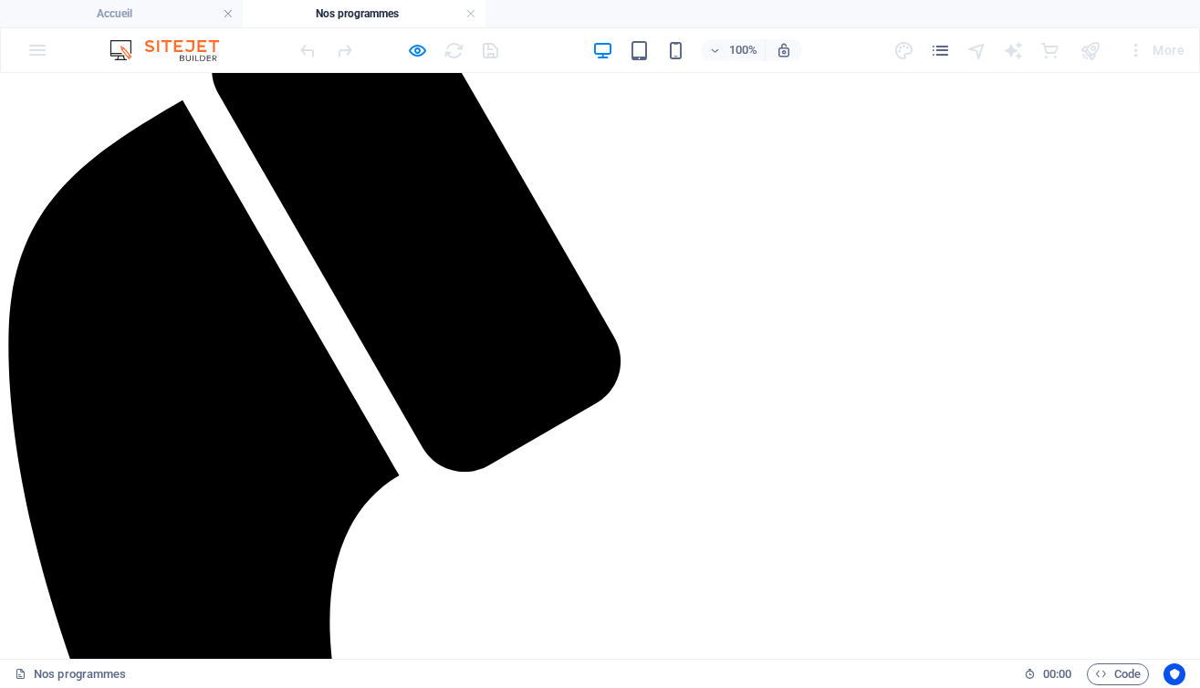
scroll to position [261, 0]
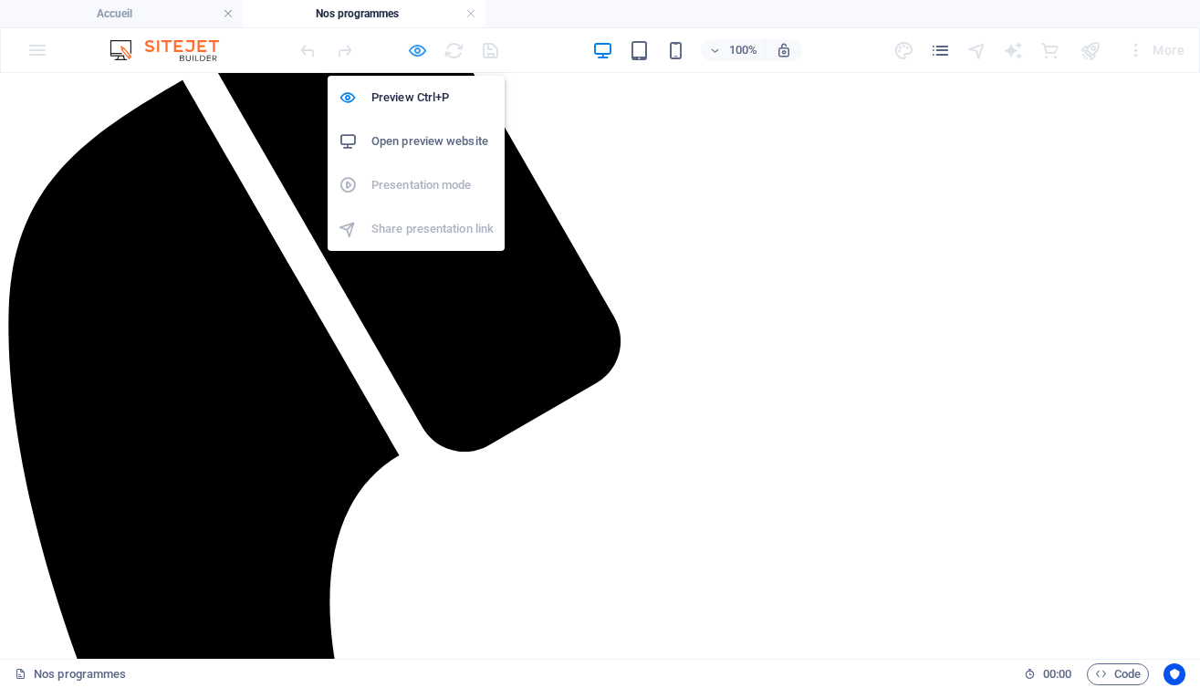
click at [413, 46] on icon "button" at bounding box center [417, 50] width 21 height 21
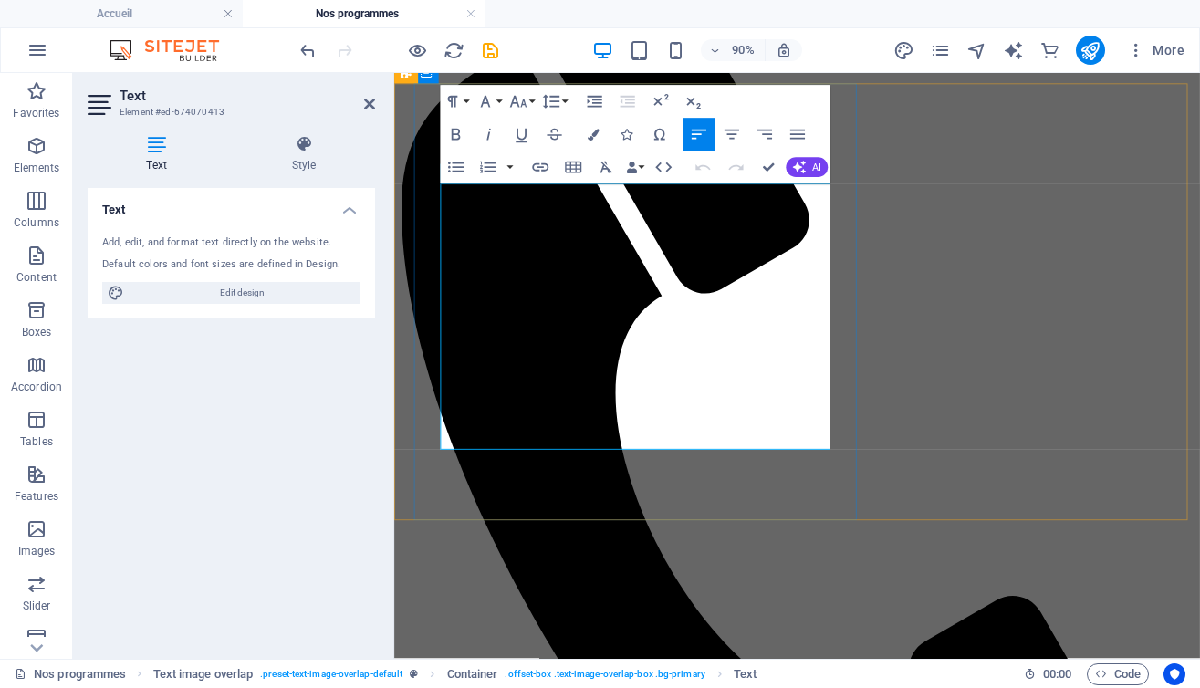
drag, startPoint x: 548, startPoint y: 432, endPoint x: 450, endPoint y: 439, distance: 98.7
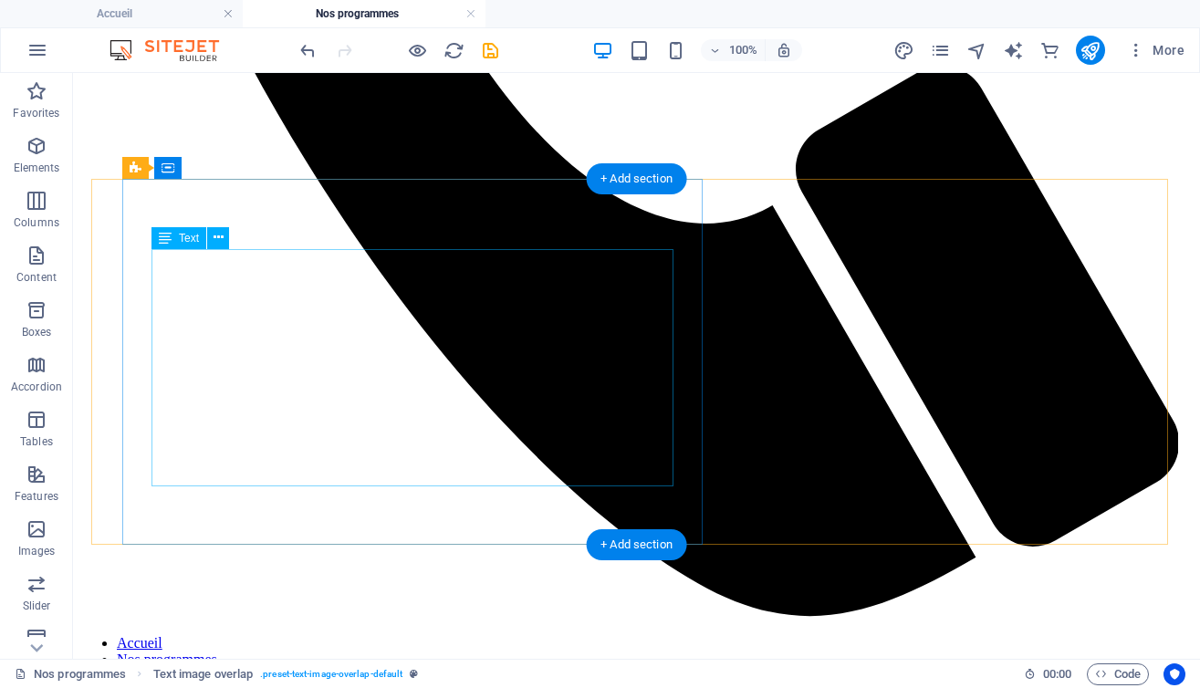
scroll to position [1047, 0]
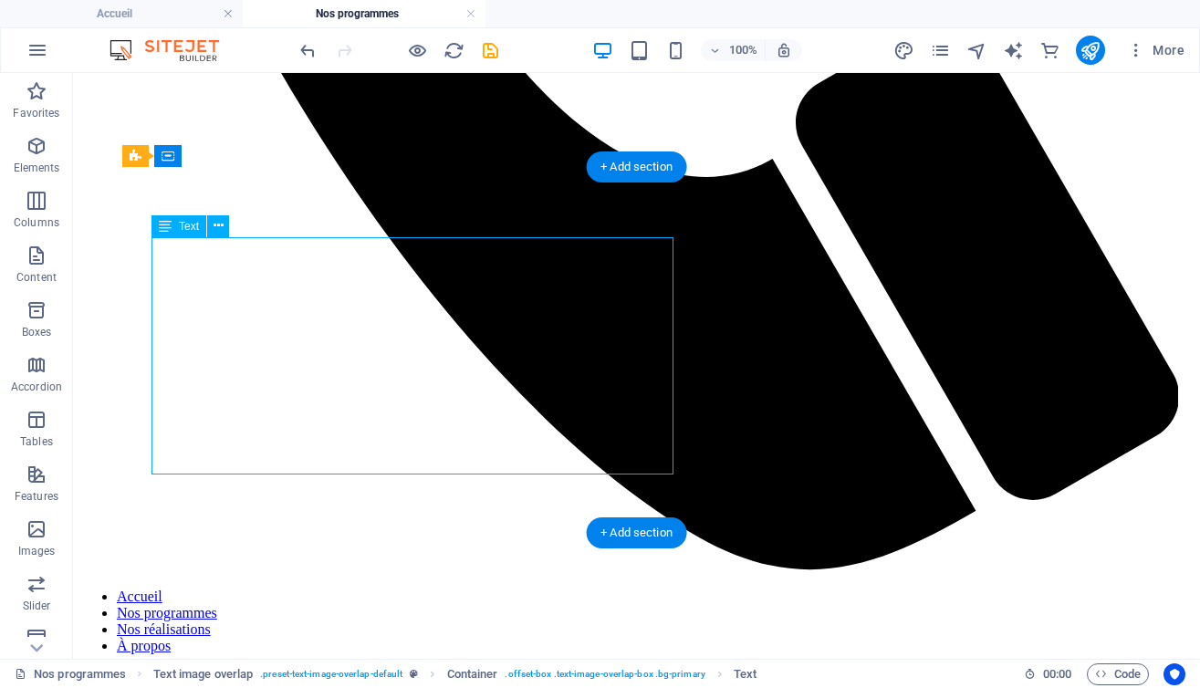
scroll to position [1090, 0]
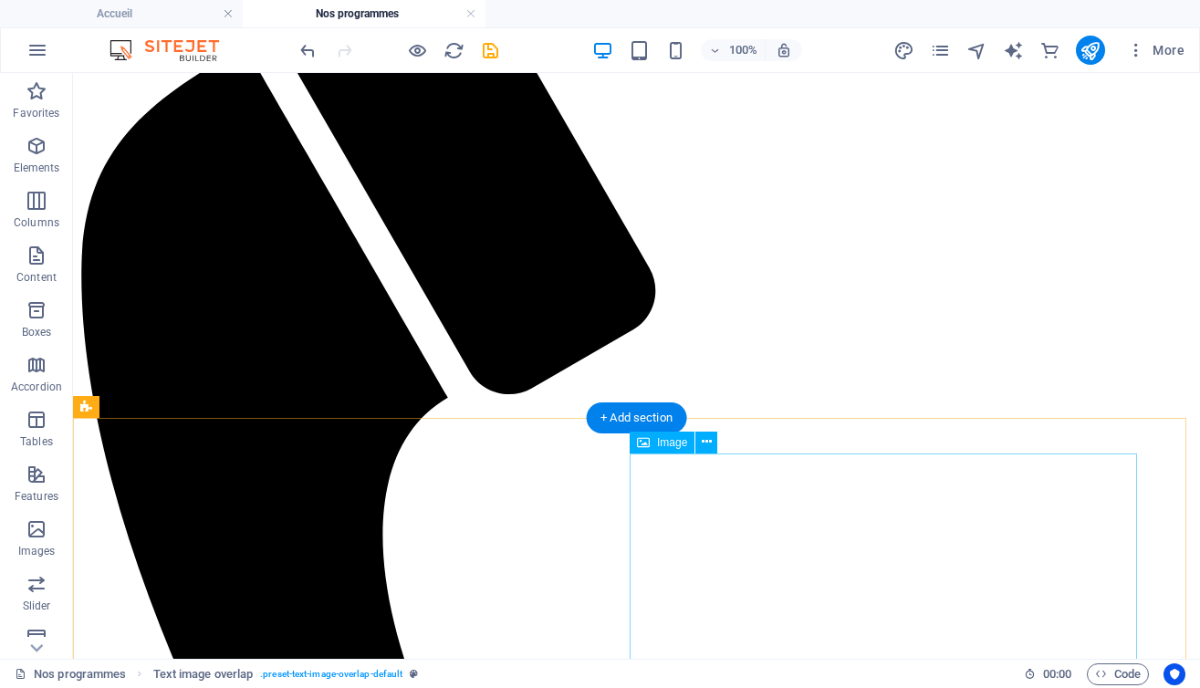
scroll to position [0, 0]
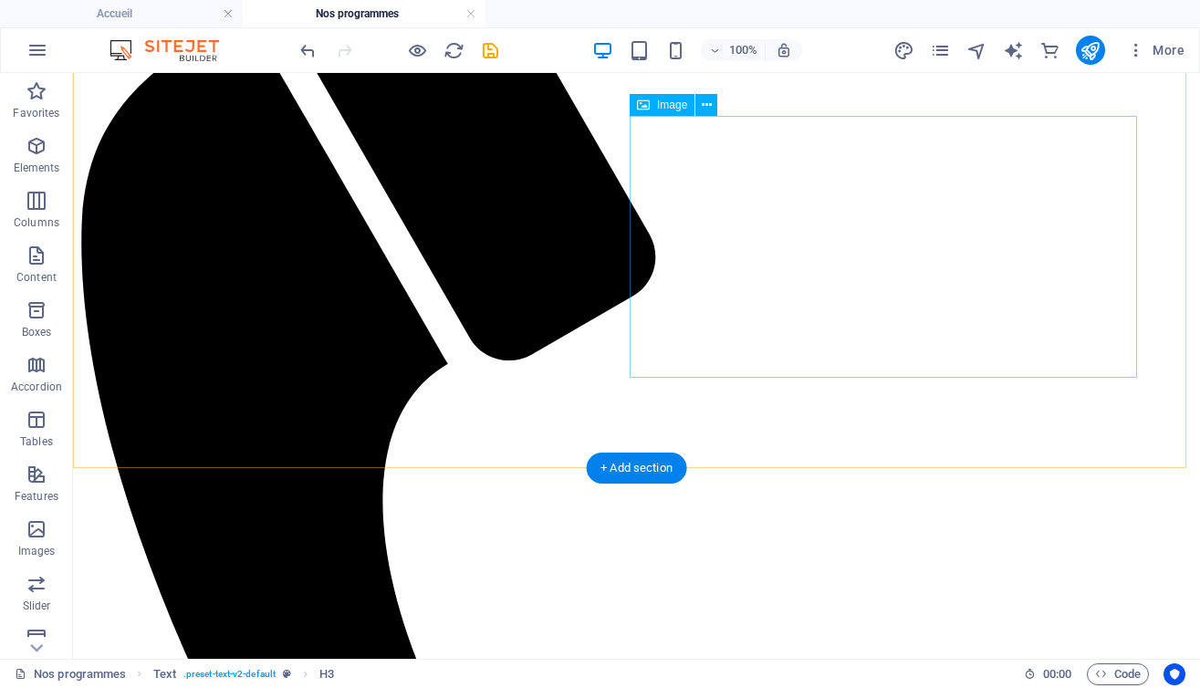
scroll to position [321, 0]
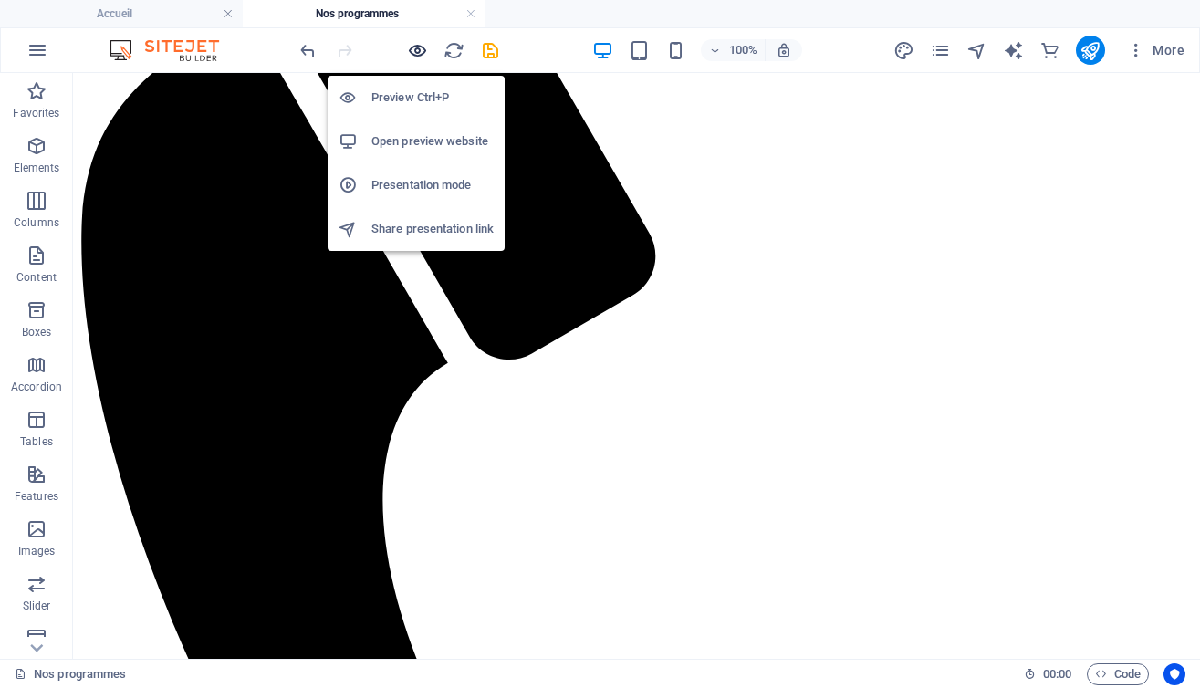
click at [420, 53] on icon "button" at bounding box center [417, 50] width 21 height 21
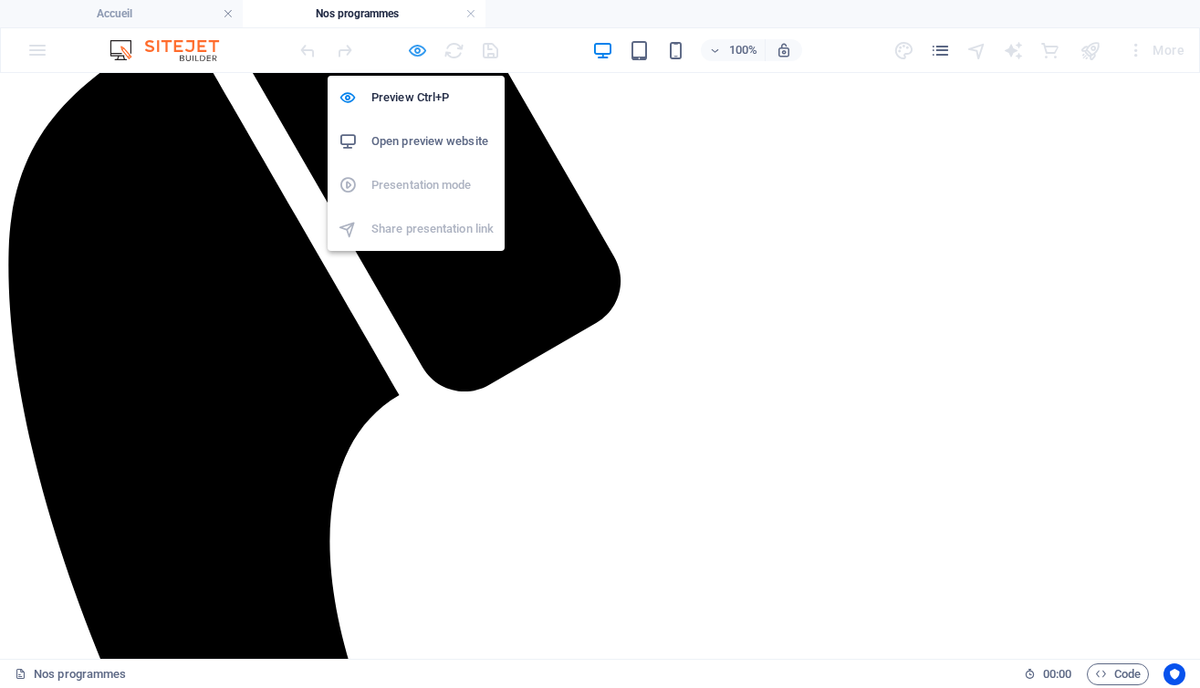
click at [421, 48] on icon "button" at bounding box center [417, 50] width 21 height 21
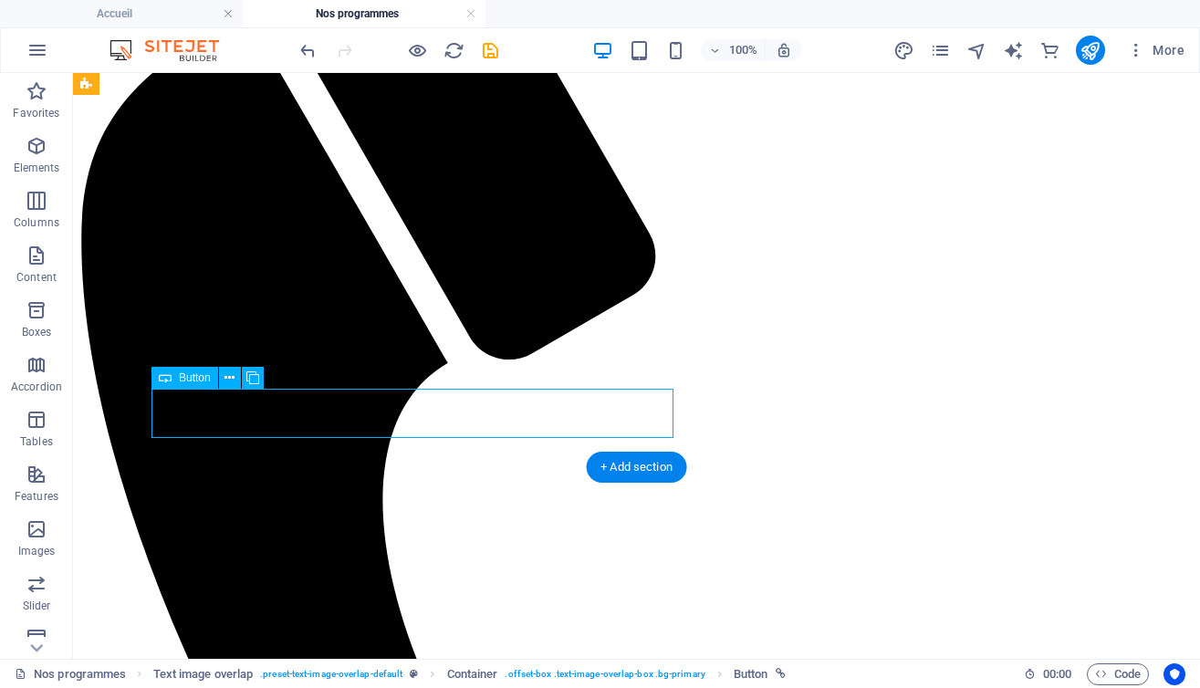
select select "nofollow"
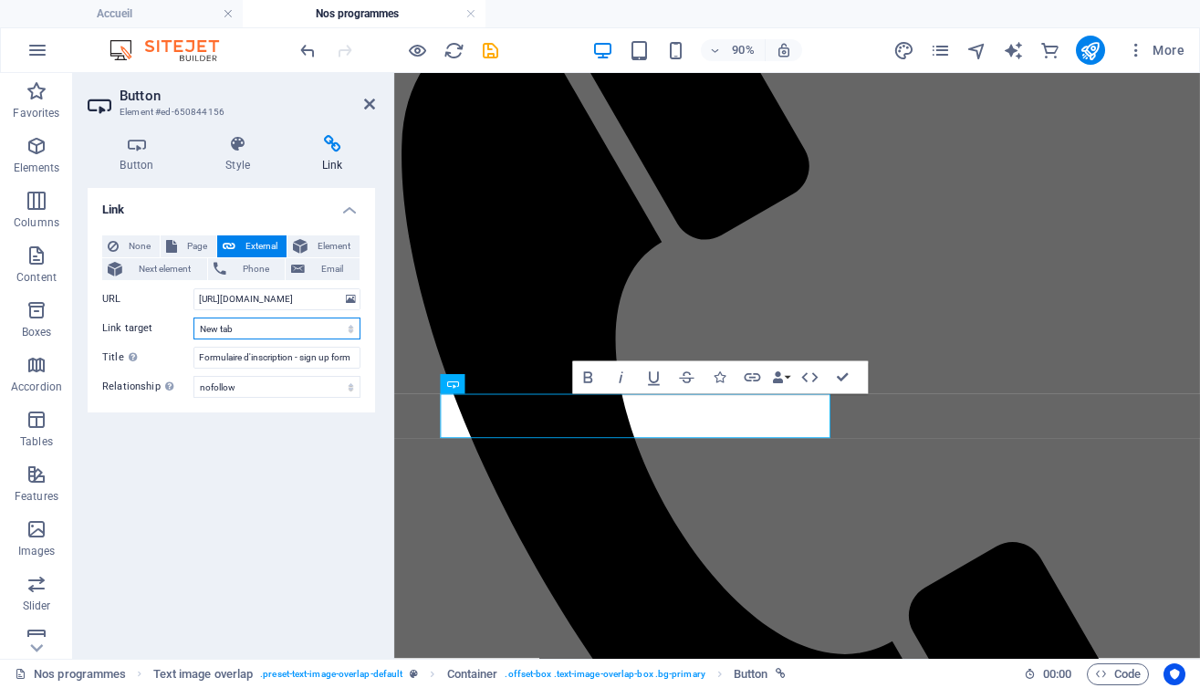
click at [352, 328] on select "New tab Same tab Overlay" at bounding box center [276, 328] width 167 height 22
select select "overlay"
click at [193, 317] on select "New tab Same tab Overlay" at bounding box center [276, 328] width 167 height 22
click at [224, 461] on div "Link None Page External Element Next element Phone Email Page Accueil Nos progr…" at bounding box center [231, 416] width 287 height 456
click at [366, 105] on icon at bounding box center [369, 104] width 11 height 15
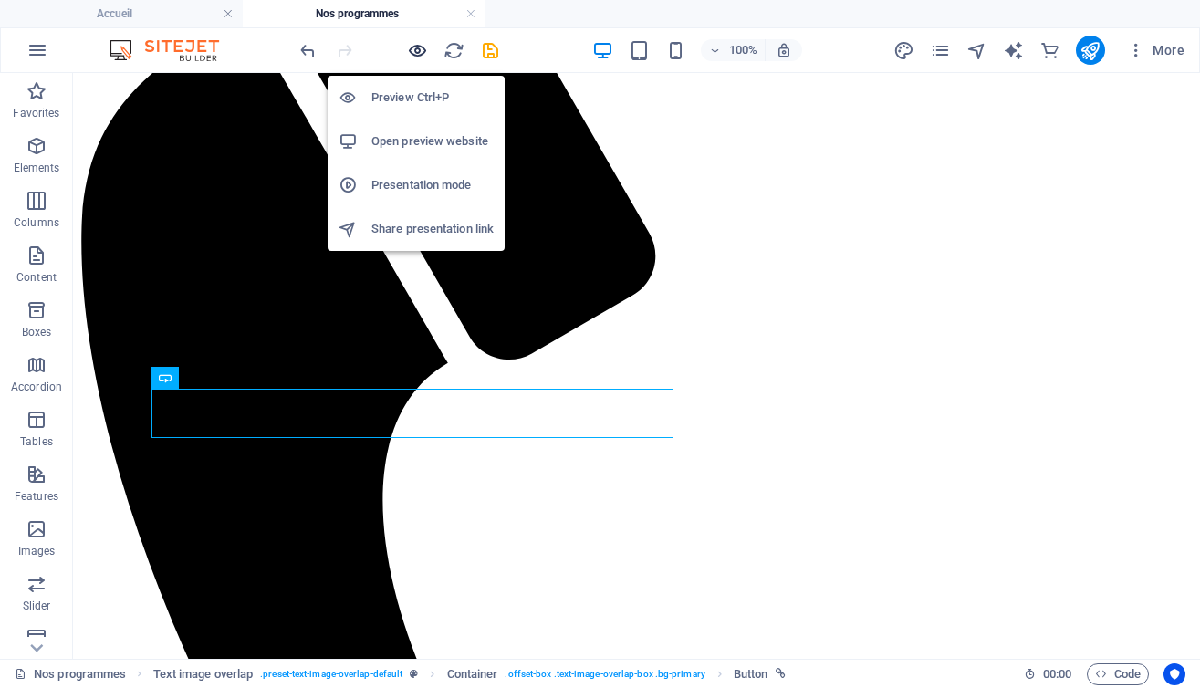
click at [418, 49] on icon "button" at bounding box center [417, 50] width 21 height 21
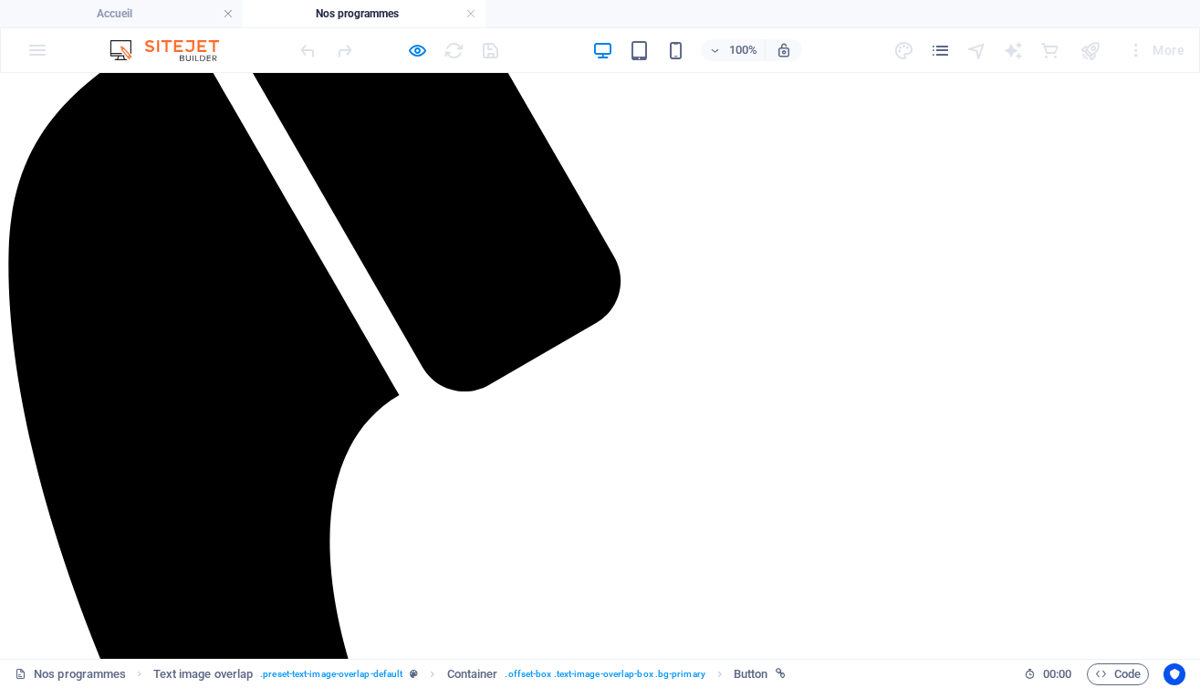
click at [29, 196] on button "×" at bounding box center [18, 205] width 22 height 19
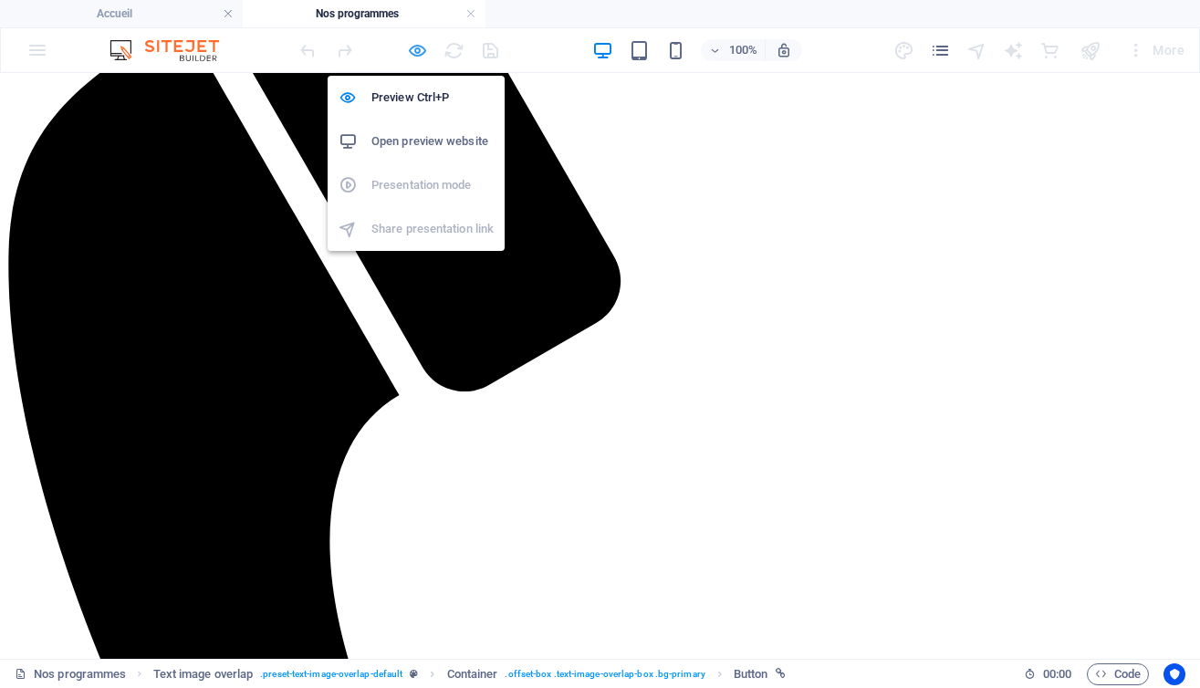
click at [415, 48] on icon "button" at bounding box center [417, 50] width 21 height 21
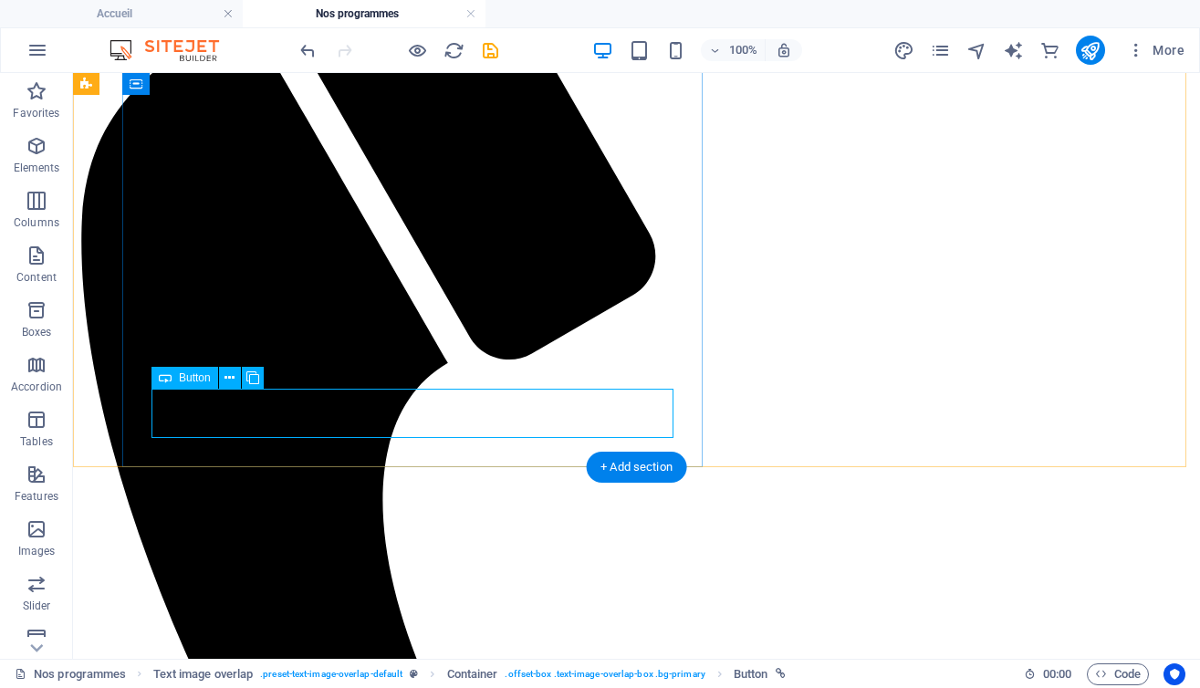
select select "overlay"
select select "nofollow"
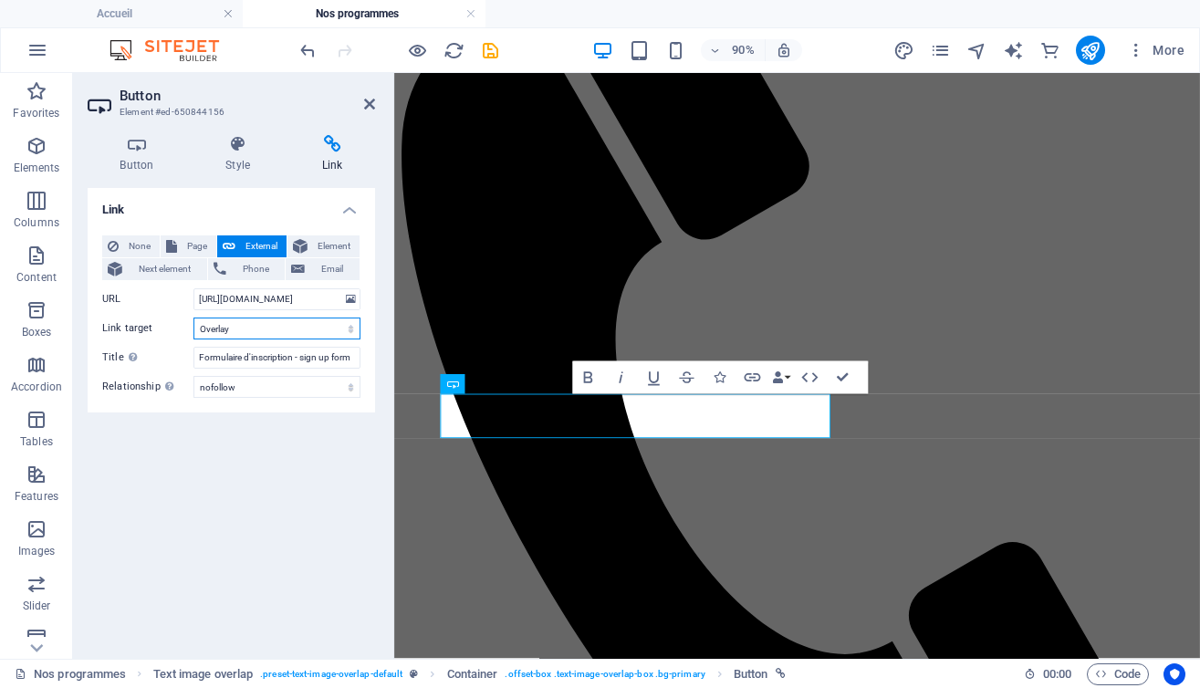
click at [273, 324] on select "New tab Same tab Overlay" at bounding box center [276, 328] width 167 height 22
select select "blank"
click at [193, 317] on select "New tab Same tab Overlay" at bounding box center [276, 328] width 167 height 22
click at [275, 451] on div "Link None Page External Element Next element Phone Email Page Accueil Nos progr…" at bounding box center [231, 416] width 287 height 456
click at [366, 103] on icon at bounding box center [369, 104] width 11 height 15
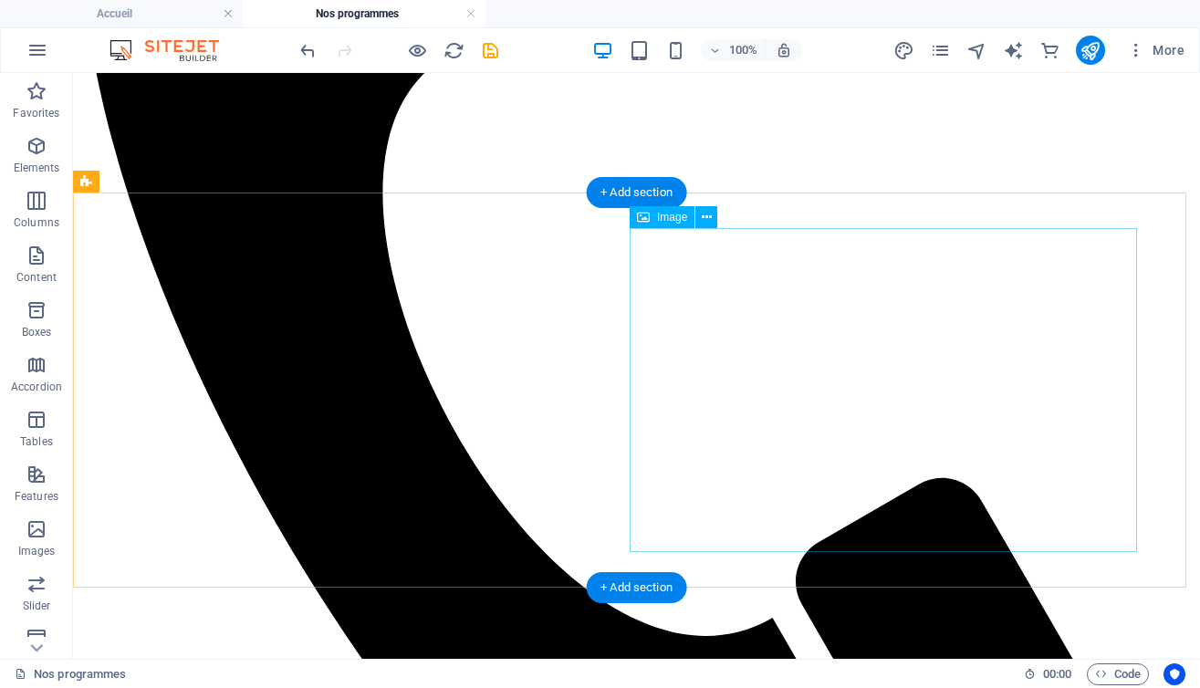
scroll to position [636, 0]
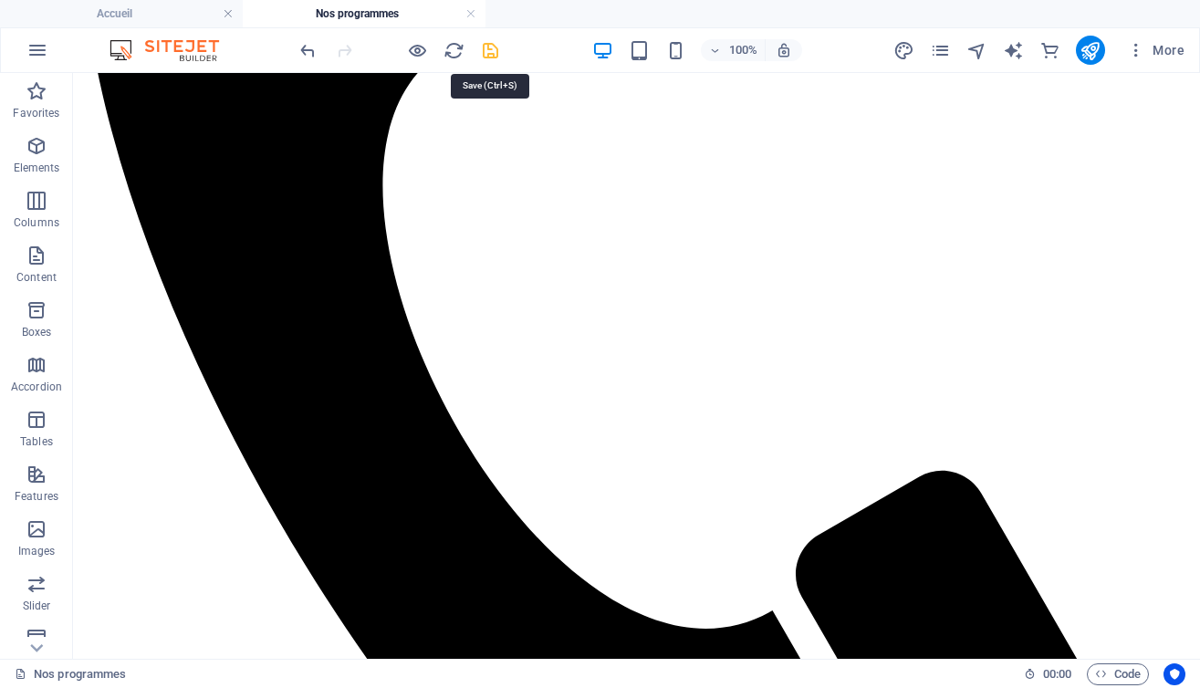
click at [494, 51] on icon "save" at bounding box center [490, 50] width 21 height 21
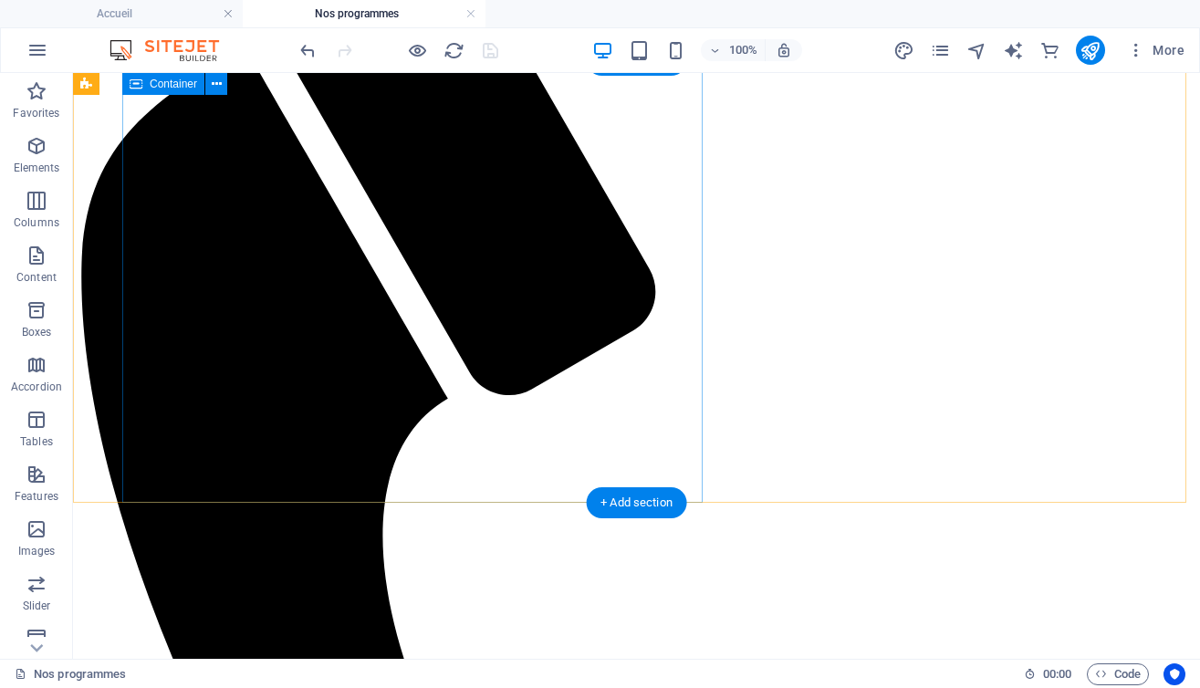
scroll to position [285, 0]
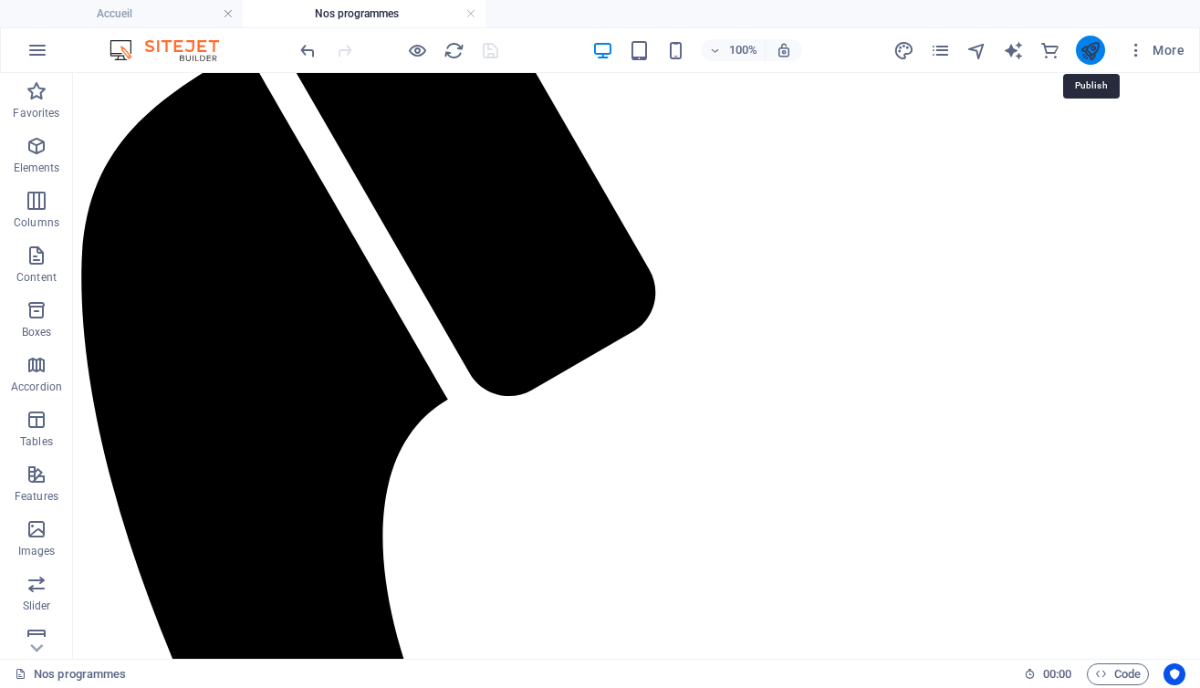
click at [1092, 55] on icon "publish" at bounding box center [1089, 50] width 21 height 21
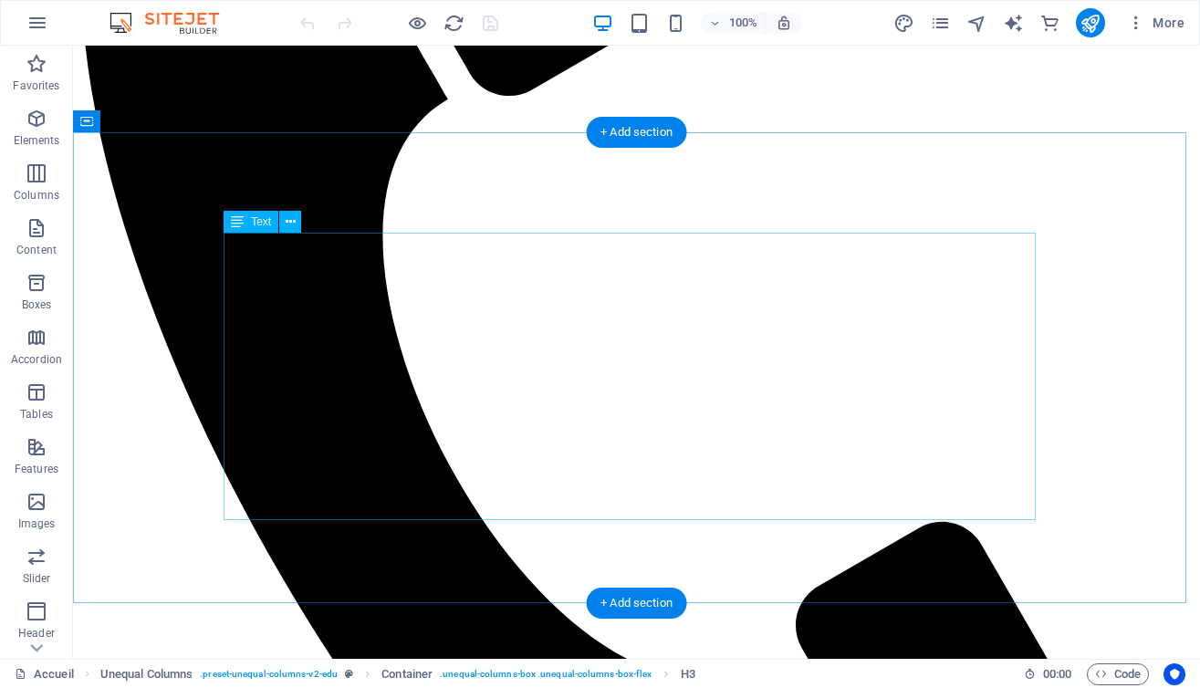
scroll to position [561, 0]
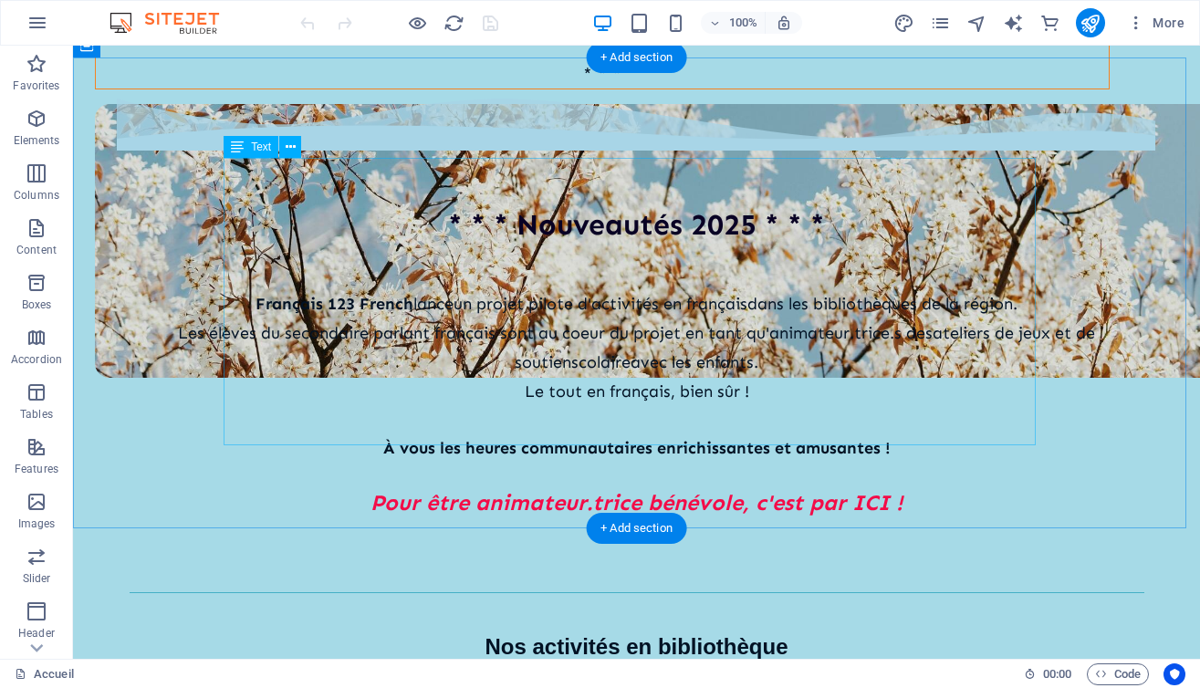
click at [751, 399] on div "Français 123 French lance un projet pilote d'activités en français dans les bib…" at bounding box center [637, 402] width 1015 height 287
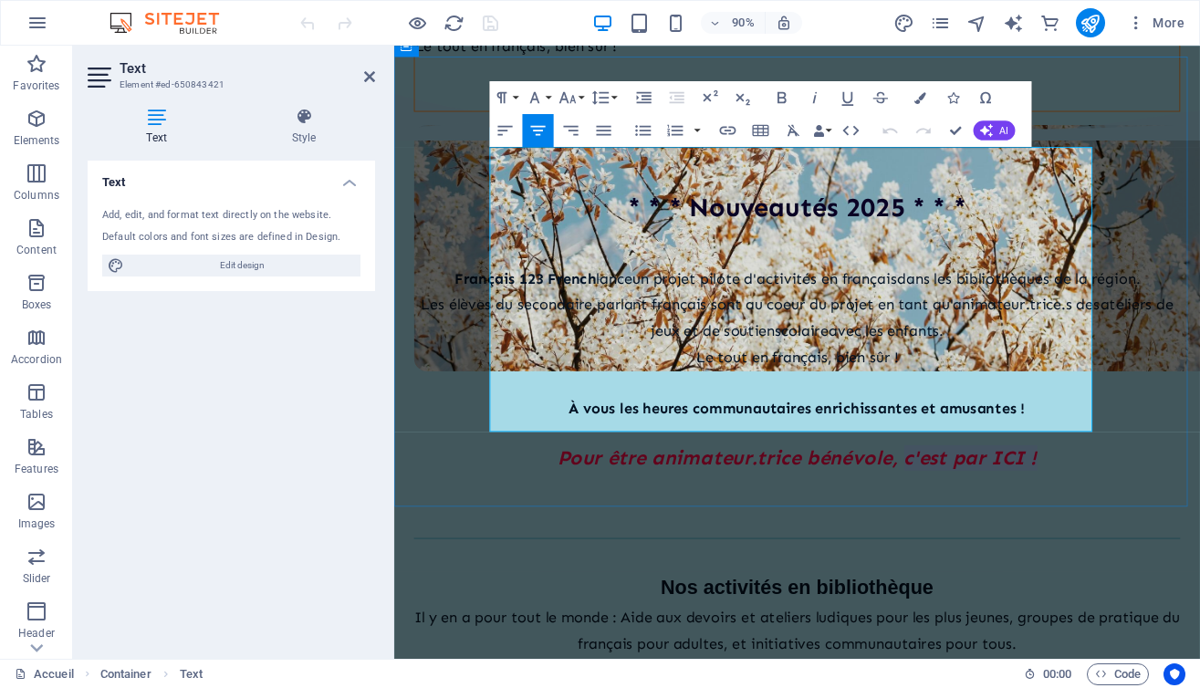
drag, startPoint x: 955, startPoint y: 431, endPoint x: 1104, endPoint y: 432, distance: 148.7
click at [1104, 489] on p "Pour être animateur.trice bénévole, c'est par ICI !" at bounding box center [841, 503] width 851 height 28
click at [726, 127] on icon "button" at bounding box center [727, 130] width 20 height 20
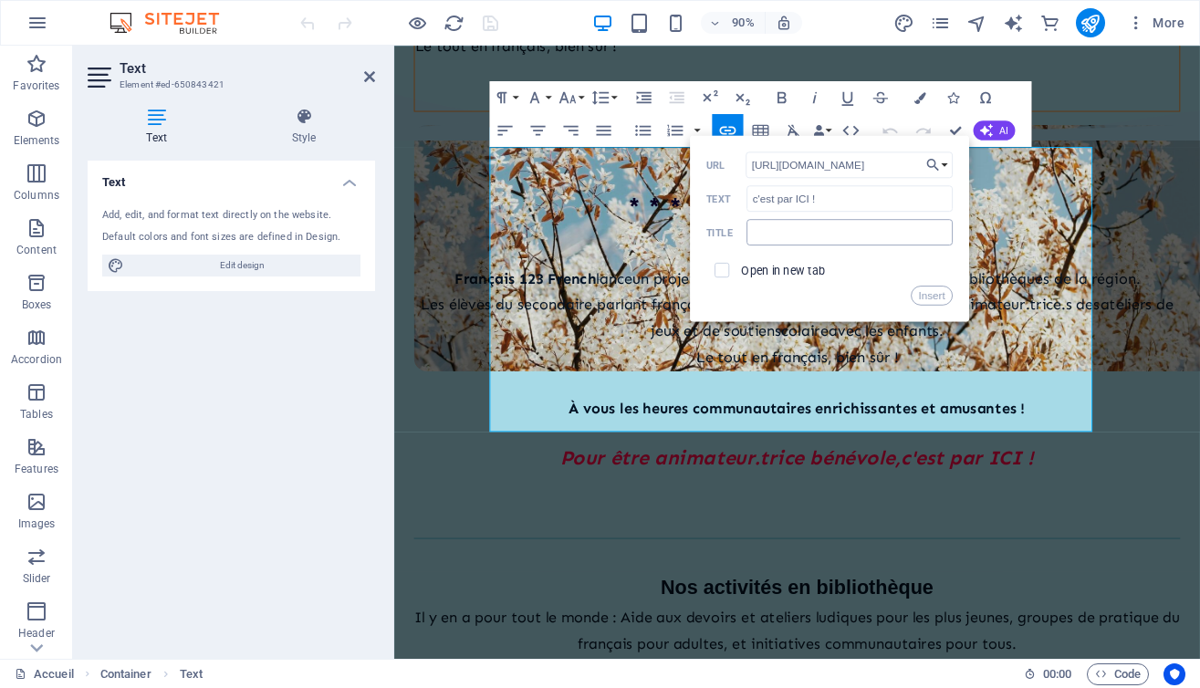
type input "https://wkf.ms/4g4WvnJ"
click at [794, 225] on input "text" at bounding box center [848, 232] width 205 height 26
type input "Formulaire d'inscription"
click at [758, 268] on label "Open in new tab" at bounding box center [783, 269] width 84 height 13
click at [847, 265] on div "Open in new tab" at bounding box center [829, 270] width 246 height 31
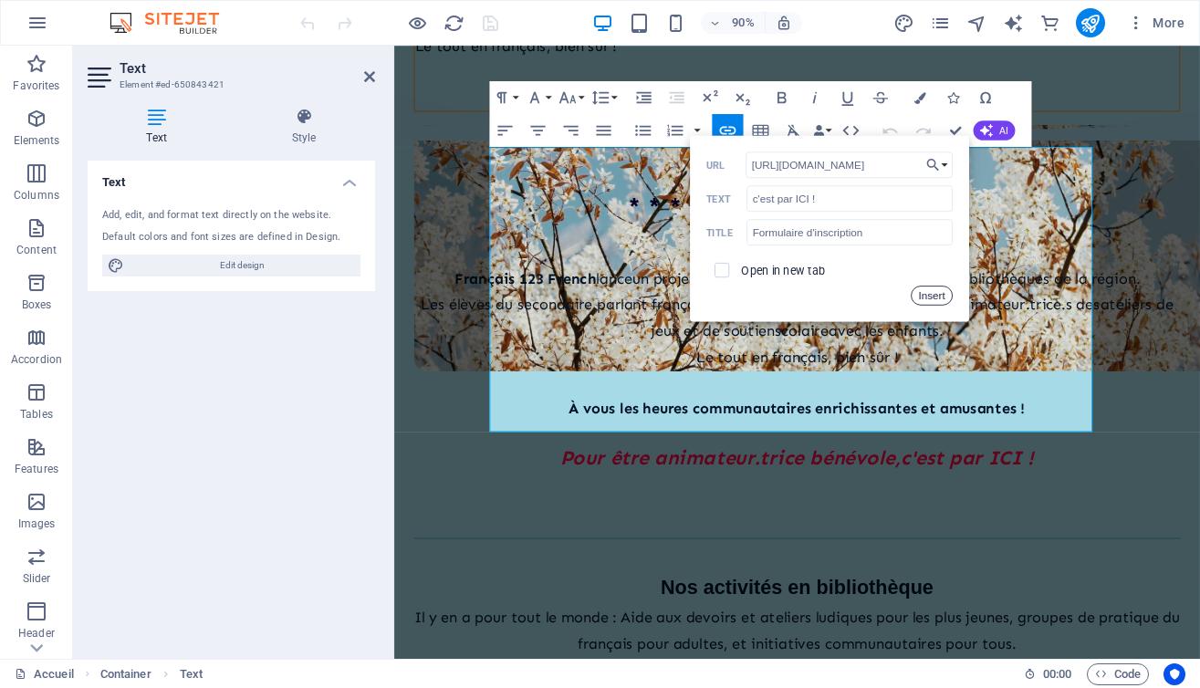
click at [927, 297] on button "Insert" at bounding box center [931, 296] width 41 height 20
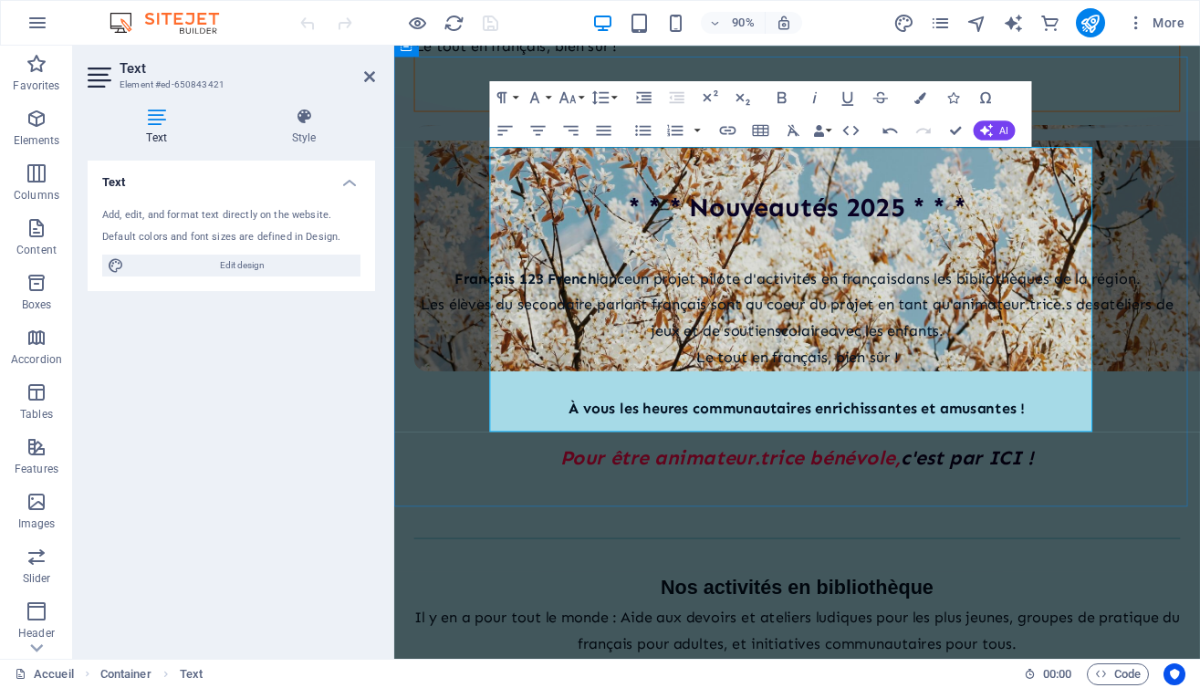
click at [1129, 462] on p at bounding box center [841, 475] width 851 height 27
click at [371, 77] on icon at bounding box center [369, 76] width 11 height 15
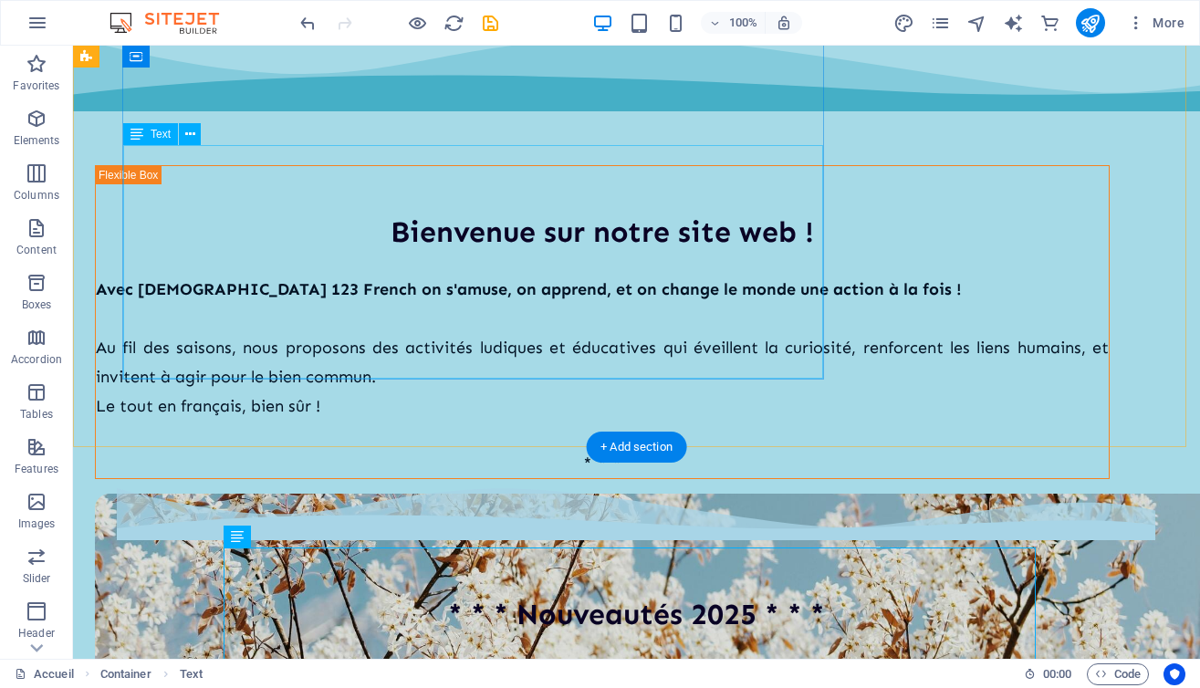
scroll to position [0, 0]
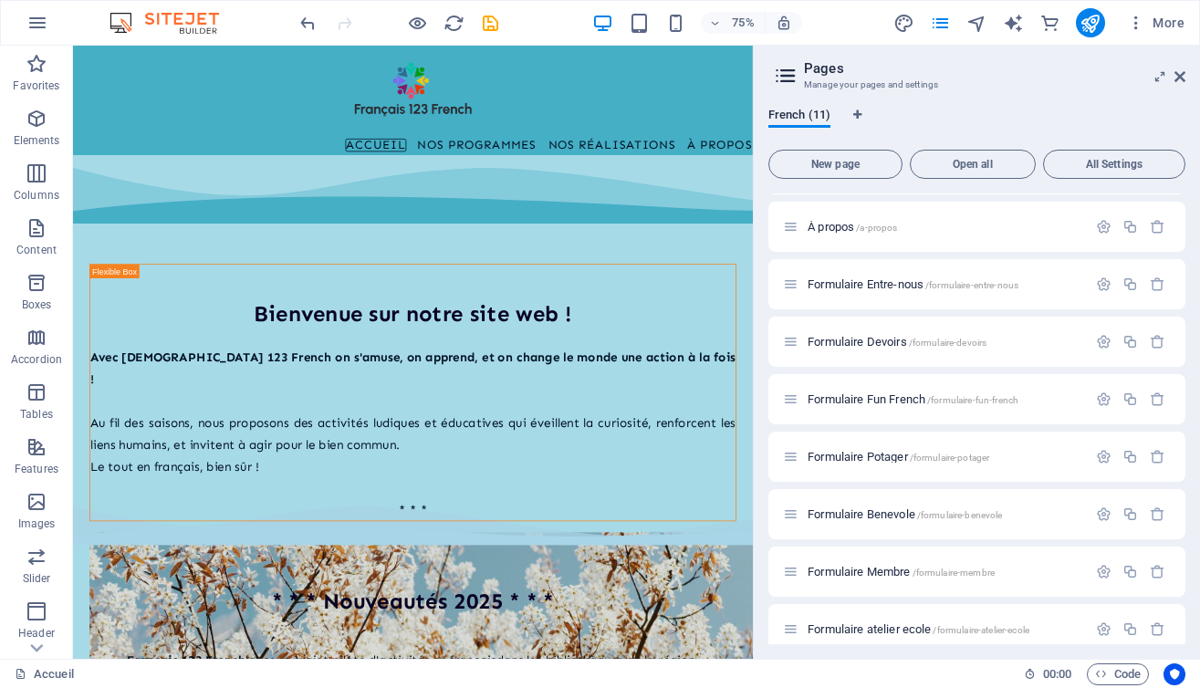
scroll to position [182, 0]
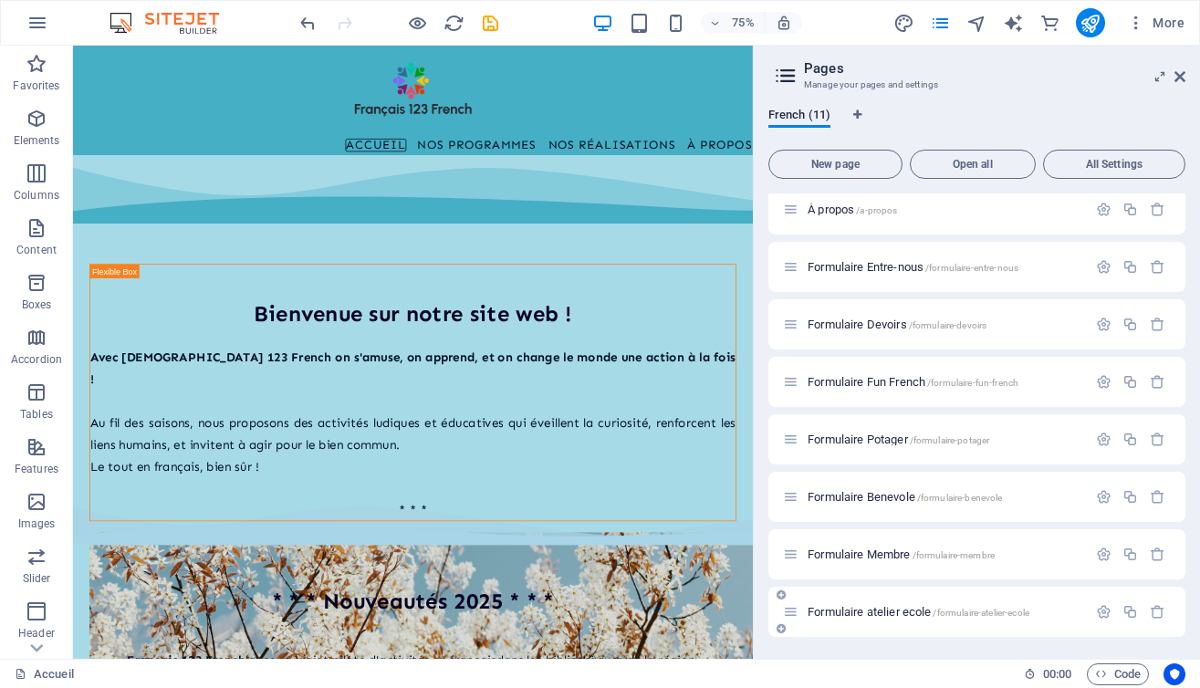
click at [905, 608] on span "Formulaire atelier ecole /formulaire-atelier-ecole" at bounding box center [918, 612] width 222 height 14
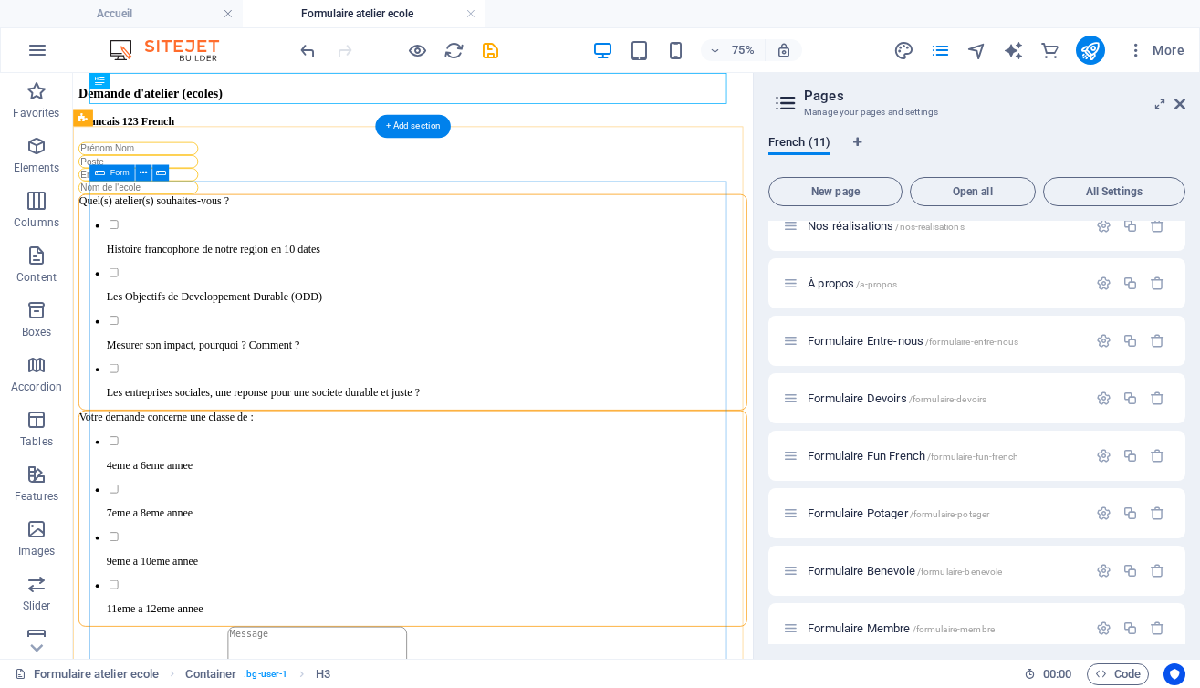
scroll to position [0, 0]
click at [373, 331] on div "Quel(s) atelier(s) souhaites-vous ? Histoire francophone de notre region en 10 …" at bounding box center [525, 378] width 891 height 288
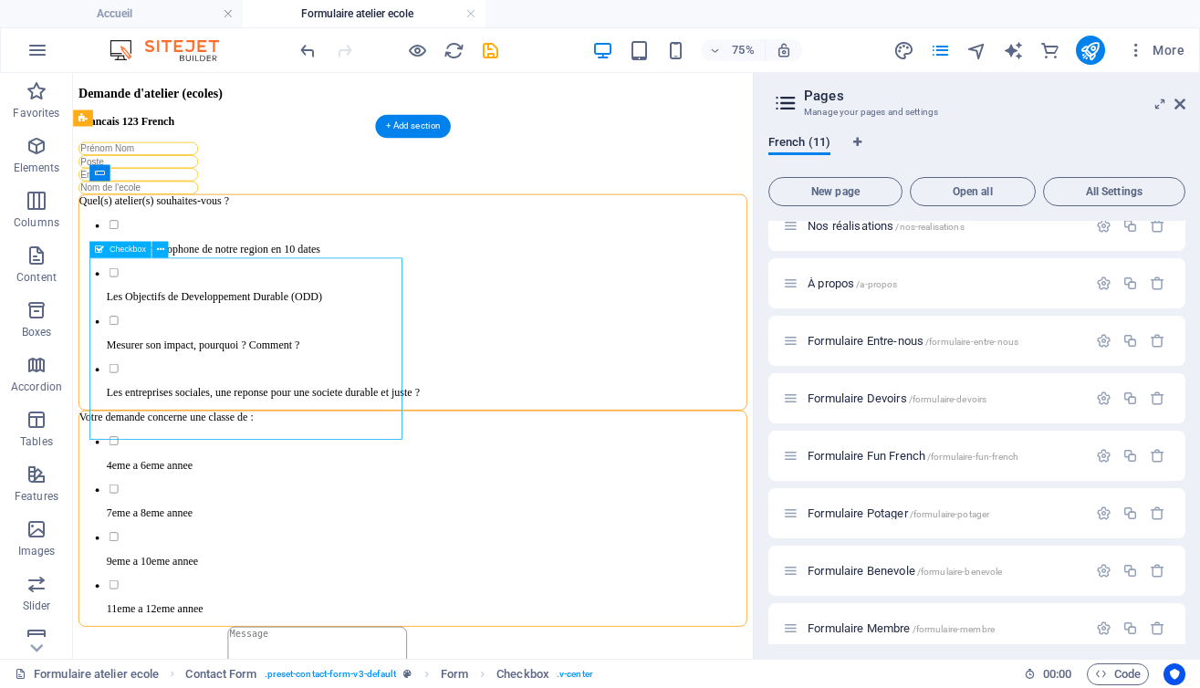
click at [386, 335] on div "Quel(s) atelier(s) souhaites-vous ? Histoire francophone de notre region en 10 …" at bounding box center [525, 378] width 891 height 288
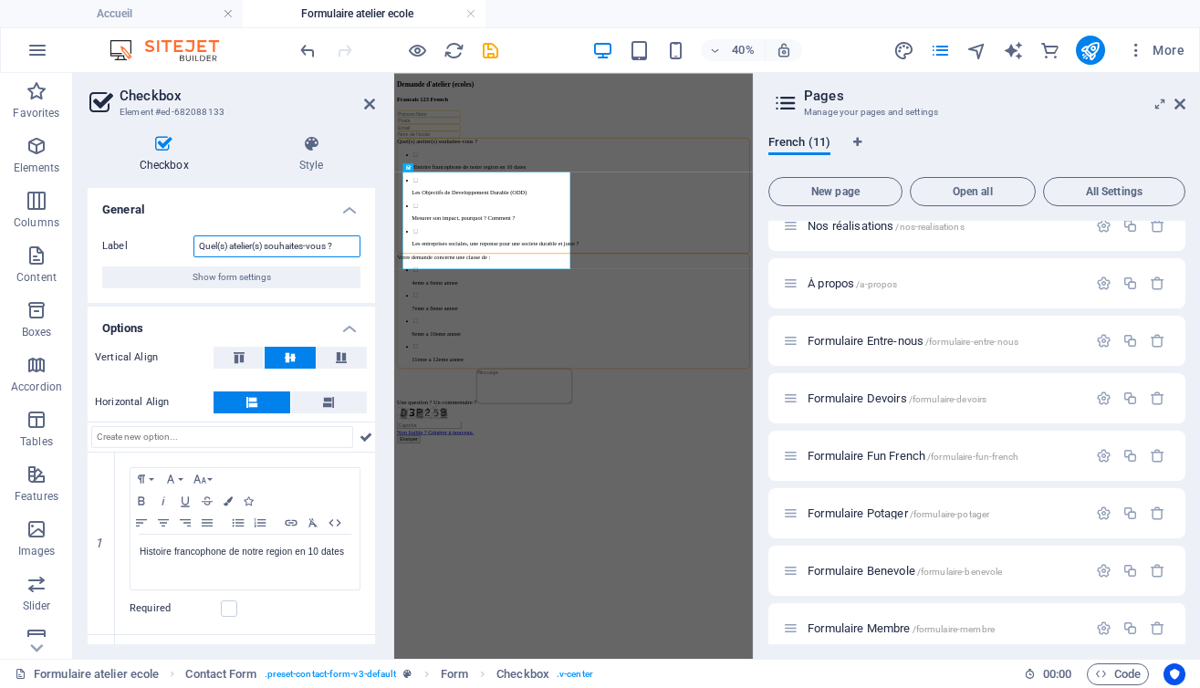
click at [307, 251] on input "Quel(s) atelier(s) souhaites-vous ?" at bounding box center [276, 246] width 167 height 22
type input "Quel(s) atelier(s) souhaitez-vous ?"
click at [370, 100] on icon at bounding box center [369, 104] width 11 height 15
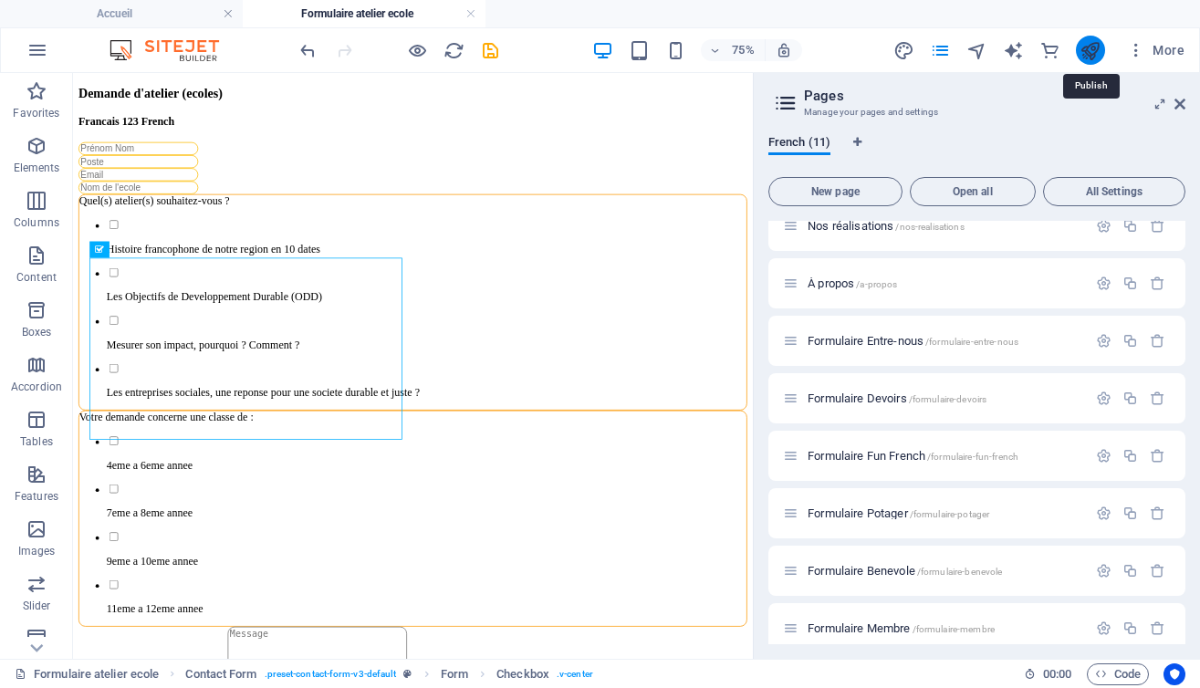
click at [1092, 52] on icon "publish" at bounding box center [1089, 50] width 21 height 21
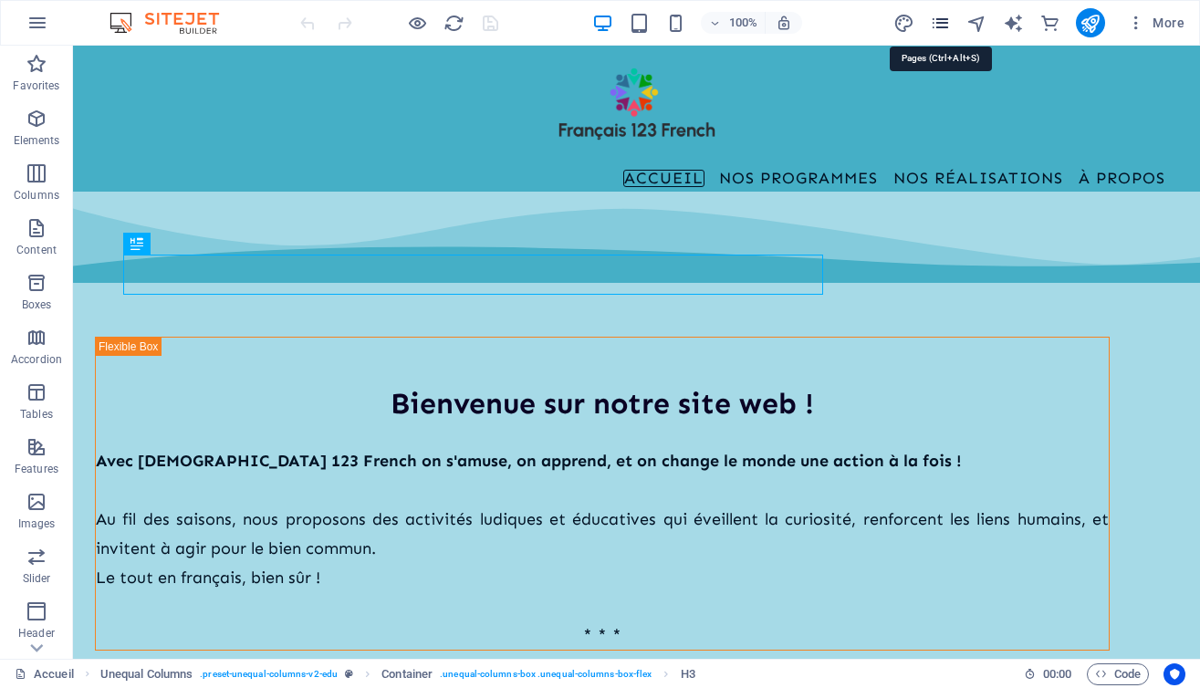
click at [941, 26] on icon "pages" at bounding box center [940, 23] width 21 height 21
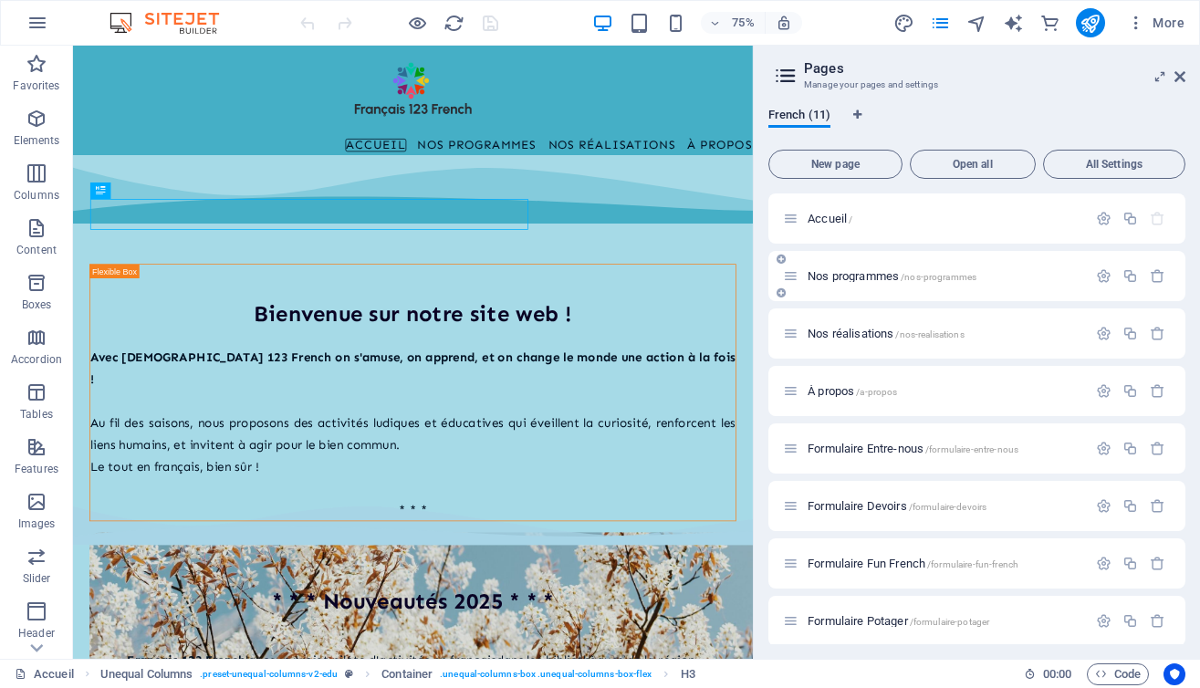
click at [845, 278] on span "Nos programmes /nos-programmes" at bounding box center [891, 276] width 169 height 14
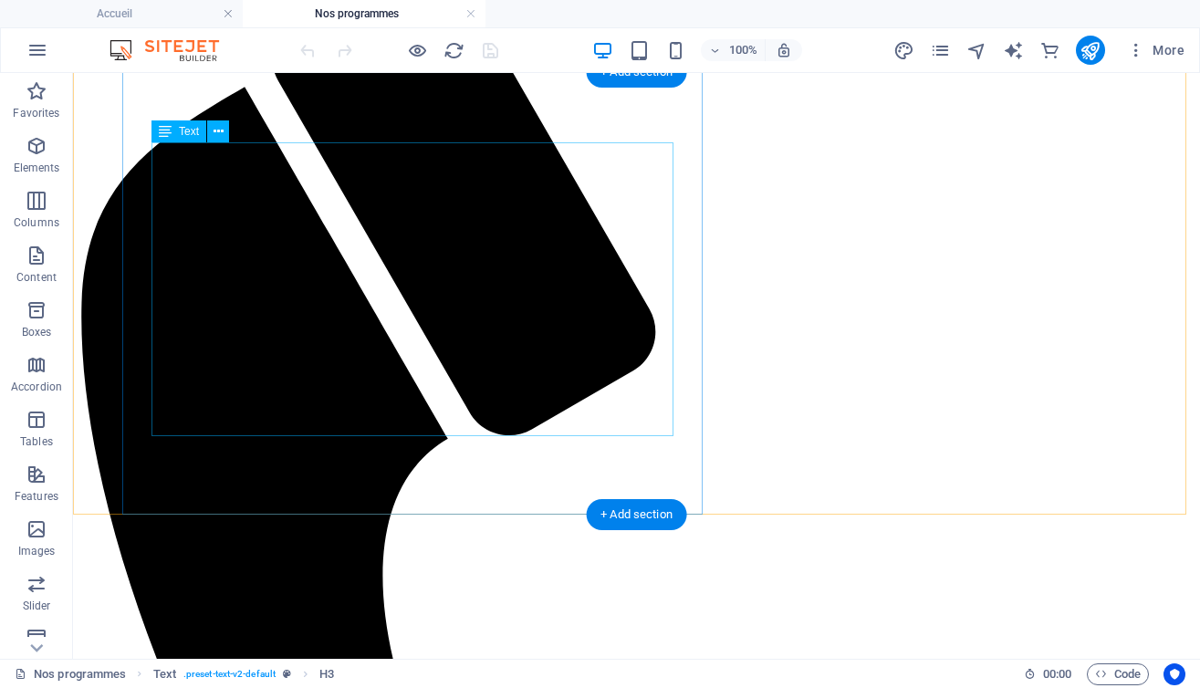
scroll to position [281, 0]
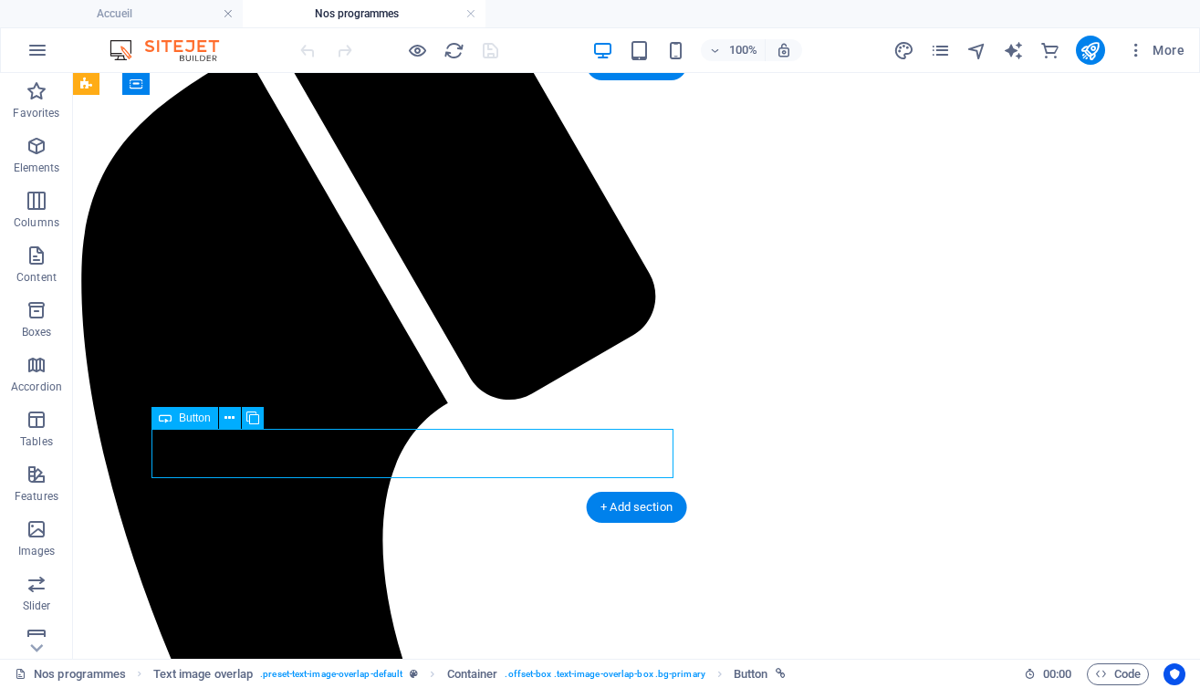
select select "px"
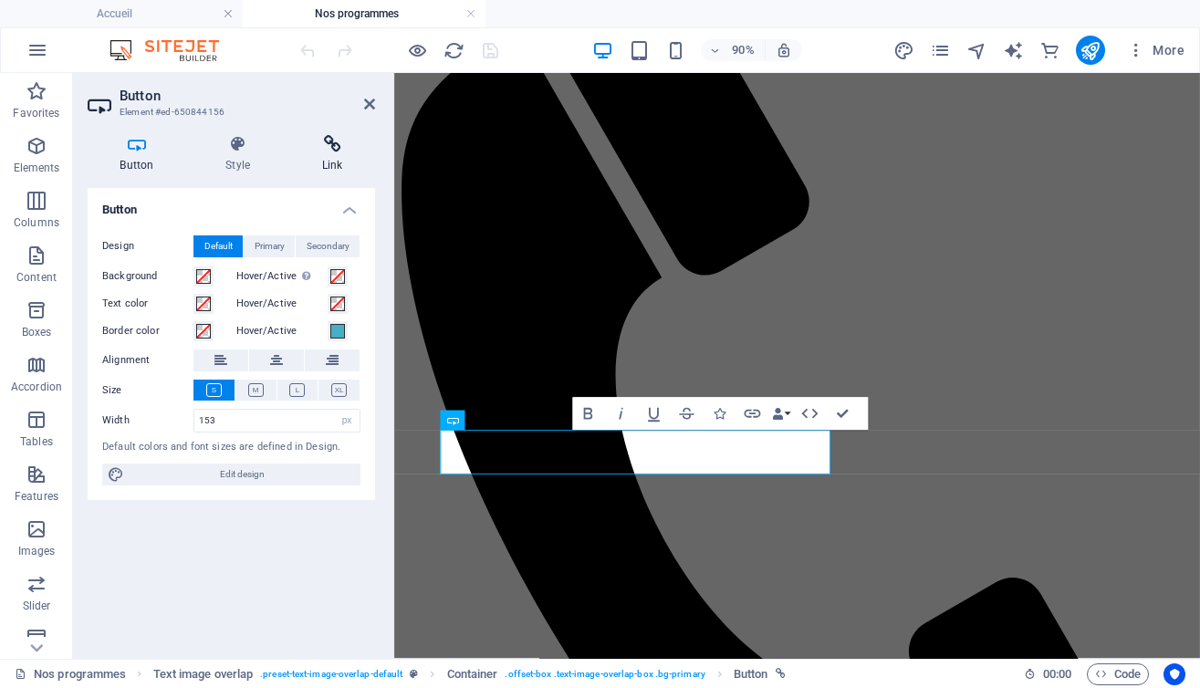
click at [327, 155] on h4 "Link" at bounding box center [332, 154] width 86 height 38
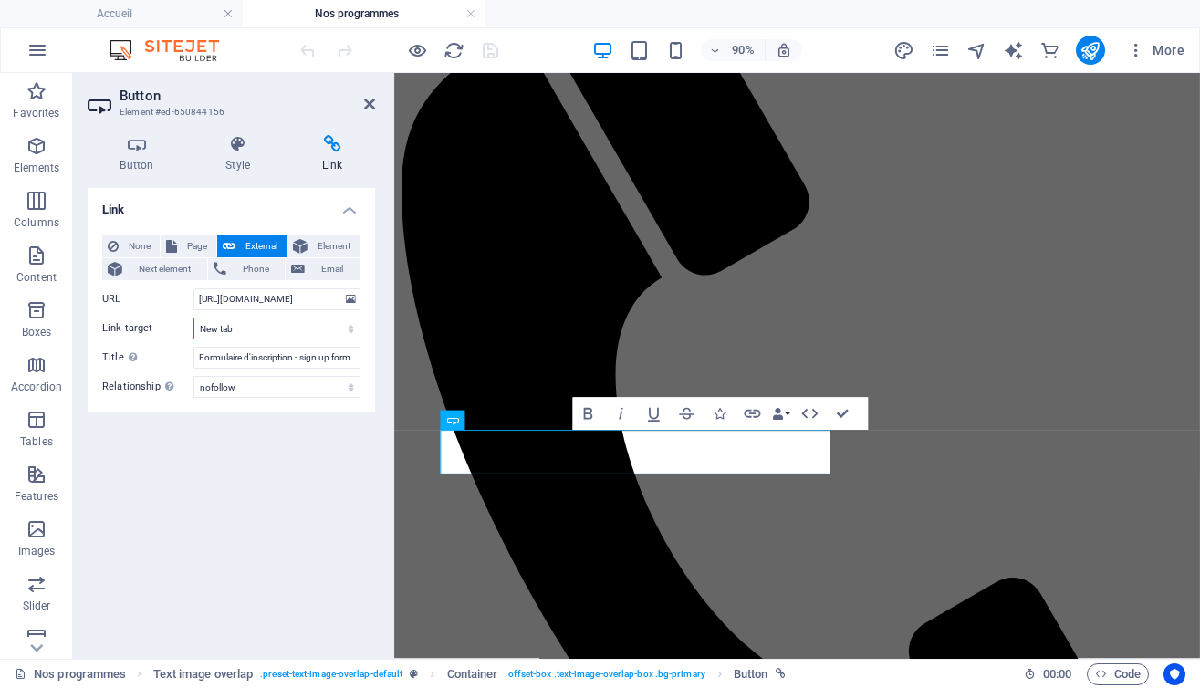
click at [264, 331] on select "New tab Same tab Overlay" at bounding box center [276, 328] width 167 height 22
select select "overlay"
click at [193, 317] on select "New tab Same tab Overlay" at bounding box center [276, 328] width 167 height 22
click at [257, 293] on input "[URL][DOMAIN_NAME]" at bounding box center [276, 299] width 167 height 22
click at [331, 299] on input "[URL][DOMAIN_NAME]" at bounding box center [276, 299] width 167 height 22
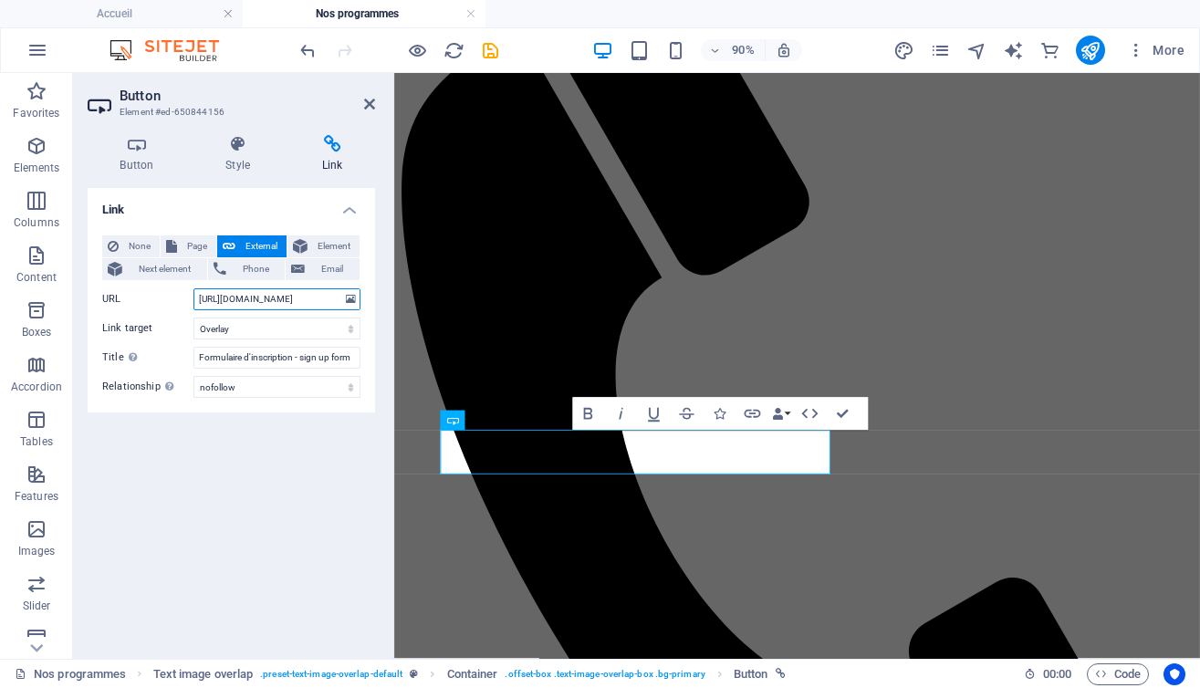
click at [331, 299] on input "[URL][DOMAIN_NAME]" at bounding box center [276, 299] width 167 height 22
click at [196, 249] on span "Page" at bounding box center [196, 246] width 28 height 22
select select
click at [216, 297] on select "Accueil Nos programmes Nos réalisations À propos Formulaire Entre-nous Formulai…" at bounding box center [276, 299] width 167 height 22
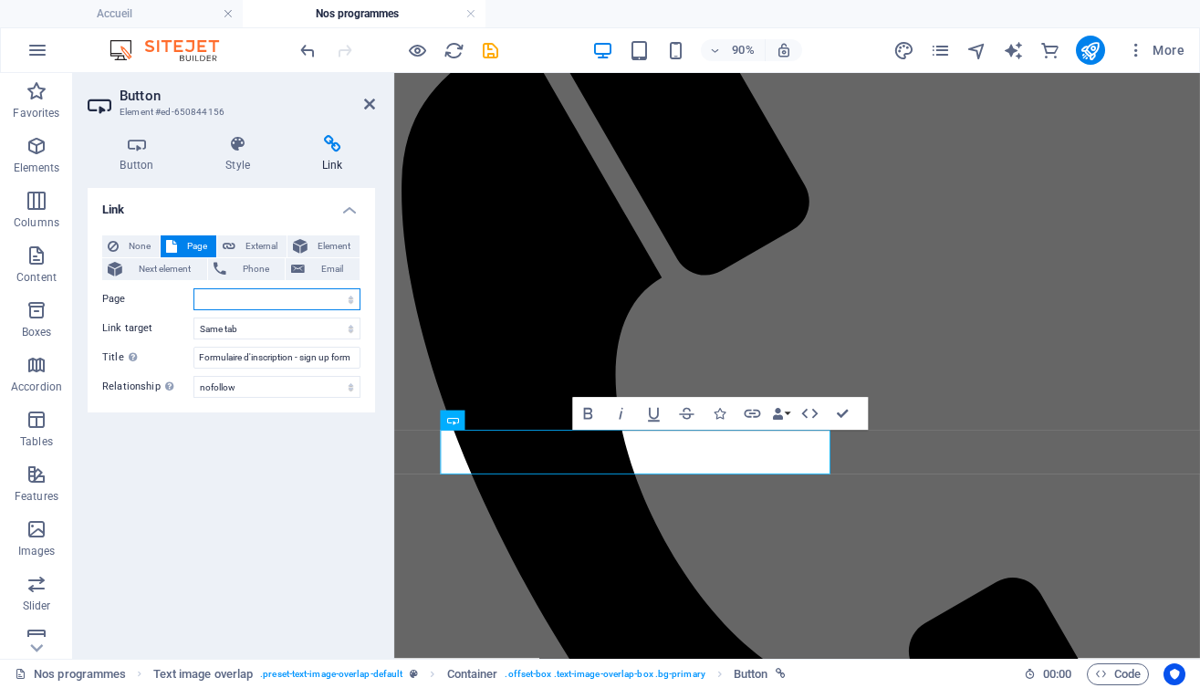
select select "4"
click at [193, 288] on select "Accueil Nos programmes Nos réalisations À propos Formulaire Entre-nous Formulai…" at bounding box center [276, 299] width 167 height 22
click at [250, 328] on select "New tab Same tab Overlay" at bounding box center [276, 328] width 167 height 22
select select "overlay"
click at [193, 317] on select "New tab Same tab Overlay" at bounding box center [276, 328] width 167 height 22
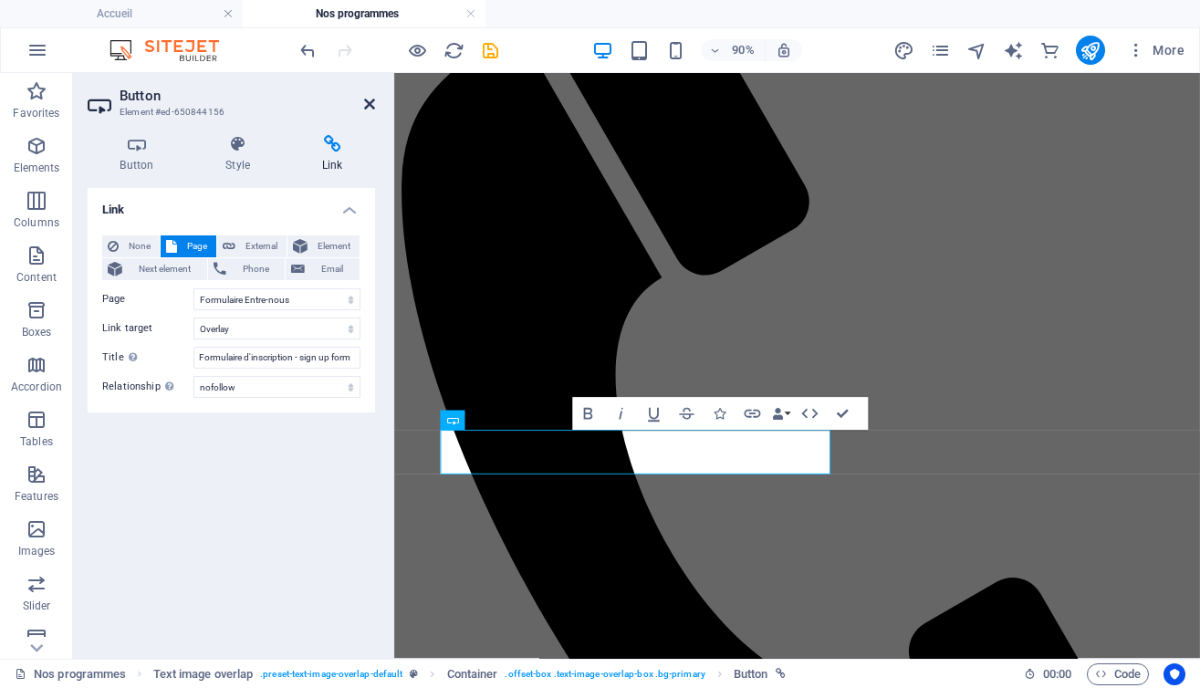
click at [369, 99] on icon at bounding box center [369, 104] width 11 height 15
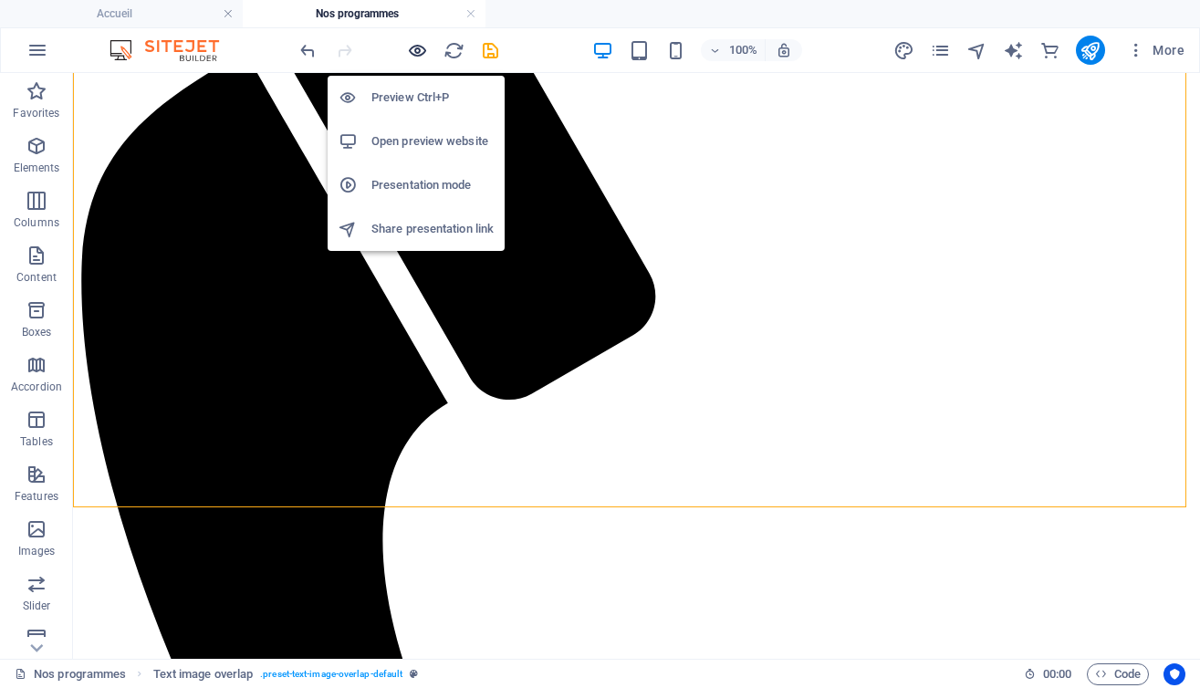
click at [412, 46] on icon "button" at bounding box center [417, 50] width 21 height 21
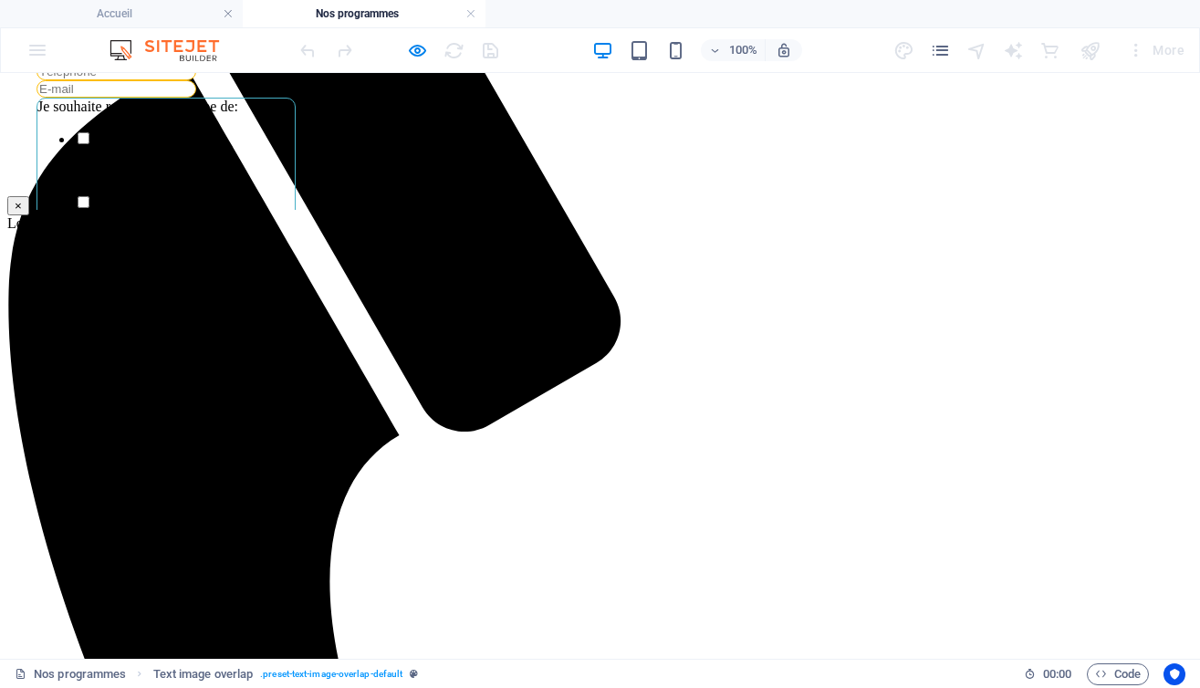
scroll to position [158, 0]
click at [29, 196] on button "×" at bounding box center [18, 205] width 22 height 19
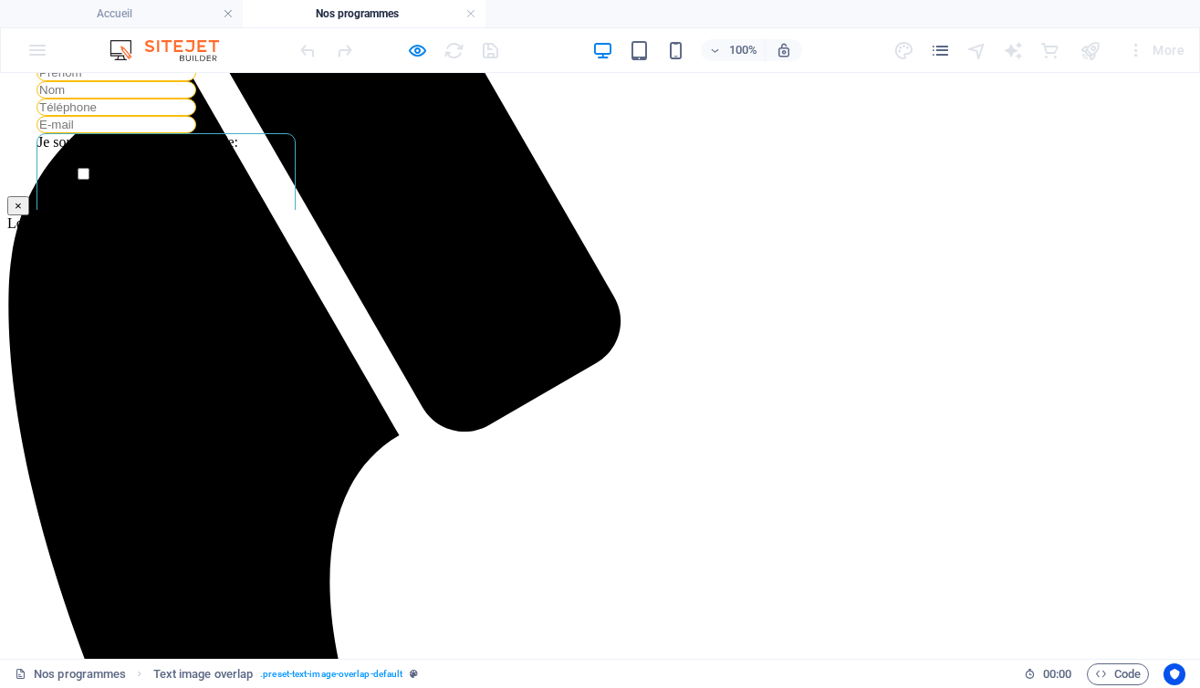
scroll to position [102, 0]
click at [29, 196] on button "×" at bounding box center [18, 205] width 22 height 19
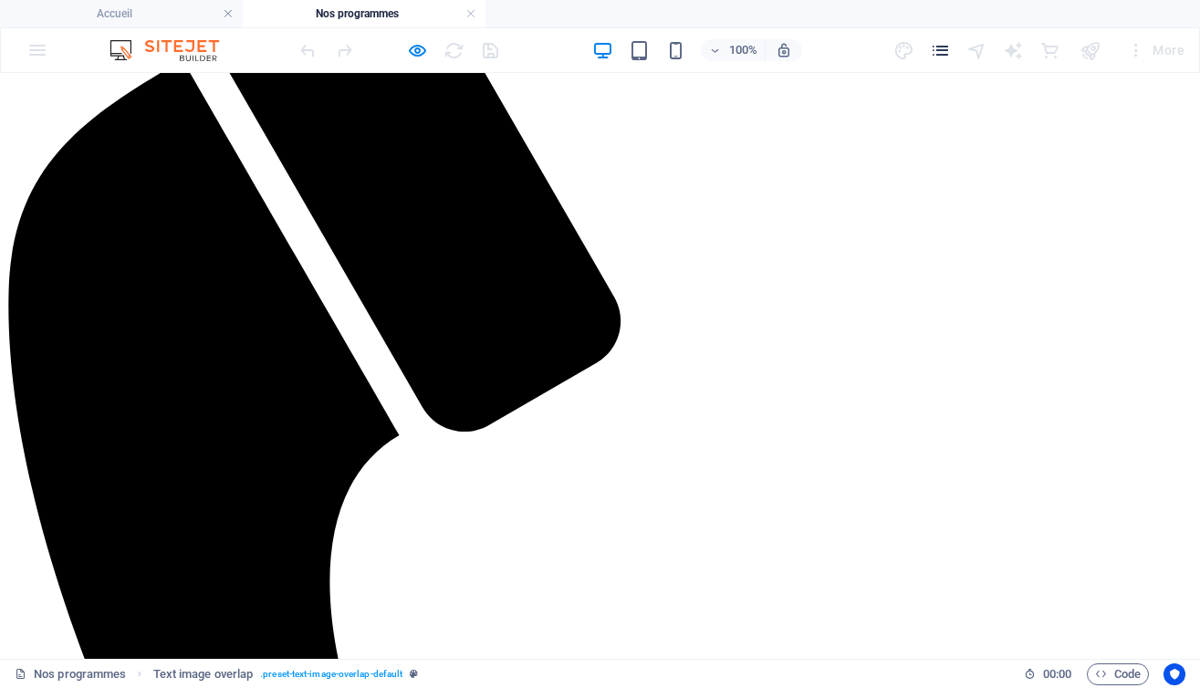
click at [943, 55] on icon "pages" at bounding box center [940, 50] width 21 height 21
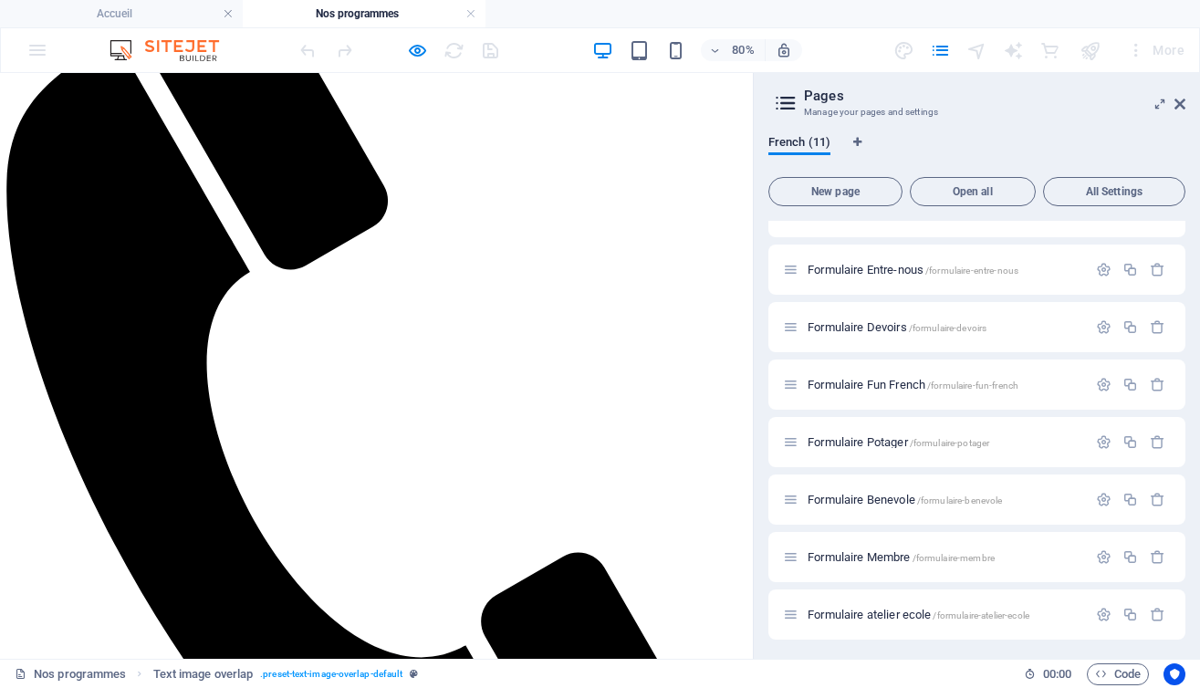
scroll to position [209, 0]
click at [807, 268] on div "Formulaire Entre-nous /formulaire-entre-nous" at bounding box center [944, 267] width 285 height 12
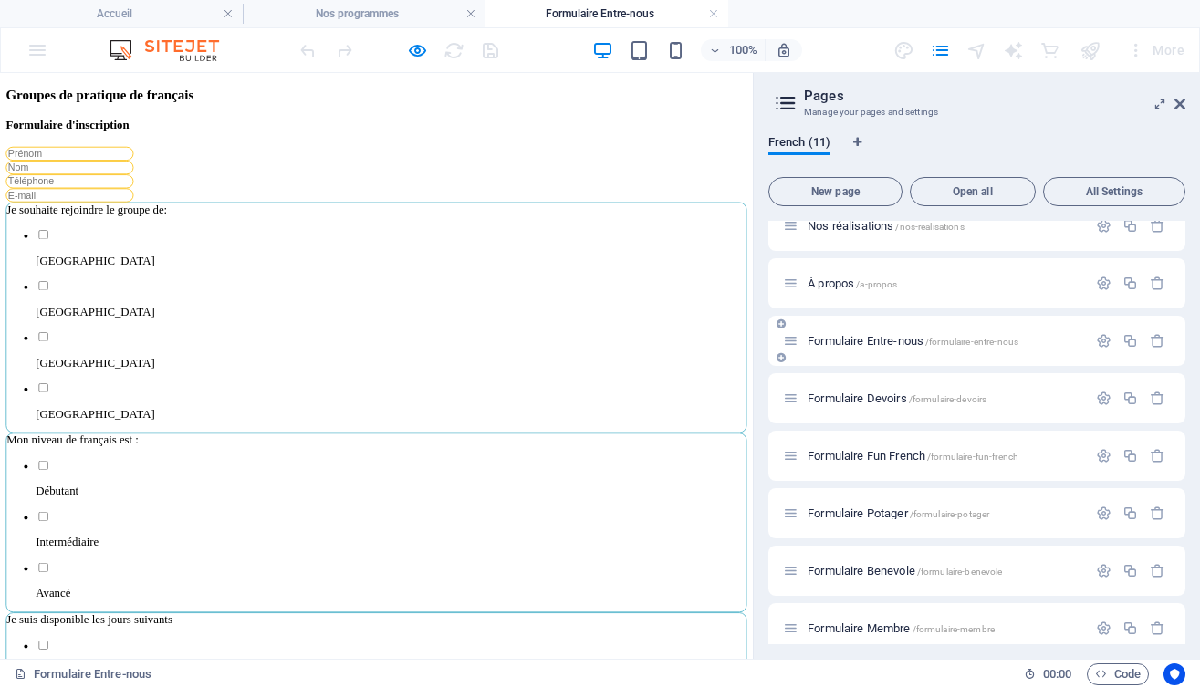
scroll to position [0, 0]
click at [87, 458] on div "Je souhaite rejoindre le groupe de: Leamington Kingsville Windsor Windsor" at bounding box center [470, 378] width 926 height 288
click at [78, 453] on div "Je souhaite rejoindre le groupe de: Leamington Kingsville Windsor Windsor" at bounding box center [470, 378] width 926 height 288
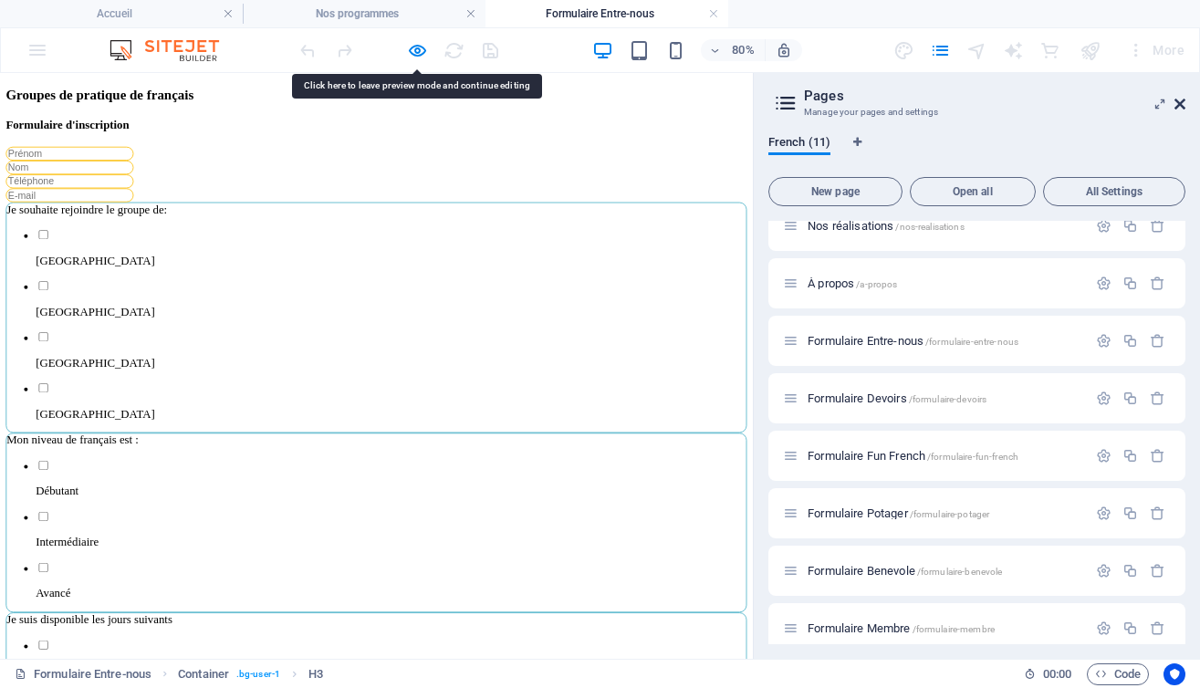
click at [1180, 103] on icon at bounding box center [1179, 104] width 11 height 15
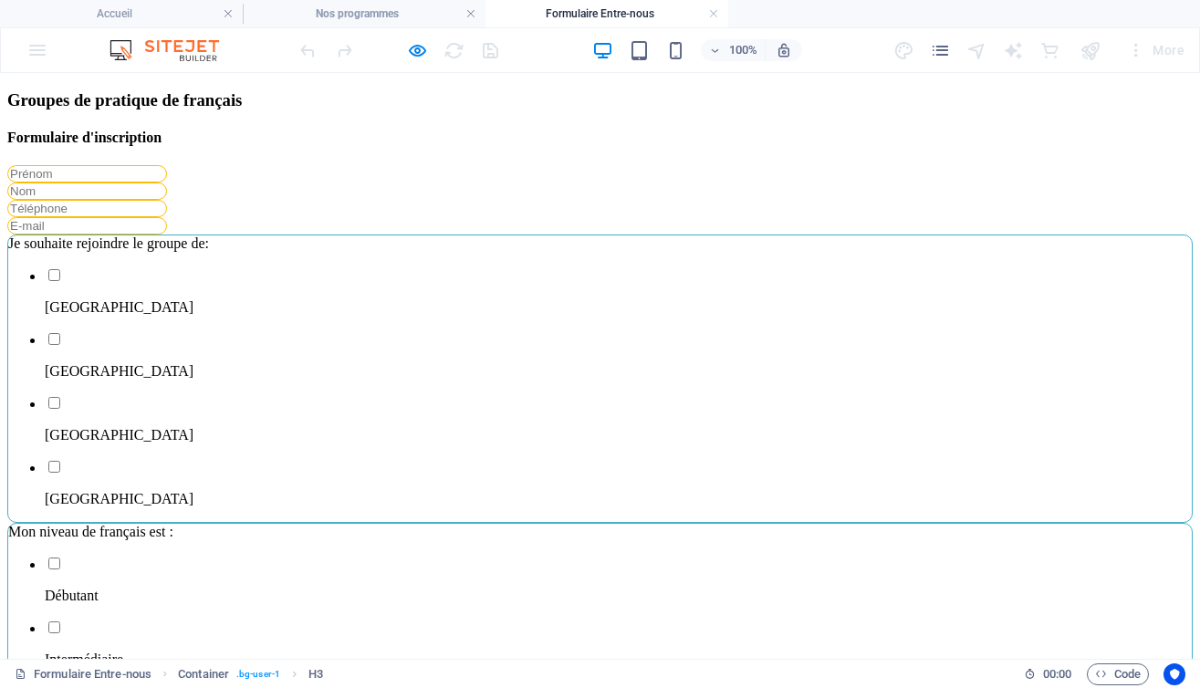
click at [221, 404] on div "Je souhaite rejoindre le groupe de: Leamington Kingsville Windsor Windsor" at bounding box center [599, 378] width 1185 height 288
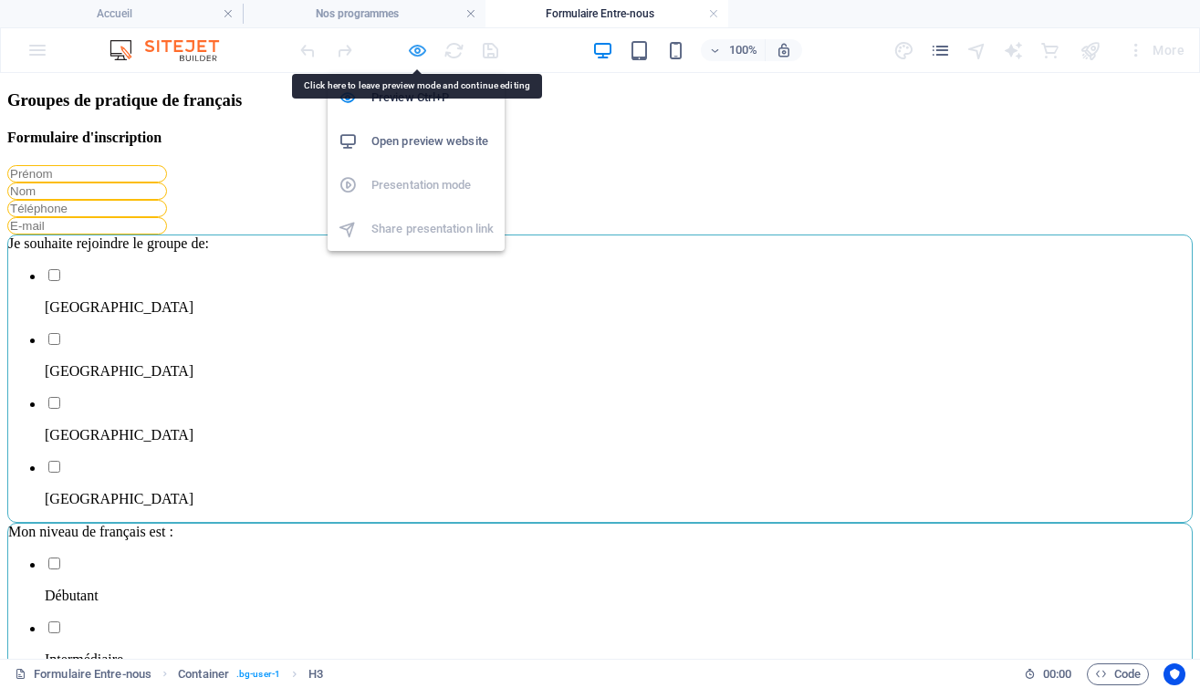
click at [416, 55] on icon "button" at bounding box center [417, 50] width 21 height 21
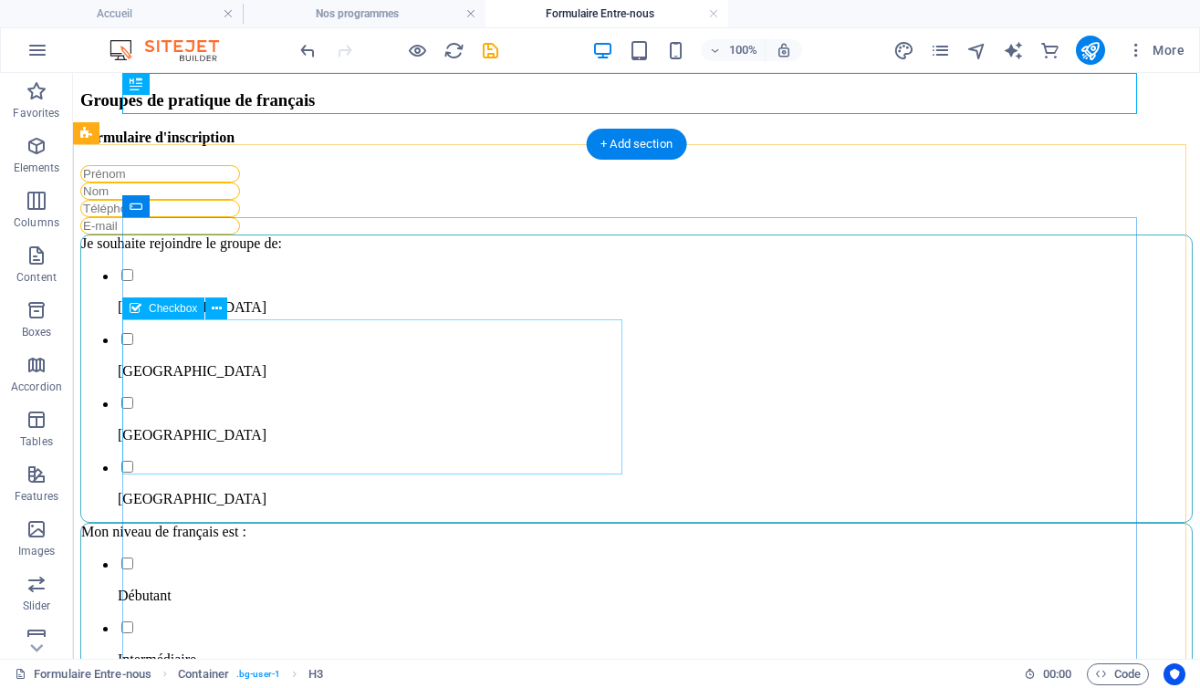
click at [175, 460] on div "Je souhaite rejoindre le groupe de: Leamington Kingsville Windsor Windsor" at bounding box center [636, 378] width 1112 height 288
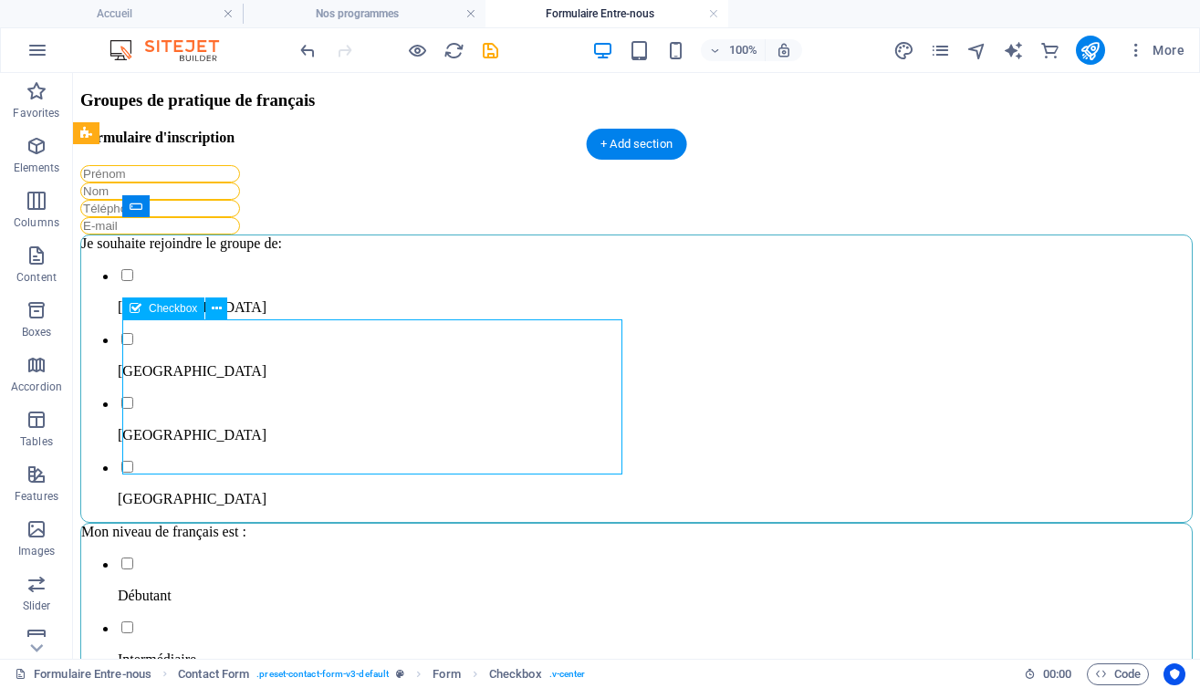
click at [175, 460] on div "Je souhaite rejoindre le groupe de: Leamington Kingsville Windsor Windsor" at bounding box center [636, 378] width 1112 height 288
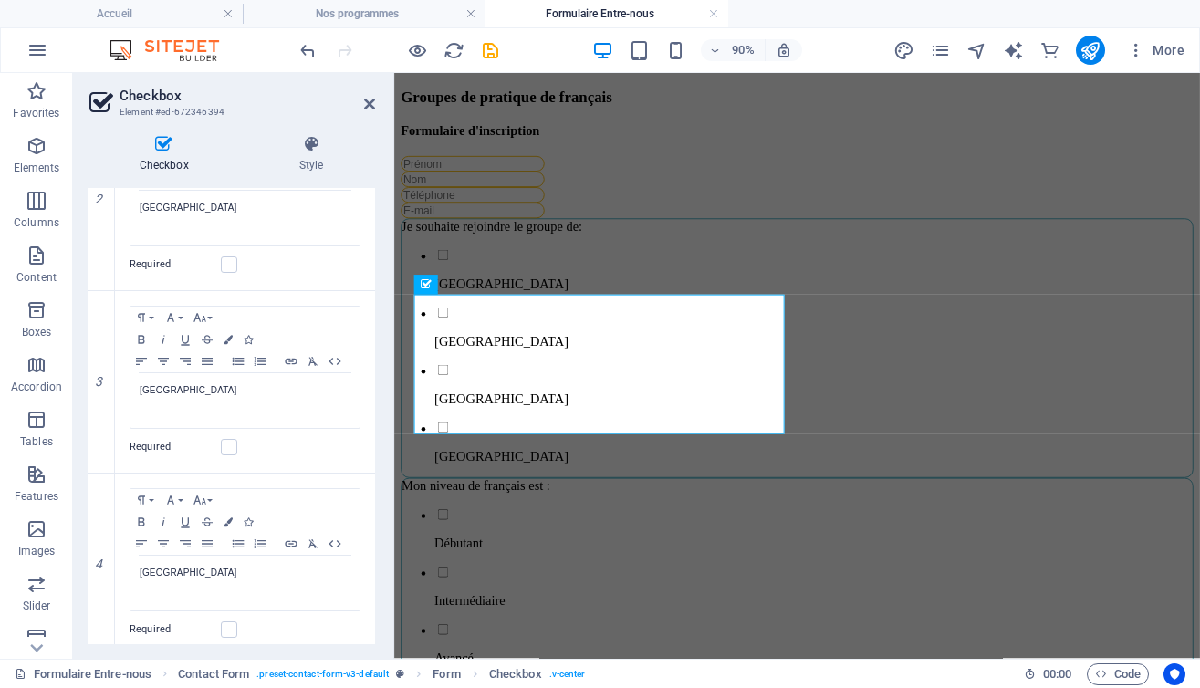
scroll to position [536, 0]
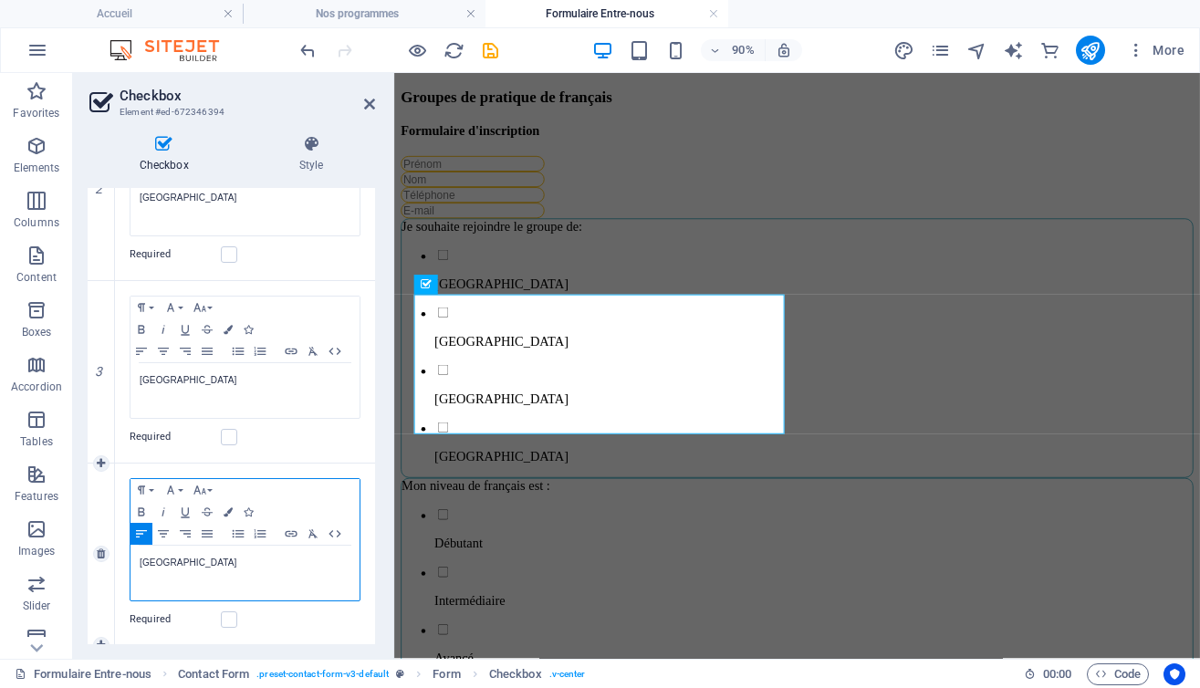
click at [155, 563] on p "Windsor" at bounding box center [245, 563] width 211 height 16
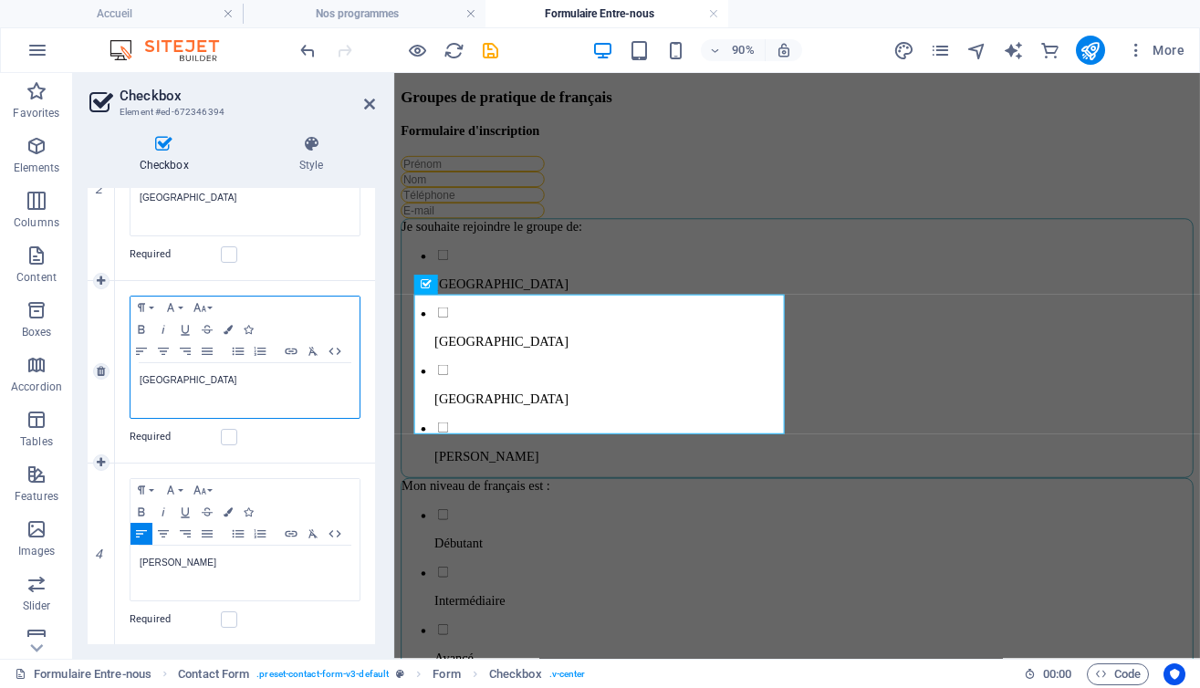
click at [154, 380] on p "Windsor" at bounding box center [245, 380] width 211 height 16
click at [339, 412] on div "Tecumseh" at bounding box center [244, 390] width 229 height 55
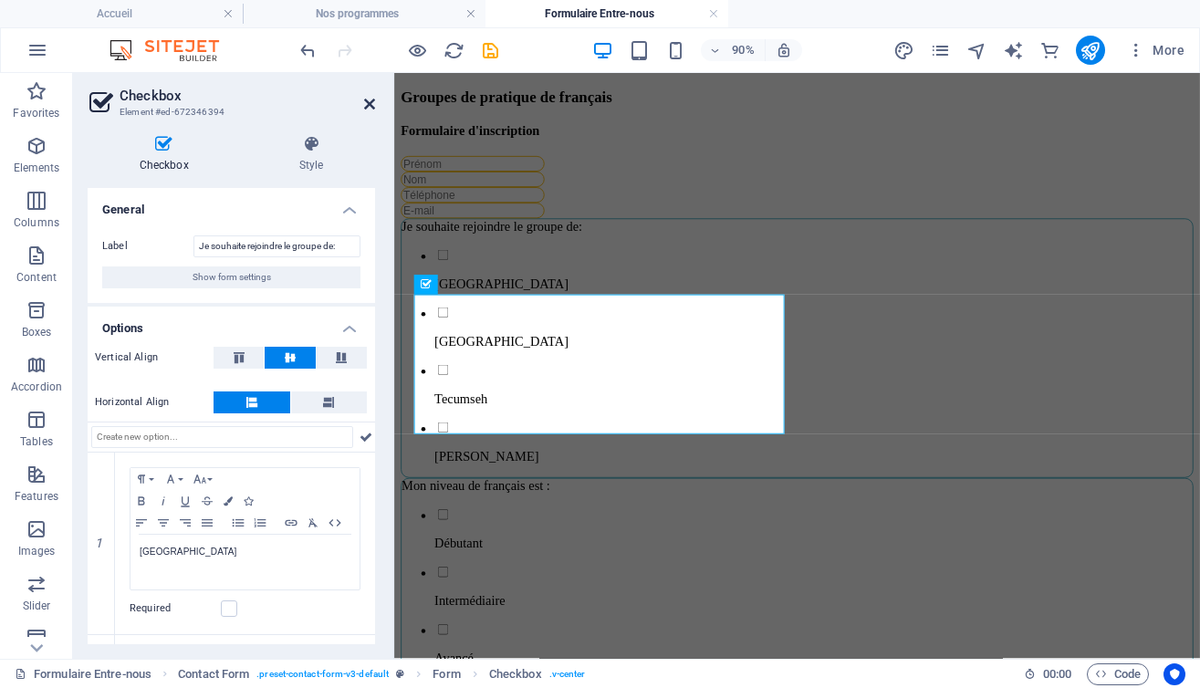
click at [368, 106] on icon at bounding box center [369, 104] width 11 height 15
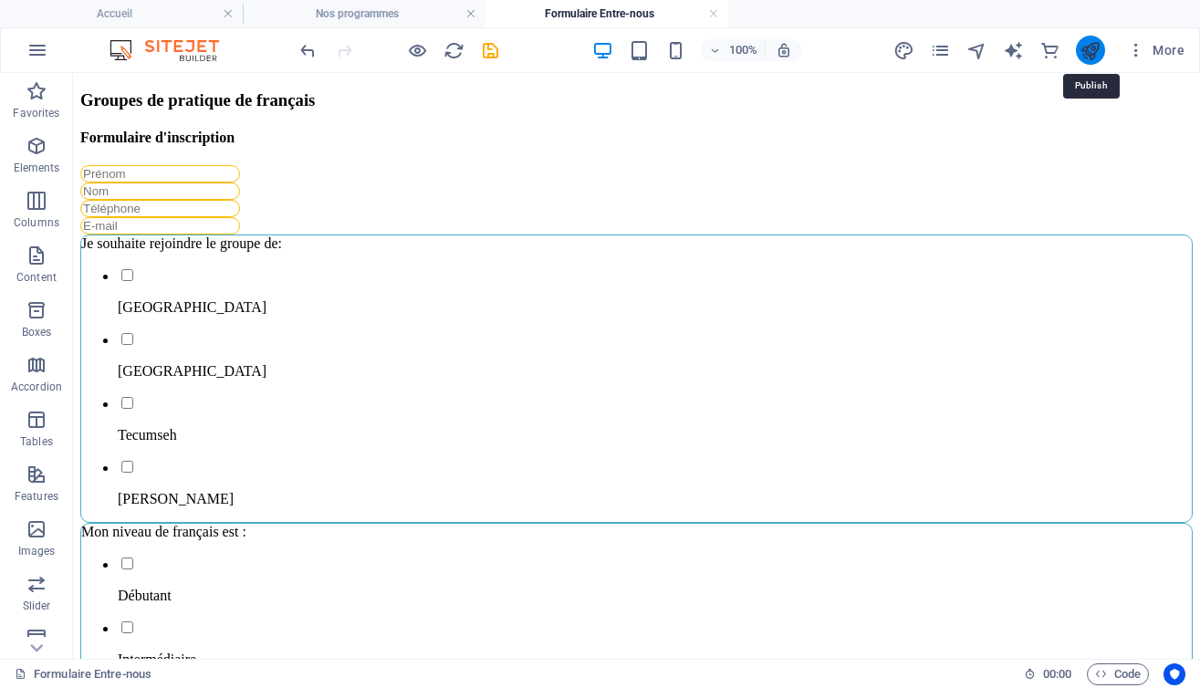
click at [1084, 53] on icon "publish" at bounding box center [1089, 50] width 21 height 21
